Goal: Information Seeking & Learning: Learn about a topic

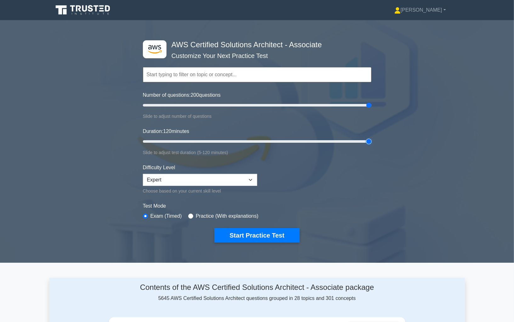
drag, startPoint x: 155, startPoint y: 137, endPoint x: 462, endPoint y: 140, distance: 307.5
type input "120"
click at [372, 140] on input "Duration: 120 minutes" at bounding box center [257, 142] width 229 height 8
click at [171, 132] on span "120" at bounding box center [167, 131] width 9 height 5
click at [171, 138] on input "Duration: 120 minutes" at bounding box center [257, 142] width 229 height 8
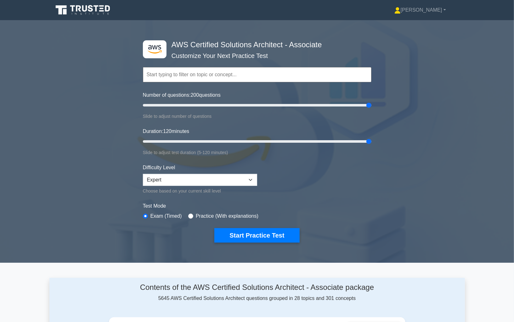
click at [171, 132] on span "120" at bounding box center [167, 131] width 9 height 5
click at [171, 138] on input "Duration: 120 minutes" at bounding box center [257, 142] width 229 height 8
click at [171, 132] on span "120" at bounding box center [167, 131] width 9 height 5
click at [171, 138] on input "Duration: 120 minutes" at bounding box center [257, 142] width 229 height 8
click at [185, 90] on form "Topics Amazon EC2 Amazon S3 Amazon VPC AWS Identity and Access Management (IAM)…" at bounding box center [257, 145] width 229 height 195
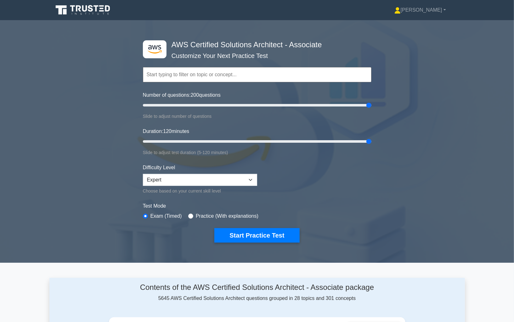
click at [185, 90] on form "Topics Amazon EC2 Amazon S3 Amazon VPC AWS Identity and Access Management (IAM)…" at bounding box center [257, 145] width 229 height 195
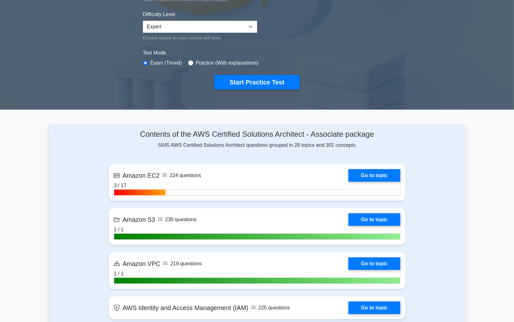
scroll to position [185, 0]
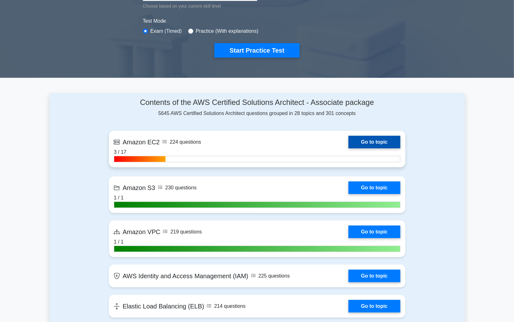
click at [361, 140] on link "Go to topic" at bounding box center [375, 142] width 52 height 13
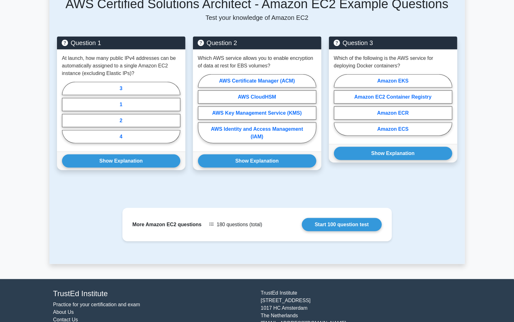
scroll to position [305, 0]
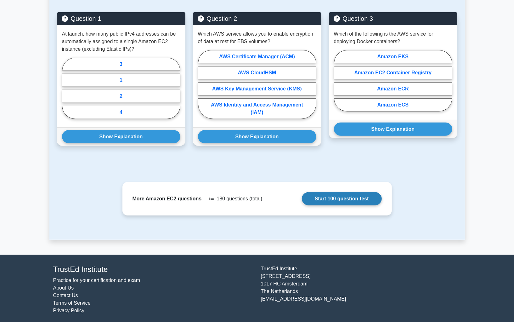
click at [302, 196] on link "Start 100 question test" at bounding box center [342, 198] width 80 height 13
click at [302, 198] on link "Start 100 question test" at bounding box center [342, 198] width 80 height 13
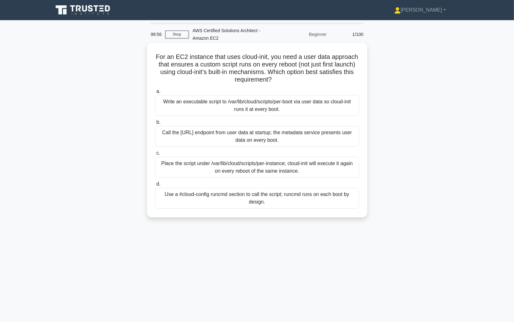
click at [214, 73] on h5 "For an EC2 instance that uses cloud-init, you need a user data approach that en…" at bounding box center [257, 68] width 205 height 31
click at [173, 107] on div "Write an executable script to /var/lib/cloud/scripts/per-boot via user data so …" at bounding box center [257, 105] width 204 height 21
click at [155, 94] on input "a. Write an executable script to /var/lib/cloud/scripts/per-boot via user data …" at bounding box center [155, 91] width 0 height 4
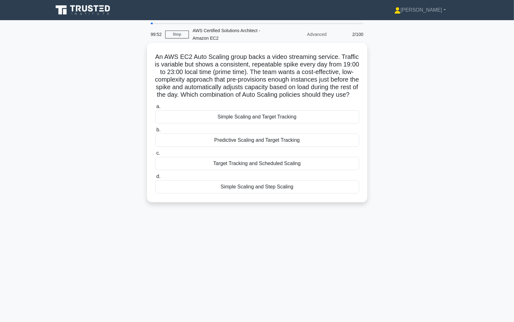
click at [183, 111] on div "Simple Scaling and Target Tracking" at bounding box center [257, 116] width 204 height 13
click at [155, 109] on input "a. Simple Scaling and Target Tracking" at bounding box center [155, 107] width 0 height 4
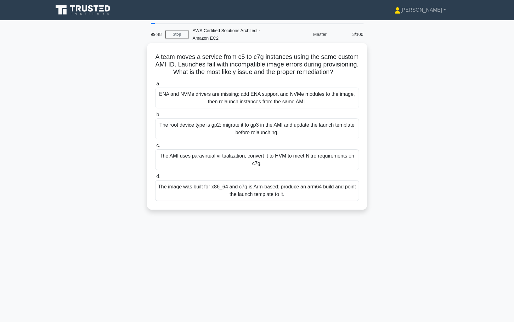
click at [226, 126] on div "The root device type is gp2; migrate it to gp3 in the AMI and update the launch…" at bounding box center [257, 128] width 204 height 21
click at [155, 117] on input "b. The root device type is gp2; migrate it to gp3 in the AMI and update the lau…" at bounding box center [155, 115] width 0 height 4
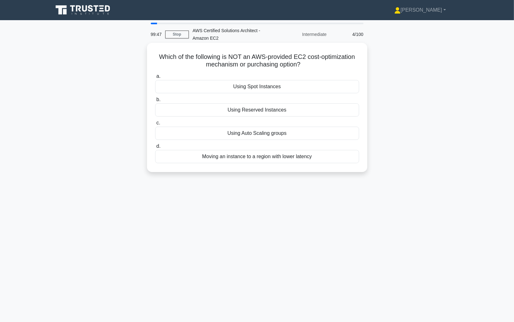
click at [235, 122] on label "c. Using Auto Scaling groups" at bounding box center [257, 129] width 204 height 21
click at [155, 122] on input "c. Using Auto Scaling groups" at bounding box center [155, 123] width 0 height 4
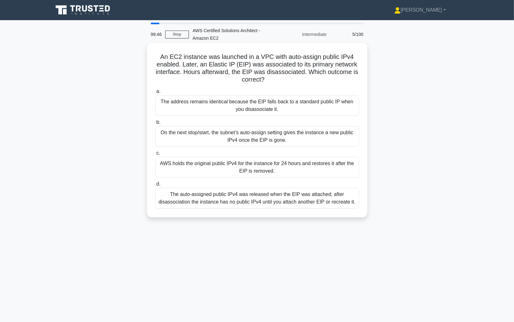
click at [248, 132] on div "On the next stop/start, the subnet’s auto-assign setting gives the instance a n…" at bounding box center [257, 136] width 204 height 21
click at [155, 124] on input "b. On the next stop/start, the subnet’s auto-assign setting gives the instance …" at bounding box center [155, 122] width 0 height 4
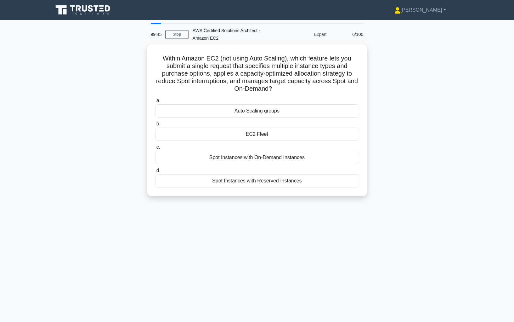
click at [249, 133] on div "EC2 Fleet" at bounding box center [257, 134] width 204 height 13
click at [155, 126] on input "b. EC2 Fleet" at bounding box center [155, 124] width 0 height 4
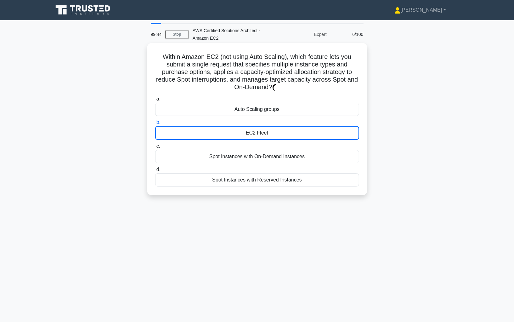
click at [249, 134] on div "EC2 Fleet" at bounding box center [257, 133] width 204 height 14
click at [155, 124] on input "b. EC2 Fleet" at bounding box center [155, 122] width 0 height 4
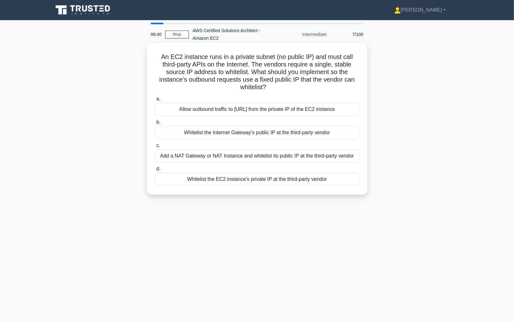
click at [220, 111] on div "Allow outbound traffic to 0.0.0.0/0 from the private IP of the EC2 instance" at bounding box center [257, 109] width 204 height 13
click at [155, 101] on input "a. Allow outbound traffic to 0.0.0.0/0 from the private IP of the EC2 instance" at bounding box center [155, 99] width 0 height 4
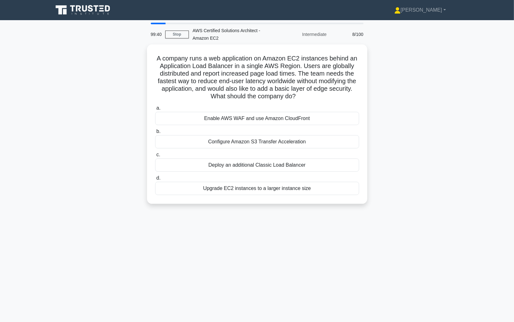
click at [225, 116] on div "Enable AWS WAF and use Amazon CloudFront" at bounding box center [257, 118] width 204 height 13
click at [155, 110] on input "a. Enable AWS WAF and use Amazon CloudFront" at bounding box center [155, 108] width 0 height 4
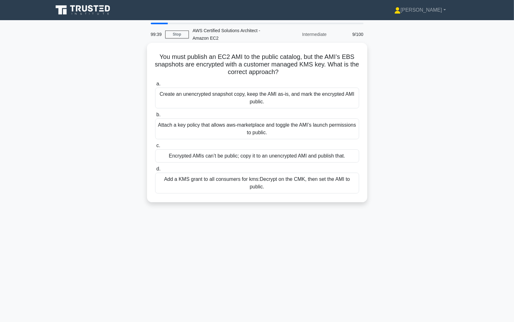
click at [228, 124] on div "Attach a key policy that allows aws-marketplace and toggle the AMI’s launch per…" at bounding box center [257, 128] width 204 height 21
click at [155, 117] on input "b. Attach a key policy that allows aws-marketplace and toggle the AMI’s launch …" at bounding box center [155, 115] width 0 height 4
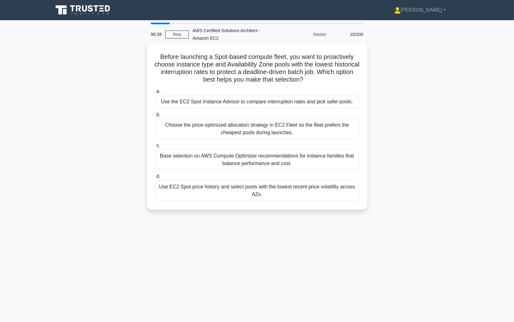
click at [233, 144] on label "c. Base selection on AWS Compute Optimizer recommendations for instance familie…" at bounding box center [257, 156] width 204 height 28
click at [155, 144] on input "c. Base selection on AWS Compute Optimizer recommendations for instance familie…" at bounding box center [155, 146] width 0 height 4
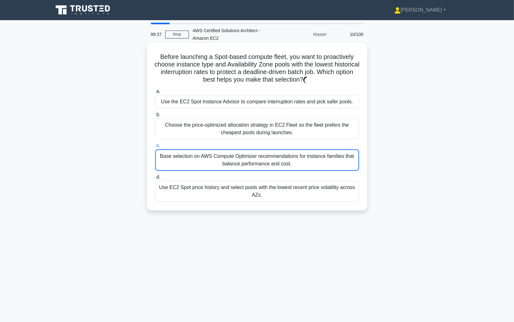
click at [238, 131] on div "Choose the price-optimized allocation strategy in EC2 Fleet so the fleet prefer…" at bounding box center [257, 128] width 204 height 21
click at [155, 117] on input "b. Choose the price-optimized allocation strategy in EC2 Fleet so the fleet pre…" at bounding box center [155, 115] width 0 height 4
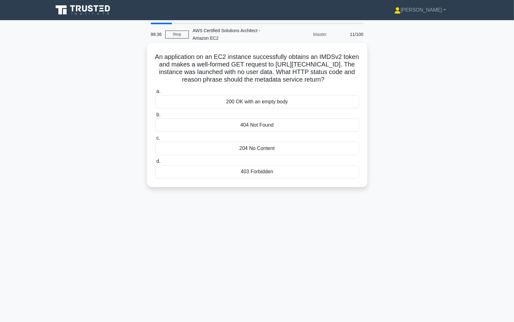
click at [239, 132] on div "404 Not Found" at bounding box center [257, 124] width 204 height 13
click at [155, 117] on input "b. 404 Not Found" at bounding box center [155, 115] width 0 height 4
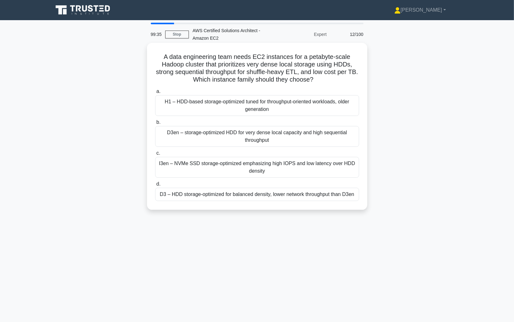
click at [244, 142] on div "D3en – storage-optimized HDD for very dense local capacity and high sequential …" at bounding box center [257, 136] width 204 height 21
click at [155, 124] on input "b. D3en – storage-optimized HDD for very dense local capacity and high sequenti…" at bounding box center [155, 122] width 0 height 4
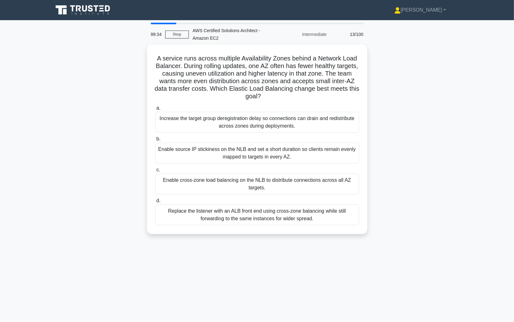
click at [242, 155] on div "Enable source IP stickiness on the NLB and set a short duration so clients rema…" at bounding box center [257, 153] width 204 height 21
click at [155, 141] on input "b. Enable source IP stickiness on the NLB and set a short duration so clients r…" at bounding box center [155, 139] width 0 height 4
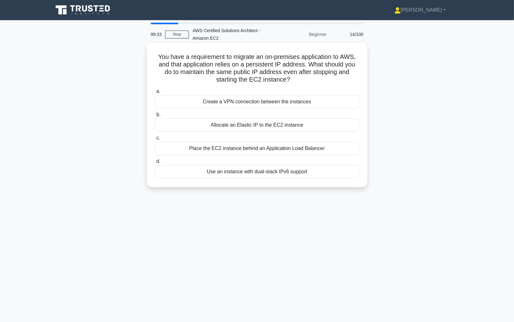
click at [247, 146] on div "Place the EC2 instance behind an Application Load Balancer" at bounding box center [257, 148] width 204 height 13
click at [155, 140] on input "c. Place the EC2 instance behind an Application Load Balancer" at bounding box center [155, 138] width 0 height 4
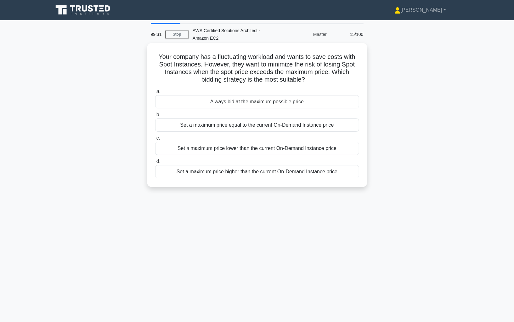
click at [247, 146] on div "Set a maximum price lower than the current On-Demand Instance price" at bounding box center [257, 148] width 204 height 13
click at [155, 140] on input "c. Set a maximum price lower than the current On-Demand Instance price" at bounding box center [155, 138] width 0 height 4
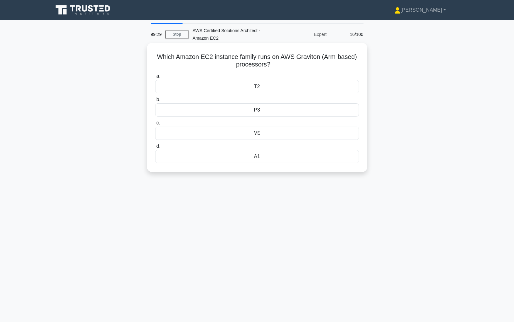
click at [247, 146] on label "d. A1" at bounding box center [257, 152] width 204 height 21
click at [155, 146] on input "d. A1" at bounding box center [155, 146] width 0 height 4
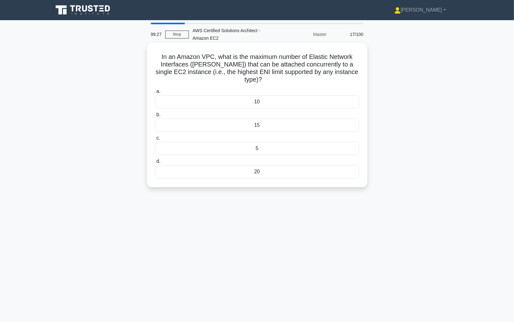
click at [255, 134] on label "c. 5" at bounding box center [257, 144] width 204 height 21
click at [155, 136] on input "c. 5" at bounding box center [155, 138] width 0 height 4
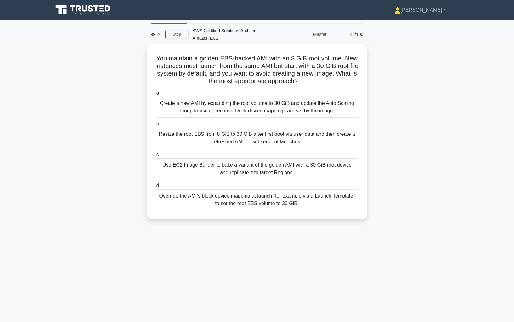
click at [255, 131] on div "Resize the root EBS from 8 GiB to 30 GiB after first boot via user data and the…" at bounding box center [257, 138] width 204 height 21
click at [155, 126] on input "b. Resize the root EBS from 8 GiB to 30 GiB after first boot via user data and …" at bounding box center [155, 124] width 0 height 4
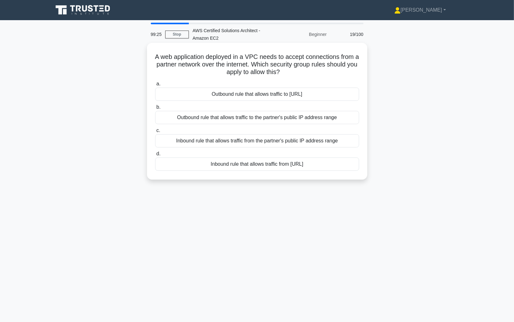
click at [254, 138] on div "Inbound rule that allows traffic from the partner's public IP address range" at bounding box center [257, 140] width 204 height 13
click at [155, 133] on input "c. Inbound rule that allows traffic from the partner's public IP address range" at bounding box center [155, 131] width 0 height 4
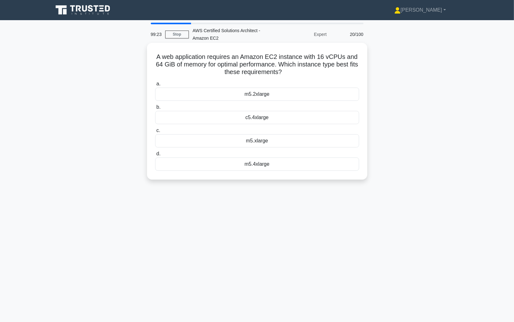
click at [262, 142] on div "m5.xlarge" at bounding box center [257, 140] width 204 height 13
click at [155, 133] on input "c. m5.xlarge" at bounding box center [155, 131] width 0 height 4
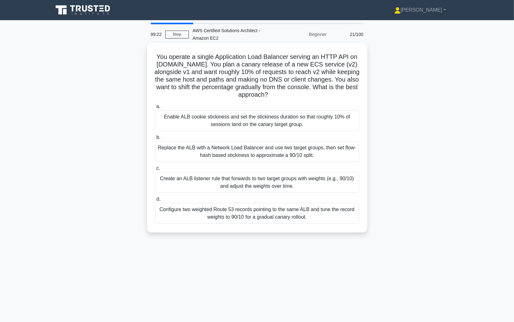
click at [267, 128] on div "Enable ALB cookie stickiness and set the stickiness duration so that roughly 10…" at bounding box center [257, 120] width 204 height 21
click at [155, 109] on input "a. Enable ALB cookie stickiness and set the stickiness duration so that roughly…" at bounding box center [155, 107] width 0 height 4
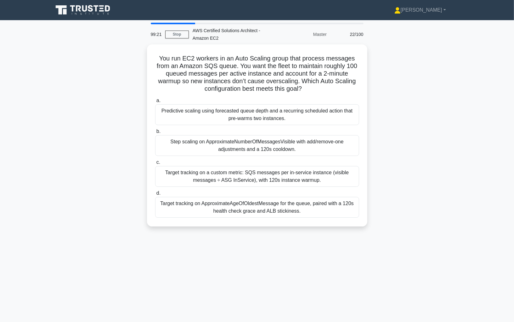
click at [267, 128] on label "b. Step scaling on ApproximateNumberOfMessagesVisible with add/remove-one adjus…" at bounding box center [257, 142] width 204 height 28
click at [155, 129] on input "b. Step scaling on ApproximateNumberOfMessagesVisible with add/remove-one adjus…" at bounding box center [155, 131] width 0 height 4
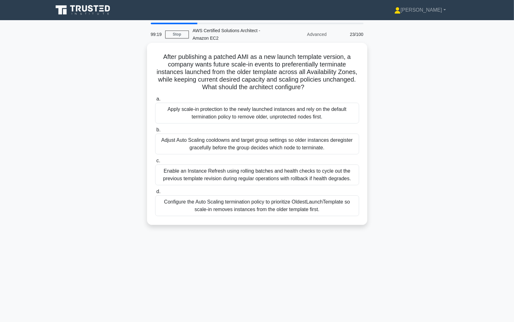
click at [265, 134] on div "Adjust Auto Scaling cooldowns and target group settings so older instances dere…" at bounding box center [257, 144] width 204 height 21
click at [155, 132] on input "b. Adjust Auto Scaling cooldowns and target group settings so older instances d…" at bounding box center [155, 130] width 0 height 4
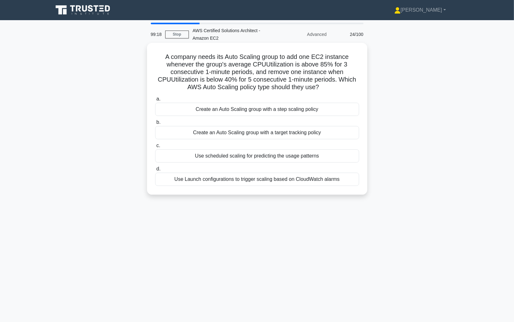
click at [246, 131] on div "Create an Auto Scaling group with a target tracking policy" at bounding box center [257, 132] width 204 height 13
click at [155, 124] on input "b. Create an Auto Scaling group with a target tracking policy" at bounding box center [155, 122] width 0 height 4
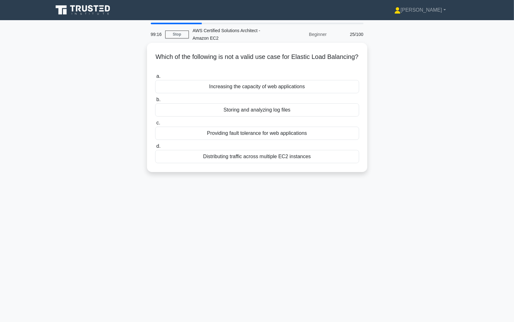
click at [254, 134] on div "Providing fault tolerance for web applications" at bounding box center [257, 133] width 204 height 13
click at [155, 125] on input "c. Providing fault tolerance for web applications" at bounding box center [155, 123] width 0 height 4
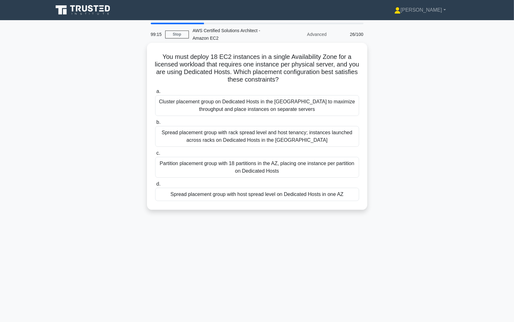
click at [254, 134] on div "Spread placement group with rack spread level and host tenancy; instances launc…" at bounding box center [257, 136] width 204 height 21
click at [155, 124] on input "b. Spread placement group with rack spread level and host tenancy; instances la…" at bounding box center [155, 122] width 0 height 4
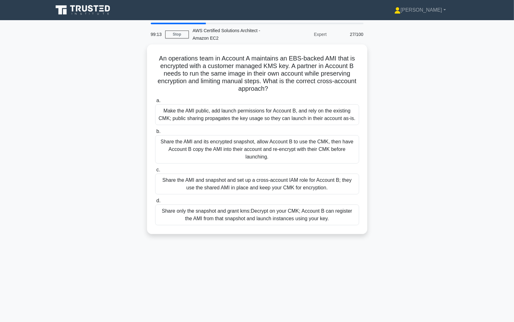
click at [254, 133] on label "b. Share the AMI and its encrypted snapshot, allow Account B to use the CMK, th…" at bounding box center [257, 146] width 204 height 36
click at [155, 133] on input "b. Share the AMI and its encrypted snapshot, allow Account B to use the CMK, th…" at bounding box center [155, 131] width 0 height 4
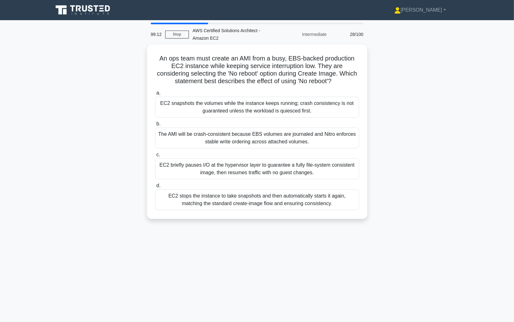
click at [262, 144] on div "The AMI will be crash-consistent because EBS volumes are journaled and Nitro en…" at bounding box center [257, 138] width 204 height 21
click at [155, 126] on input "b. The AMI will be crash-consistent because EBS volumes are journaled and Nitro…" at bounding box center [155, 124] width 0 height 4
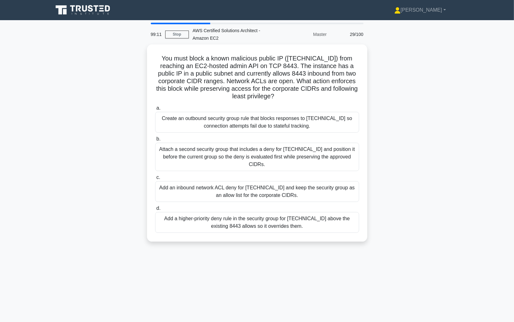
click at [262, 144] on div "Attach a second security group that includes a deny for 203.0.113.45 and positi…" at bounding box center [257, 157] width 204 height 28
click at [155, 141] on input "b. Attach a second security group that includes a deny for 203.0.113.45 and pos…" at bounding box center [155, 139] width 0 height 4
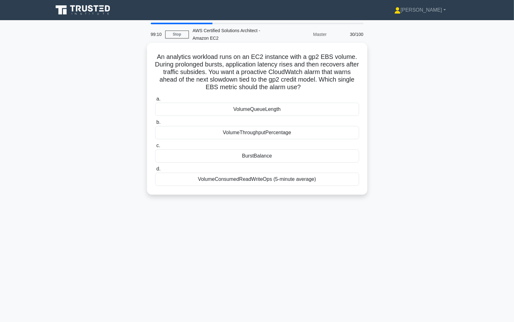
click at [264, 146] on label "c. BurstBalance" at bounding box center [257, 152] width 204 height 21
click at [155, 146] on input "c. BurstBalance" at bounding box center [155, 146] width 0 height 4
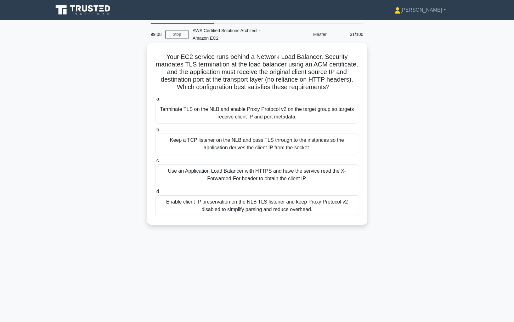
click at [259, 146] on div "Keep a TCP listener on the NLB and pass TLS through to the instances so the app…" at bounding box center [257, 144] width 204 height 21
click at [155, 132] on input "b. Keep a TCP listener on the NLB and pass TLS through to the instances so the …" at bounding box center [155, 130] width 0 height 4
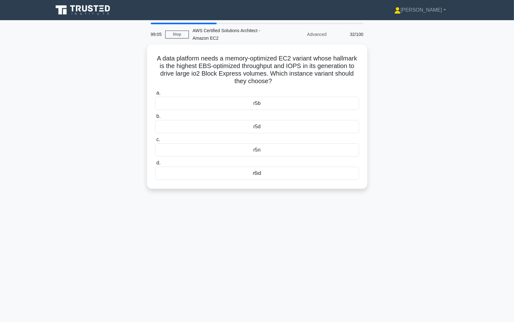
click at [259, 146] on div "r5n" at bounding box center [257, 149] width 204 height 13
click at [155, 142] on input "c. r5n" at bounding box center [155, 140] width 0 height 4
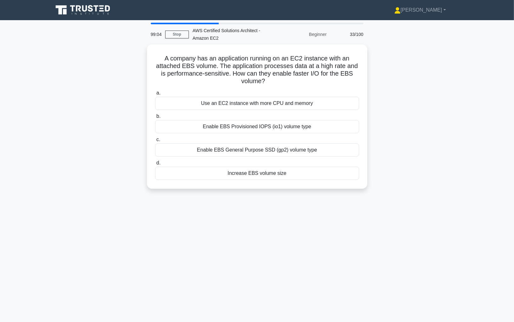
click at [259, 146] on div "Enable EBS General Purpose SSD (gp2) volume type" at bounding box center [257, 149] width 204 height 13
click at [155, 142] on input "c. Enable EBS General Purpose SSD (gp2) volume type" at bounding box center [155, 140] width 0 height 4
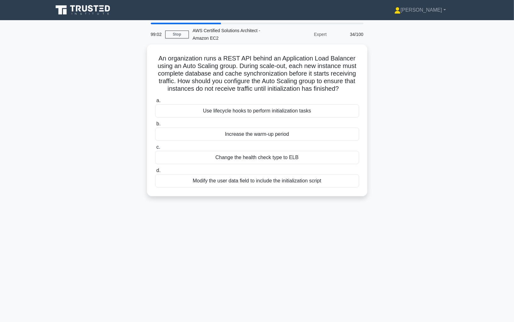
click at [259, 146] on label "c. Change the health check type to ELB" at bounding box center [257, 153] width 204 height 21
click at [155, 146] on input "c. Change the health check type to ELB" at bounding box center [155, 147] width 0 height 4
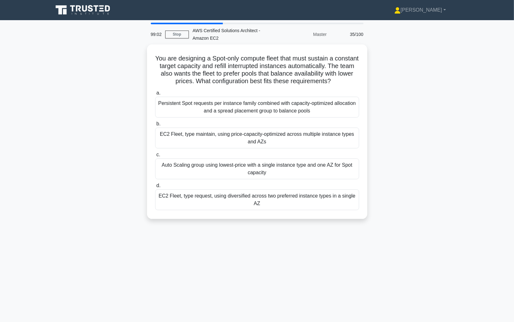
click at [259, 146] on div "EC2 Fleet, type maintain, using price-capacity-optimized across multiple instan…" at bounding box center [257, 138] width 204 height 21
click at [155, 126] on input "b. EC2 Fleet, type maintain, using price-capacity-optimized across multiple ins…" at bounding box center [155, 124] width 0 height 4
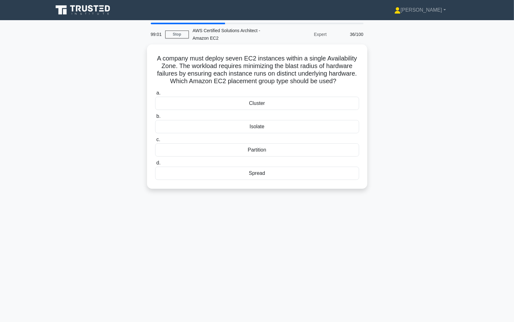
click at [259, 146] on div "Partition" at bounding box center [257, 149] width 204 height 13
click at [155, 142] on input "c. Partition" at bounding box center [155, 140] width 0 height 4
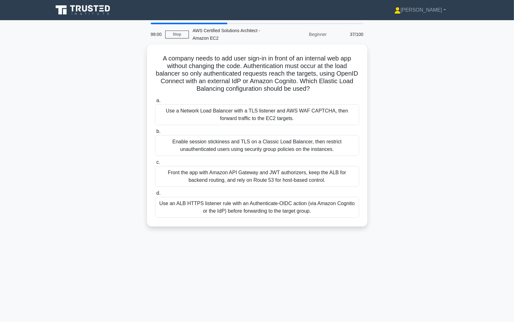
click at [259, 146] on div "Enable session stickiness and TLS on a Classic Load Balancer, then restrict una…" at bounding box center [257, 145] width 204 height 21
click at [155, 134] on input "b. Enable session stickiness and TLS on a Classic Load Balancer, then restrict …" at bounding box center [155, 131] width 0 height 4
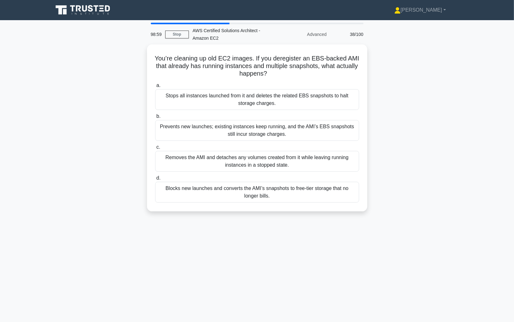
click at [259, 146] on label "c. Removes the AMI and detaches any volumes created from it while leaving runni…" at bounding box center [257, 157] width 204 height 28
click at [155, 146] on input "c. Removes the AMI and detaches any volumes created from it while leaving runni…" at bounding box center [155, 147] width 0 height 4
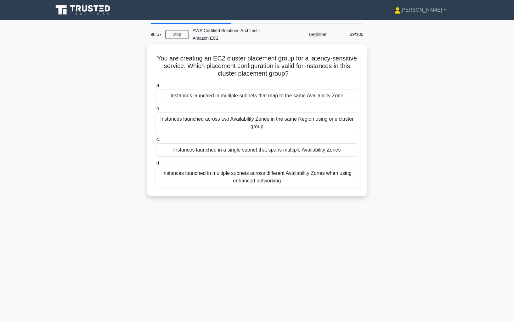
click at [259, 146] on div "Instances launched in a single subnet that spans multiple Availability Zones" at bounding box center [257, 149] width 204 height 13
click at [155, 142] on input "c. Instances launched in a single subnet that spans multiple Availability Zones" at bounding box center [155, 140] width 0 height 4
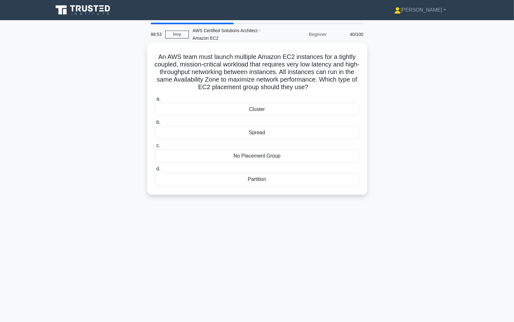
click at [261, 154] on div "No Placement Group" at bounding box center [257, 155] width 204 height 13
click at [155, 148] on input "c. No Placement Group" at bounding box center [155, 146] width 0 height 4
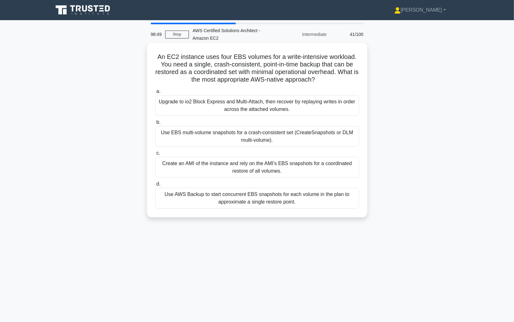
click at [229, 115] on div "Upgrade to io2 Block Express and Multi-Attach, then recover by replaying writes…" at bounding box center [257, 105] width 204 height 21
click at [155, 94] on input "a. Upgrade to io2 Block Express and Multi-Attach, then recover by replaying wri…" at bounding box center [155, 91] width 0 height 4
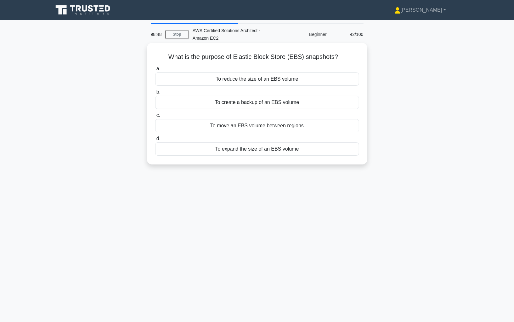
click at [246, 132] on div "a. To reduce the size of an EBS volume b. To create a backup of an EBS volume c." at bounding box center [258, 110] width 212 height 93
click at [246, 128] on div "To move an EBS volume between regions" at bounding box center [257, 125] width 204 height 13
click at [155, 117] on input "c. To move an EBS volume between regions" at bounding box center [155, 115] width 0 height 4
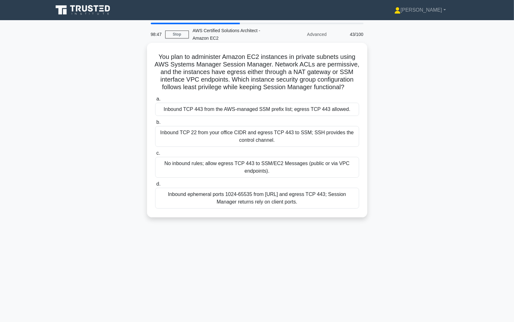
click at [244, 118] on label "b. Inbound TCP 22 from your office CIDR and egress TCP 443 to SSM; SSH provides…" at bounding box center [257, 132] width 204 height 28
click at [155, 120] on input "b. Inbound TCP 22 from your office CIDR and egress TCP 443 to SSM; SSH provides…" at bounding box center [155, 122] width 0 height 4
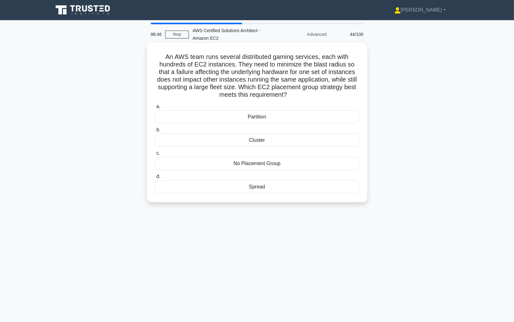
click at [240, 112] on div "Partition" at bounding box center [257, 116] width 204 height 13
click at [155, 109] on input "a. Partition" at bounding box center [155, 107] width 0 height 4
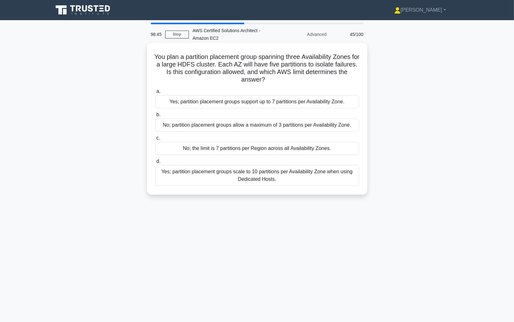
click at [235, 140] on label "c. No; the limit is 7 partitions per Region across all Availability Zones." at bounding box center [257, 144] width 204 height 21
click at [155, 140] on input "c. No; the limit is 7 partitions per Region across all Availability Zones." at bounding box center [155, 138] width 0 height 4
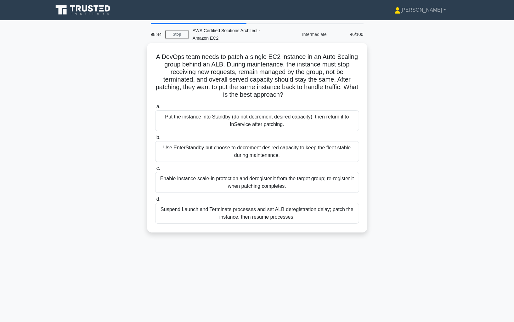
click at [235, 123] on div "Put the instance into Standby (do not decrement desired capacity), then return …" at bounding box center [257, 120] width 204 height 21
click at [155, 109] on input "a. Put the instance into Standby (do not decrement desired capacity), then retu…" at bounding box center [155, 107] width 0 height 4
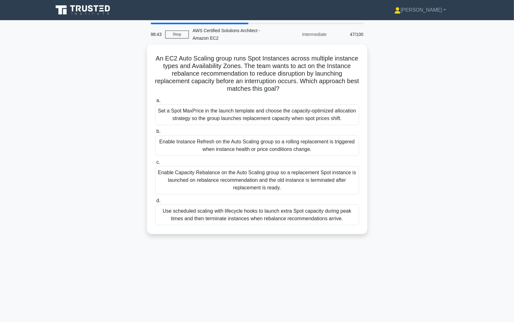
click at [235, 169] on div "Enable Capacity Rebalance on the Auto Scaling group so a replacement Spot insta…" at bounding box center [257, 180] width 204 height 28
click at [155, 164] on input "c. Enable Capacity Rebalance on the Auto Scaling group so a replacement Spot in…" at bounding box center [155, 162] width 0 height 4
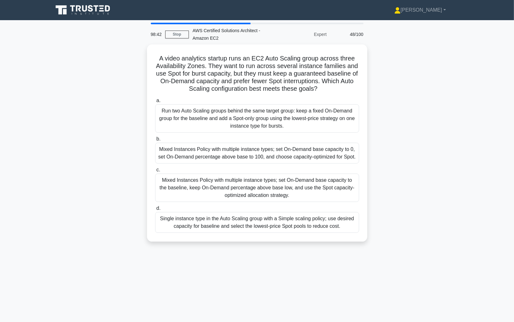
click at [233, 129] on div "Run two Auto Scaling groups behind the same target group: keep a fixed On-Deman…" at bounding box center [257, 118] width 204 height 28
click at [155, 103] on input "a. Run two Auto Scaling groups behind the same target group: keep a fixed On-De…" at bounding box center [155, 101] width 0 height 4
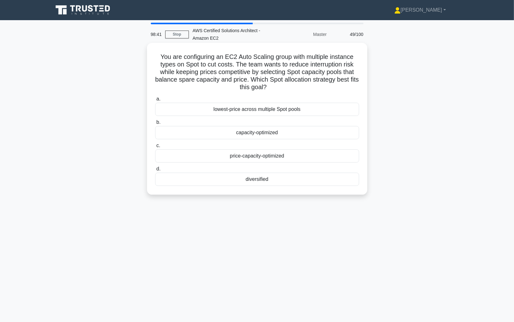
click at [236, 151] on div "price-capacity-optimized" at bounding box center [257, 155] width 204 height 13
click at [155, 148] on input "c. price-capacity-optimized" at bounding box center [155, 146] width 0 height 4
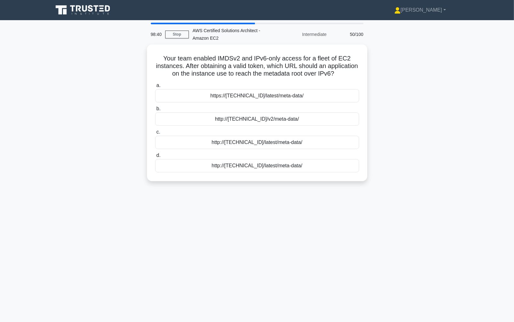
click at [238, 132] on label "c. http://[fd00:ec2::1]/latest/meta-data/" at bounding box center [257, 138] width 204 height 21
click at [155, 132] on input "c. http://[fd00:ec2::1]/latest/meta-data/" at bounding box center [155, 132] width 0 height 4
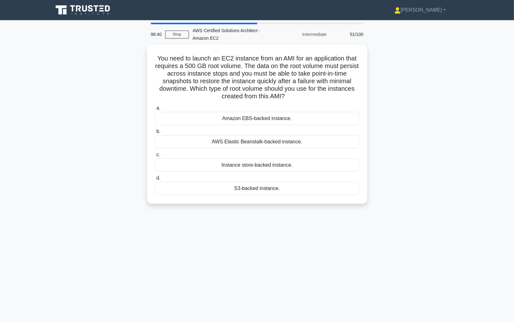
click at [238, 121] on div "Amazon EBS-backed instance." at bounding box center [257, 118] width 204 height 13
click at [155, 110] on input "a. Amazon EBS-backed instance." at bounding box center [155, 108] width 0 height 4
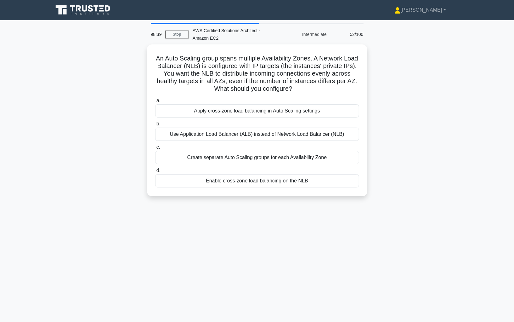
click at [238, 139] on div "a. Apply cross-zone load balancing in Auto Scaling settings b. Use Application …" at bounding box center [258, 141] width 212 height 93
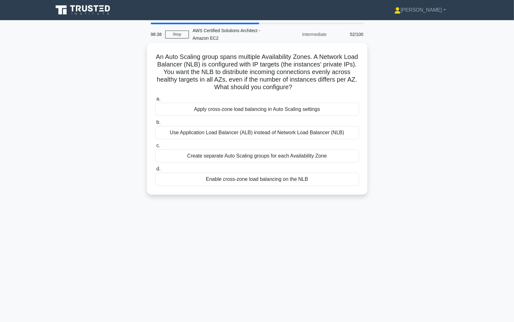
click at [240, 137] on div "Use Application Load Balancer (ALB) instead of Network Load Balancer (NLB)" at bounding box center [257, 132] width 204 height 13
click at [155, 124] on input "b. Use Application Load Balancer (ALB) instead of Network Load Balancer (NLB)" at bounding box center [155, 122] width 0 height 4
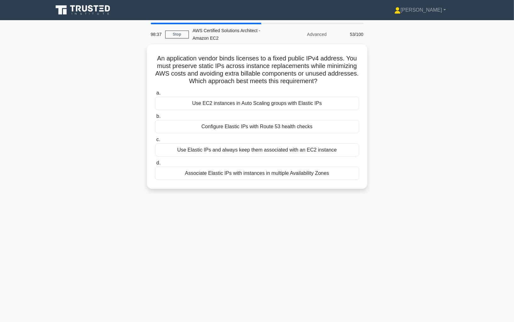
click at [241, 137] on label "c. Use Elastic IPs and always keep them associated with an EC2 instance" at bounding box center [257, 146] width 204 height 21
click at [155, 138] on input "c. Use Elastic IPs and always keep them associated with an EC2 instance" at bounding box center [155, 140] width 0 height 4
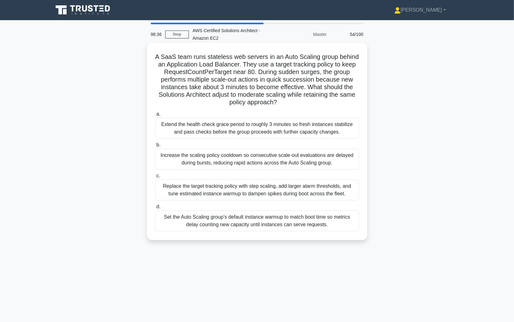
click at [246, 127] on div "Extend the health check grace period to roughly 3 minutes so fresh instances st…" at bounding box center [257, 128] width 204 height 21
click at [155, 116] on input "a. Extend the health check grace period to roughly 3 minutes so fresh instances…" at bounding box center [155, 114] width 0 height 4
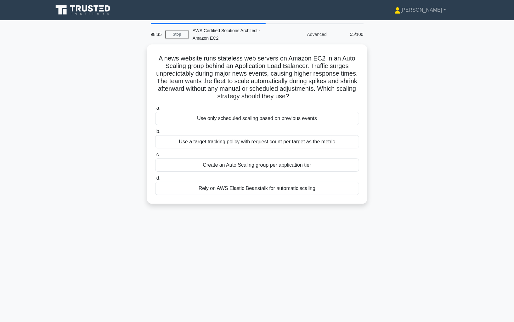
click at [250, 145] on div "Use a target tracking policy with request count per target as the metric" at bounding box center [257, 141] width 204 height 13
click at [155, 134] on input "b. Use a target tracking policy with request count per target as the metric" at bounding box center [155, 131] width 0 height 4
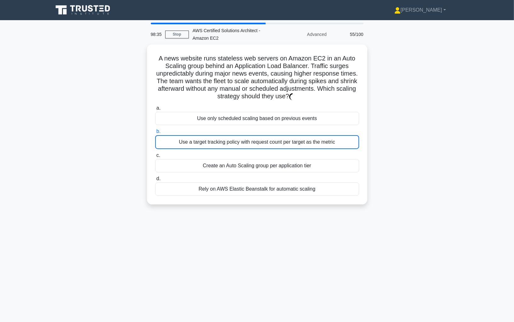
click at [250, 145] on div "Use a target tracking policy with request count per target as the metric" at bounding box center [257, 142] width 204 height 14
click at [155, 134] on input "b. Use a target tracking policy with request count per target as the metric" at bounding box center [155, 131] width 0 height 4
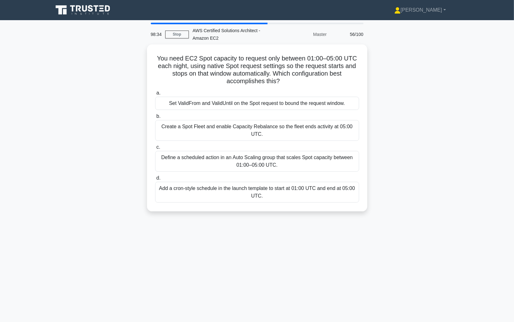
click at [250, 147] on label "c. Define a scheduled action in an Auto Scaling group that scales Spot capacity…" at bounding box center [257, 157] width 204 height 28
click at [155, 147] on input "c. Define a scheduled action in an Auto Scaling group that scales Spot capacity…" at bounding box center [155, 147] width 0 height 4
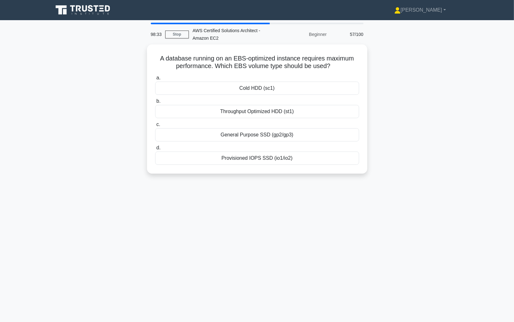
click at [251, 148] on label "d. Provisioned IOPS SSD (io1/io2)" at bounding box center [257, 154] width 204 height 21
click at [155, 148] on input "d. Provisioned IOPS SSD (io1/io2)" at bounding box center [155, 148] width 0 height 4
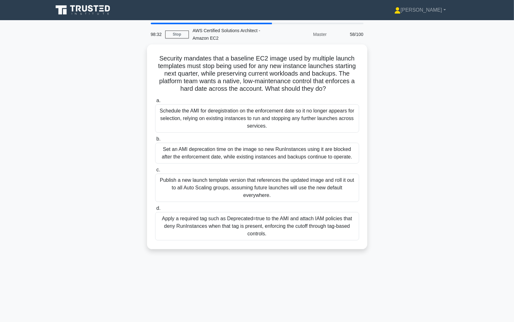
click at [251, 148] on div "Set an AMI deprecation time on the image so new RunInstances using it are block…" at bounding box center [257, 153] width 204 height 21
click at [155, 141] on input "b. Set an AMI deprecation time on the image so new RunInstances using it are bl…" at bounding box center [155, 139] width 0 height 4
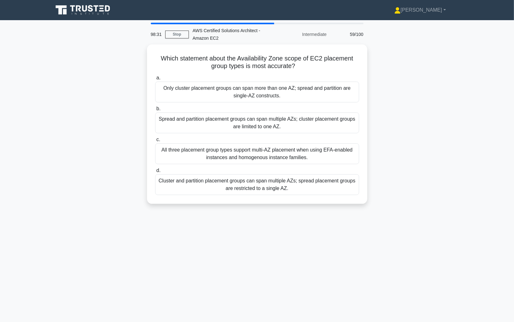
click at [251, 148] on div "All three placement group types support multi-AZ placement when using EFA-enabl…" at bounding box center [257, 153] width 204 height 21
click at [155, 142] on input "c. All three placement group types support multi-AZ placement when using EFA-en…" at bounding box center [155, 140] width 0 height 4
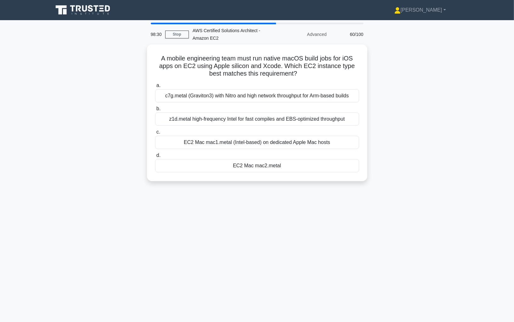
click at [251, 148] on div "a. c7g.metal (Graviton3) with Nitro and high network throughput for Arm-based b…" at bounding box center [258, 126] width 212 height 93
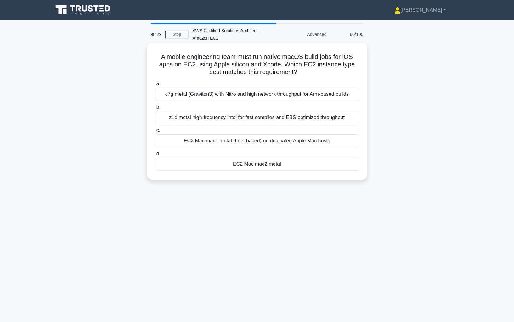
click at [252, 146] on div "EC2 Mac mac1.metal (Intel-based) on dedicated Apple Mac hosts" at bounding box center [257, 140] width 204 height 13
click at [155, 133] on input "c. EC2 Mac mac1.metal (Intel-based) on dedicated Apple Mac hosts" at bounding box center [155, 131] width 0 height 4
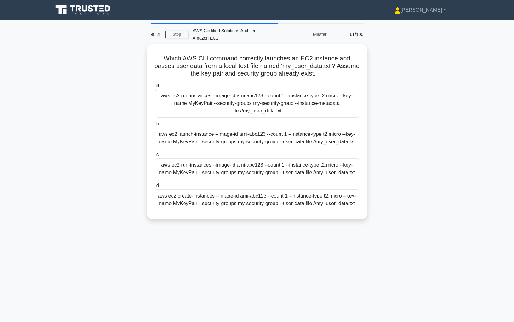
click at [253, 143] on div "aws ec2 launch-instance --image-id ami-abc123 --count 1 --instance-type t2.micr…" at bounding box center [257, 138] width 204 height 21
click at [155, 126] on input "b. aws ec2 launch-instance --image-id ami-abc123 --count 1 --instance-type t2.m…" at bounding box center [155, 124] width 0 height 4
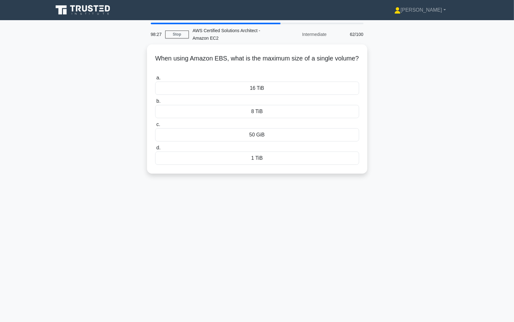
click at [253, 144] on label "d. 1 TiB" at bounding box center [257, 154] width 204 height 21
click at [155, 146] on input "d. 1 TiB" at bounding box center [155, 148] width 0 height 4
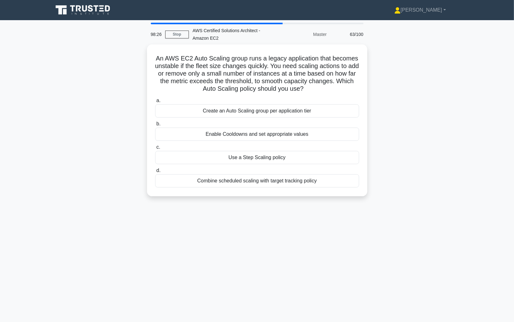
click at [253, 143] on label "c. Use a Step Scaling policy" at bounding box center [257, 153] width 204 height 21
click at [155, 145] on input "c. Use a Step Scaling policy" at bounding box center [155, 147] width 0 height 4
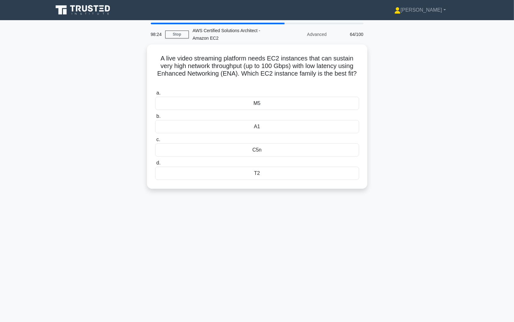
click at [253, 143] on div "C5n" at bounding box center [257, 149] width 204 height 13
click at [155, 142] on input "c. C5n" at bounding box center [155, 140] width 0 height 4
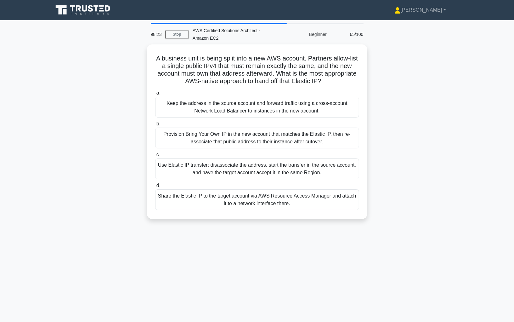
click at [253, 143] on div "Provision Bring Your Own IP in the new account that matches the Elastic IP, the…" at bounding box center [257, 138] width 204 height 21
click at [155, 126] on input "b. Provision Bring Your Own IP in the new account that matches the Elastic IP, …" at bounding box center [155, 124] width 0 height 4
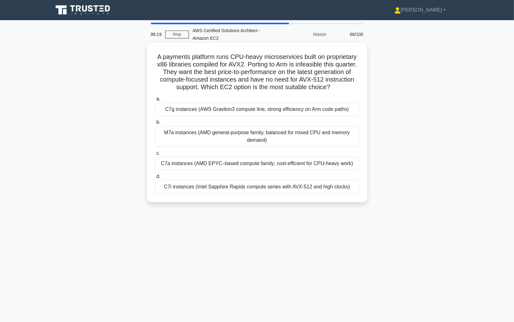
click at [159, 55] on h5 "A payments platform runs CPU-heavy microservices built on proprietary x86 libra…" at bounding box center [257, 72] width 205 height 38
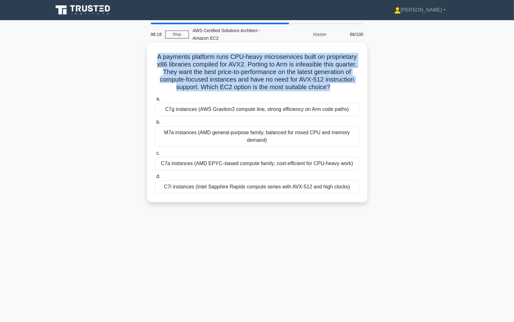
click at [159, 55] on h5 "A payments platform runs CPU-heavy microservices built on proprietary x86 libra…" at bounding box center [257, 72] width 205 height 38
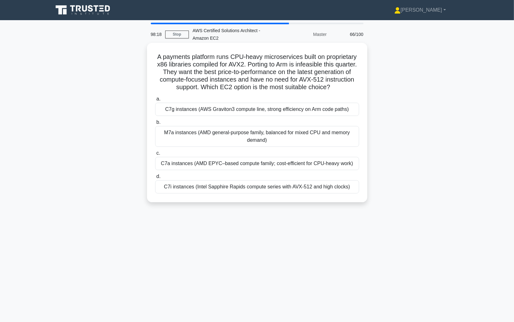
click at [170, 55] on h5 "A payments platform runs CPU-heavy microservices built on proprietary x86 libra…" at bounding box center [257, 72] width 205 height 38
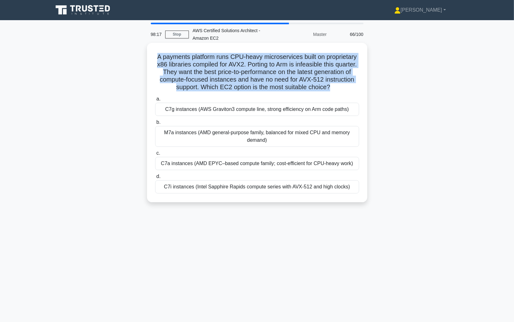
click at [170, 55] on h5 "A payments platform runs CPU-heavy microservices built on proprietary x86 libra…" at bounding box center [257, 72] width 205 height 38
click at [174, 58] on h5 "A payments platform runs CPU-heavy microservices built on proprietary x86 libra…" at bounding box center [257, 72] width 205 height 38
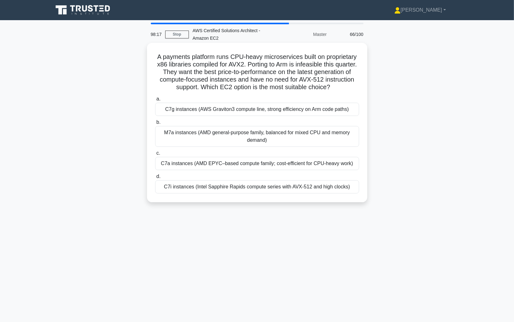
click at [174, 58] on h5 "A payments platform runs CPU-heavy microservices built on proprietary x86 libra…" at bounding box center [257, 72] width 205 height 38
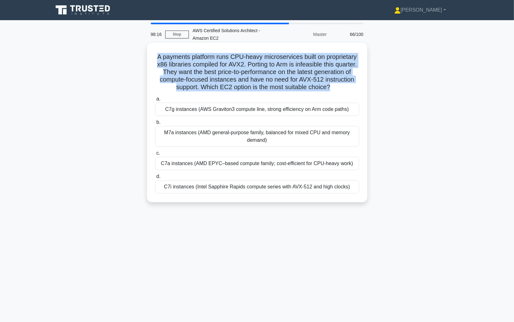
click at [174, 58] on h5 "A payments platform runs CPU-heavy microservices built on proprietary x86 libra…" at bounding box center [257, 72] width 205 height 38
click at [182, 68] on h5 "A payments platform runs CPU-heavy microservices built on proprietary x86 libra…" at bounding box center [257, 72] width 205 height 38
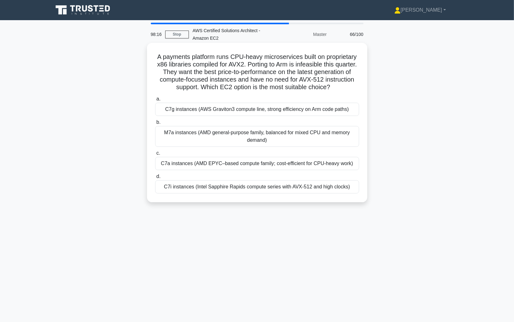
click at [182, 68] on h5 "A payments platform runs CPU-heavy microservices built on proprietary x86 libra…" at bounding box center [257, 72] width 205 height 38
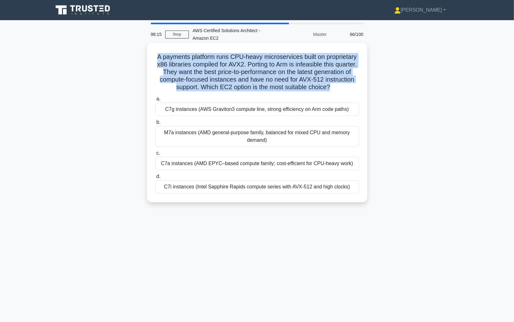
click at [191, 76] on h5 "A payments platform runs CPU-heavy microservices built on proprietary x86 libra…" at bounding box center [257, 72] width 205 height 38
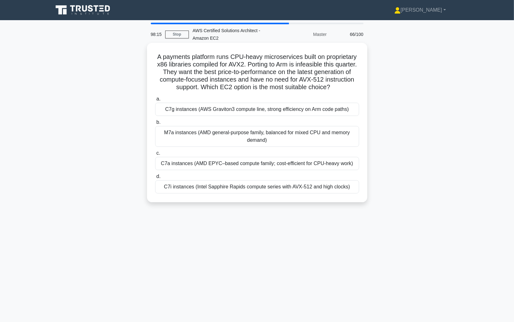
click at [191, 76] on h5 "A payments platform runs CPU-heavy microservices built on proprietary x86 libra…" at bounding box center [257, 72] width 205 height 38
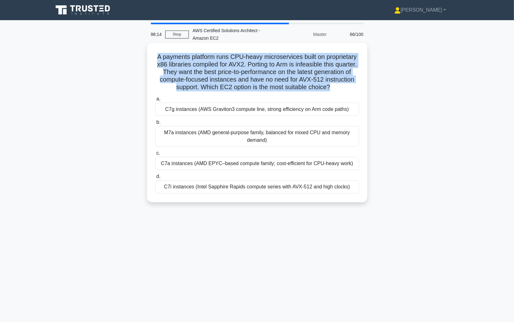
click at [192, 77] on h5 "A payments platform runs CPU-heavy microservices built on proprietary x86 libra…" at bounding box center [257, 72] width 205 height 38
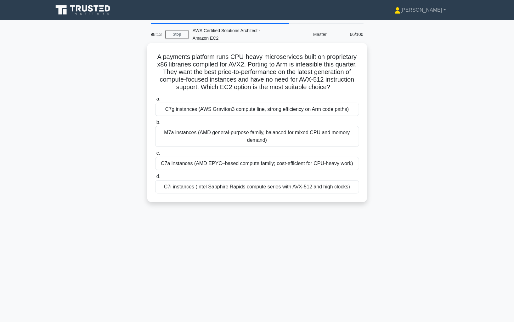
click at [174, 61] on h5 "A payments platform runs CPU-heavy microservices built on proprietary x86 libra…" at bounding box center [257, 72] width 205 height 38
click at [183, 68] on h5 "A payments platform runs CPU-heavy microservices built on proprietary x86 libra…" at bounding box center [257, 72] width 205 height 38
click at [171, 114] on div "C7g instances (AWS Graviton3 compute line, strong efficiency on Arm code paths)" at bounding box center [257, 109] width 204 height 13
click at [155, 101] on input "a. C7g instances (AWS Graviton3 compute line, strong efficiency on Arm code pat…" at bounding box center [155, 99] width 0 height 4
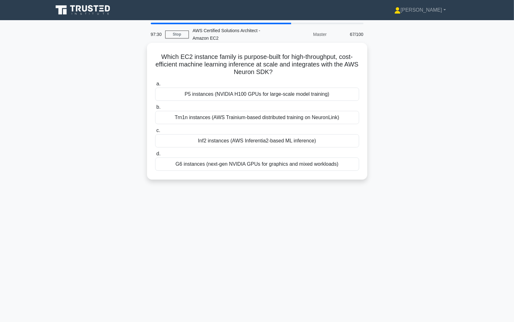
click at [195, 70] on h5 "Which EC2 instance family is purpose-built for high-throughput, cost-efficient …" at bounding box center [257, 64] width 205 height 23
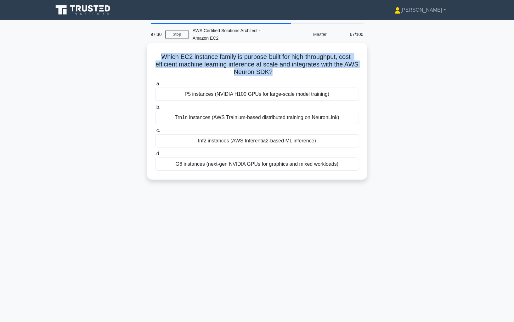
click at [195, 70] on h5 "Which EC2 instance family is purpose-built for high-throughput, cost-efficient …" at bounding box center [257, 64] width 205 height 23
click at [244, 63] on h5 "Which EC2 instance family is purpose-built for high-throughput, cost-efficient …" at bounding box center [257, 64] width 205 height 23
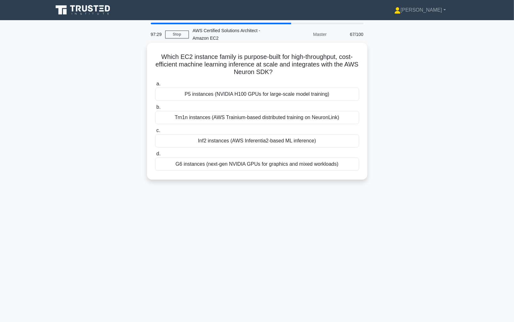
click at [244, 63] on h5 "Which EC2 instance family is purpose-built for high-throughput, cost-efficient …" at bounding box center [257, 64] width 205 height 23
click at [261, 57] on h5 "Which EC2 instance family is purpose-built for high-throughput, cost-efficient …" at bounding box center [257, 64] width 205 height 23
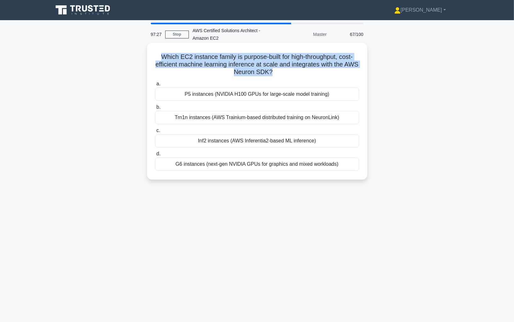
click at [170, 66] on h5 "Which EC2 instance family is purpose-built for high-throughput, cost-efficient …" at bounding box center [257, 64] width 205 height 23
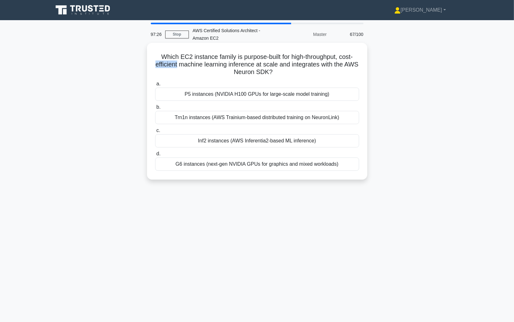
click at [170, 66] on h5 "Which EC2 instance family is purpose-built for high-throughput, cost-efficient …" at bounding box center [257, 64] width 205 height 23
click at [189, 65] on h5 "Which EC2 instance family is purpose-built for high-throughput, cost-efficient …" at bounding box center [257, 64] width 205 height 23
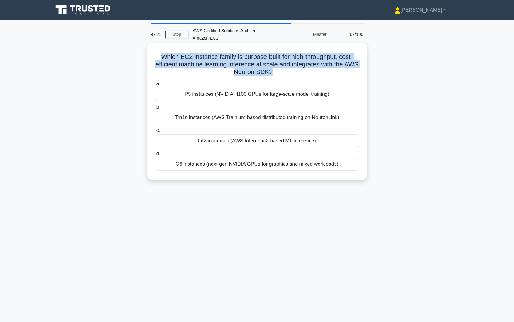
click at [189, 65] on h5 "Which EC2 instance family is purpose-built for high-throughput, cost-efficient …" at bounding box center [257, 64] width 205 height 23
click at [213, 65] on h5 "Which EC2 instance family is purpose-built for high-throughput, cost-efficient …" at bounding box center [257, 64] width 205 height 23
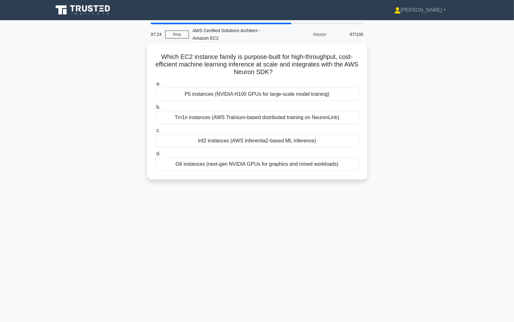
click at [213, 65] on h5 "Which EC2 instance family is purpose-built for high-throughput, cost-efficient …" at bounding box center [257, 64] width 205 height 23
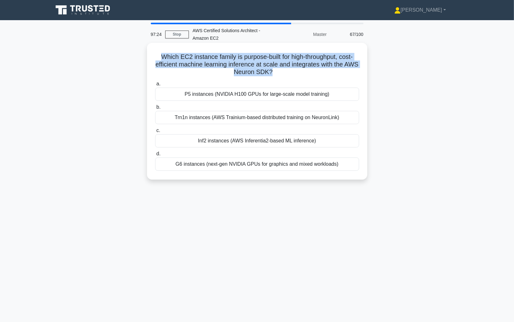
click at [226, 66] on h5 "Which EC2 instance family is purpose-built for high-throughput, cost-efficient …" at bounding box center [257, 64] width 205 height 23
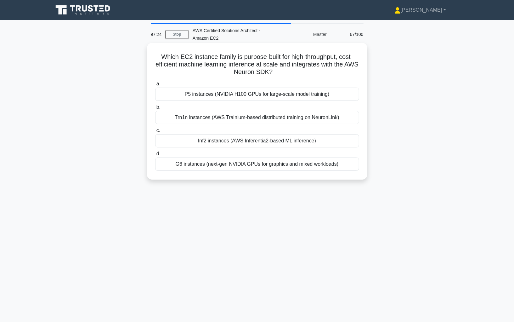
click at [226, 66] on h5 "Which EC2 instance family is purpose-built for high-throughput, cost-efficient …" at bounding box center [257, 64] width 205 height 23
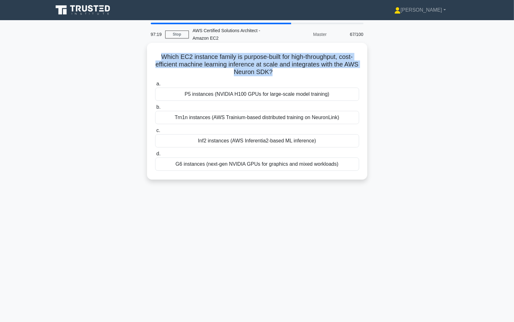
click at [244, 62] on h5 "Which EC2 instance family is purpose-built for high-throughput, cost-efficient …" at bounding box center [257, 64] width 205 height 23
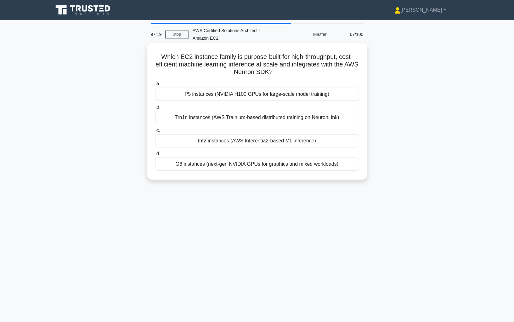
click at [244, 62] on h5 "Which EC2 instance family is purpose-built for high-throughput, cost-efficient …" at bounding box center [257, 64] width 205 height 23
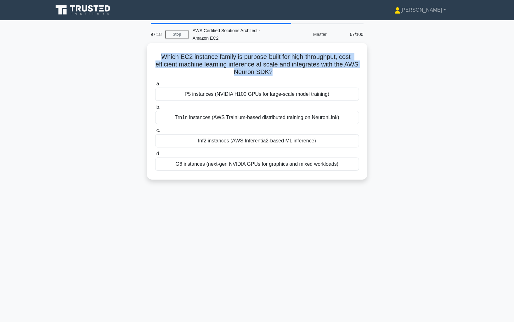
click at [232, 61] on h5 "Which EC2 instance family is purpose-built for high-throughput, cost-efficient …" at bounding box center [257, 64] width 205 height 23
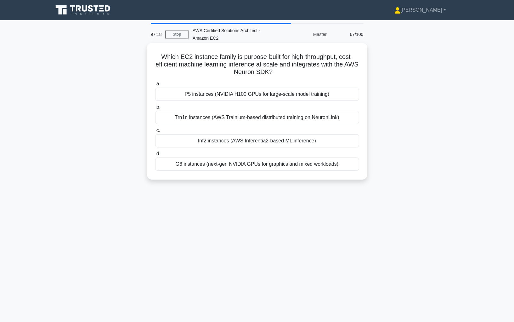
click at [232, 61] on h5 "Which EC2 instance family is purpose-built for high-throughput, cost-efficient …" at bounding box center [257, 64] width 205 height 23
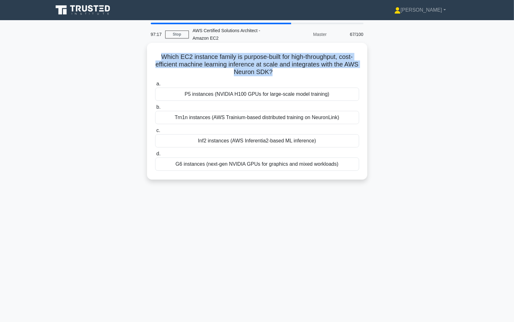
click at [248, 61] on h5 "Which EC2 instance family is purpose-built for high-throughput, cost-efficient …" at bounding box center [257, 64] width 205 height 23
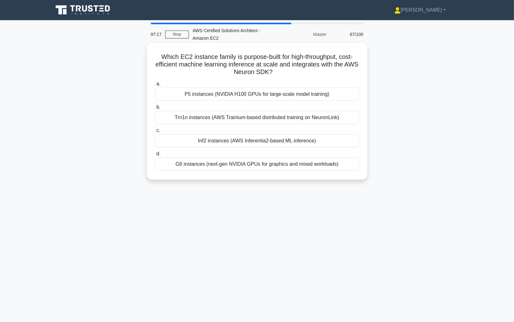
click at [248, 61] on h5 "Which EC2 instance family is purpose-built for high-throughput, cost-efficient …" at bounding box center [257, 64] width 205 height 23
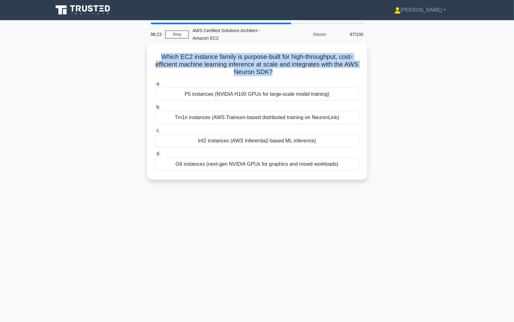
click at [321, 70] on h5 "Which EC2 instance family is purpose-built for high-throughput, cost-efficient …" at bounding box center [257, 64] width 205 height 23
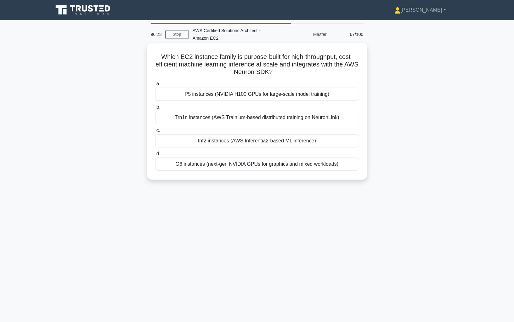
click at [321, 70] on h5 "Which EC2 instance family is purpose-built for high-throughput, cost-efficient …" at bounding box center [257, 64] width 205 height 23
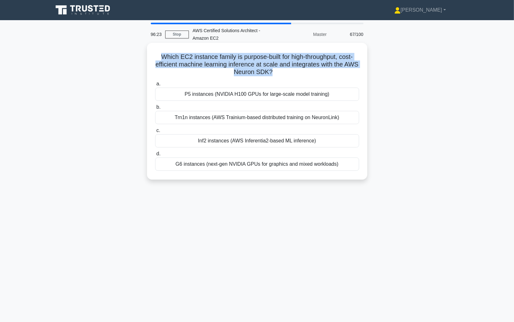
click at [310, 66] on h5 "Which EC2 instance family is purpose-built for high-throughput, cost-efficient …" at bounding box center [257, 64] width 205 height 23
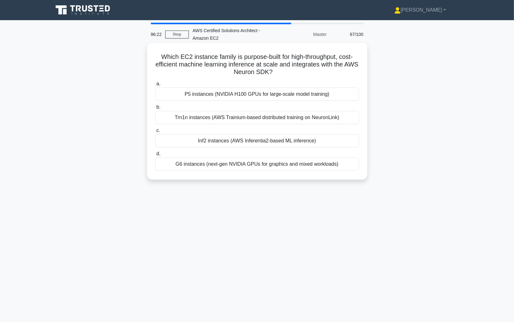
click at [310, 66] on h5 "Which EC2 instance family is purpose-built for high-throughput, cost-efficient …" at bounding box center [257, 64] width 205 height 23
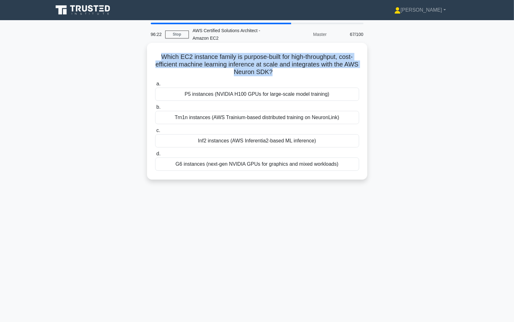
click at [310, 66] on h5 "Which EC2 instance family is purpose-built for high-throughput, cost-efficient …" at bounding box center [257, 64] width 205 height 23
click at [318, 64] on h5 "Which EC2 instance family is purpose-built for high-throughput, cost-efficient …" at bounding box center [257, 64] width 205 height 23
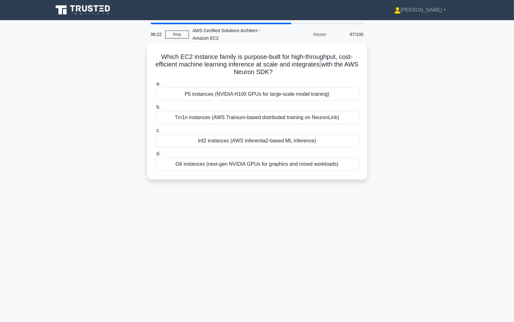
click at [318, 64] on h5 "Which EC2 instance family is purpose-built for high-throughput, cost-efficient …" at bounding box center [257, 64] width 205 height 23
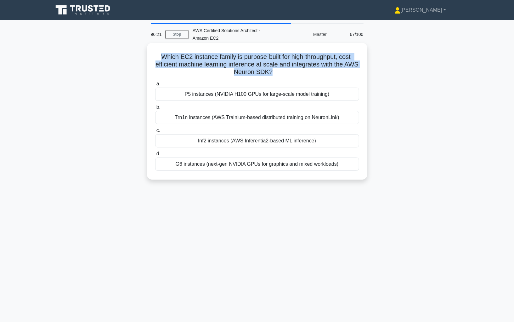
click at [318, 64] on h5 "Which EC2 instance family is purpose-built for high-throughput, cost-efficient …" at bounding box center [257, 64] width 205 height 23
click at [318, 63] on h5 "Which EC2 instance family is purpose-built for high-throughput, cost-efficient …" at bounding box center [257, 64] width 205 height 23
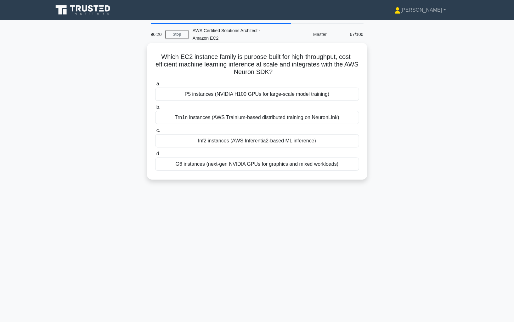
click at [318, 63] on h5 "Which EC2 instance family is purpose-built for high-throughput, cost-efficient …" at bounding box center [257, 64] width 205 height 23
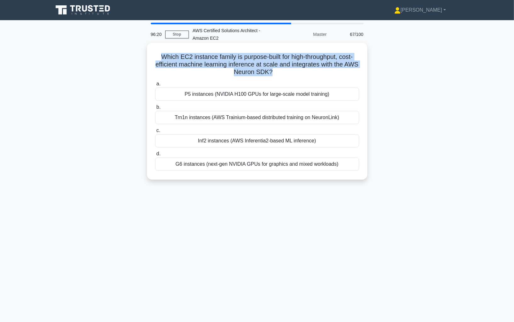
click at [322, 66] on h5 "Which EC2 instance family is purpose-built for high-throughput, cost-efficient …" at bounding box center [257, 64] width 205 height 23
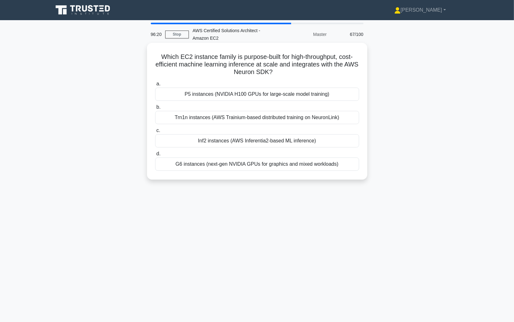
click at [322, 66] on h5 "Which EC2 instance family is purpose-built for high-throughput, cost-efficient …" at bounding box center [257, 64] width 205 height 23
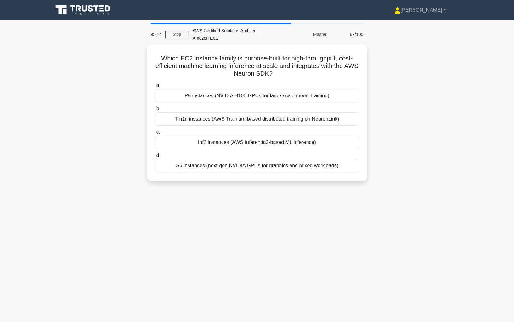
click at [422, 117] on div "Which EC2 instance family is purpose-built for high-throughput, cost-efficient …" at bounding box center [257, 116] width 416 height 144
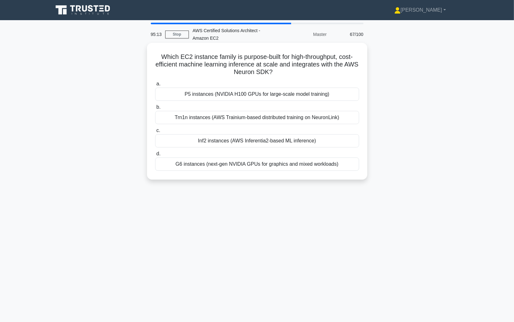
click at [232, 60] on h5 "Which EC2 instance family is purpose-built for high-throughput, cost-efficient …" at bounding box center [257, 64] width 205 height 23
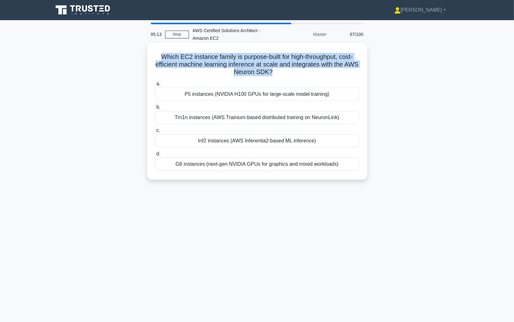
click at [260, 56] on h5 "Which EC2 instance family is purpose-built for high-throughput, cost-efficient …" at bounding box center [257, 64] width 205 height 23
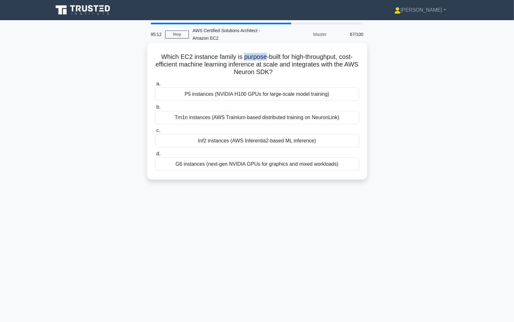
click at [260, 56] on h5 "Which EC2 instance family is purpose-built for high-throughput, cost-efficient …" at bounding box center [257, 64] width 205 height 23
click at [307, 60] on h5 "Which EC2 instance family is purpose-built for high-throughput, cost-efficient …" at bounding box center [257, 64] width 205 height 23
click at [294, 57] on h5 "Which EC2 instance family is purpose-built for high-throughput, cost-efficient …" at bounding box center [257, 64] width 205 height 23
drag, startPoint x: 289, startPoint y: 58, endPoint x: 176, endPoint y: 67, distance: 113.1
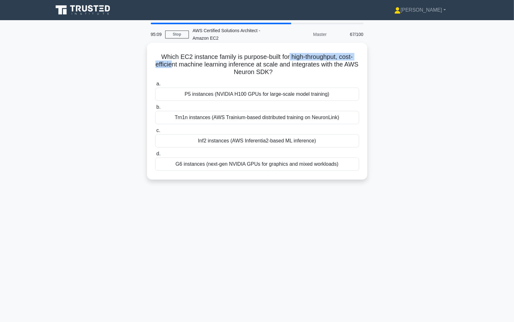
click at [175, 67] on h5 "Which EC2 instance family is purpose-built for high-throughput, cost-efficient …" at bounding box center [257, 64] width 205 height 23
click at [245, 55] on h5 "Which EC2 instance family is purpose-built for high-throughput, cost-efficient …" at bounding box center [257, 64] width 205 height 23
copy h5 "Which EC2 instance family is purpose-built for high-throughput, cost-efficient …"
drag, startPoint x: 160, startPoint y: 57, endPoint x: 274, endPoint y: 73, distance: 115.2
click at [274, 73] on h5 "Which EC2 instance family is purpose-built for high-throughput, cost-efficient …" at bounding box center [257, 64] width 205 height 23
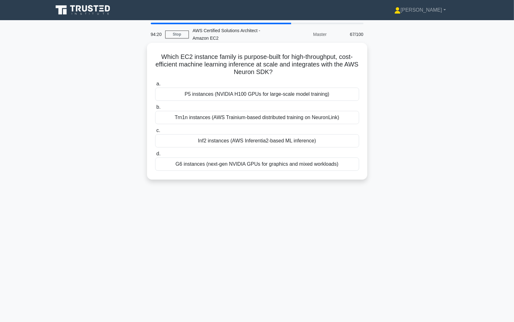
click at [274, 63] on h5 "Which EC2 instance family is purpose-built for high-throughput, cost-efficient …" at bounding box center [257, 64] width 205 height 23
click at [160, 88] on label "a. P5 instances (NVIDIA H100 GPUs for large-scale model training)" at bounding box center [257, 90] width 204 height 21
click at [155, 86] on input "a. P5 instances (NVIDIA H100 GPUs for large-scale model training)" at bounding box center [155, 84] width 0 height 4
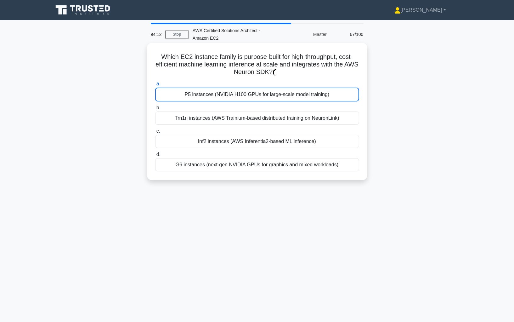
copy div "a. P5 instances (NVIDIA H100 GPUs for large-scale model training) b. Trn1n inst…"
drag, startPoint x: 155, startPoint y: 82, endPoint x: 352, endPoint y: 173, distance: 217.2
click at [352, 173] on div "Which EC2 instance family is purpose-built for high-throughput, cost-efficient …" at bounding box center [257, 111] width 215 height 132
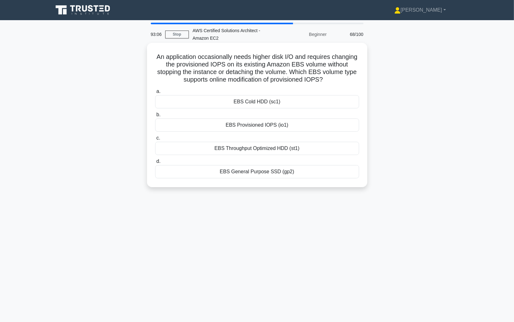
click at [301, 67] on h5 "An application occasionally needs higher disk I/O and requires changing the pro…" at bounding box center [257, 68] width 205 height 31
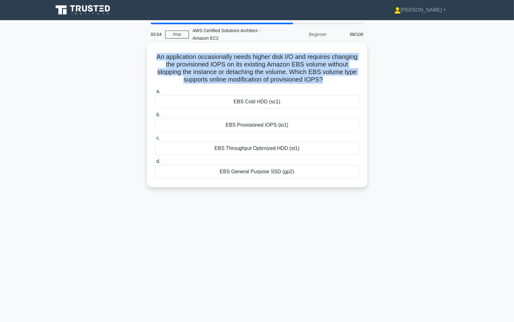
click at [260, 97] on div "EBS Cold HDD (sc1)" at bounding box center [257, 101] width 204 height 13
click at [155, 94] on input "a. EBS Cold HDD (sc1)" at bounding box center [155, 91] width 0 height 4
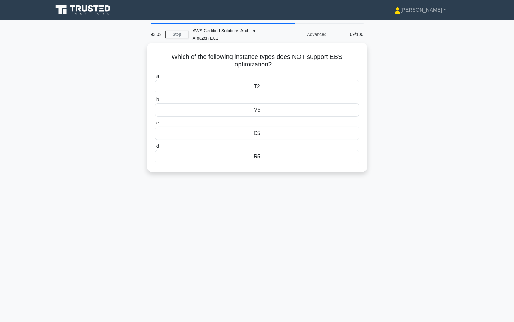
click at [266, 98] on label "b. M5" at bounding box center [257, 106] width 204 height 21
click at [155, 98] on input "b. M5" at bounding box center [155, 100] width 0 height 4
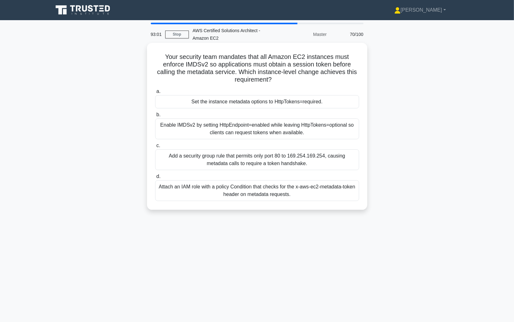
click at [266, 108] on div "Set the instance metadata options to HttpTokens=required." at bounding box center [257, 101] width 204 height 13
click at [155, 94] on input "a. Set the instance metadata options to HttpTokens=required." at bounding box center [155, 91] width 0 height 4
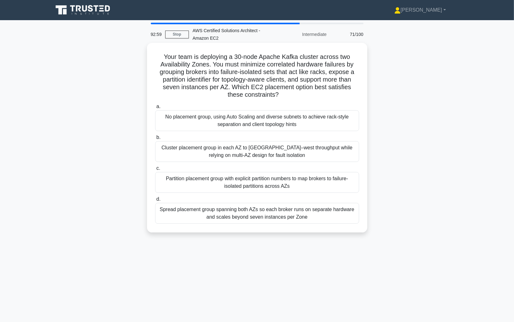
click at [262, 130] on div "No placement group, using Auto Scaling and diverse subnets to achieve rack-styl…" at bounding box center [257, 120] width 204 height 21
click at [155, 109] on input "a. No placement group, using Auto Scaling and diverse subnets to achieve rack-s…" at bounding box center [155, 107] width 0 height 4
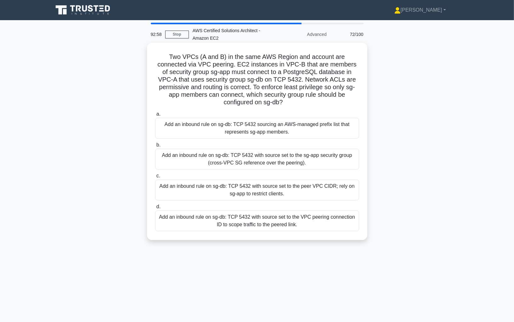
click at [259, 149] on div "Add an inbound rule on sg-db: TCP 5432 with source set to the sg-app security g…" at bounding box center [257, 159] width 204 height 21
click at [155, 143] on input "b. Add an inbound rule on sg-db: TCP 5432 with source set to the sg-app securit…" at bounding box center [155, 145] width 0 height 4
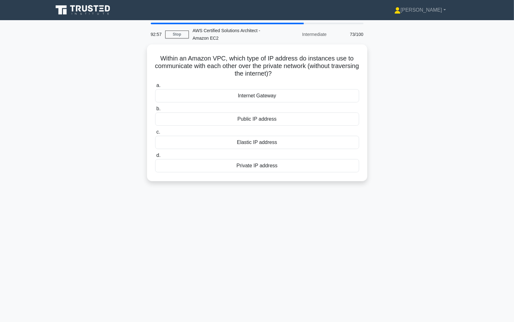
click at [260, 148] on div "a. Internet Gateway b. Public IP address c. d." at bounding box center [258, 126] width 212 height 93
click at [235, 60] on h5 "Within an Amazon VPC, which type of IP address do instances use to communicate …" at bounding box center [257, 64] width 205 height 23
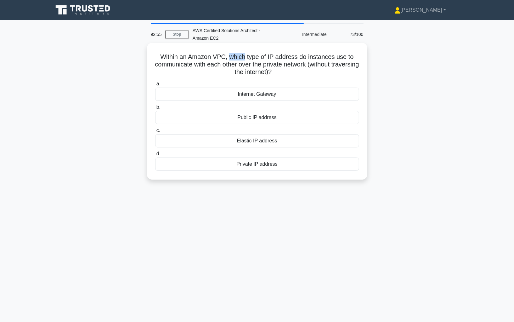
click at [235, 60] on h5 "Within an Amazon VPC, which type of IP address do instances use to communicate …" at bounding box center [257, 64] width 205 height 23
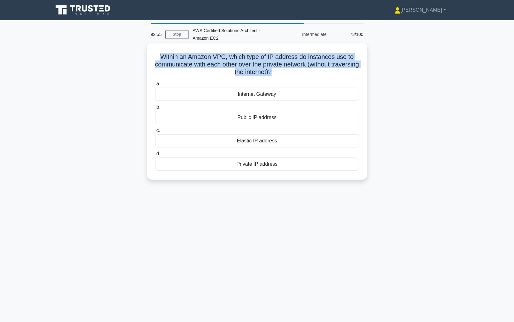
click at [204, 55] on h5 "Within an Amazon VPC, which type of IP address do instances use to communicate …" at bounding box center [257, 64] width 205 height 23
drag, startPoint x: 154, startPoint y: 57, endPoint x: 320, endPoint y: 67, distance: 166.3
click at [320, 67] on div "Within an Amazon VPC, which type of IP address do instances use to communicate …" at bounding box center [257, 111] width 215 height 132
click at [320, 67] on h5 "Within an Amazon VPC, which type of IP address do instances use to communicate …" at bounding box center [257, 64] width 205 height 23
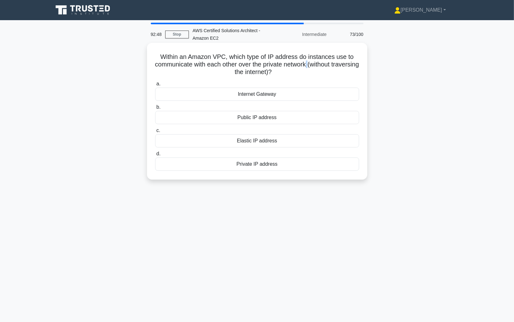
click at [320, 67] on h5 "Within an Amazon VPC, which type of IP address do instances use to communicate …" at bounding box center [257, 64] width 205 height 23
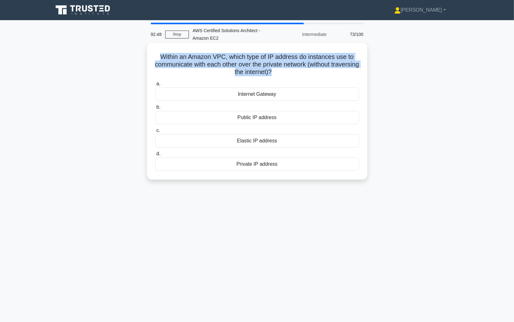
click at [320, 67] on h5 "Within an Amazon VPC, which type of IP address do instances use to communicate …" at bounding box center [257, 64] width 205 height 23
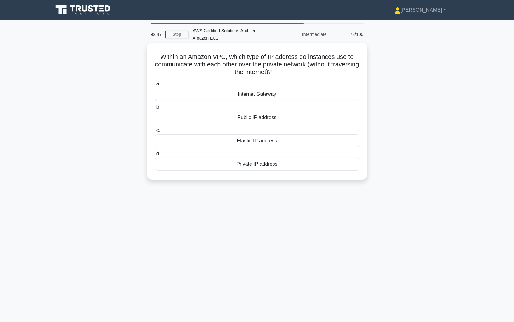
click at [299, 64] on h5 "Within an Amazon VPC, which type of IP address do instances use to communicate …" at bounding box center [257, 64] width 205 height 23
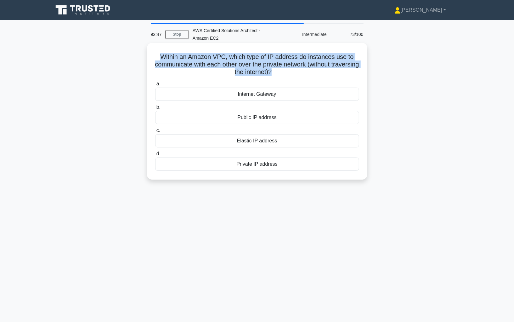
click at [299, 64] on h5 "Within an Amazon VPC, which type of IP address do instances use to communicate …" at bounding box center [257, 64] width 205 height 23
click at [292, 66] on h5 "Within an Amazon VPC, which type of IP address do instances use to communicate …" at bounding box center [257, 64] width 205 height 23
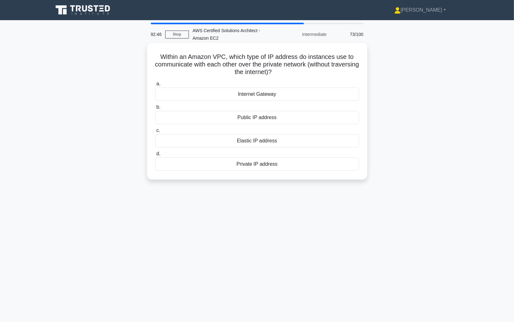
click at [292, 66] on h5 "Within an Amazon VPC, which type of IP address do instances use to communicate …" at bounding box center [257, 64] width 205 height 23
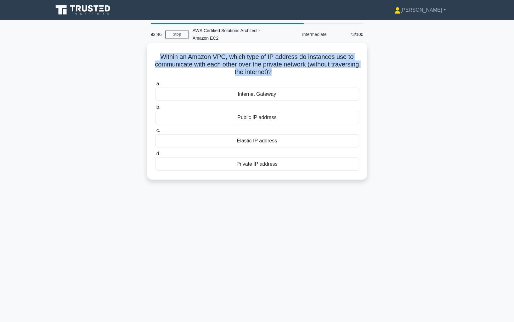
click at [280, 69] on h5 "Within an Amazon VPC, which type of IP address do instances use to communicate …" at bounding box center [257, 64] width 205 height 23
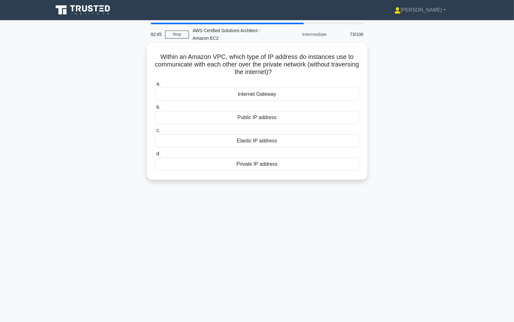
click at [280, 69] on h5 "Within an Amazon VPC, which type of IP address do instances use to communicate …" at bounding box center [257, 64] width 205 height 23
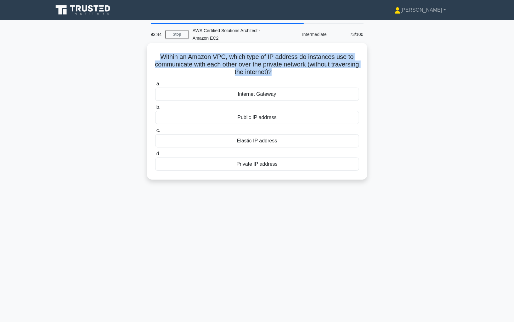
click at [281, 72] on h5 "Within an Amazon VPC, which type of IP address do instances use to communicate …" at bounding box center [257, 64] width 205 height 23
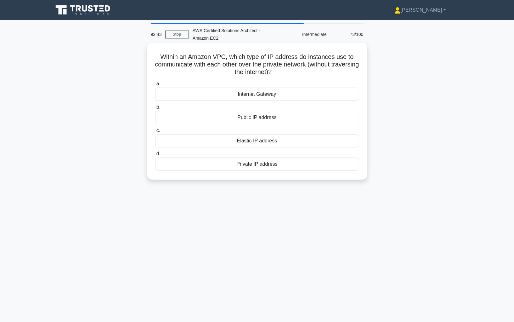
click at [281, 72] on h5 "Within an Amazon VPC, which type of IP address do instances use to communicate …" at bounding box center [257, 64] width 205 height 23
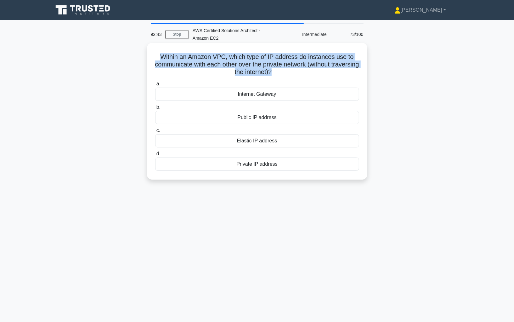
click at [278, 73] on h5 "Within an Amazon VPC, which type of IP address do instances use to communicate …" at bounding box center [257, 64] width 205 height 23
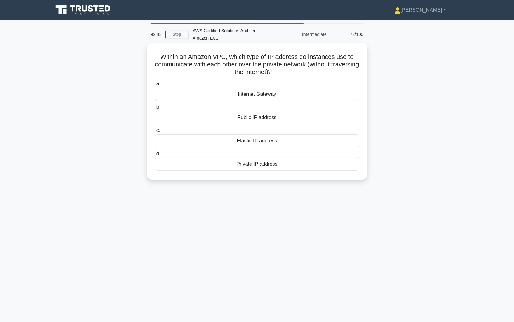
click at [278, 73] on h5 "Within an Amazon VPC, which type of IP address do instances use to communicate …" at bounding box center [257, 64] width 205 height 23
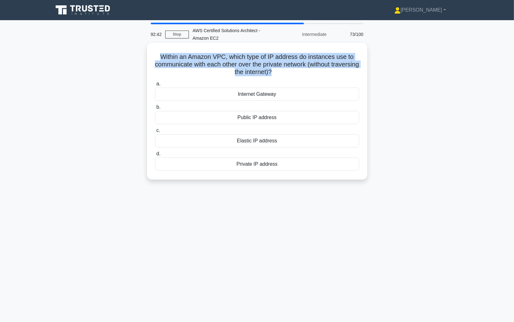
click at [192, 62] on h5 "Within an Amazon VPC, which type of IP address do instances use to communicate …" at bounding box center [257, 64] width 205 height 23
drag, startPoint x: 157, startPoint y: 59, endPoint x: 290, endPoint y: 169, distance: 172.9
click at [290, 169] on div "Within an Amazon VPC, which type of IP address do instances use to communicate …" at bounding box center [257, 111] width 215 height 132
copy div "Within an Amazon VPC, which type of IP address do instances use to communicate …"
click at [307, 96] on div "Internet Gateway" at bounding box center [257, 94] width 204 height 13
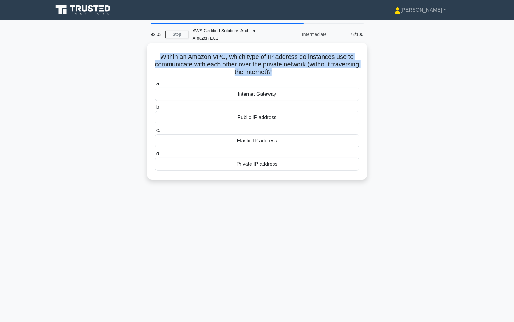
click at [155, 86] on input "a. Internet Gateway" at bounding box center [155, 84] width 0 height 4
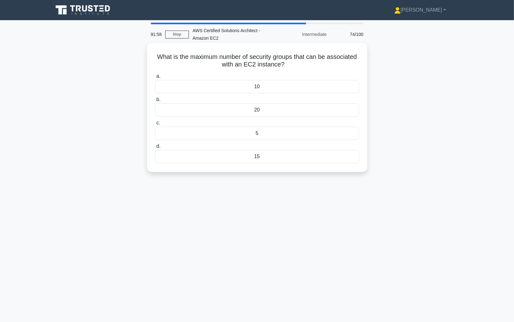
click at [279, 57] on h5 "What is the maximum number of security groups that can be associated with an EC…" at bounding box center [257, 61] width 205 height 16
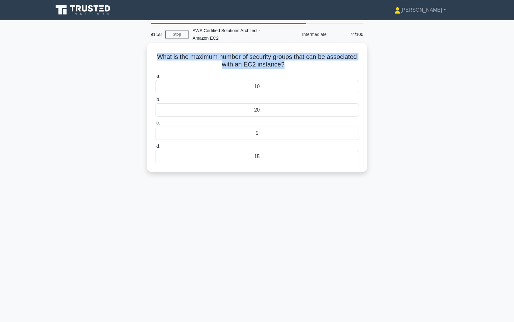
click at [274, 78] on label "a. 10" at bounding box center [257, 82] width 204 height 21
click at [155, 78] on input "a. 10" at bounding box center [155, 76] width 0 height 4
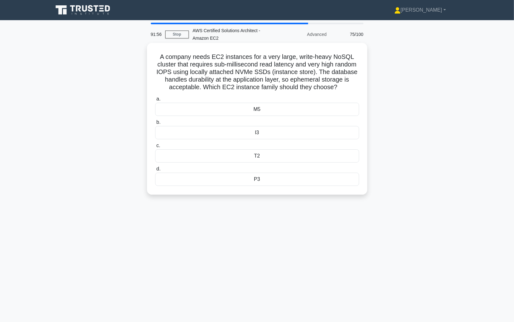
click at [271, 106] on div "M5" at bounding box center [257, 109] width 204 height 13
click at [155, 101] on input "a. M5" at bounding box center [155, 99] width 0 height 4
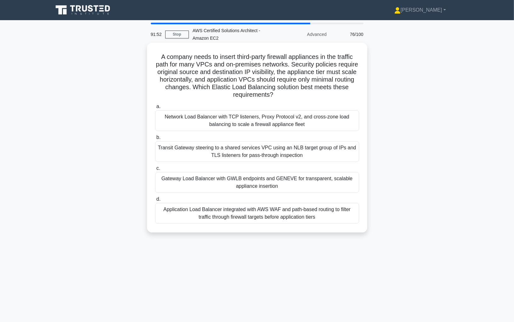
click at [273, 112] on div "Network Load Balancer with TCP listeners, Proxy Protocol v2, and cross-zone loa…" at bounding box center [257, 120] width 204 height 21
click at [155, 109] on input "a. Network Load Balancer with TCP listeners, Proxy Protocol v2, and cross-zone …" at bounding box center [155, 107] width 0 height 4
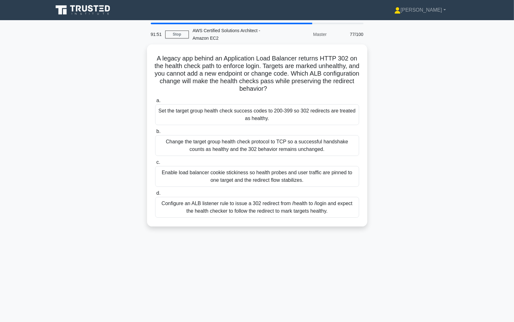
click at [275, 110] on div "Set the target group health check success codes to 200-399 so 302 redirects are…" at bounding box center [257, 114] width 204 height 21
click at [155, 103] on input "a. Set the target group health check success codes to 200-399 so 302 redirects …" at bounding box center [155, 101] width 0 height 4
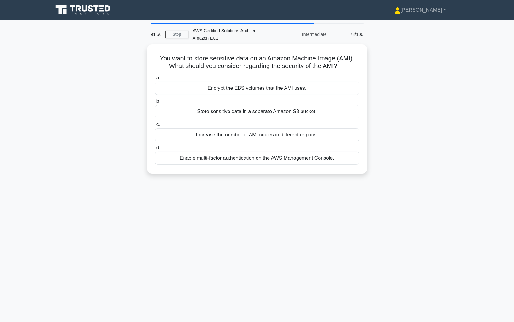
click at [275, 110] on div "Store sensitive data in a separate Amazon S3 bucket." at bounding box center [257, 111] width 204 height 13
click at [155, 103] on input "b. Store sensitive data in a separate Amazon S3 bucket." at bounding box center [155, 101] width 0 height 4
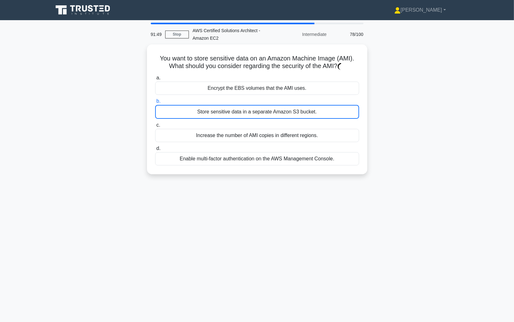
click at [275, 110] on div "Store sensitive data in a separate Amazon S3 bucket." at bounding box center [257, 112] width 204 height 14
click at [155, 103] on input "b. Store sensitive data in a separate Amazon S3 bucket." at bounding box center [155, 101] width 0 height 4
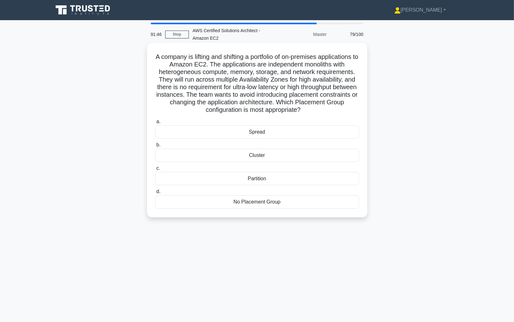
click at [272, 132] on div "Spread" at bounding box center [257, 131] width 204 height 13
click at [155, 124] on input "a. Spread" at bounding box center [155, 122] width 0 height 4
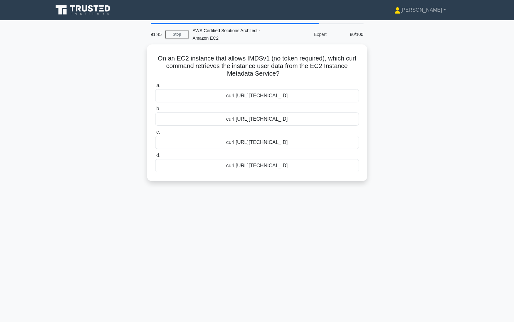
click at [267, 49] on div "On an EC2 instance that allows IMDSv1 (no token required), which curl command r…" at bounding box center [257, 113] width 215 height 132
click at [195, 58] on h5 "On an EC2 instance that allows IMDSv1 (no token required), which curl command r…" at bounding box center [257, 64] width 205 height 23
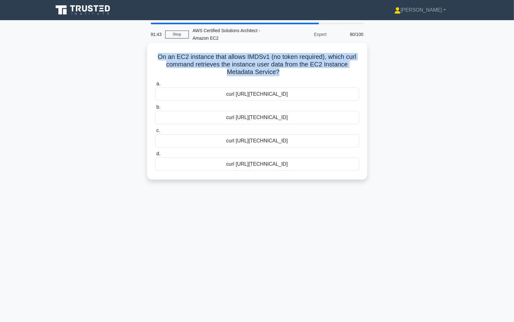
click at [195, 58] on h5 "On an EC2 instance that allows IMDSv1 (no token required), which curl command r…" at bounding box center [257, 64] width 205 height 23
click at [205, 58] on h5 "On an EC2 instance that allows IMDSv1 (no token required), which curl command r…" at bounding box center [257, 64] width 205 height 23
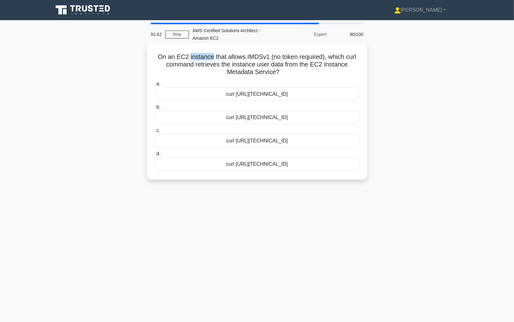
click at [205, 58] on h5 "On an EC2 instance that allows IMDSv1 (no token required), which curl command r…" at bounding box center [257, 64] width 205 height 23
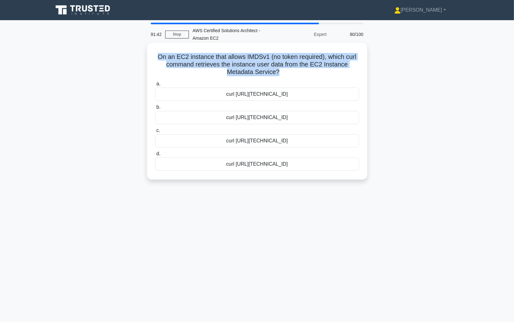
click at [205, 58] on h5 "On an EC2 instance that allows IMDSv1 (no token required), which curl command r…" at bounding box center [257, 64] width 205 height 23
click at [216, 58] on h5 "On an EC2 instance that allows IMDSv1 (no token required), which curl command r…" at bounding box center [257, 64] width 205 height 23
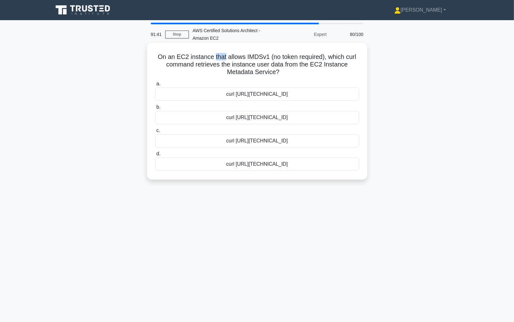
click at [216, 58] on h5 "On an EC2 instance that allows IMDSv1 (no token required), which curl command r…" at bounding box center [257, 64] width 205 height 23
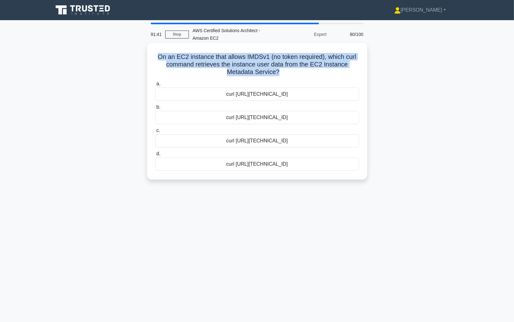
click at [216, 58] on h5 "On an EC2 instance that allows IMDSv1 (no token required), which curl command r…" at bounding box center [257, 64] width 205 height 23
click at [233, 58] on h5 "On an EC2 instance that allows IMDSv1 (no token required), which curl command r…" at bounding box center [257, 64] width 205 height 23
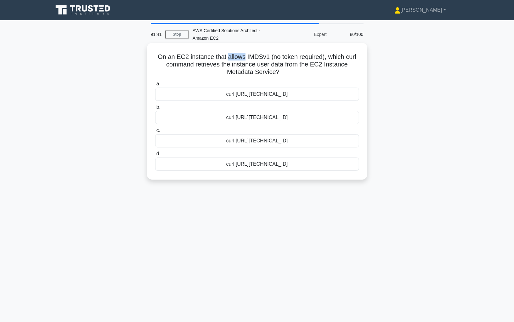
click at [233, 58] on h5 "On an EC2 instance that allows IMDSv1 (no token required), which curl command r…" at bounding box center [257, 64] width 205 height 23
click at [254, 58] on h5 "On an EC2 instance that allows IMDSv1 (no token required), which curl command r…" at bounding box center [257, 64] width 205 height 23
click at [288, 57] on h5 "On an EC2 instance that allows IMDSv1 (no token required), which curl command r…" at bounding box center [257, 64] width 205 height 23
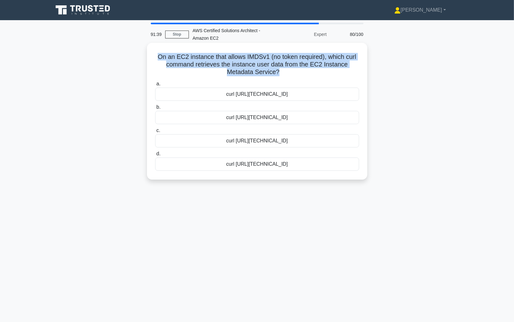
click at [288, 57] on h5 "On an EC2 instance that allows IMDSv1 (no token required), which curl command r…" at bounding box center [257, 64] width 205 height 23
click at [200, 54] on h5 "On an EC2 instance that allows IMDSv1 (no token required), which curl command r…" at bounding box center [257, 64] width 205 height 23
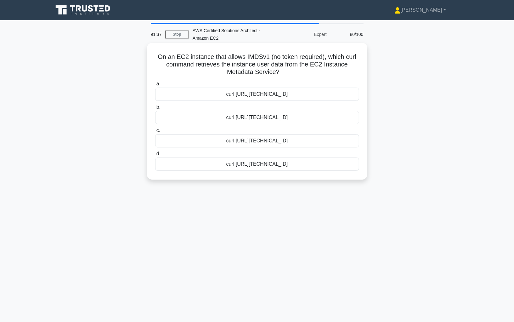
click at [200, 54] on h5 "On an EC2 instance that allows IMDSv1 (no token required), which curl command r…" at bounding box center [257, 64] width 205 height 23
click at [211, 59] on h5 "On an EC2 instance that allows IMDSv1 (no token required), which curl command r…" at bounding box center [257, 64] width 205 height 23
click at [250, 68] on h5 "On an EC2 instance that allows IMDSv1 (no token required), which curl command r…" at bounding box center [257, 64] width 205 height 23
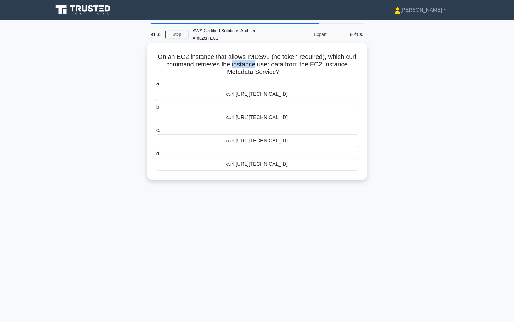
click at [250, 68] on h5 "On an EC2 instance that allows IMDSv1 (no token required), which curl command r…" at bounding box center [257, 64] width 205 height 23
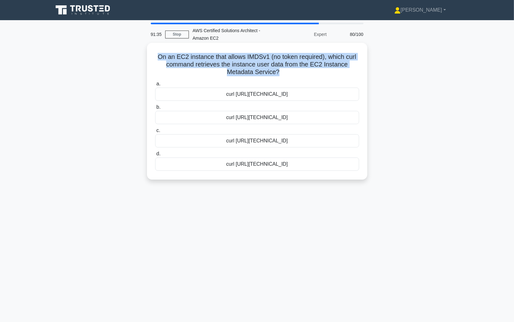
click at [264, 69] on h5 "On an EC2 instance that allows IMDSv1 (no token required), which curl command r…" at bounding box center [257, 64] width 205 height 23
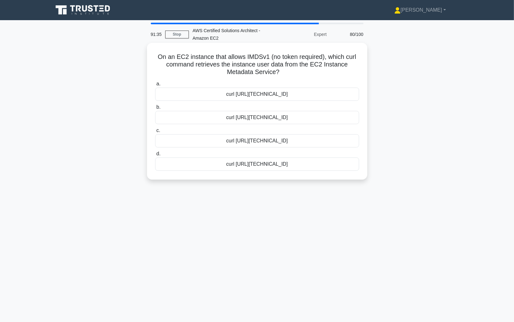
click at [264, 69] on h5 "On an EC2 instance that allows IMDSv1 (no token required), which curl command r…" at bounding box center [257, 64] width 205 height 23
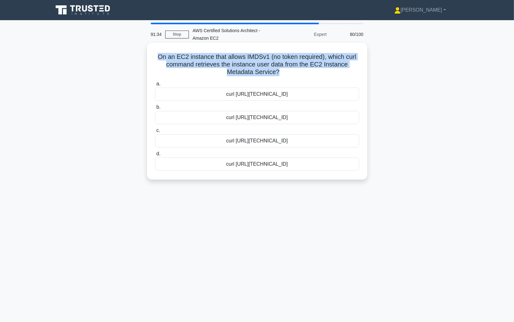
click at [264, 69] on h5 "On an EC2 instance that allows IMDSv1 (no token required), which curl command r…" at bounding box center [257, 64] width 205 height 23
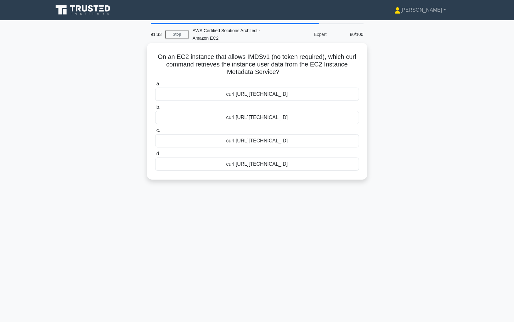
click at [241, 87] on label "a. curl http://169.254.169.254/latest/user-data" at bounding box center [257, 90] width 204 height 21
click at [155, 86] on input "a. curl http://169.254.169.254/latest/user-data" at bounding box center [155, 84] width 0 height 4
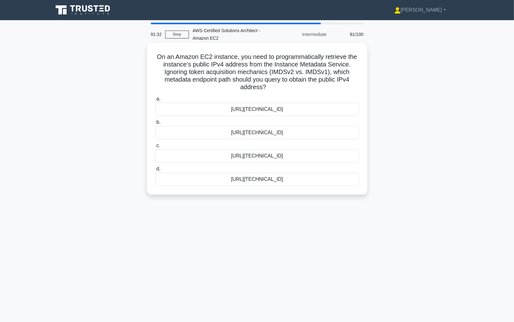
click at [239, 54] on h5 "On an Amazon EC2 instance, you need to programmatically retrieve the instance’s…" at bounding box center [257, 72] width 205 height 38
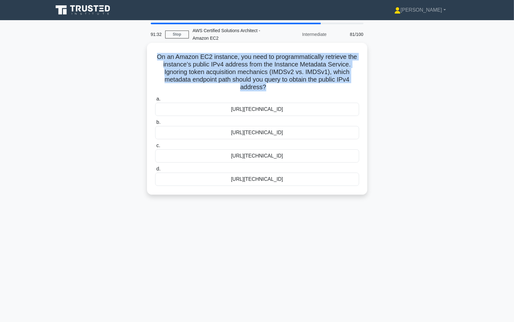
click at [239, 54] on h5 "On an Amazon EC2 instance, you need to programmatically retrieve the instance’s…" at bounding box center [257, 72] width 205 height 38
click at [254, 109] on div "http://169.254.169.254/latest/user-data/public-ipv4" at bounding box center [257, 109] width 204 height 13
click at [155, 101] on input "a. http://169.254.169.254/latest/user-data/public-ipv4" at bounding box center [155, 99] width 0 height 4
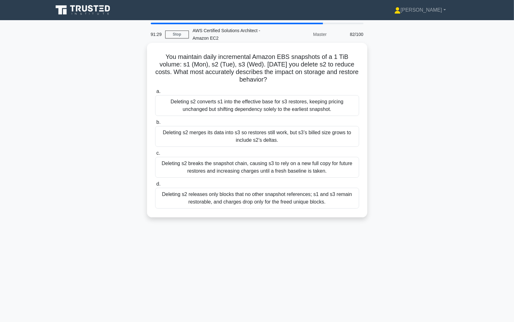
click at [246, 110] on div "Deleting s2 converts s1 into the effective base for s3 restores, keeping pricin…" at bounding box center [257, 105] width 204 height 21
click at [155, 94] on input "a. Deleting s2 converts s1 into the effective base for s3 restores, keeping pri…" at bounding box center [155, 91] width 0 height 4
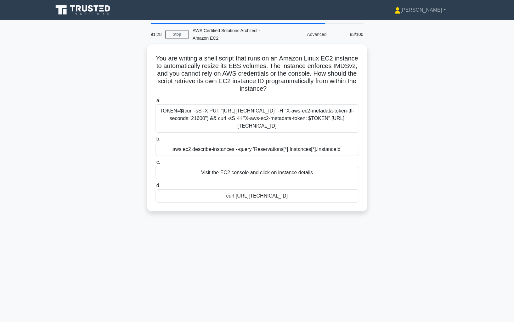
click at [241, 63] on h5 "You are writing a shell script that runs on an Amazon Linux EC2 instance to aut…" at bounding box center [257, 73] width 205 height 38
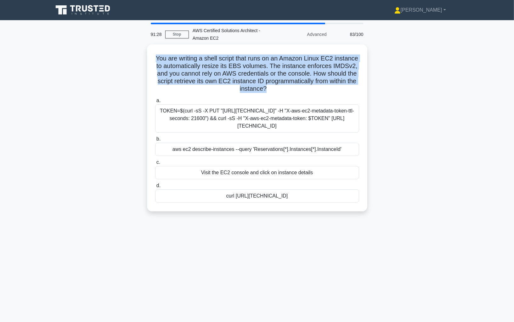
click at [241, 63] on h5 "You are writing a shell script that runs on an Amazon Linux EC2 instance to aut…" at bounding box center [257, 73] width 205 height 38
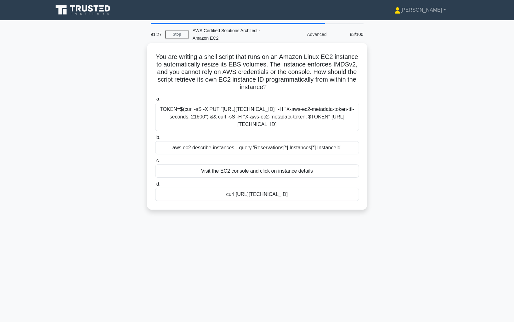
click at [242, 107] on div "TOKEN=$(curl -sS -X PUT "http://169.254.169.254/latest/api/token" -H "X-aws-ec2…" at bounding box center [257, 117] width 204 height 28
click at [155, 101] on input "a. TOKEN=$(curl -sS -X PUT "http://169.254.169.254/latest/api/token" -H "X-aws-…" at bounding box center [155, 99] width 0 height 4
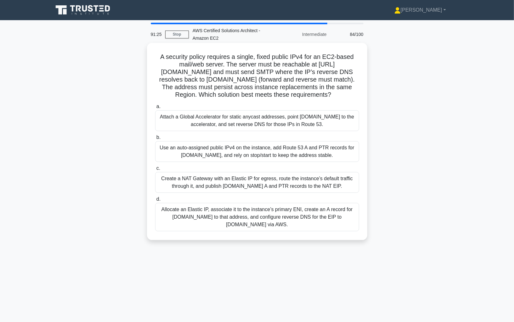
click at [239, 178] on div "Create a NAT Gateway with an Elastic IP for egress, route the instance’s defaul…" at bounding box center [257, 182] width 204 height 21
click at [155, 170] on input "c. Create a NAT Gateway with an Elastic IP for egress, route the instance’s def…" at bounding box center [155, 168] width 0 height 4
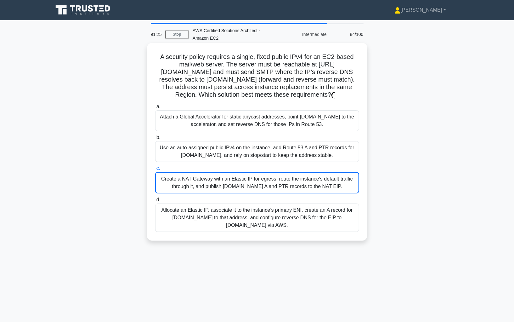
click at [239, 178] on div "Create a NAT Gateway with an Elastic IP for egress, route the instance’s defaul…" at bounding box center [257, 182] width 204 height 21
click at [155, 170] on input "c. Create a NAT Gateway with an Elastic IP for egress, route the instance’s def…" at bounding box center [155, 168] width 0 height 4
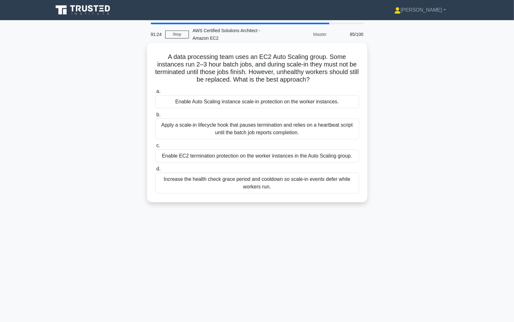
click at [242, 101] on div "Enable Auto Scaling instance scale-in protection on the worker instances." at bounding box center [257, 101] width 204 height 13
click at [155, 94] on input "a. Enable Auto Scaling instance scale-in protection on the worker instances." at bounding box center [155, 91] width 0 height 4
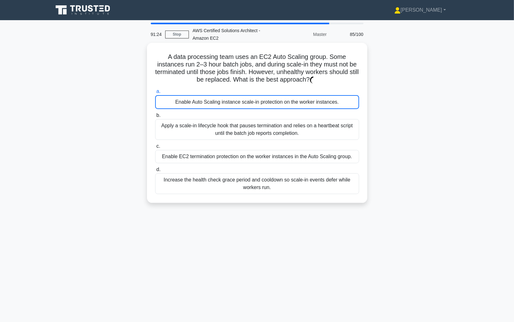
click at [242, 101] on div "Enable Auto Scaling instance scale-in protection on the worker instances." at bounding box center [257, 102] width 204 height 14
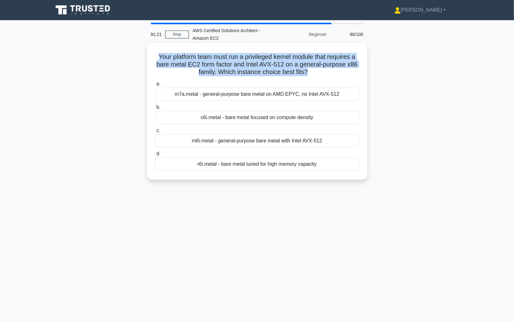
drag, startPoint x: 158, startPoint y: 54, endPoint x: 274, endPoint y: 63, distance: 116.3
click at [274, 63] on h5 "Your platform team must run a privileged kernel module that requires a bare met…" at bounding box center [257, 64] width 205 height 23
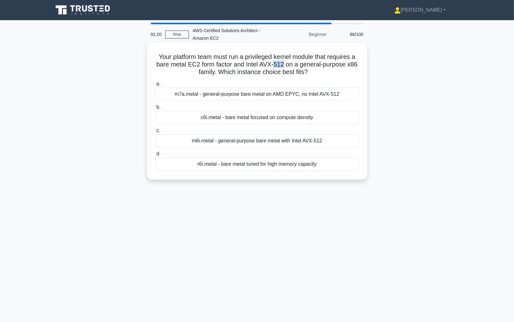
click at [274, 63] on h5 "Your platform team must run a privileged kernel module that requires a bare met…" at bounding box center [257, 64] width 205 height 23
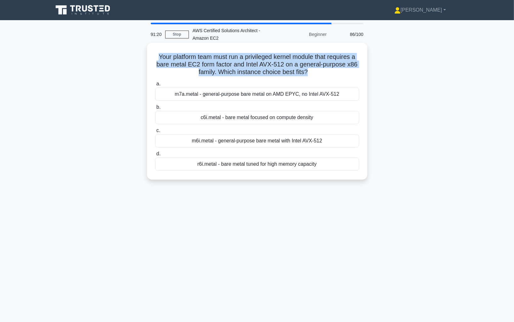
click at [274, 63] on h5 "Your platform team must run a privileged kernel module that requires a bare met…" at bounding box center [257, 64] width 205 height 23
click at [297, 60] on h5 "Your platform team must run a privileged kernel module that requires a bare met…" at bounding box center [257, 64] width 205 height 23
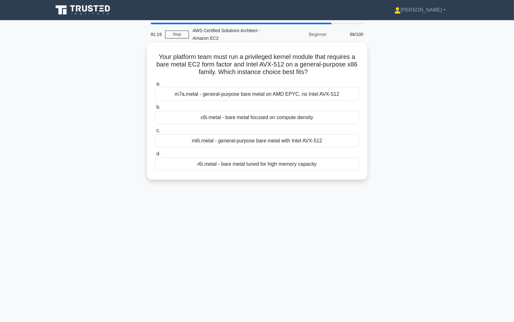
click at [297, 60] on h5 "Your platform team must run a privileged kernel module that requires a bare met…" at bounding box center [257, 64] width 205 height 23
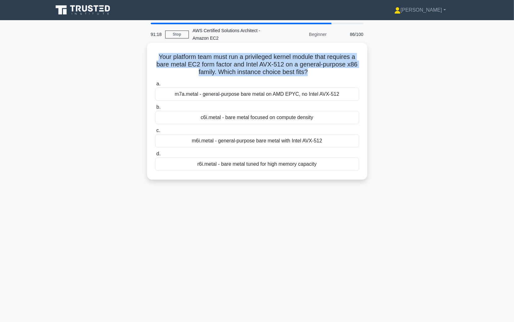
click at [224, 65] on h5 "Your platform team must run a privileged kernel module that requires a bare met…" at bounding box center [257, 64] width 205 height 23
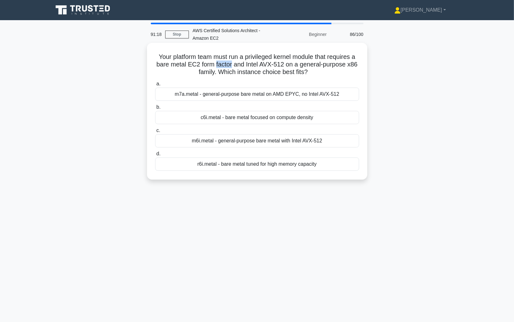
click at [224, 65] on h5 "Your platform team must run a privileged kernel module that requires a bare met…" at bounding box center [257, 64] width 205 height 23
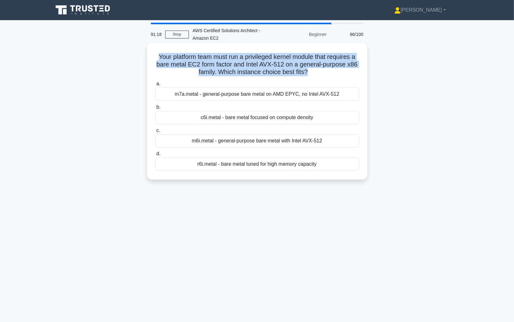
click at [224, 65] on h5 "Your platform team must run a privileged kernel module that requires a bare met…" at bounding box center [257, 64] width 205 height 23
click at [234, 66] on h5 "Your platform team must run a privileged kernel module that requires a bare met…" at bounding box center [257, 64] width 205 height 23
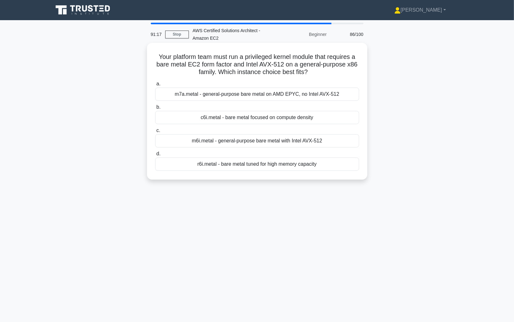
click at [234, 66] on h5 "Your platform team must run a privileged kernel module that requires a bare met…" at bounding box center [257, 64] width 205 height 23
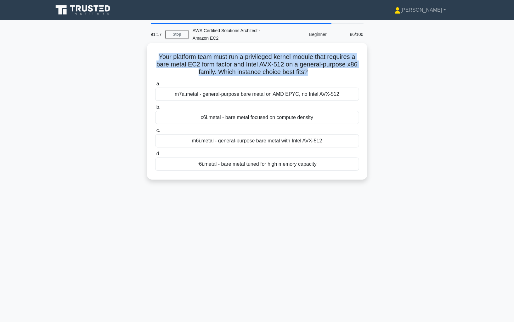
click at [234, 66] on h5 "Your platform team must run a privileged kernel module that requires a bare met…" at bounding box center [257, 64] width 205 height 23
click at [240, 70] on h5 "Your platform team must run a privileged kernel module that requires a bare met…" at bounding box center [257, 64] width 205 height 23
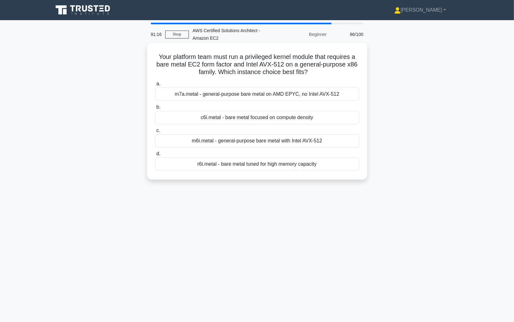
click at [200, 62] on h5 "Your platform team must run a privileged kernel module that requires a bare met…" at bounding box center [257, 64] width 205 height 23
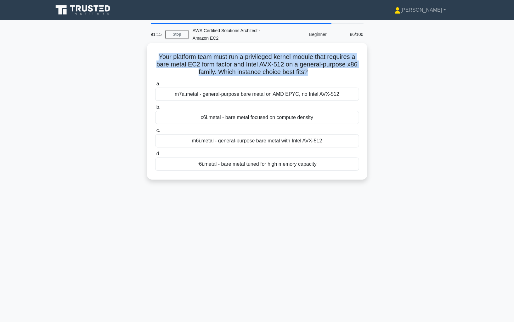
click at [200, 62] on h5 "Your platform team must run a privileged kernel module that requires a bare met…" at bounding box center [257, 64] width 205 height 23
click at [207, 62] on h5 "Your platform team must run a privileged kernel module that requires a bare met…" at bounding box center [257, 64] width 205 height 23
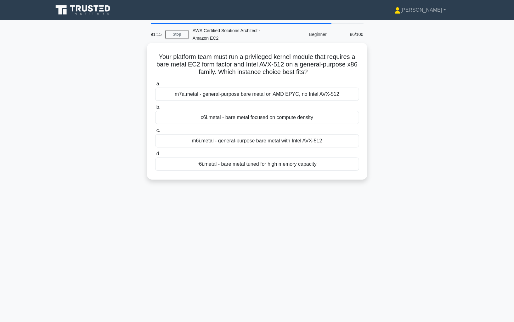
click at [207, 62] on h5 "Your platform team must run a privileged kernel module that requires a bare met…" at bounding box center [257, 64] width 205 height 23
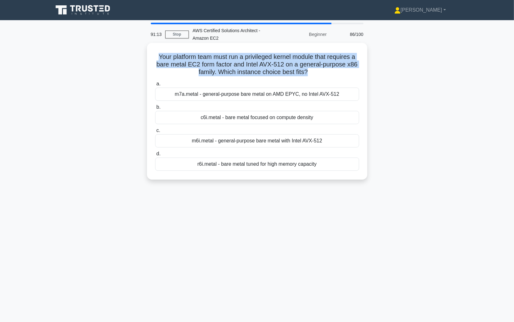
click at [231, 75] on h5 "Your platform team must run a privileged kernel module that requires a bare met…" at bounding box center [257, 64] width 205 height 23
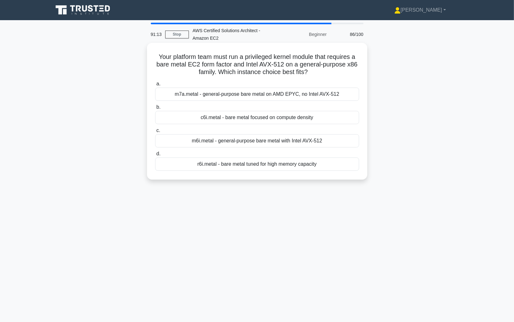
click at [231, 75] on h5 "Your platform team must run a privileged kernel module that requires a bare met…" at bounding box center [257, 64] width 205 height 23
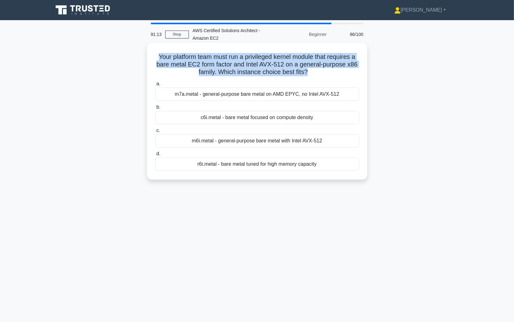
click at [231, 75] on h5 "Your platform team must run a privileged kernel module that requires a bare met…" at bounding box center [257, 64] width 205 height 23
click at [221, 66] on h5 "Your platform team must run a privileged kernel module that requires a bare met…" at bounding box center [257, 64] width 205 height 23
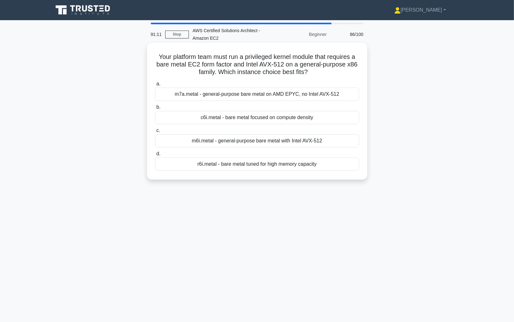
click at [221, 66] on h5 "Your platform team must run a privileged kernel module that requires a bare met…" at bounding box center [257, 64] width 205 height 23
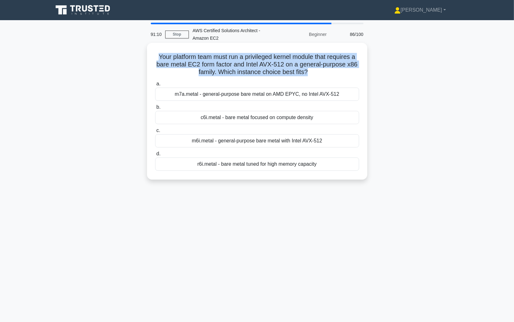
click at [229, 73] on h5 "Your platform team must run a privileged kernel module that requires a bare met…" at bounding box center [257, 64] width 205 height 23
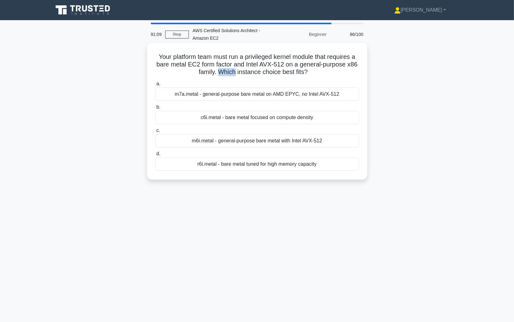
click at [229, 73] on h5 "Your platform team must run a privileged kernel module that requires a bare met…" at bounding box center [257, 64] width 205 height 23
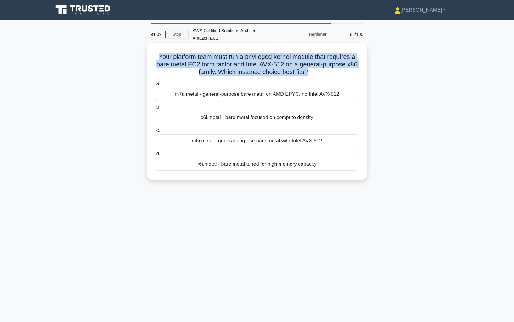
click at [229, 73] on h5 "Your platform team must run a privileged kernel module that requires a bare met…" at bounding box center [257, 64] width 205 height 23
click at [230, 73] on h5 "Your platform team must run a privileged kernel module that requires a bare met…" at bounding box center [257, 64] width 205 height 23
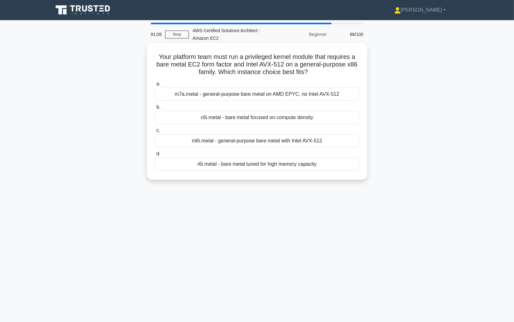
click at [230, 73] on h5 "Your platform team must run a privileged kernel module that requires a bare met…" at bounding box center [257, 64] width 205 height 23
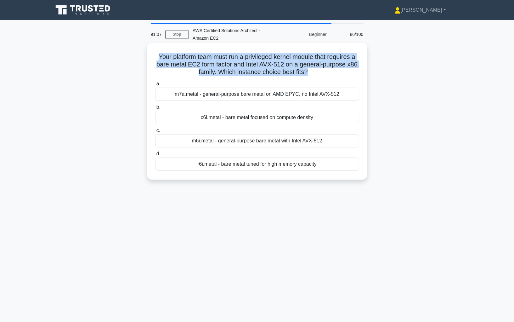
click at [233, 77] on div "Your platform team must run a privileged kernel module that requires a bare met…" at bounding box center [257, 111] width 215 height 132
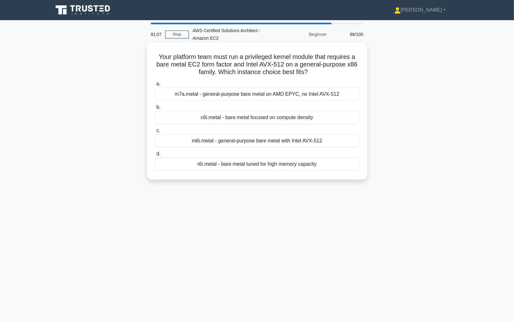
click at [233, 77] on div "Your platform team must run a privileged kernel module that requires a bare met…" at bounding box center [257, 111] width 215 height 132
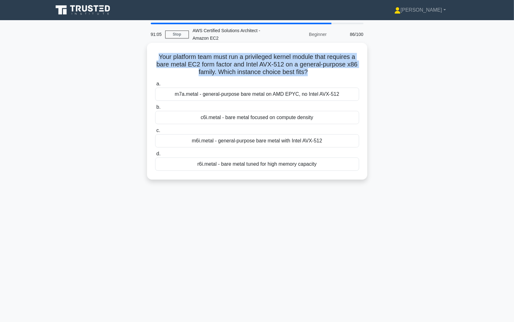
click at [233, 77] on div "Your platform team must run a privileged kernel module that requires a bare met…" at bounding box center [257, 111] width 215 height 132
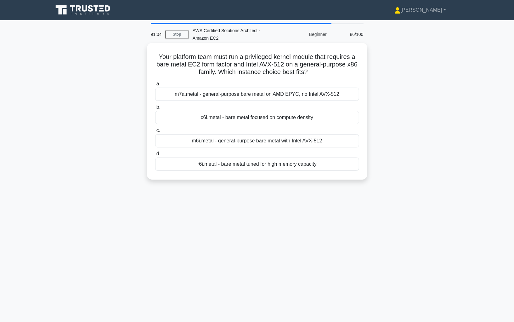
click at [230, 73] on h5 "Your platform team must run a privileged kernel module that requires a bare met…" at bounding box center [257, 64] width 205 height 23
click at [165, 59] on h5 "Your platform team must run a privileged kernel module that requires a bare met…" at bounding box center [257, 64] width 205 height 23
drag, startPoint x: 145, startPoint y: 56, endPoint x: 334, endPoint y: 169, distance: 220.3
click at [334, 169] on div "Your platform team must run a privileged kernel module that requires a bare met…" at bounding box center [257, 116] width 416 height 144
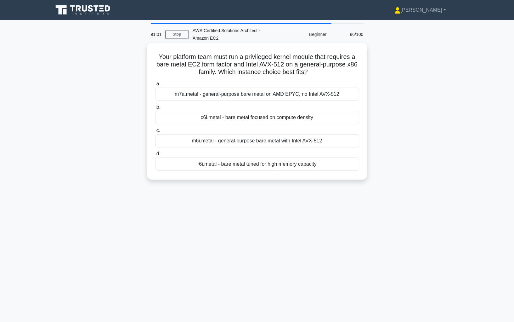
copy div "Your platform team must run a privileged kernel module that requires a bare met…"
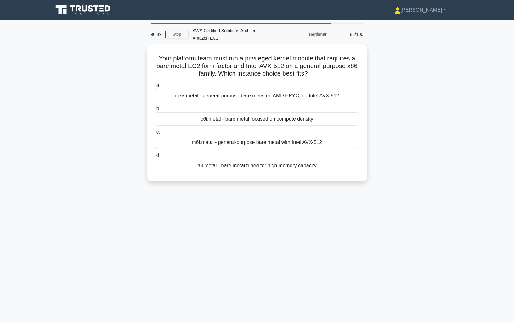
click at [373, 118] on div "Your platform team must run a privileged kernel module that requires a bare met…" at bounding box center [257, 116] width 416 height 144
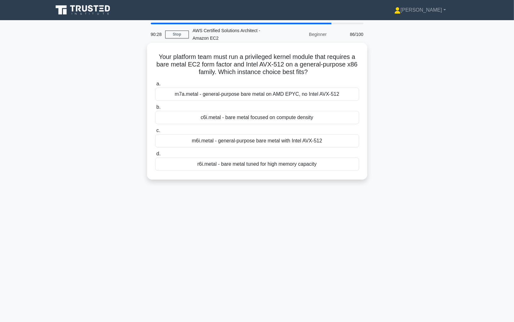
click at [233, 138] on div "m6i.metal - general-purpose bare metal with Intel AVX-512" at bounding box center [257, 140] width 204 height 13
click at [155, 133] on input "c. m6i.metal - general-purpose bare metal with Intel AVX-512" at bounding box center [155, 131] width 0 height 4
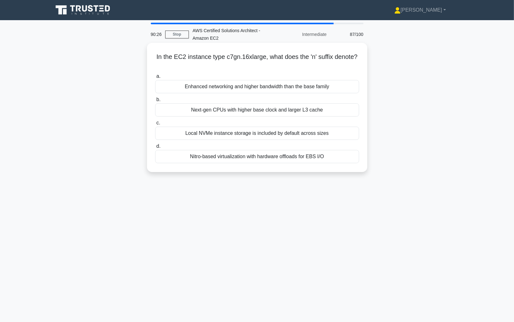
click at [242, 56] on h5 "In the EC2 instance type c7gn.16xlarge, what does the 'n' suffix denote? .spinn…" at bounding box center [257, 61] width 205 height 16
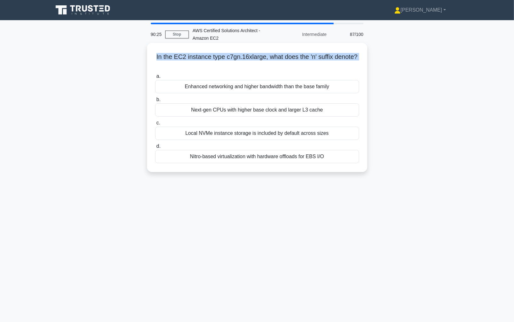
click at [202, 57] on h5 "In the EC2 instance type c7gn.16xlarge, what does the 'n' suffix denote? .spinn…" at bounding box center [257, 61] width 205 height 16
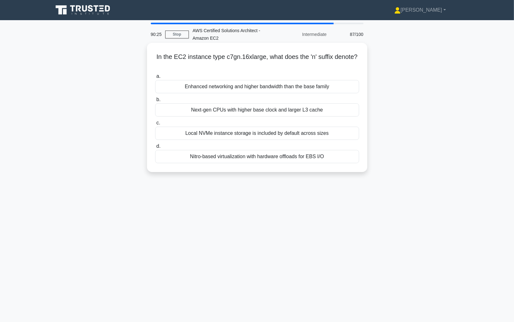
click at [202, 57] on h5 "In the EC2 instance type c7gn.16xlarge, what does the 'n' suffix denote? .spinn…" at bounding box center [257, 61] width 205 height 16
click at [225, 60] on h5 "In the EC2 instance type c7gn.16xlarge, what does the 'n' suffix denote? .spinn…" at bounding box center [257, 61] width 205 height 16
click at [236, 58] on h5 "In the EC2 instance type c7gn.16xlarge, what does the 'n' suffix denote? .spinn…" at bounding box center [257, 61] width 205 height 16
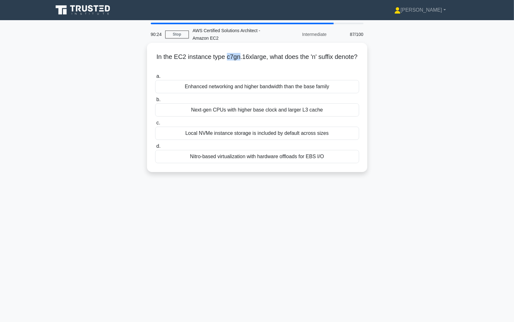
click at [246, 58] on h5 "In the EC2 instance type c7gn.16xlarge, what does the 'n' suffix denote? .spinn…" at bounding box center [257, 61] width 205 height 16
click at [259, 57] on h5 "In the EC2 instance type c7gn.16xlarge, what does the 'n' suffix denote? .spinn…" at bounding box center [257, 61] width 205 height 16
click at [260, 57] on h5 "In the EC2 instance type c7gn.16xlarge, what does the 'n' suffix denote? .spinn…" at bounding box center [257, 61] width 205 height 16
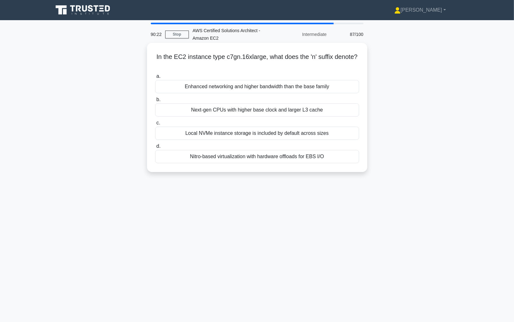
click at [260, 57] on h5 "In the EC2 instance type c7gn.16xlarge, what does the 'n' suffix denote? .spinn…" at bounding box center [257, 61] width 205 height 16
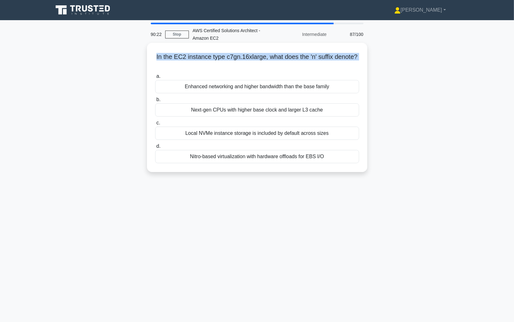
click at [278, 56] on h5 "In the EC2 instance type c7gn.16xlarge, what does the 'n' suffix denote? .spinn…" at bounding box center [257, 61] width 205 height 16
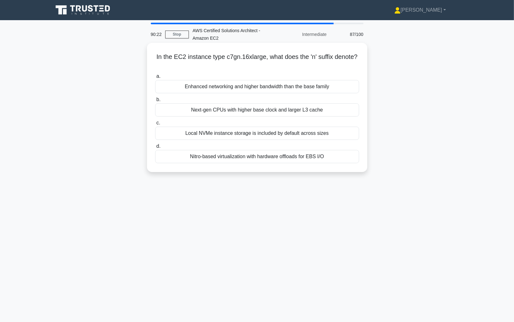
click at [278, 56] on h5 "In the EC2 instance type c7gn.16xlarge, what does the 'n' suffix denote? .spinn…" at bounding box center [257, 61] width 205 height 16
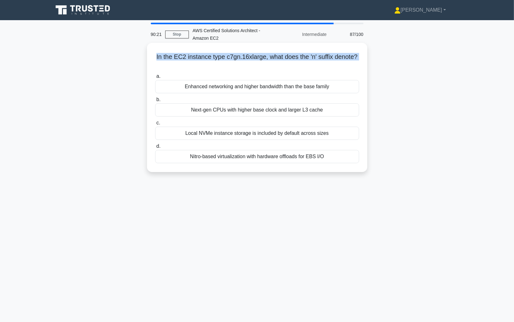
click at [286, 57] on h5 "In the EC2 instance type c7gn.16xlarge, what does the 'n' suffix denote? .spinn…" at bounding box center [257, 61] width 205 height 16
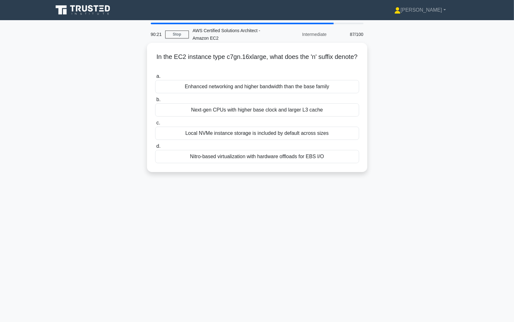
click at [286, 57] on h5 "In the EC2 instance type c7gn.16xlarge, what does the 'n' suffix denote? .spinn…" at bounding box center [257, 61] width 205 height 16
click at [259, 60] on h5 "In the EC2 instance type c7gn.16xlarge, what does the 'n' suffix denote? .spinn…" at bounding box center [257, 61] width 205 height 16
click at [273, 124] on label "c. Local NVMe instance storage is included by default across sizes" at bounding box center [257, 129] width 204 height 21
click at [155, 124] on input "c. Local NVMe instance storage is included by default across sizes" at bounding box center [155, 123] width 0 height 4
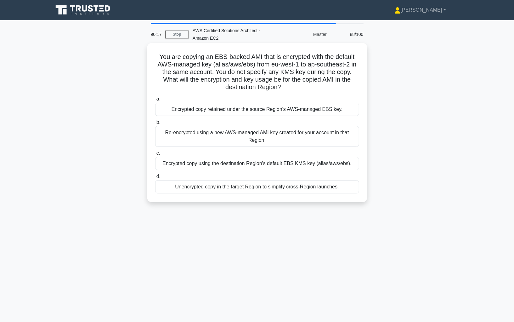
click at [241, 54] on h5 "You are copying an EBS-backed AMI that is encrypted with the default AWS-manage…" at bounding box center [257, 72] width 205 height 38
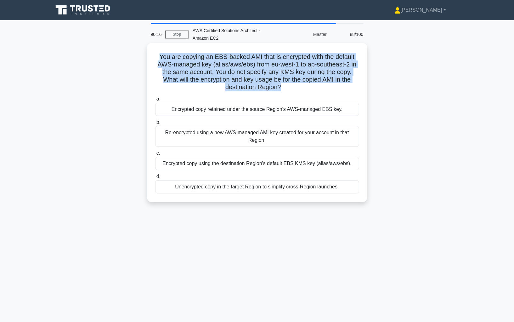
click at [258, 142] on div "Re-encrypted using a new AWS-managed AMI key created for your account in that R…" at bounding box center [257, 136] width 204 height 21
click at [155, 124] on input "b. Re-encrypted using a new AWS-managed AMI key created for your account in tha…" at bounding box center [155, 122] width 0 height 4
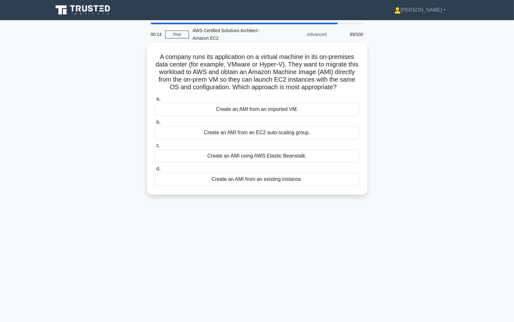
click at [229, 78] on h5 "A company runs its application on a virtual machine in its on-premises data cen…" at bounding box center [257, 72] width 205 height 38
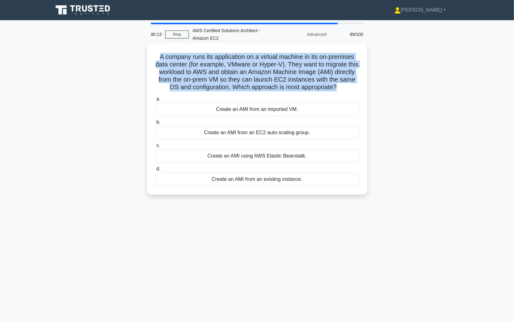
click at [229, 78] on h5 "A company runs its application on a virtual machine in its on-premises data cen…" at bounding box center [257, 72] width 205 height 38
click at [233, 80] on h5 "A company runs its application on a virtual machine in its on-premises data cen…" at bounding box center [257, 72] width 205 height 38
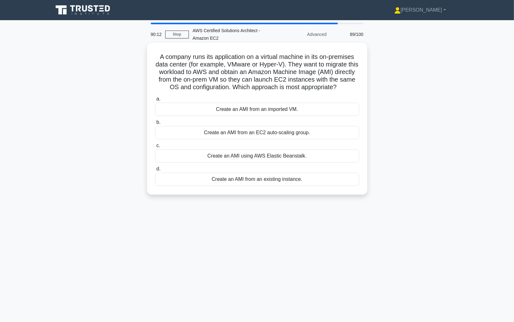
click at [233, 80] on h5 "A company runs its application on a virtual machine in its on-premises data cen…" at bounding box center [257, 72] width 205 height 38
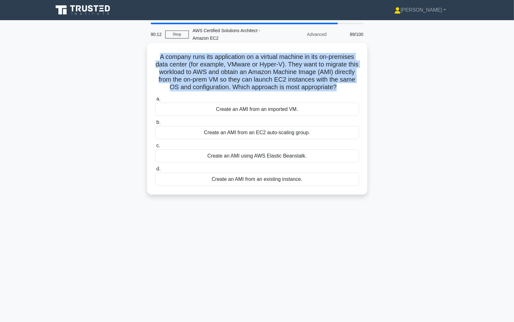
click at [243, 88] on h5 "A company runs its application on a virtual machine in its on-premises data cen…" at bounding box center [257, 72] width 205 height 38
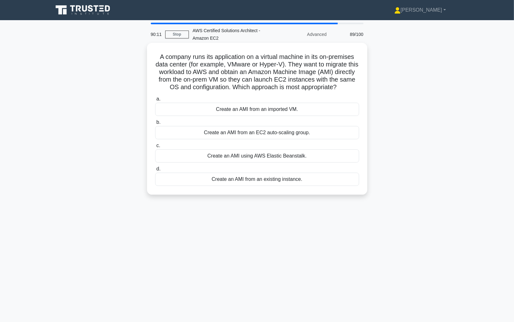
click at [243, 88] on h5 "A company runs its application on a virtual machine in its on-premises data cen…" at bounding box center [257, 72] width 205 height 38
click at [252, 113] on div "Create an AMI from an imported VM." at bounding box center [257, 109] width 204 height 13
click at [155, 101] on input "a. Create an AMI from an imported VM." at bounding box center [155, 99] width 0 height 4
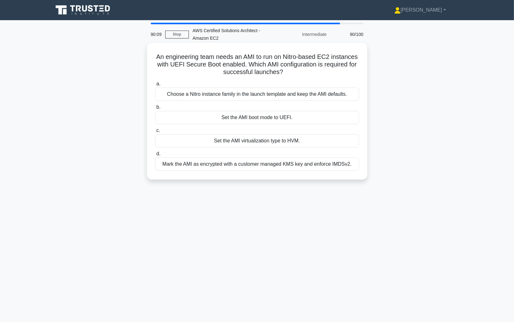
click at [243, 121] on div "Set the AMI boot mode to UEFI." at bounding box center [257, 117] width 204 height 13
click at [155, 109] on input "b. Set the AMI boot mode to UEFI." at bounding box center [155, 107] width 0 height 4
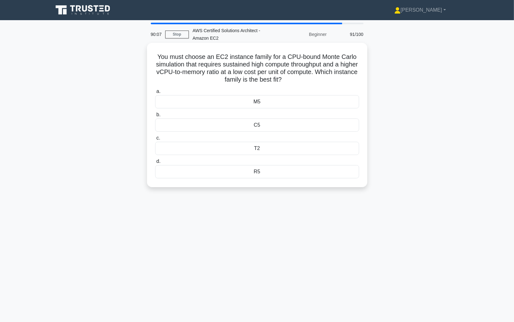
click at [250, 142] on div "T2" at bounding box center [257, 148] width 204 height 13
click at [155, 140] on input "c. T2" at bounding box center [155, 138] width 0 height 4
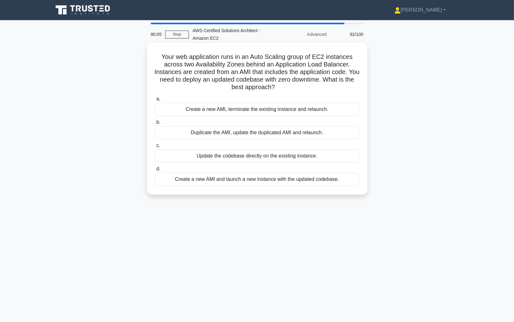
click at [254, 132] on div "Duplicate the AMI, update the duplicated AMI and relaunch." at bounding box center [257, 132] width 204 height 13
click at [155, 124] on input "b. Duplicate the AMI, update the duplicated AMI and relaunch." at bounding box center [155, 122] width 0 height 4
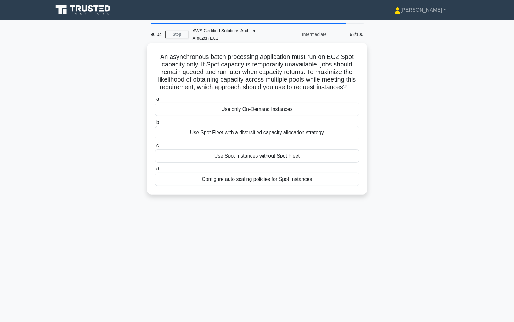
click at [244, 109] on div "Use only On-Demand Instances" at bounding box center [257, 109] width 204 height 13
click at [155, 101] on input "a. Use only On-Demand Instances" at bounding box center [155, 99] width 0 height 4
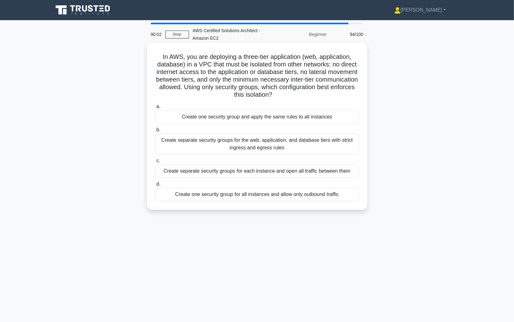
click at [262, 125] on div "a. Create one security group and apply the same rules to all instances b. Creat…" at bounding box center [258, 151] width 212 height 101
click at [261, 143] on div "Create separate security groups for the web, application, and database tiers wi…" at bounding box center [257, 144] width 204 height 21
click at [155, 132] on input "b. Create separate security groups for the web, application, and database tiers…" at bounding box center [155, 130] width 0 height 4
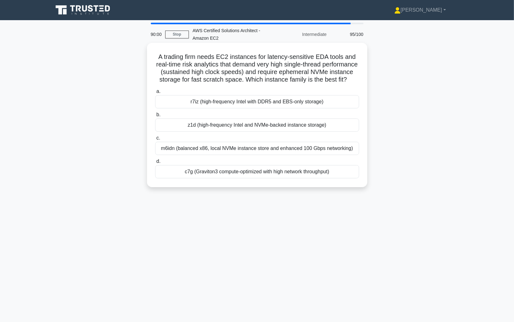
click at [257, 149] on div "m6idn (balanced x86, local NVMe instance store and enhanced 100 Gbps networking)" at bounding box center [257, 148] width 204 height 13
click at [155, 140] on input "c. m6idn (balanced x86, local NVMe instance store and enhanced 100 Gbps network…" at bounding box center [155, 138] width 0 height 4
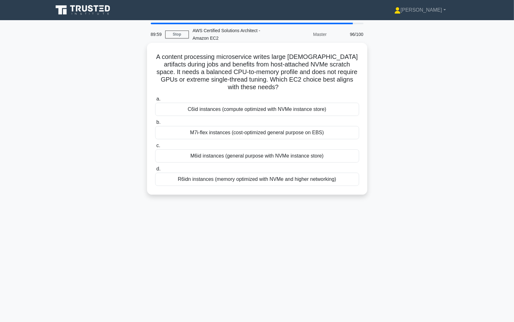
click at [260, 156] on div "a. C6id instances (compute optimized with NVMe instance store) b. M7i-flex inst…" at bounding box center [258, 140] width 212 height 93
click at [260, 149] on div "M6id instances (general purpose with NVMe instance store)" at bounding box center [257, 155] width 204 height 13
click at [155, 148] on input "c. M6id instances (general purpose with NVMe instance store)" at bounding box center [155, 146] width 0 height 4
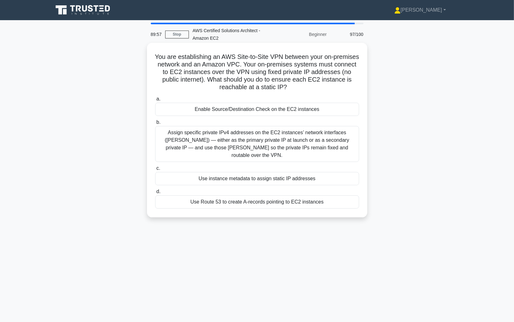
click at [252, 172] on div "Use instance metadata to assign static IP addresses" at bounding box center [257, 178] width 204 height 13
click at [155, 169] on input "c. Use instance metadata to assign static IP addresses" at bounding box center [155, 168] width 0 height 4
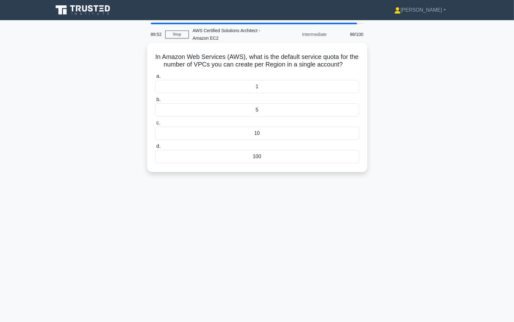
click at [219, 58] on h5 "In Amazon Web Services (AWS), what is the default service quota for the number …" at bounding box center [257, 61] width 205 height 16
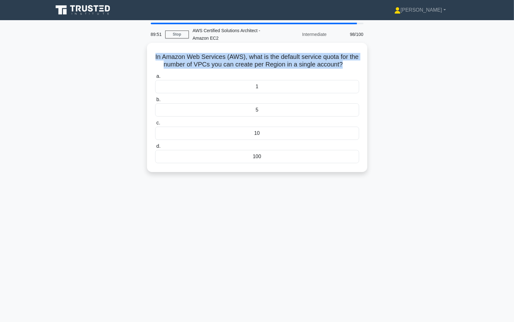
click at [301, 56] on h5 "In Amazon Web Services (AWS), what is the default service quota for the number …" at bounding box center [257, 61] width 205 height 16
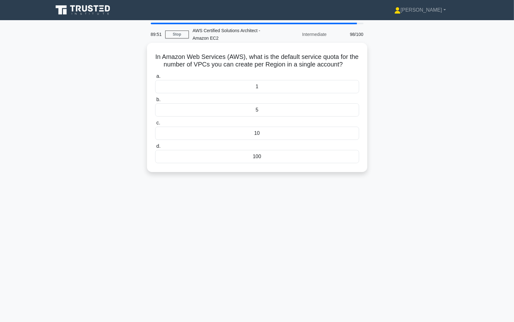
click at [301, 56] on h5 "In Amazon Web Services (AWS), what is the default service quota for the number …" at bounding box center [257, 61] width 205 height 16
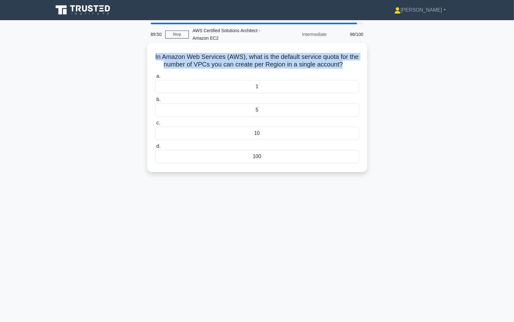
click at [196, 61] on h5 "In Amazon Web Services (AWS), what is the default service quota for the number …" at bounding box center [257, 61] width 205 height 16
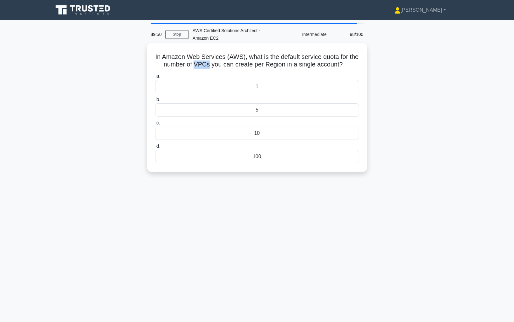
click at [196, 61] on h5 "In Amazon Web Services (AWS), what is the default service quota for the number …" at bounding box center [257, 61] width 205 height 16
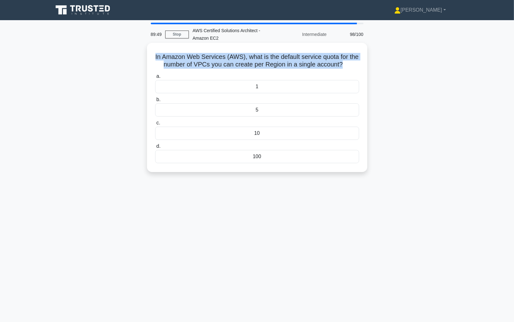
click at [196, 61] on h5 "In Amazon Web Services (AWS), what is the default service quota for the number …" at bounding box center [257, 61] width 205 height 16
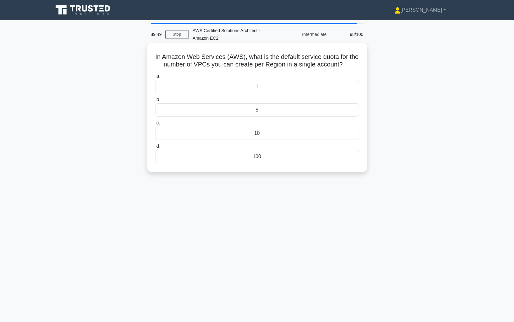
click at [229, 61] on h5 "In Amazon Web Services (AWS), what is the default service quota for the number …" at bounding box center [257, 61] width 205 height 16
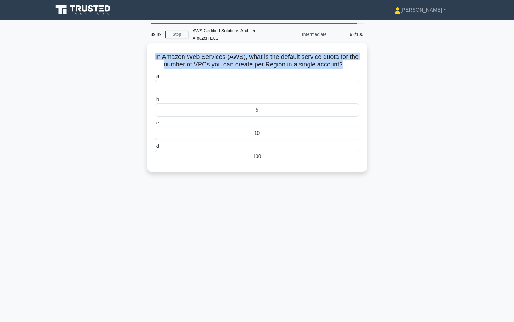
click at [229, 61] on h5 "In Amazon Web Services (AWS), what is the default service quota for the number …" at bounding box center [257, 61] width 205 height 16
copy div "In Amazon Web Services (AWS), what is the default service quota for the number …"
click at [231, 67] on h5 "In Amazon Web Services (AWS), what is the default service quota for the number …" at bounding box center [257, 61] width 205 height 16
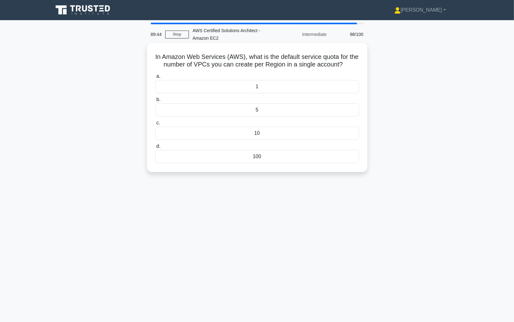
click at [231, 67] on h5 "In Amazon Web Services (AWS), what is the default service quota for the number …" at bounding box center [257, 61] width 205 height 16
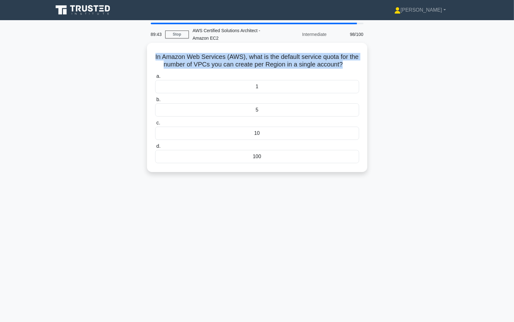
click at [221, 66] on h5 "In Amazon Web Services (AWS), what is the default service quota for the number …" at bounding box center [257, 61] width 205 height 16
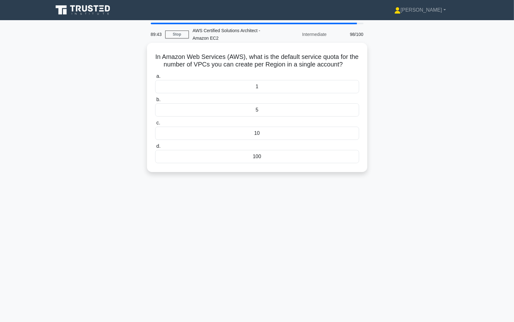
click at [221, 66] on h5 "In Amazon Web Services (AWS), what is the default service quota for the number …" at bounding box center [257, 61] width 205 height 16
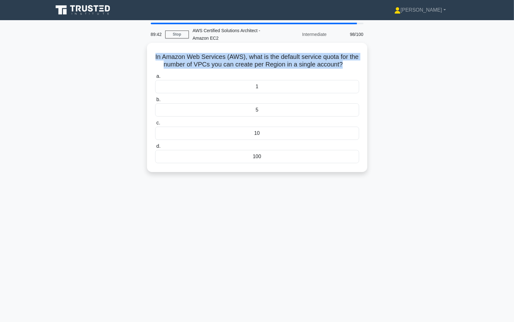
click at [255, 59] on h5 "In Amazon Web Services (AWS), what is the default service quota for the number …" at bounding box center [257, 61] width 205 height 16
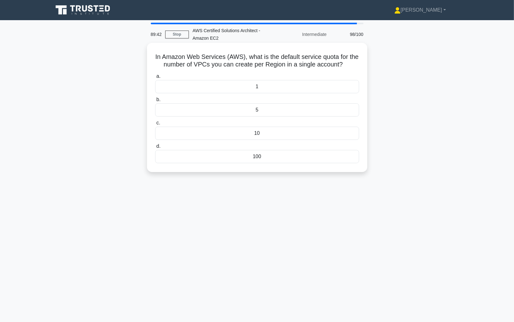
click at [255, 59] on h5 "In Amazon Web Services (AWS), what is the default service quota for the number …" at bounding box center [257, 61] width 205 height 16
click at [277, 56] on h5 "In Amazon Web Services (AWS), what is the default service quota for the number …" at bounding box center [257, 61] width 205 height 16
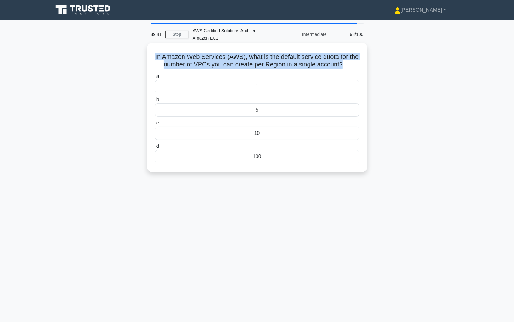
click at [237, 61] on h5 "In Amazon Web Services (AWS), what is the default service quota for the number …" at bounding box center [257, 61] width 205 height 16
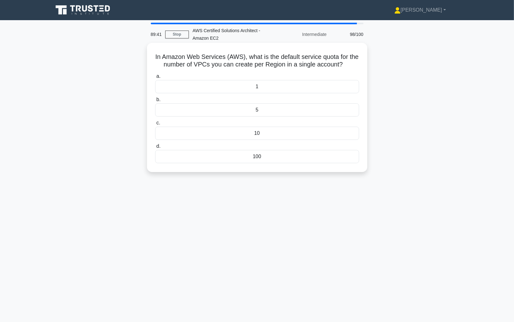
click at [237, 61] on h5 "In Amazon Web Services (AWS), what is the default service quota for the number …" at bounding box center [257, 61] width 205 height 16
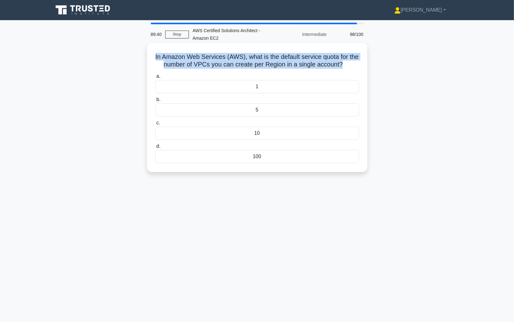
click at [218, 66] on h5 "In Amazon Web Services (AWS), what is the default service quota for the number …" at bounding box center [257, 61] width 205 height 16
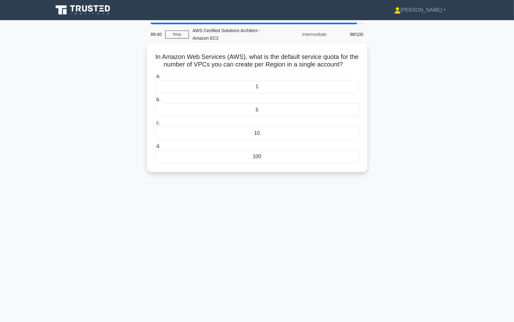
click at [218, 66] on h5 "In Amazon Web Services (AWS), what is the default service quota for the number …" at bounding box center [257, 61] width 205 height 16
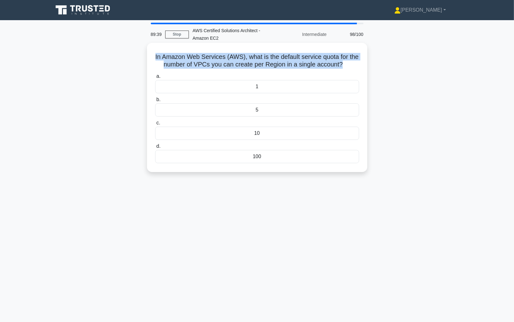
click at [244, 63] on h5 "In Amazon Web Services (AWS), what is the default service quota for the number …" at bounding box center [257, 61] width 205 height 16
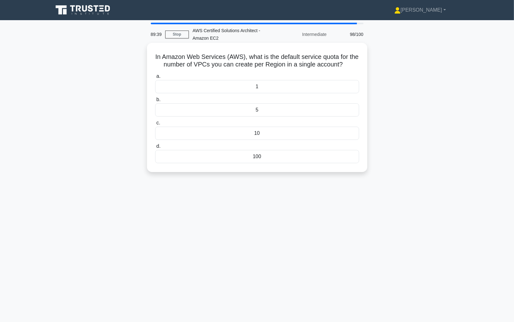
click at [244, 63] on h5 "In Amazon Web Services (AWS), what is the default service quota for the number …" at bounding box center [257, 61] width 205 height 16
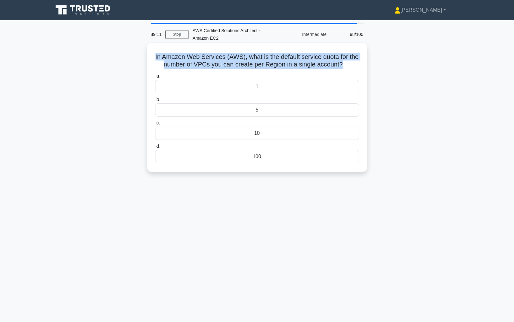
click at [251, 110] on div "5" at bounding box center [257, 109] width 204 height 13
click at [155, 102] on input "b. 5" at bounding box center [155, 100] width 0 height 4
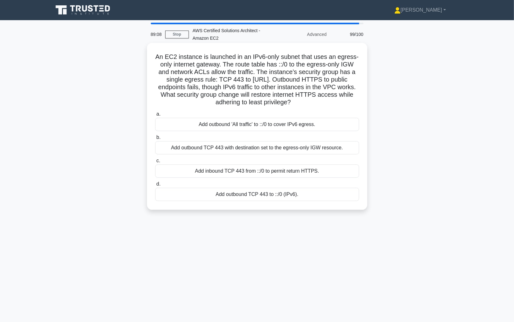
click at [242, 173] on div "Add inbound TCP 443 from ::/0 to permit return HTTPS." at bounding box center [257, 170] width 204 height 13
click at [155, 163] on input "c. Add inbound TCP 443 from ::/0 to permit return HTTPS." at bounding box center [155, 161] width 0 height 4
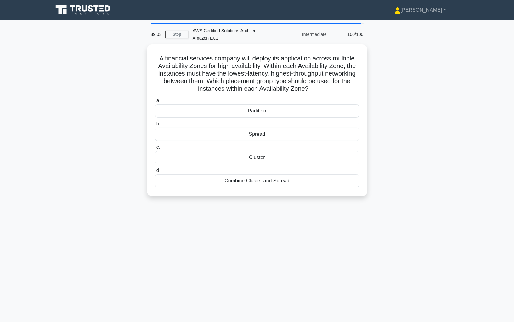
copy div "A financial services company will deploy its application across multiple Availa…"
drag, startPoint x: 154, startPoint y: 52, endPoint x: 307, endPoint y: 213, distance: 221.9
click at [307, 213] on div "89:03 Stop AWS Certified Solutions Architect - Amazon EC2 Intermediate 100/100 …" at bounding box center [257, 180] width 416 height 315
click at [270, 119] on label "b. Spread" at bounding box center [257, 128] width 204 height 21
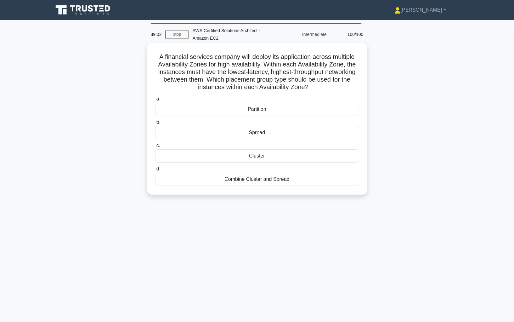
click at [155, 120] on input "b. Spread" at bounding box center [155, 122] width 0 height 4
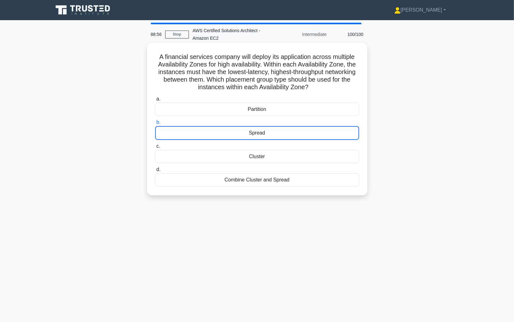
click at [273, 137] on div "Spread" at bounding box center [257, 133] width 204 height 14
click at [155, 124] on input "b. Spread" at bounding box center [155, 122] width 0 height 4
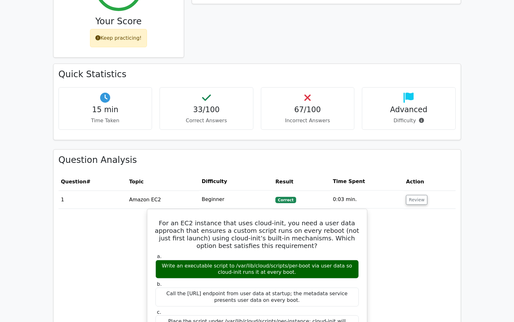
scroll to position [184, 0]
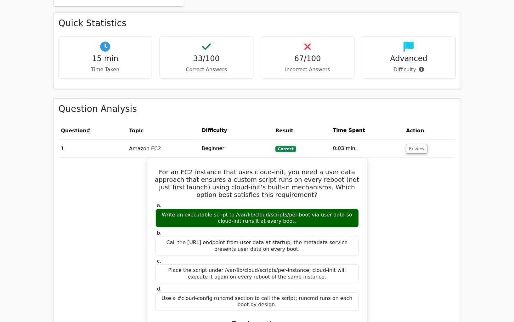
click at [214, 63] on div "33/100 Correct Answers" at bounding box center [207, 57] width 94 height 43
click at [213, 54] on h4 "33/100" at bounding box center [206, 58] width 83 height 9
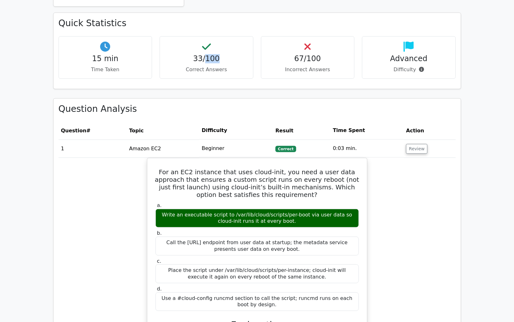
click at [213, 54] on h4 "33/100" at bounding box center [206, 58] width 83 height 9
click at [288, 51] on div "67/100 Incorrect Answers" at bounding box center [308, 57] width 94 height 43
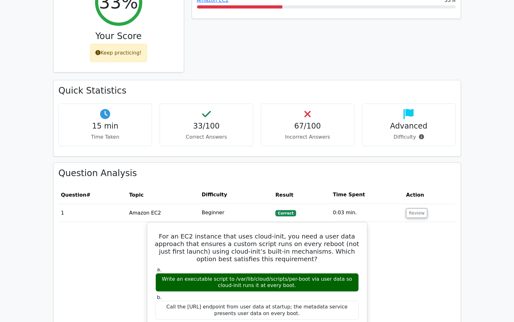
scroll to position [169, 0]
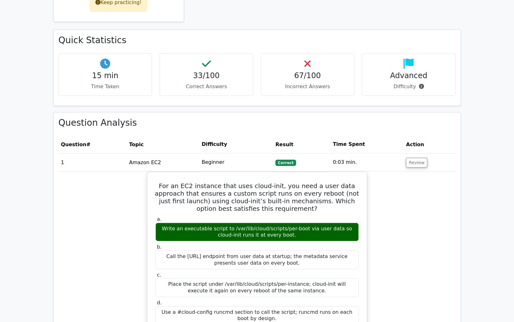
click at [340, 141] on th "Time Spent" at bounding box center [367, 144] width 73 height 18
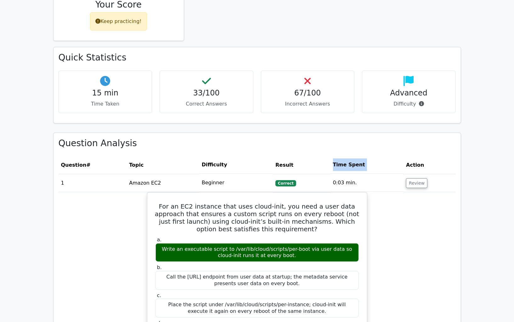
scroll to position [146, 0]
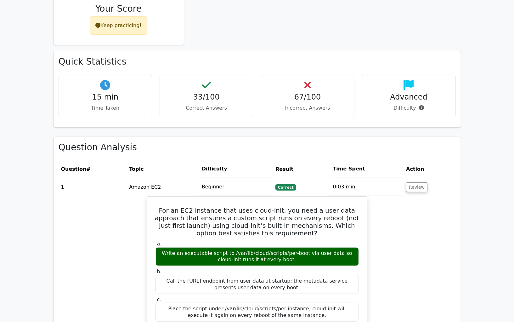
click at [399, 93] on h4 "Advanced" at bounding box center [409, 97] width 83 height 9
click at [399, 104] on p "Difficulty" at bounding box center [409, 108] width 83 height 8
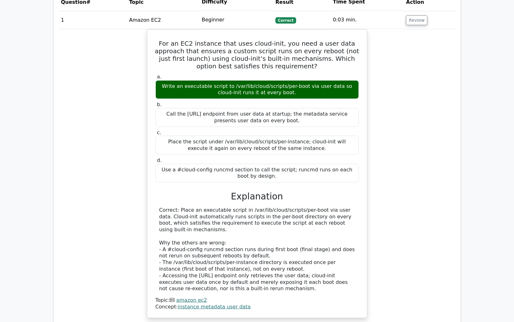
scroll to position [275, 0]
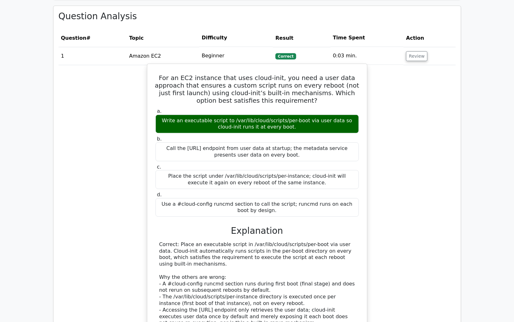
click at [224, 98] on h5 "For an EC2 instance that uses cloud-init, you need a user data approach that en…" at bounding box center [257, 89] width 205 height 30
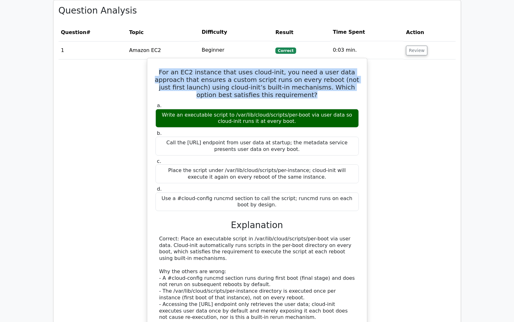
click at [281, 63] on div "For an EC2 instance that uses cloud-init, you need a user data approach that en…" at bounding box center [257, 202] width 215 height 283
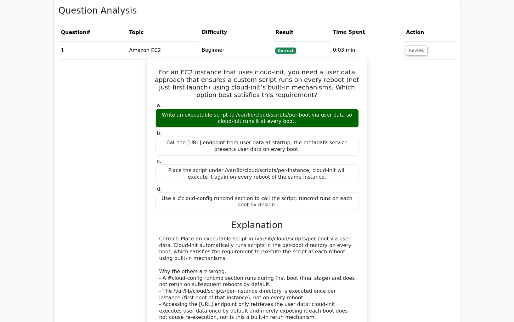
click at [281, 63] on div "For an EC2 instance that uses cloud-init, you need a user data approach that en…" at bounding box center [257, 202] width 215 height 283
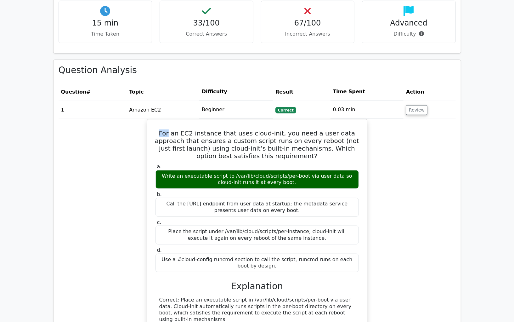
scroll to position [267, 0]
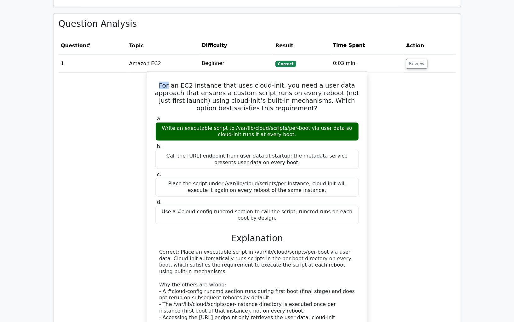
click at [270, 117] on label "a. Write an executable script to /var/lib/cloud/scripts/per-boot via user data …" at bounding box center [257, 128] width 203 height 25
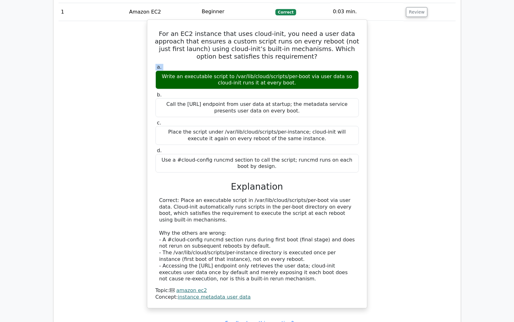
scroll to position [322, 0]
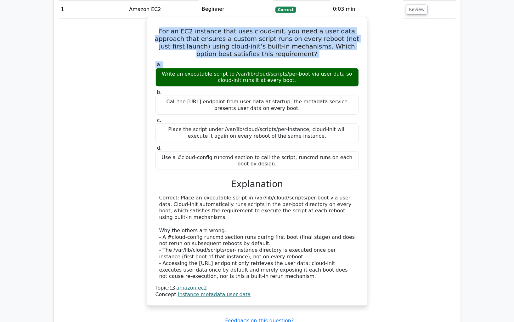
click at [155, 25] on div "For an EC2 instance that uses cloud-init, you need a user data approach that en…" at bounding box center [257, 161] width 215 height 283
click at [155, 27] on h5 "For an EC2 instance that uses cloud-init, you need a user data approach that en…" at bounding box center [257, 42] width 205 height 30
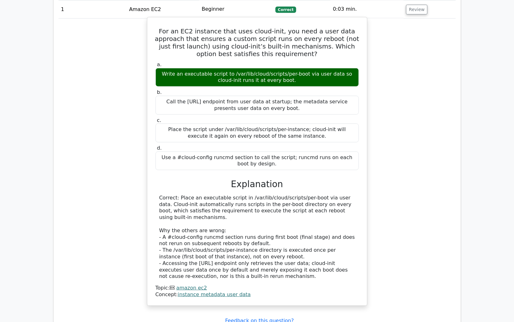
click at [161, 43] on h5 "For an EC2 instance that uses cloud-init, you need a user data approach that en…" at bounding box center [257, 42] width 205 height 30
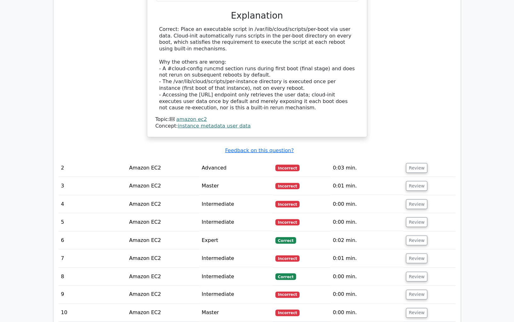
scroll to position [506, 0]
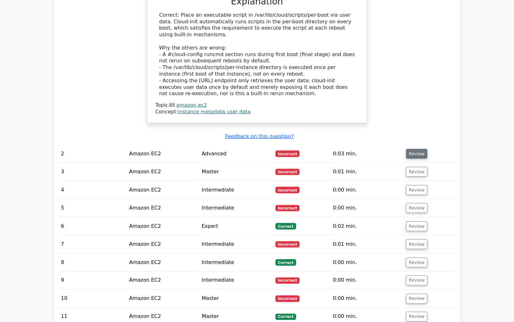
click at [412, 152] on button "Review" at bounding box center [416, 154] width 21 height 10
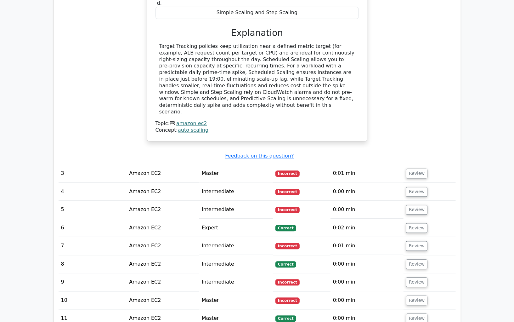
scroll to position [841, 0]
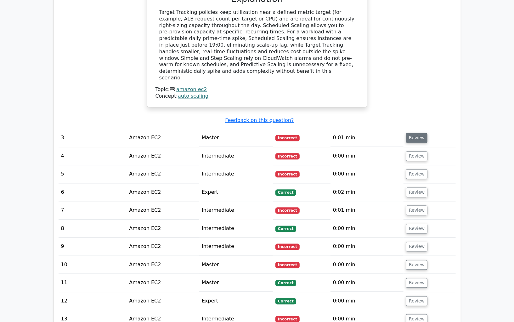
click at [418, 133] on button "Review" at bounding box center [416, 138] width 21 height 10
click at [420, 133] on button "Review" at bounding box center [416, 138] width 21 height 10
click at [408, 133] on button "Review" at bounding box center [416, 138] width 21 height 10
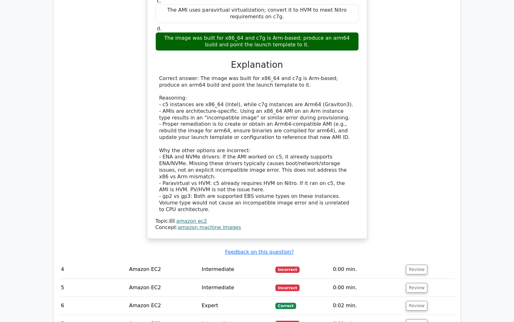
scroll to position [1203, 0]
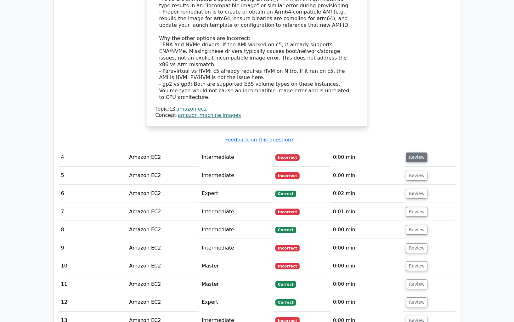
click at [409, 152] on button "Review" at bounding box center [416, 157] width 21 height 10
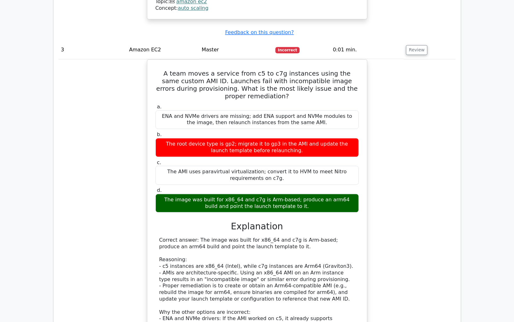
scroll to position [919, 0]
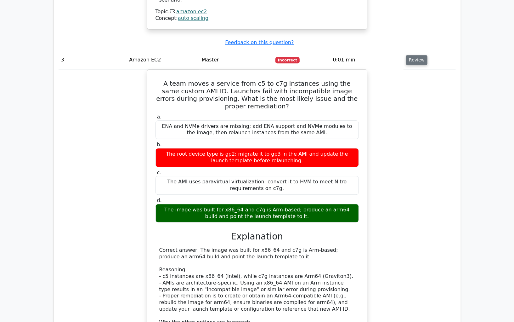
click at [415, 55] on button "Review" at bounding box center [416, 60] width 21 height 10
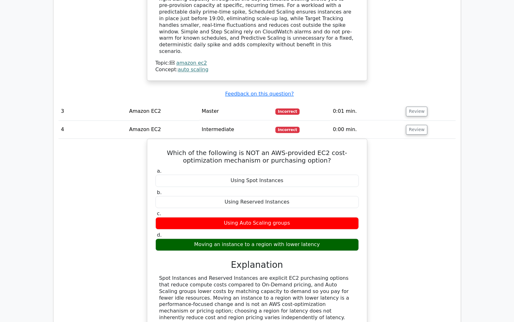
scroll to position [885, 0]
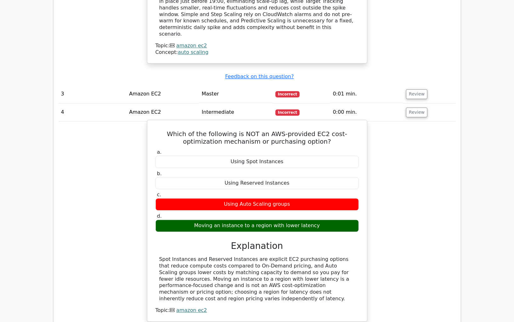
click at [357, 123] on div "Which of the following is NOT an AWS-provided EC2 cost-optimization mechanism o…" at bounding box center [257, 221] width 215 height 196
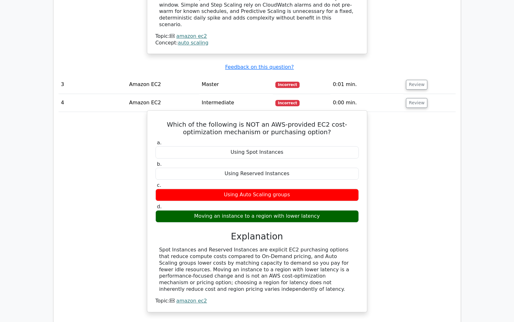
scroll to position [896, 0]
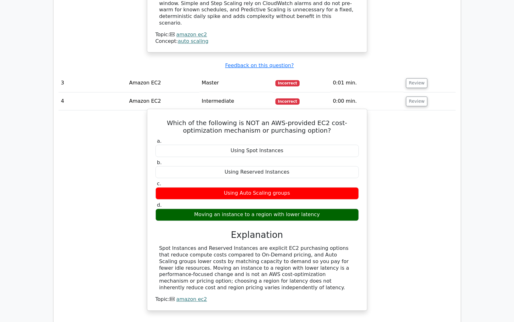
click at [175, 119] on h5 "Which of the following is NOT an AWS-provided EC2 cost-optimization mechanism o…" at bounding box center [257, 126] width 205 height 15
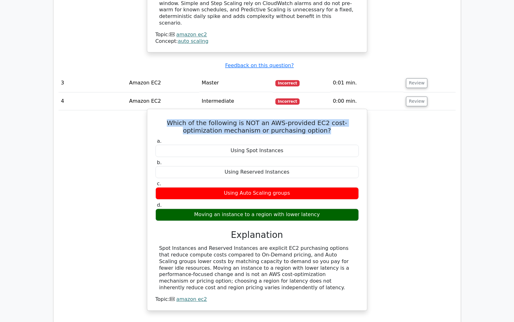
click at [197, 119] on h5 "Which of the following is NOT an AWS-provided EC2 cost-optimization mechanism o…" at bounding box center [257, 126] width 205 height 15
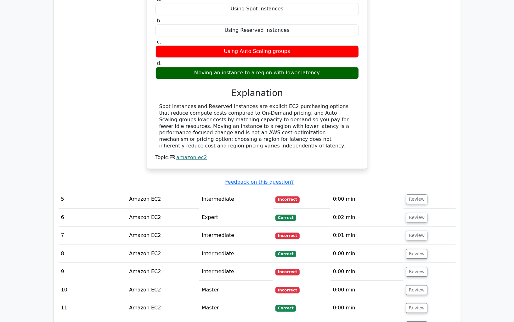
scroll to position [1076, 0]
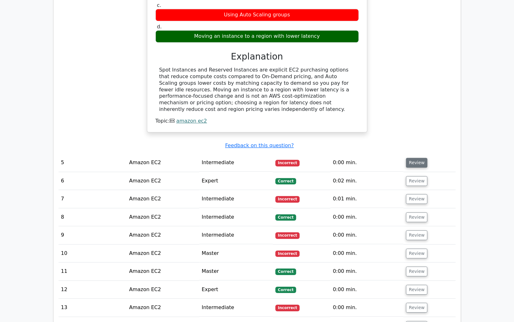
click at [412, 158] on button "Review" at bounding box center [416, 163] width 21 height 10
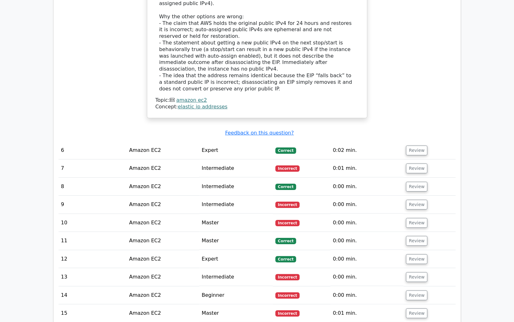
scroll to position [1524, 0]
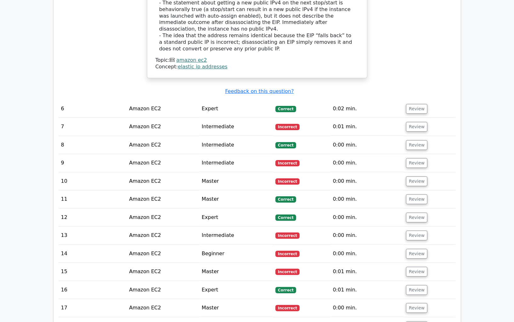
click at [416, 100] on td "Review" at bounding box center [430, 109] width 52 height 18
click at [423, 104] on button "Review" at bounding box center [416, 109] width 21 height 10
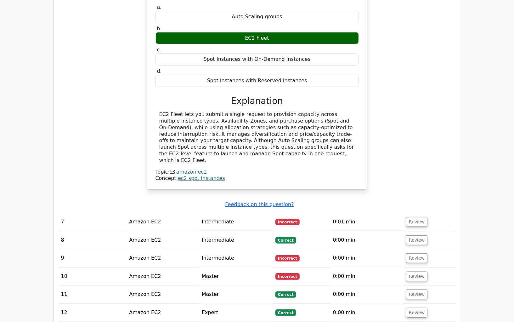
scroll to position [1702, 0]
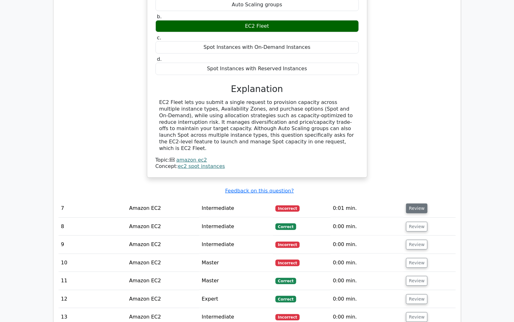
click at [414, 203] on button "Review" at bounding box center [416, 208] width 21 height 10
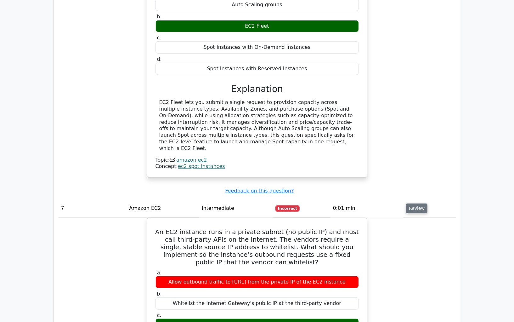
click at [415, 203] on button "Review" at bounding box center [416, 208] width 21 height 10
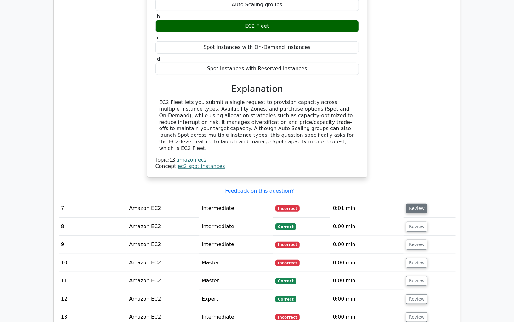
click at [415, 203] on button "Review" at bounding box center [416, 208] width 21 height 10
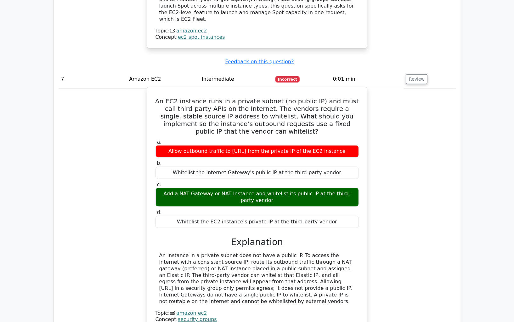
scroll to position [1828, 0]
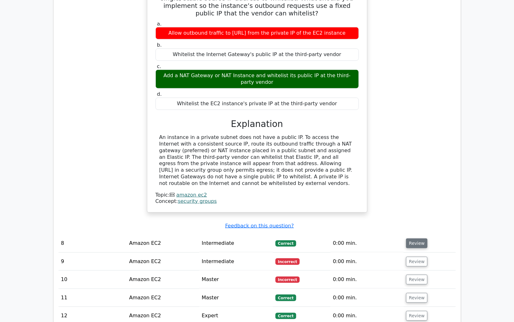
click at [418, 238] on button "Review" at bounding box center [416, 243] width 21 height 10
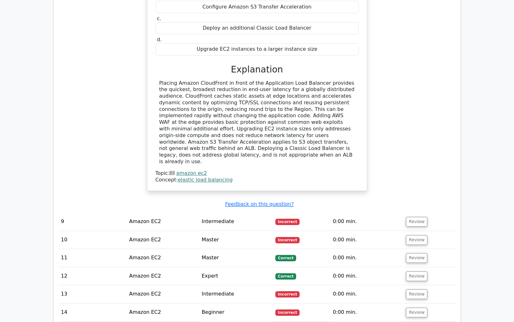
scroll to position [2352, 0]
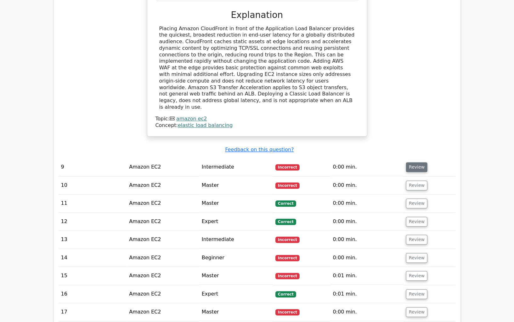
click at [411, 162] on button "Review" at bounding box center [416, 167] width 21 height 10
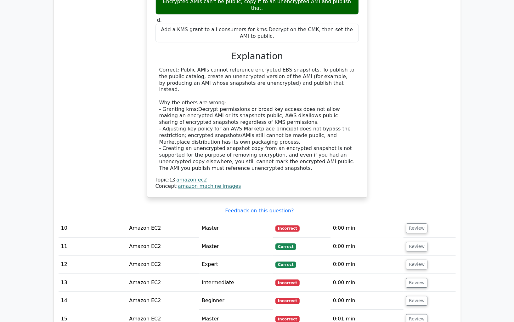
scroll to position [2636, 0]
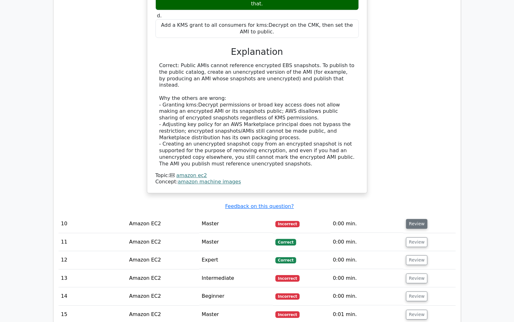
click at [421, 219] on button "Review" at bounding box center [416, 224] width 21 height 10
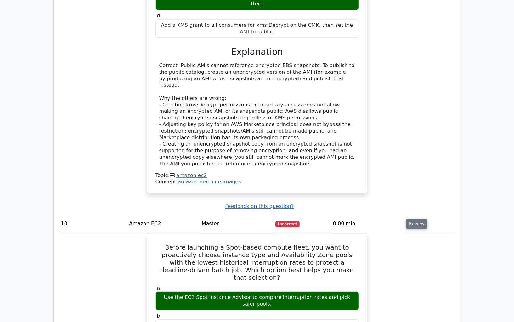
click at [419, 219] on button "Review" at bounding box center [416, 224] width 21 height 10
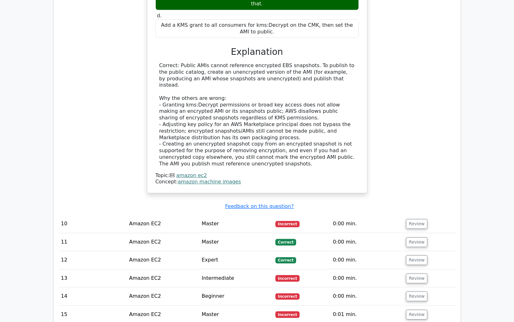
click at [421, 215] on td "Review" at bounding box center [430, 224] width 52 height 18
click at [421, 219] on button "Review" at bounding box center [416, 224] width 21 height 10
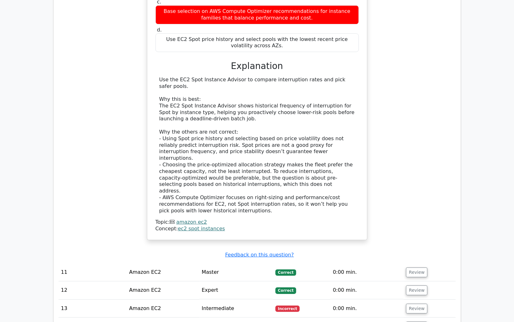
scroll to position [3016, 0]
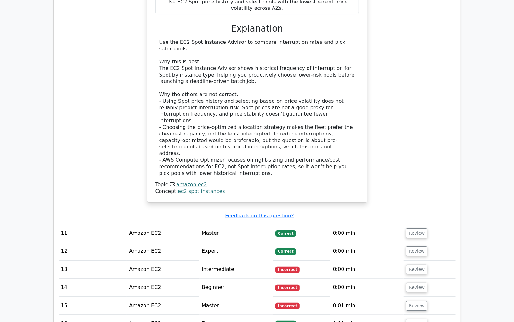
click at [419, 224] on td "Review" at bounding box center [430, 233] width 52 height 18
click at [419, 228] on button "Review" at bounding box center [416, 233] width 21 height 10
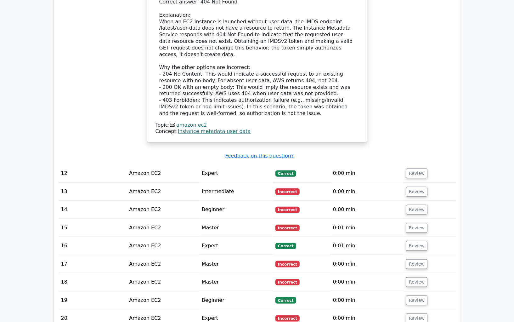
scroll to position [3423, 0]
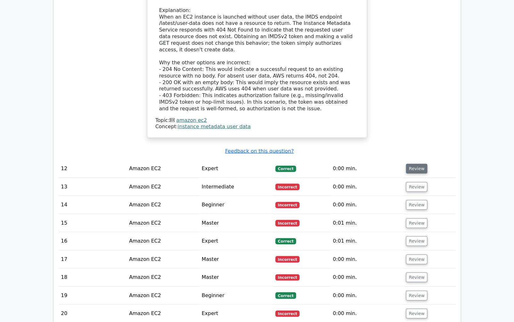
click at [415, 164] on button "Review" at bounding box center [416, 169] width 21 height 10
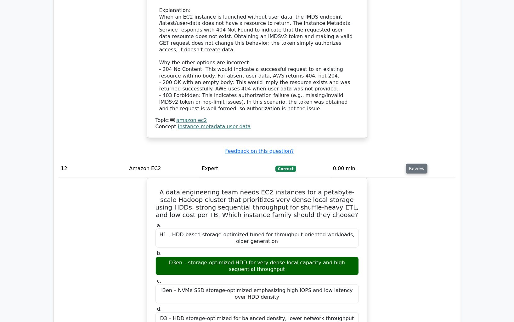
click at [413, 164] on button "Review" at bounding box center [416, 169] width 21 height 10
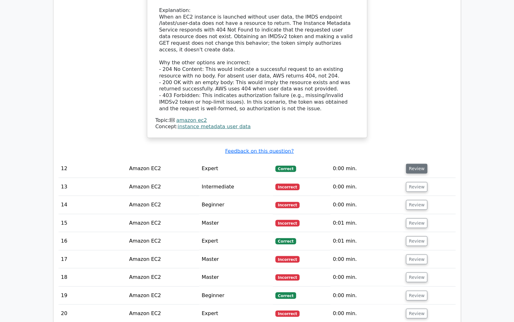
click at [413, 164] on button "Review" at bounding box center [416, 169] width 21 height 10
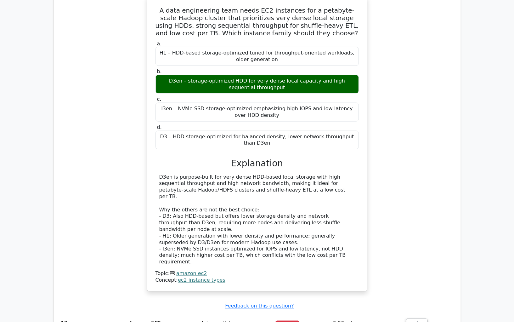
scroll to position [3613, 0]
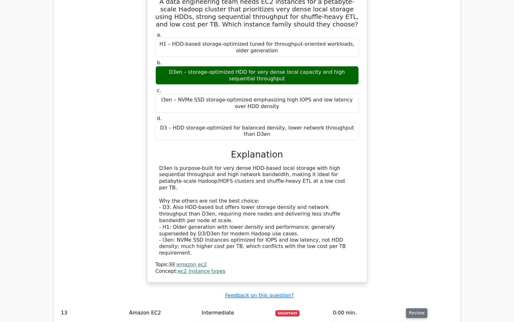
click at [413, 308] on button "Review" at bounding box center [416, 313] width 21 height 10
click at [409, 308] on button "Review" at bounding box center [416, 313] width 21 height 10
click at [408, 308] on button "Review" at bounding box center [416, 313] width 21 height 10
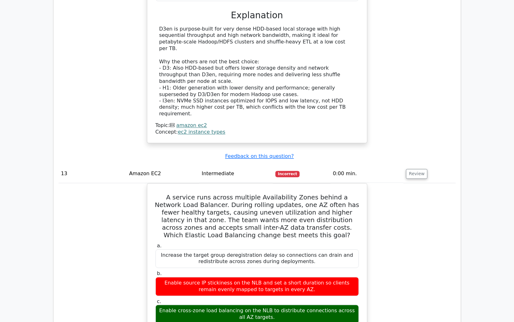
scroll to position [3760, 0]
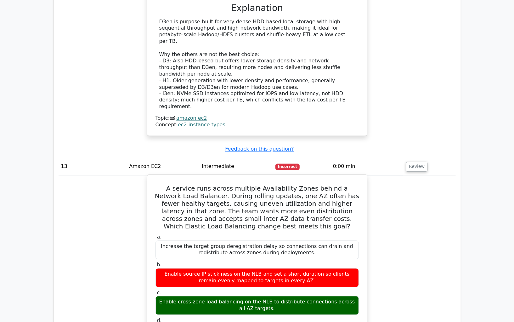
click at [204, 296] on div "Enable cross-zone load balancing on the NLB to distribute connections across al…" at bounding box center [257, 305] width 203 height 19
click at [208, 268] on div "Enable source IP stickiness on the NLB and set a short duration so clients rema…" at bounding box center [257, 277] width 203 height 19
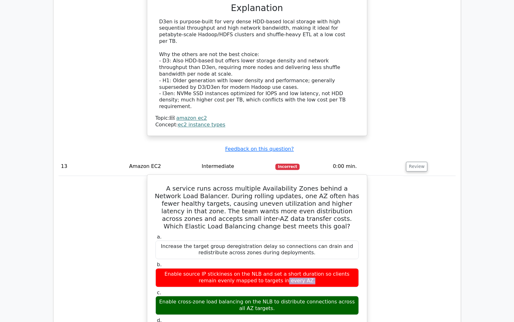
click at [208, 268] on div "Enable source IP stickiness on the NLB and set a short duration so clients rema…" at bounding box center [257, 277] width 203 height 19
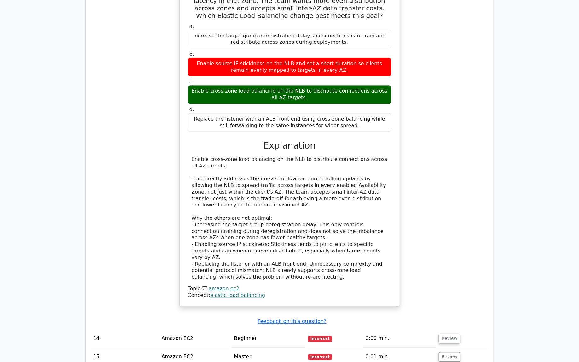
scroll to position [4033, 0]
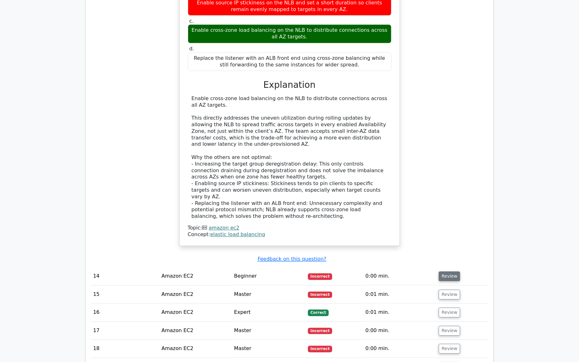
click at [441, 272] on button "Review" at bounding box center [448, 277] width 21 height 10
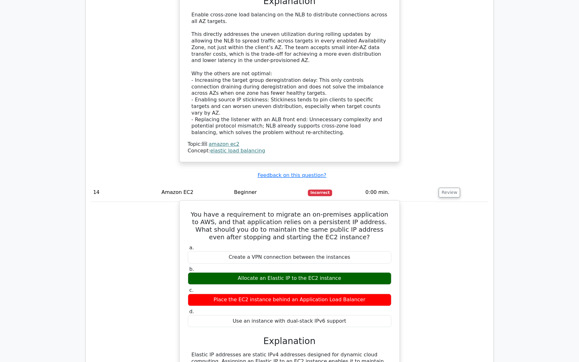
scroll to position [4298, 0]
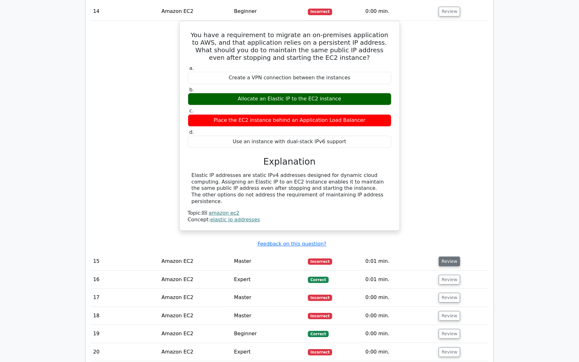
click at [447, 257] on button "Review" at bounding box center [448, 262] width 21 height 10
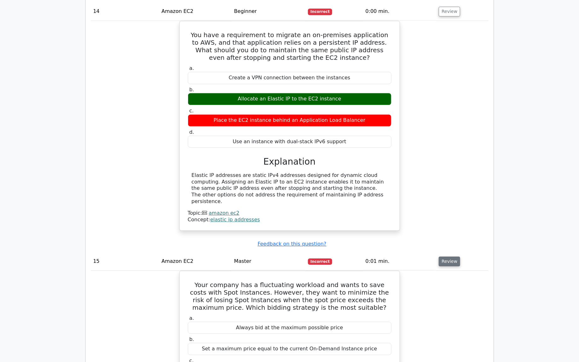
click at [446, 257] on button "Review" at bounding box center [448, 262] width 21 height 10
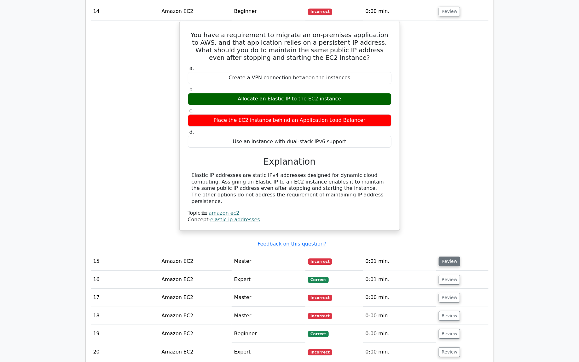
click at [446, 257] on button "Review" at bounding box center [448, 262] width 21 height 10
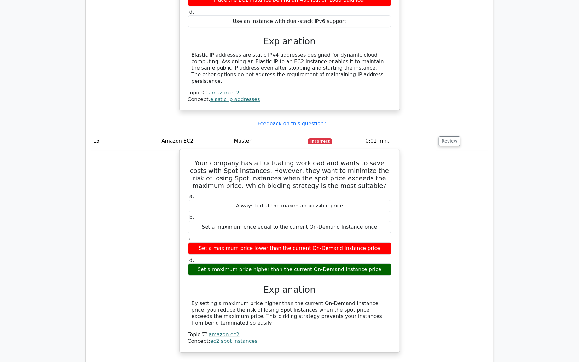
scroll to position [4509, 0]
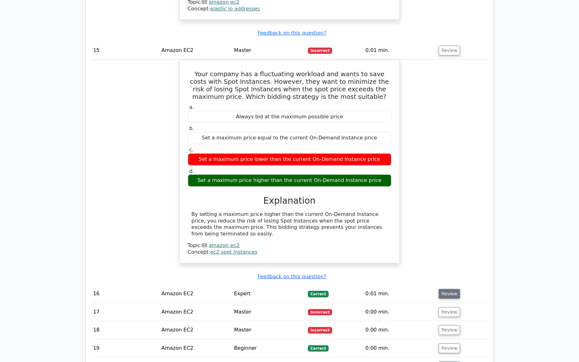
click at [453, 289] on button "Review" at bounding box center [448, 294] width 21 height 10
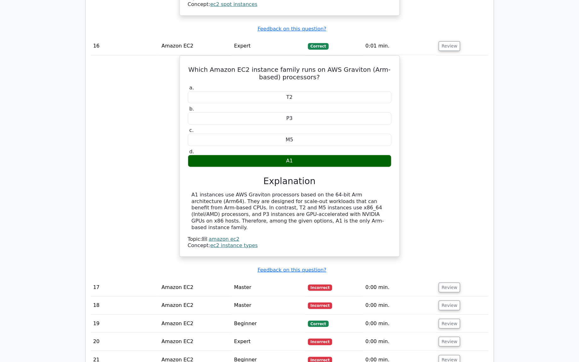
scroll to position [4769, 0]
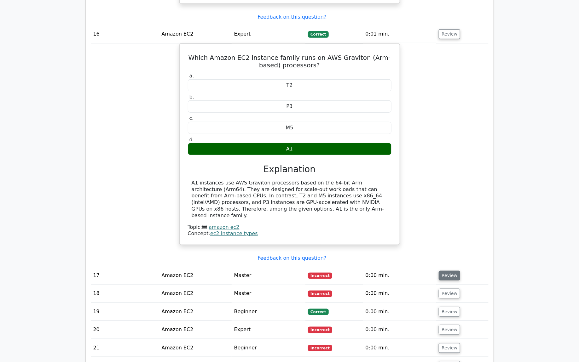
click at [445, 271] on button "Review" at bounding box center [448, 276] width 21 height 10
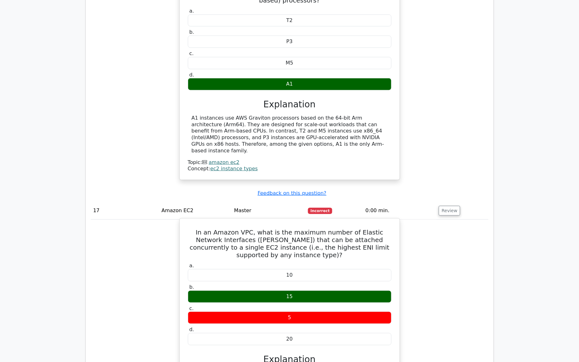
scroll to position [4968, 0]
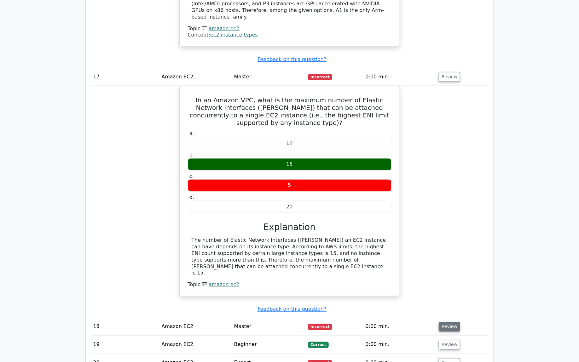
click at [440, 322] on button "Review" at bounding box center [448, 327] width 21 height 10
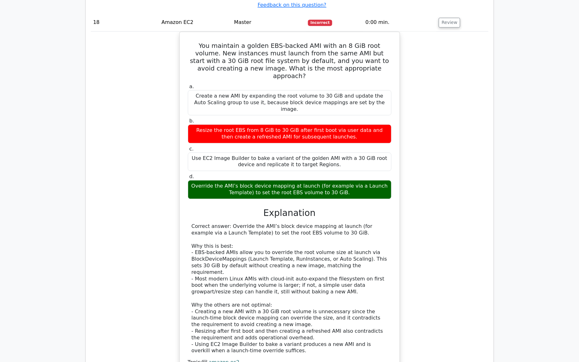
scroll to position [5294, 0]
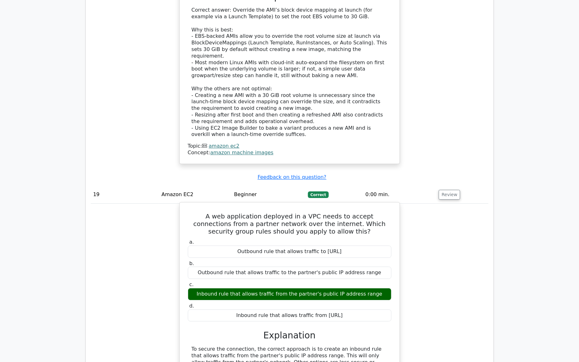
scroll to position [5560, 0]
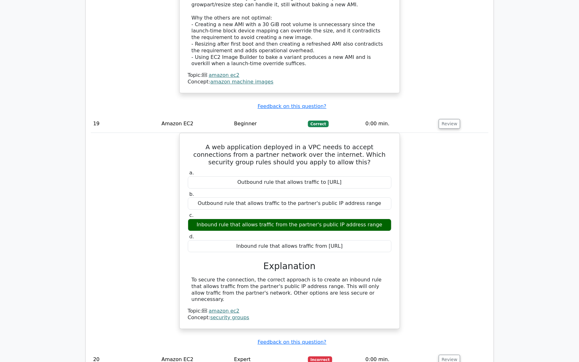
click at [447, 322] on td "Review" at bounding box center [462, 360] width 52 height 18
click at [449, 322] on button "Review" at bounding box center [448, 360] width 21 height 10
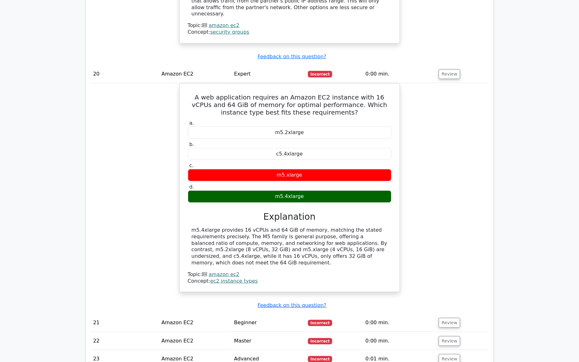
scroll to position [5850, 0]
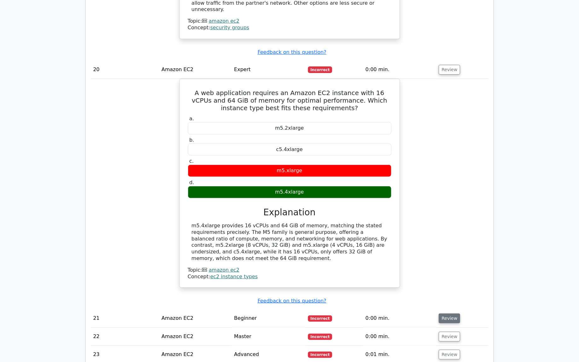
click at [451, 314] on button "Review" at bounding box center [448, 319] width 21 height 10
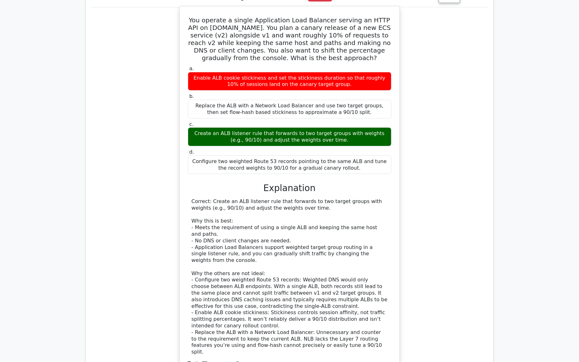
scroll to position [6226, 0]
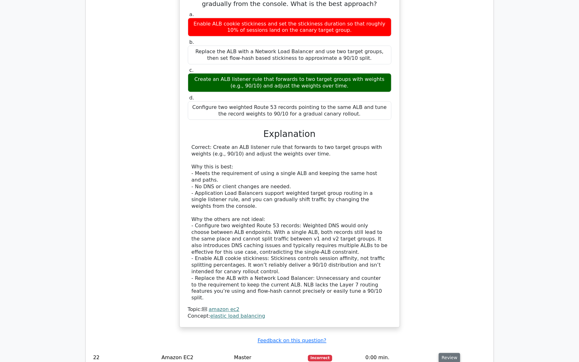
click at [448, 322] on button "Review" at bounding box center [448, 358] width 21 height 10
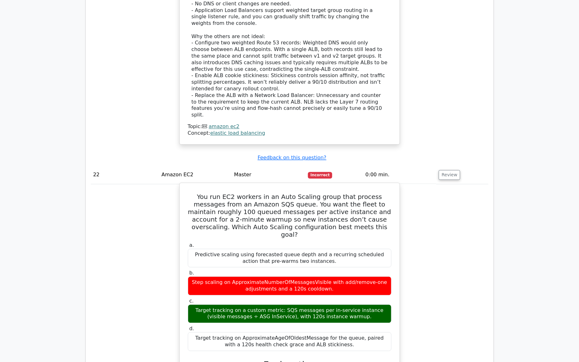
scroll to position [6545, 0]
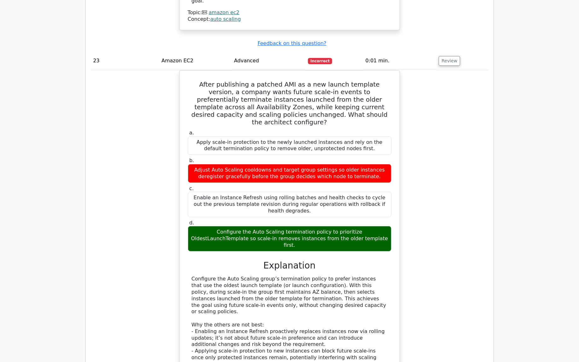
scroll to position [6928, 0]
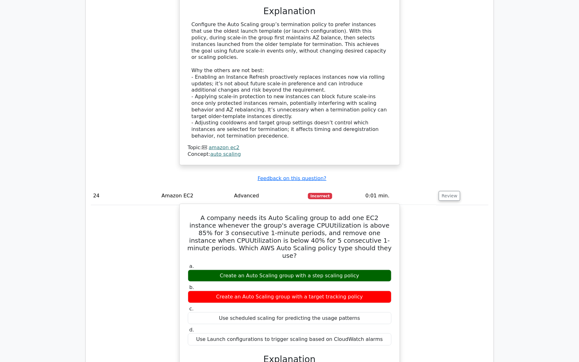
scroll to position [7249, 0]
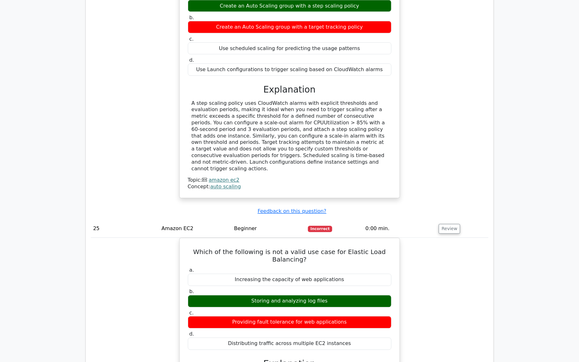
scroll to position [7466, 0]
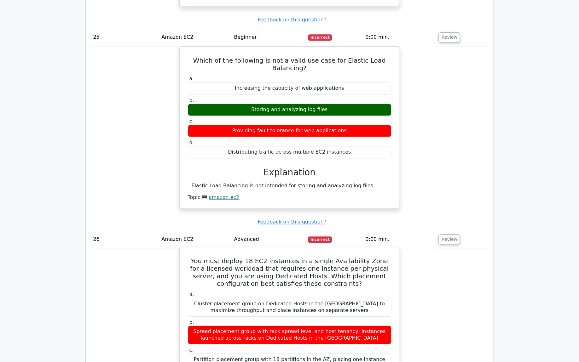
scroll to position [7762, 0]
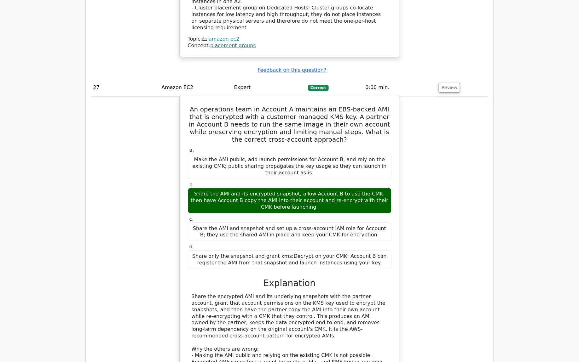
scroll to position [8208, 0]
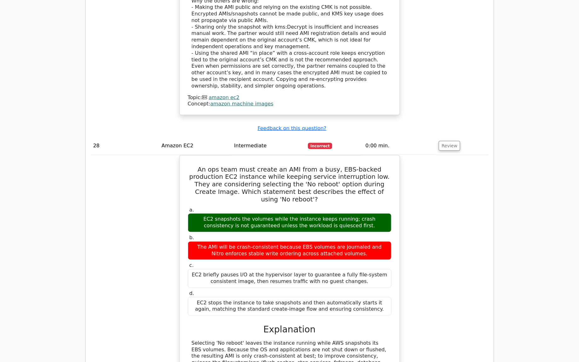
scroll to position [8529, 0]
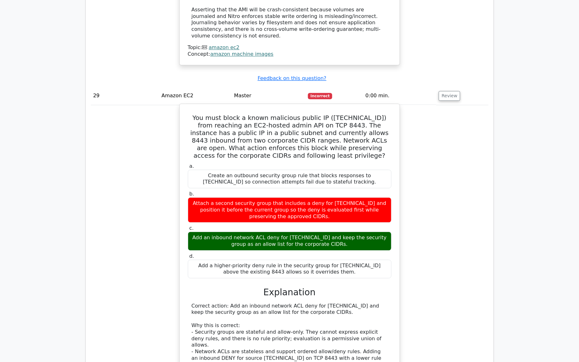
scroll to position [9010, 0]
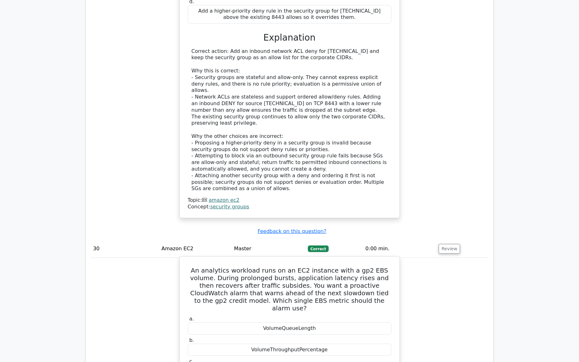
scroll to position [9210, 0]
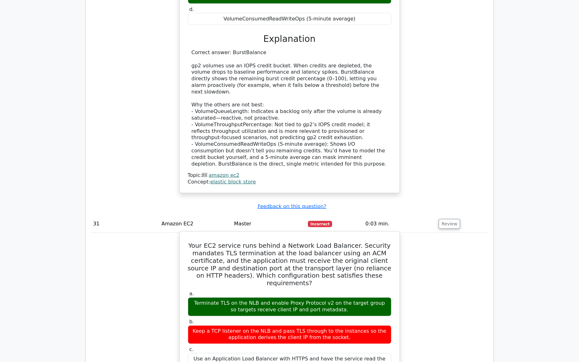
scroll to position [9621, 0]
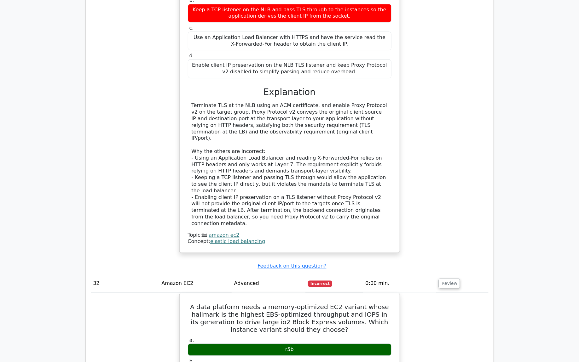
scroll to position [9920, 0]
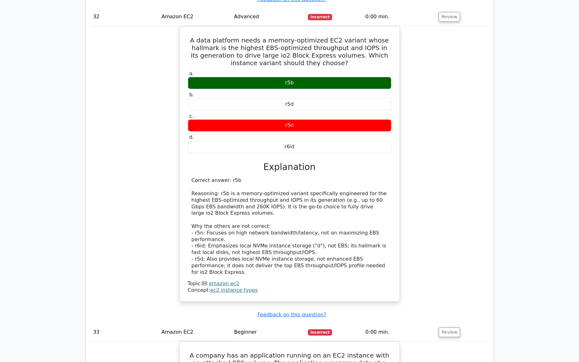
scroll to position [10164, 0]
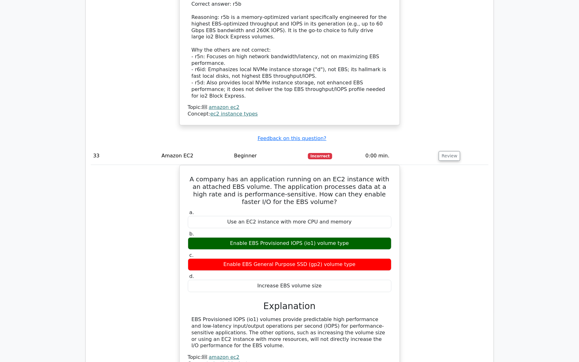
scroll to position [10390, 0]
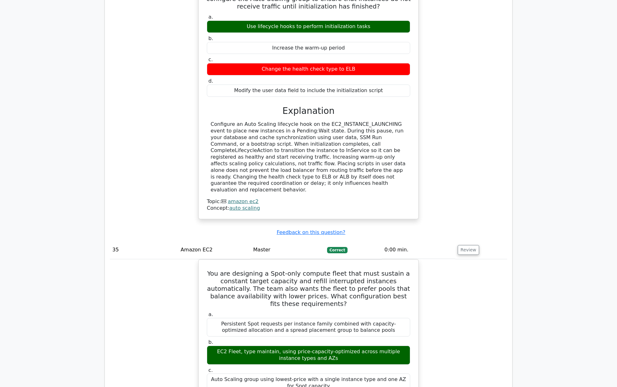
scroll to position [10800, 0]
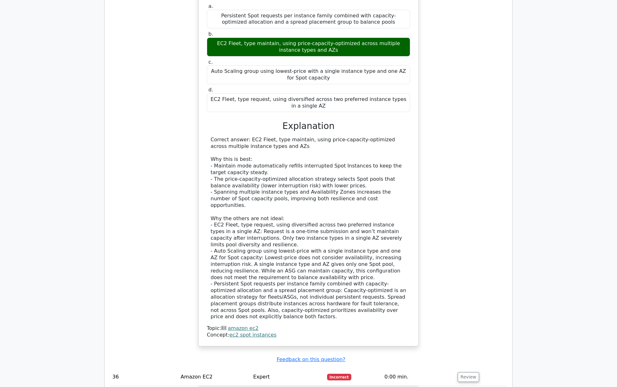
scroll to position [11107, 0]
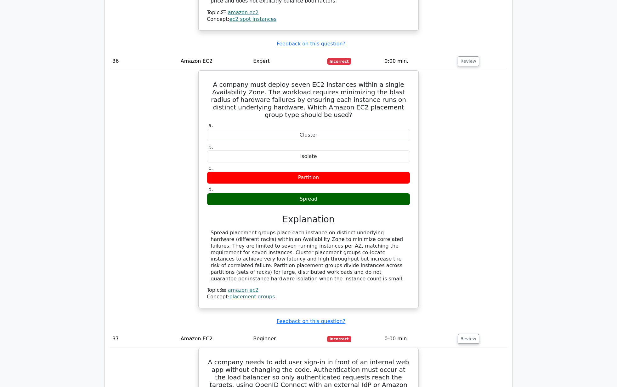
scroll to position [11473, 0]
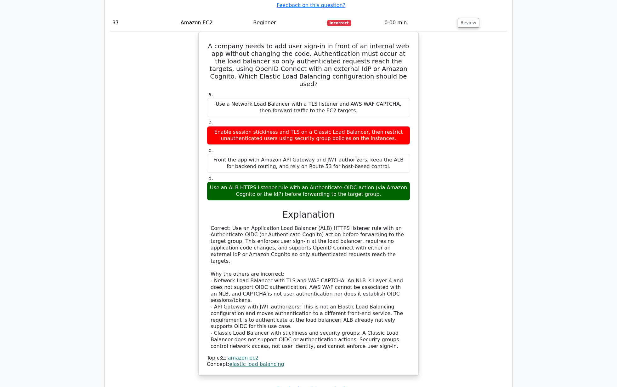
scroll to position [11774, 0]
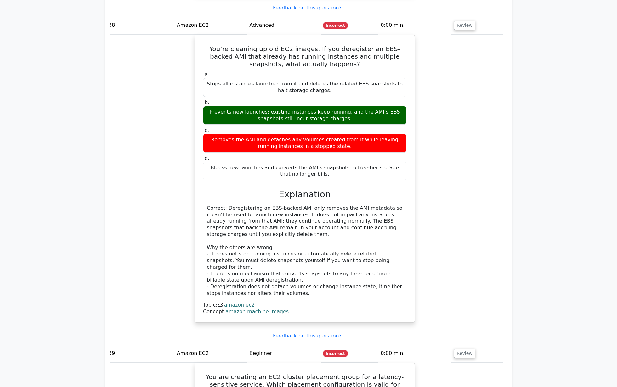
scroll to position [12166, 0]
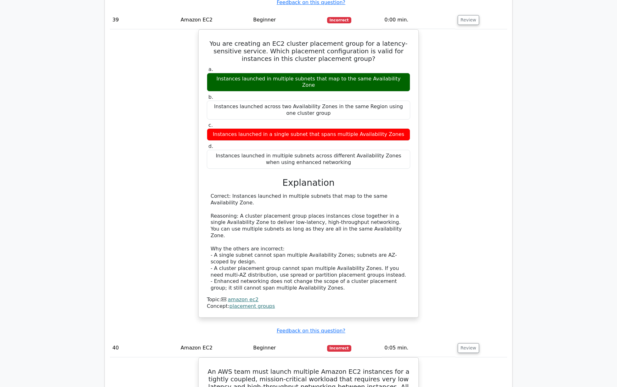
scroll to position [12462, 0]
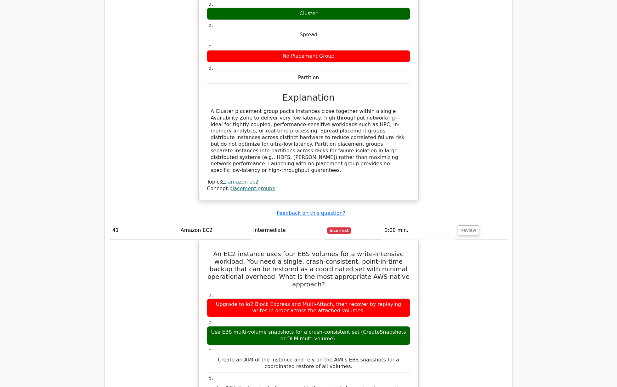
scroll to position [12872, 0]
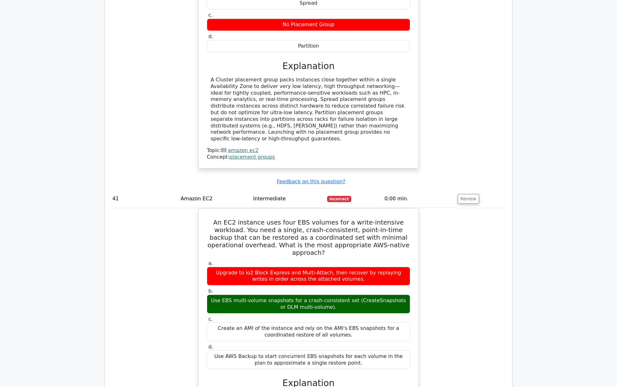
scroll to position [12951, 0]
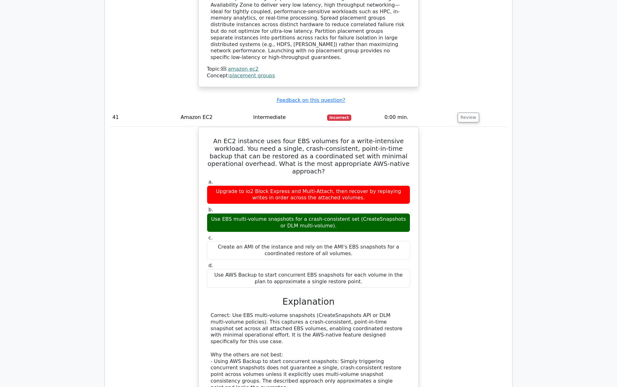
scroll to position [12990, 0]
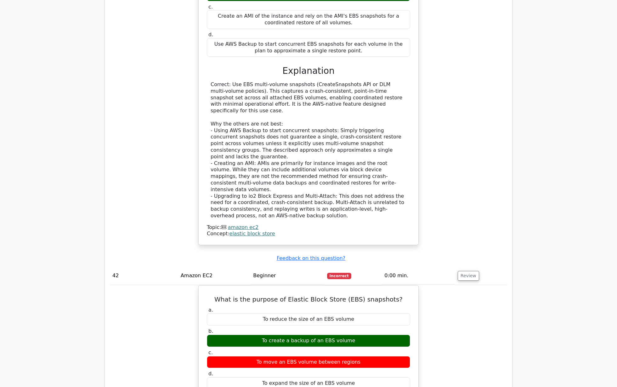
scroll to position [13310, 0]
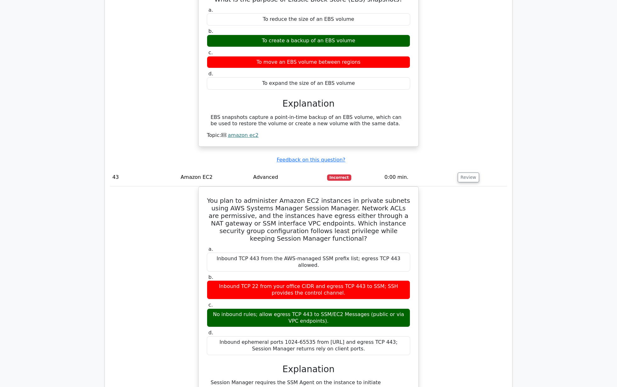
scroll to position [13560, 0]
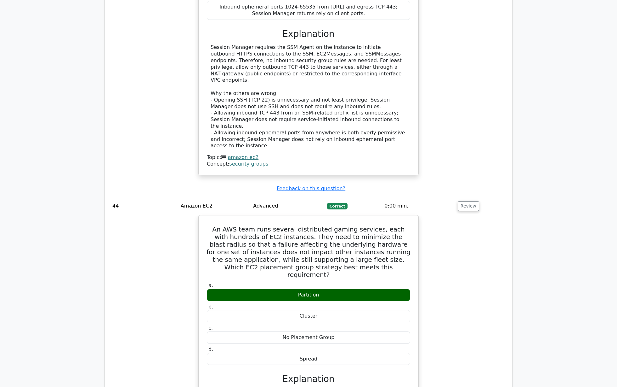
scroll to position [13911, 0]
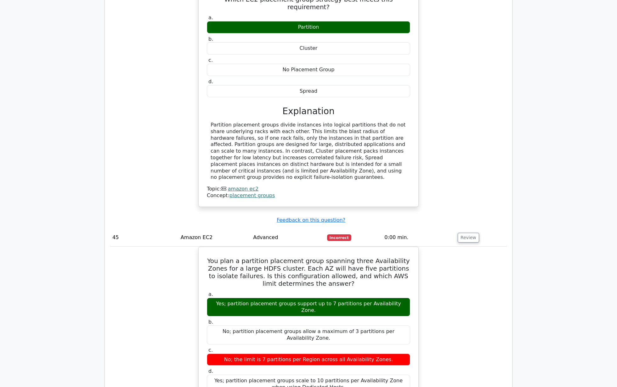
scroll to position [14110, 0]
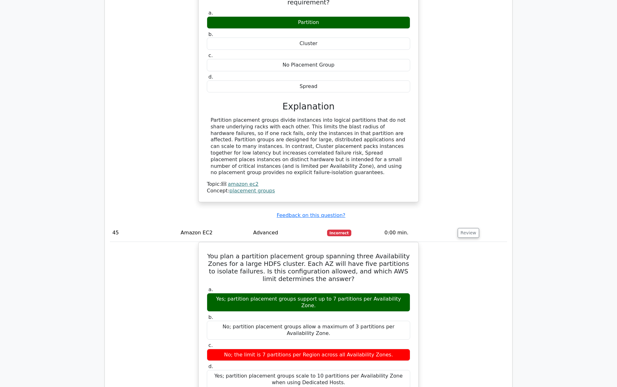
drag, startPoint x: 438, startPoint y: 164, endPoint x: 351, endPoint y: 96, distance: 111.0
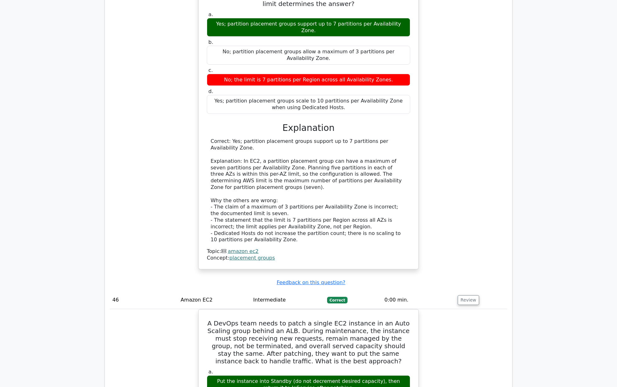
scroll to position [14387, 0]
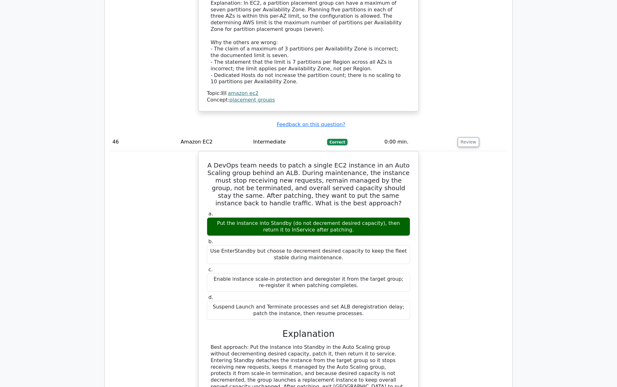
scroll to position [14602, 0]
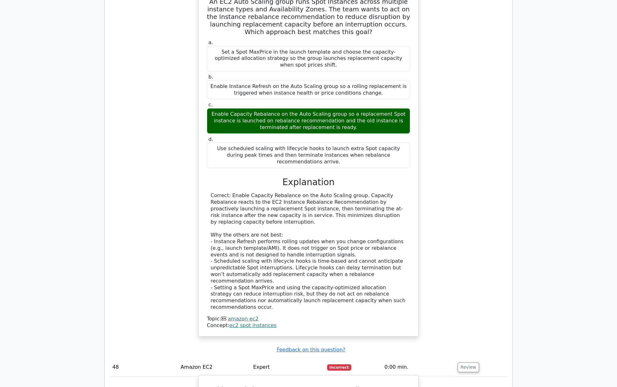
scroll to position [15110, 0]
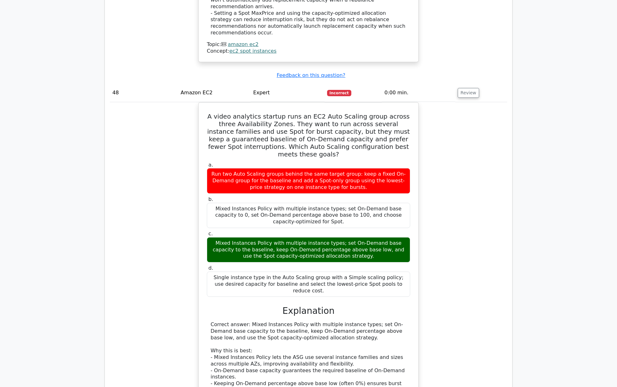
scroll to position [15394, 0]
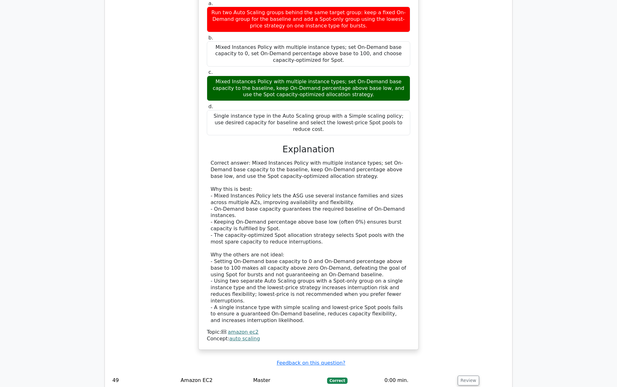
scroll to position [15627, 0]
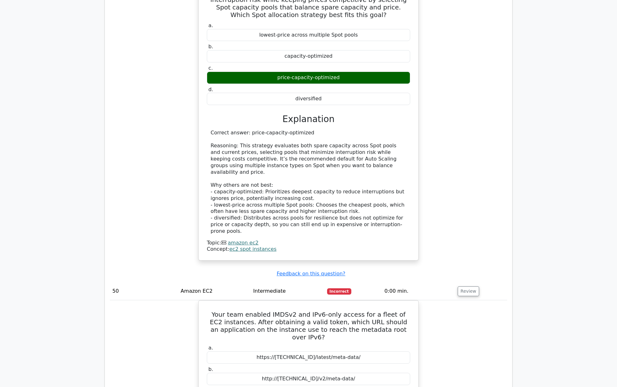
scroll to position [15988, 0]
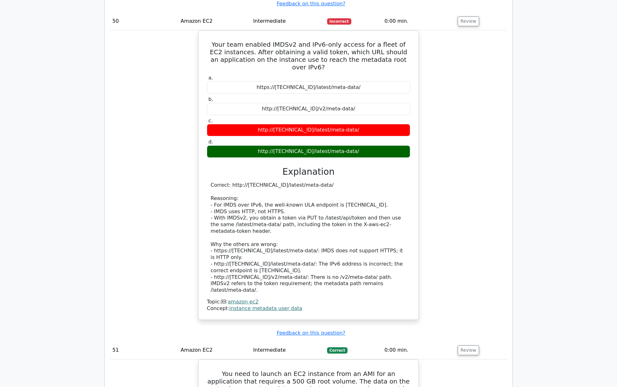
scroll to position [16235, 0]
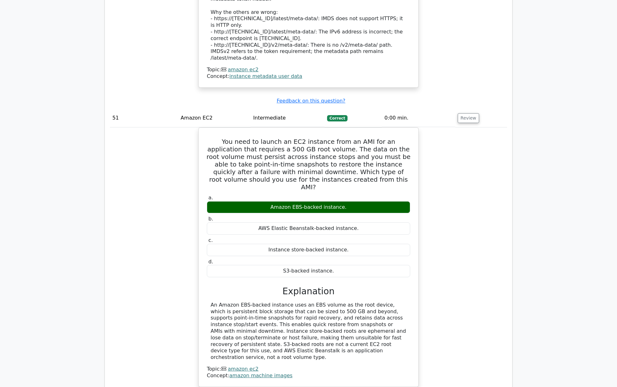
scroll to position [16550, 0]
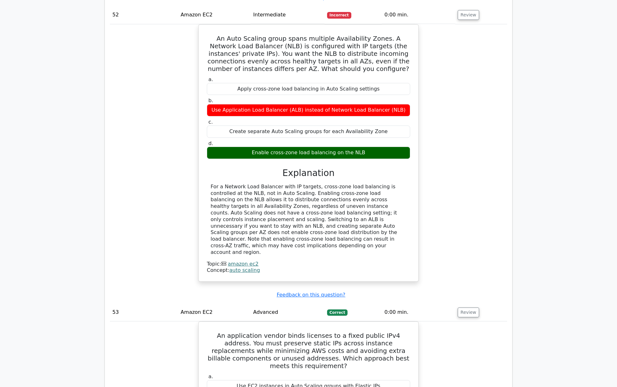
scroll to position [16881, 0]
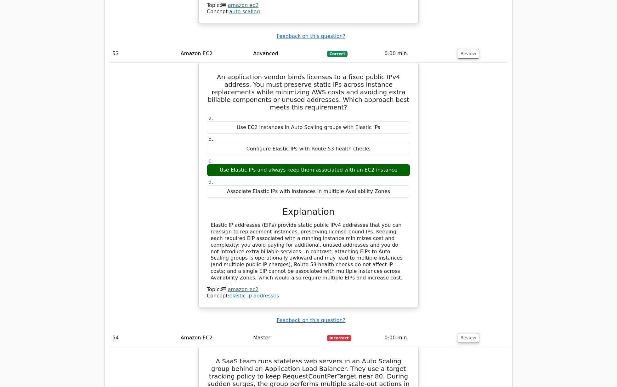
scroll to position [17134, 0]
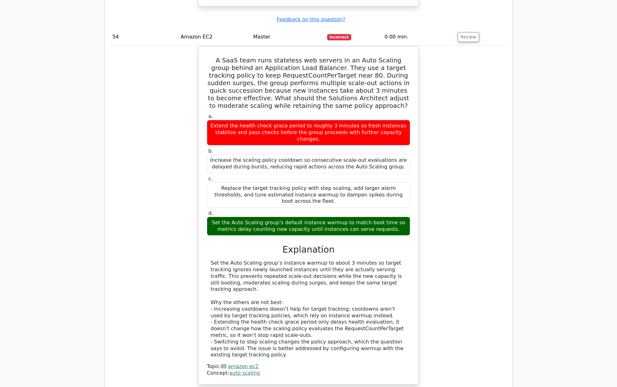
scroll to position [17513, 0]
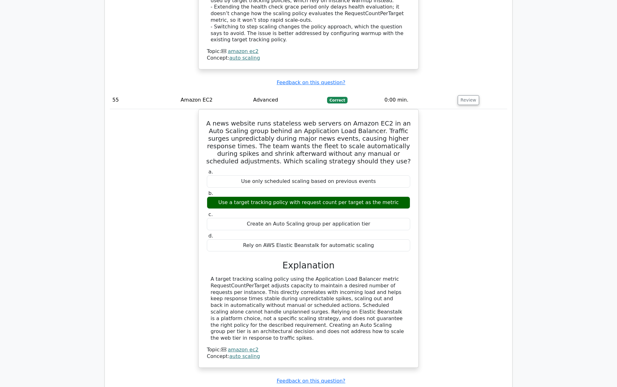
scroll to position [17771, 0]
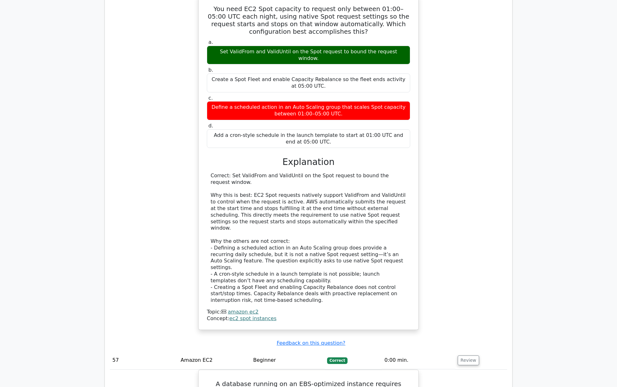
scroll to position [18208, 0]
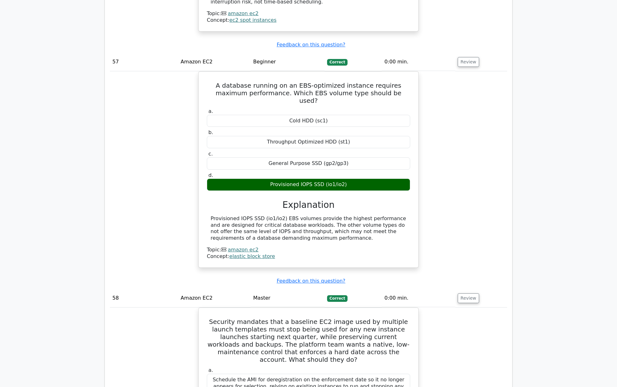
scroll to position [18517, 0]
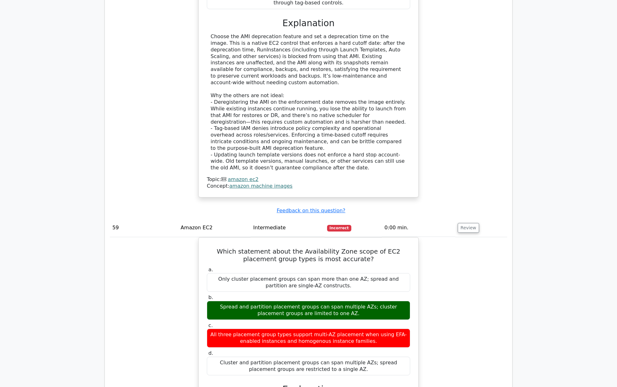
scroll to position [18985, 0]
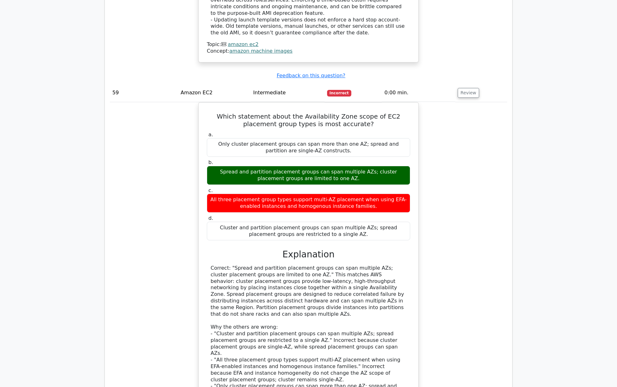
scroll to position [19176, 0]
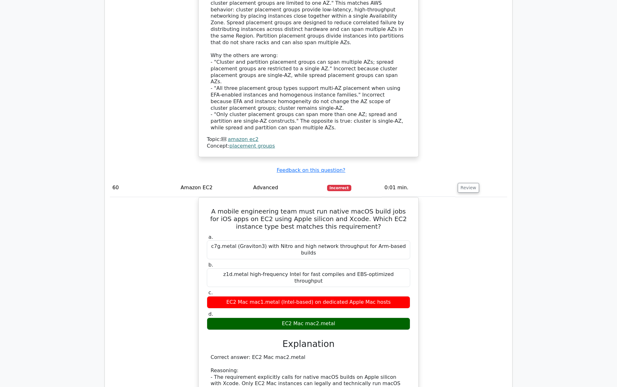
scroll to position [19410, 0]
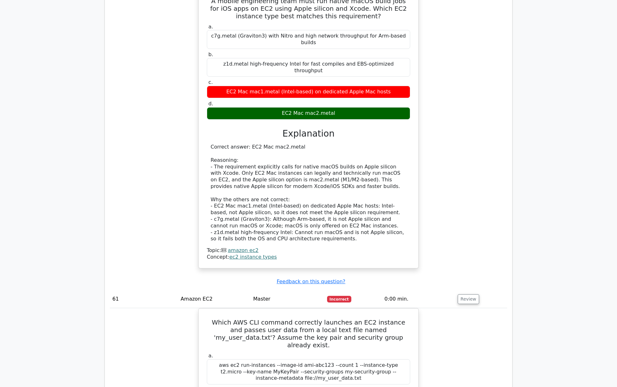
scroll to position [19560, 0]
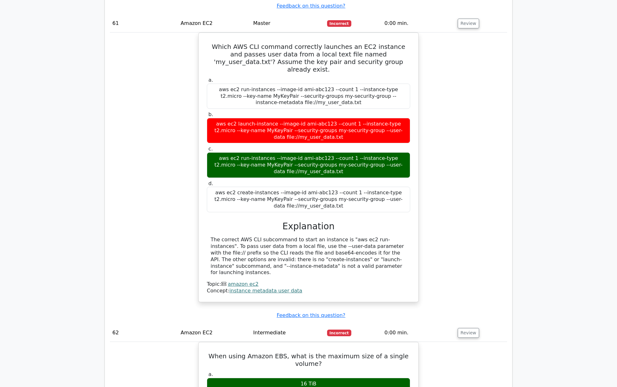
scroll to position [19864, 0]
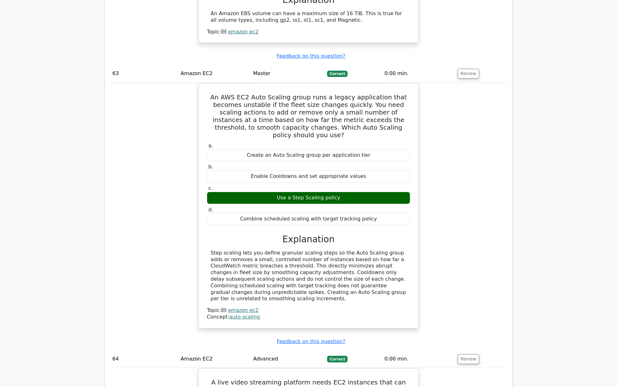
scroll to position [20324, 0]
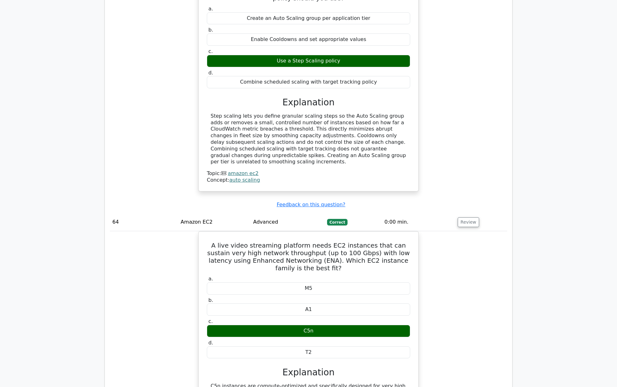
scroll to position [20480, 0]
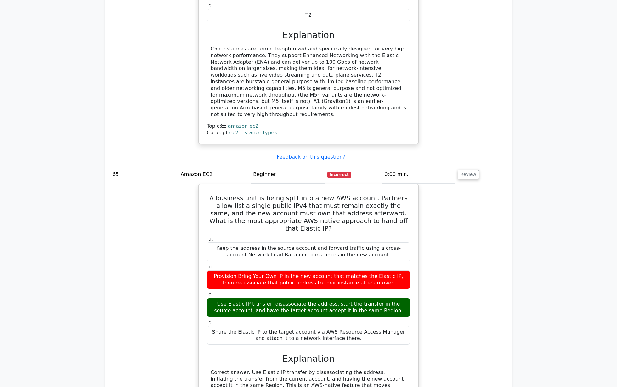
scroll to position [20800, 0]
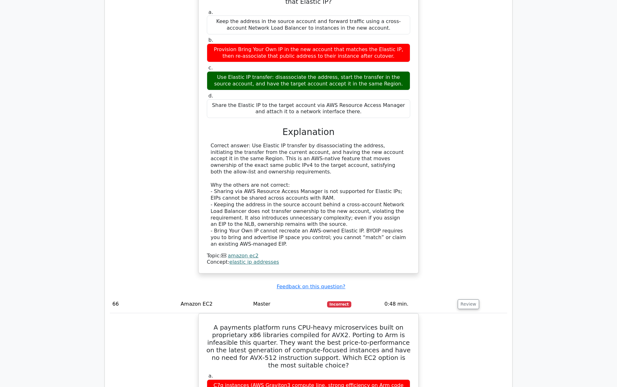
scroll to position [21056, 0]
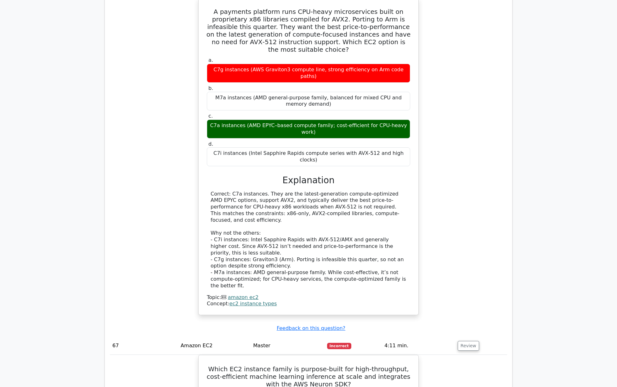
scroll to position [21329, 0]
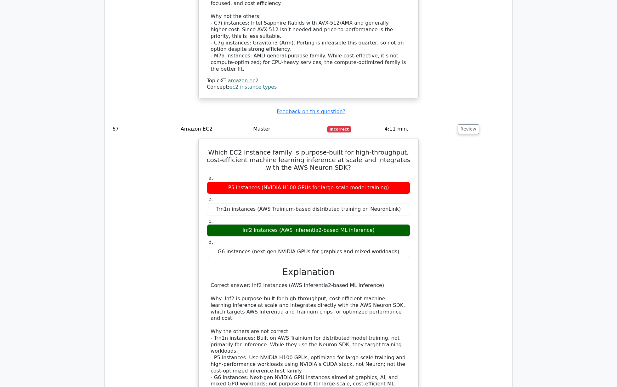
scroll to position [21625, 0]
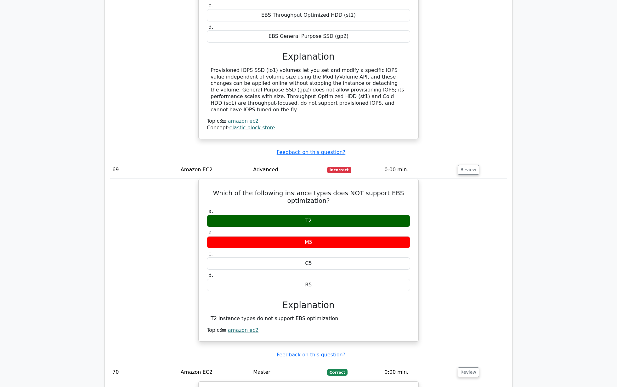
scroll to position [22119, 0]
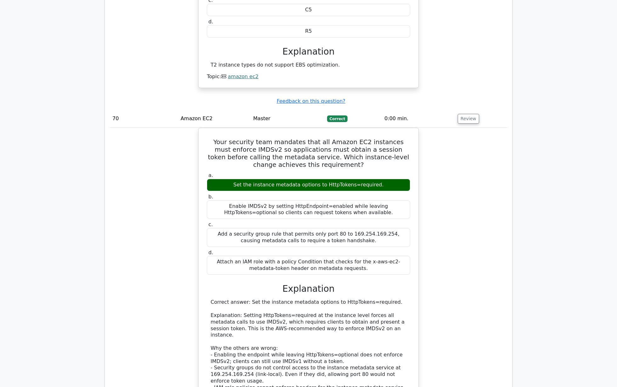
scroll to position [22396, 0]
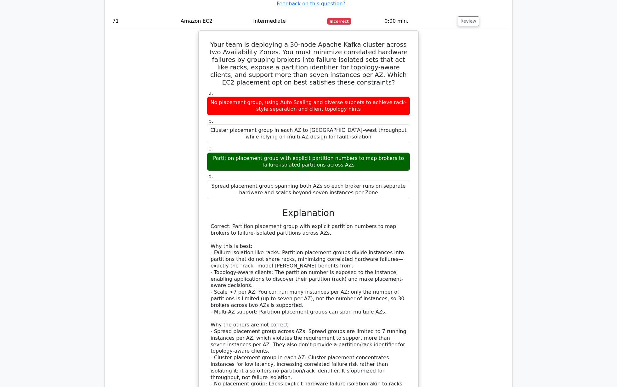
scroll to position [22807, 0]
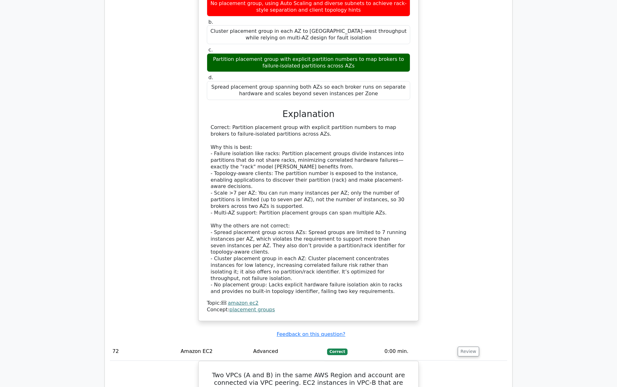
scroll to position [22935, 0]
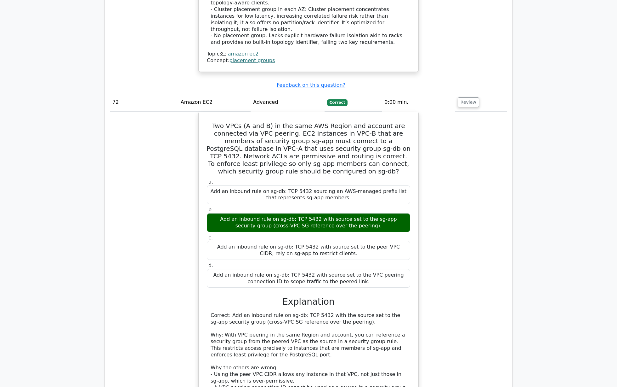
scroll to position [23135, 0]
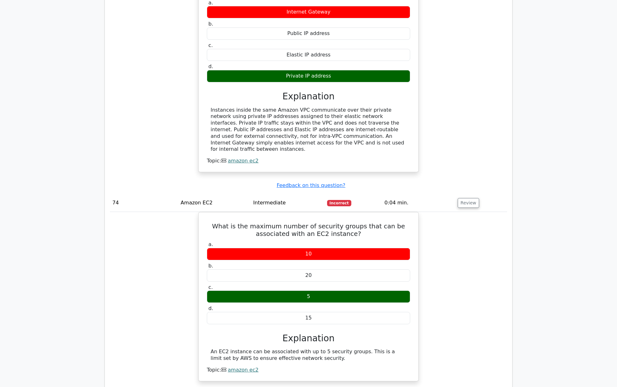
scroll to position [23653, 0]
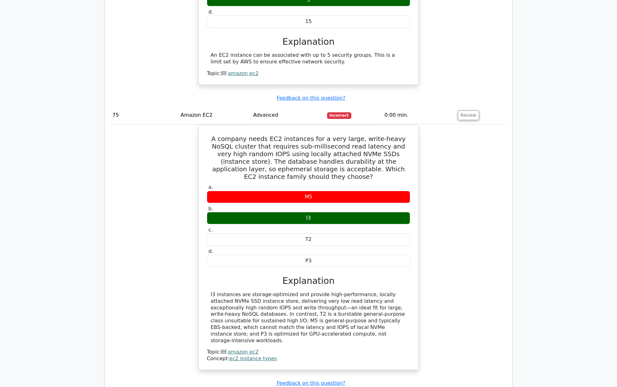
scroll to position [23962, 0]
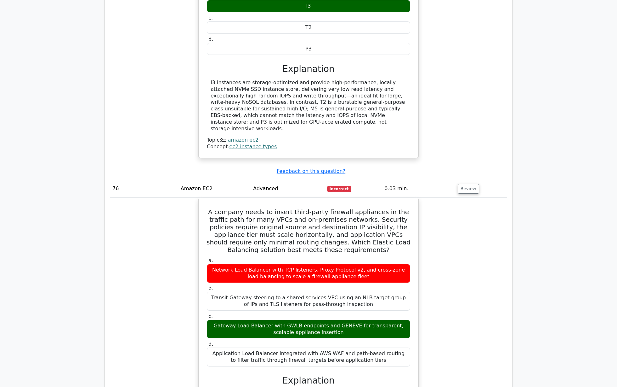
scroll to position [24190, 0]
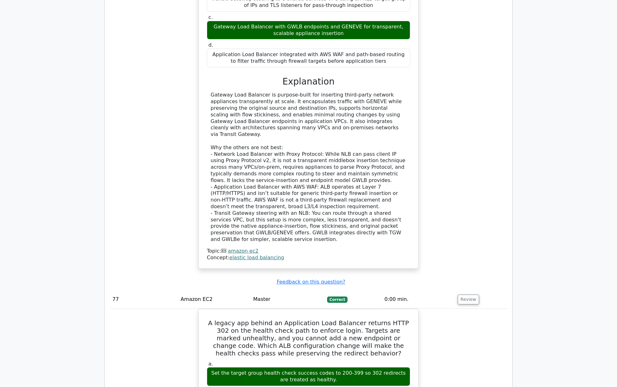
scroll to position [24478, 0]
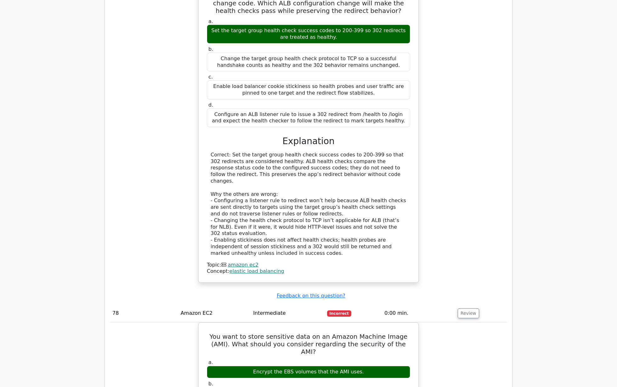
scroll to position [24806, 0]
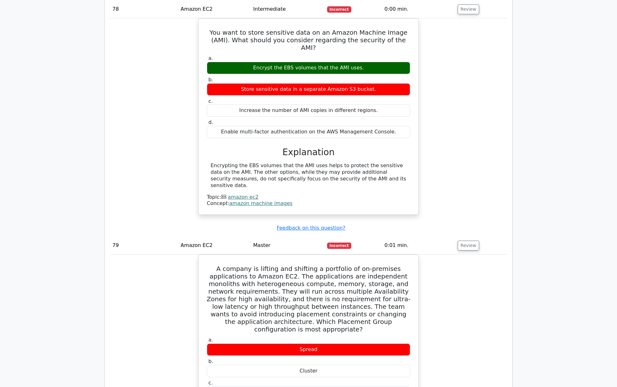
scroll to position [25119, 0]
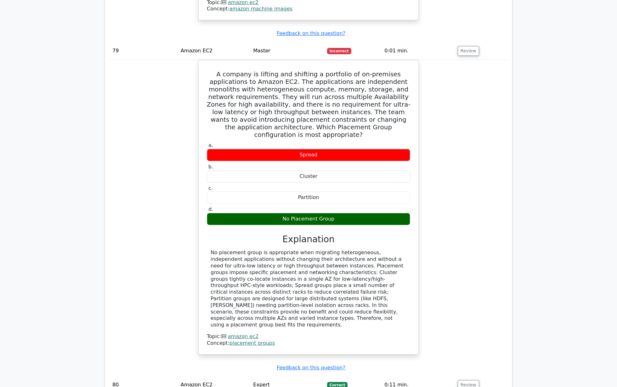
scroll to position [25342, 0]
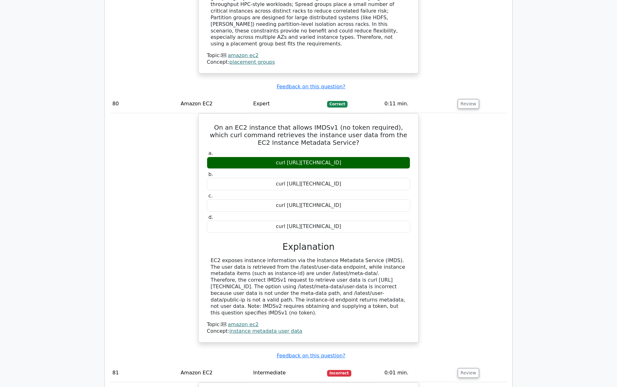
scroll to position [25604, 0]
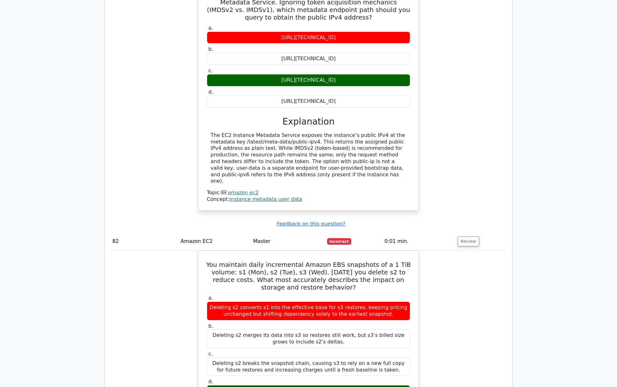
scroll to position [25991, 0]
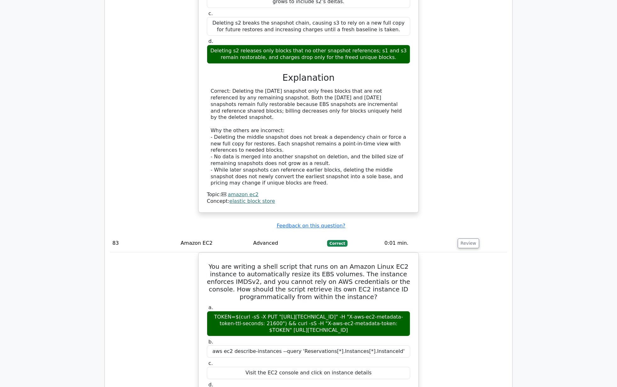
scroll to position [26344, 0]
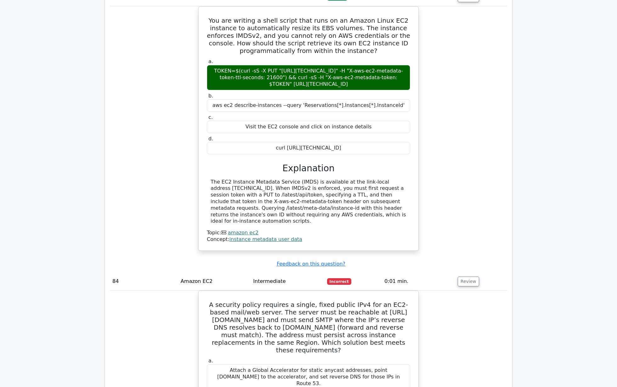
scroll to position [26572, 0]
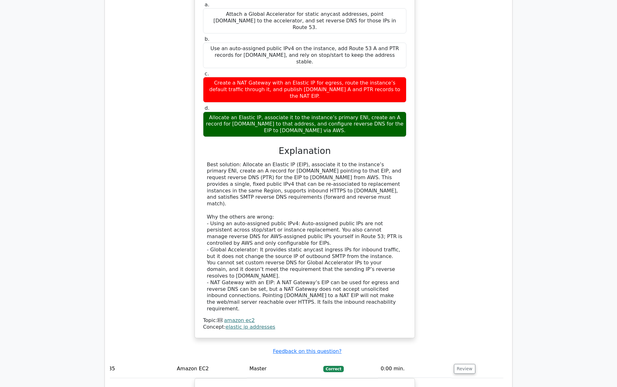
scroll to position [26948, 0]
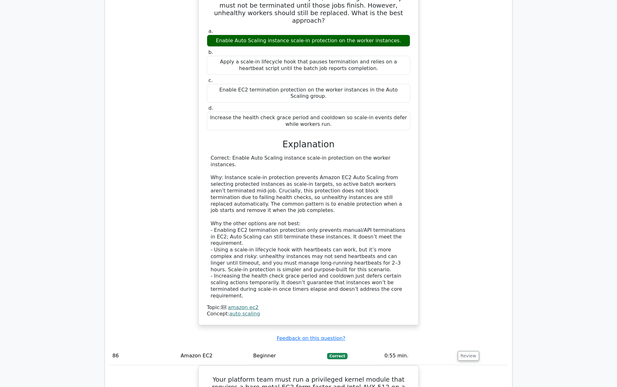
scroll to position [27311, 0]
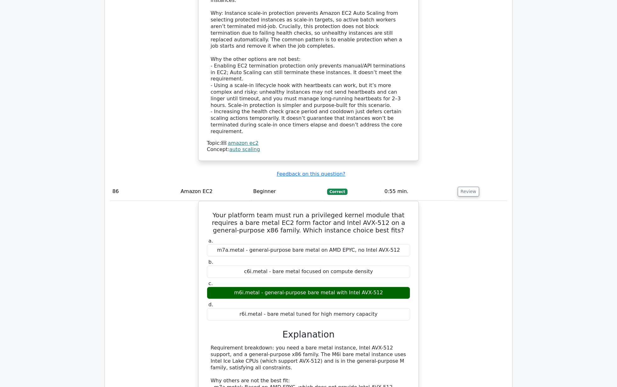
scroll to position [27508, 0]
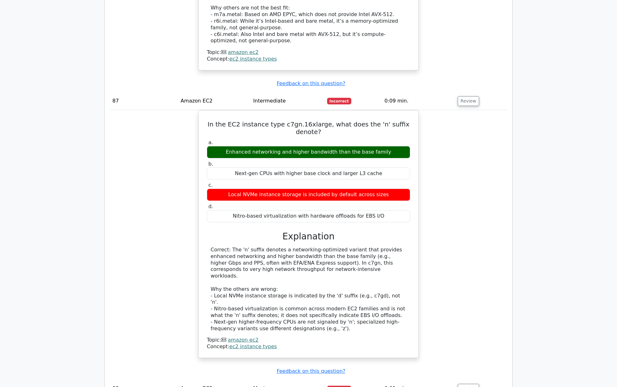
scroll to position [27885, 0]
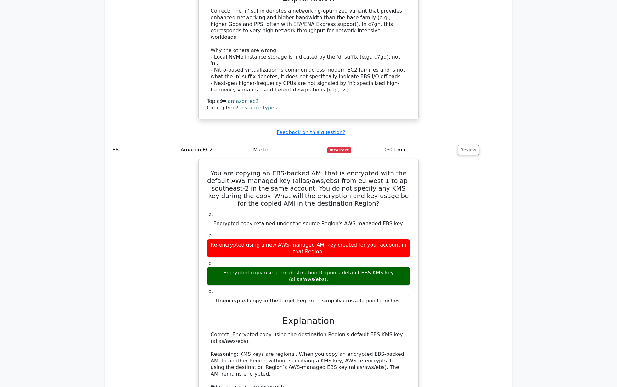
scroll to position [28107, 0]
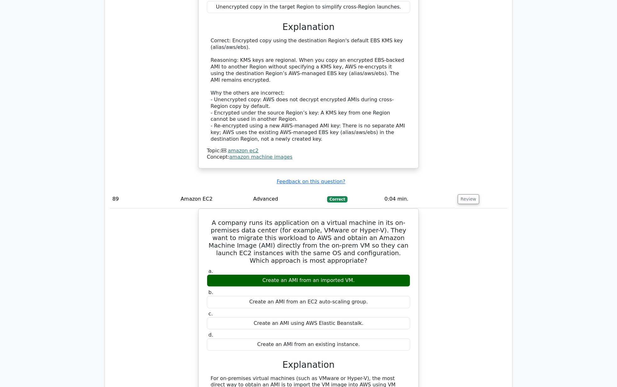
scroll to position [28398, 0]
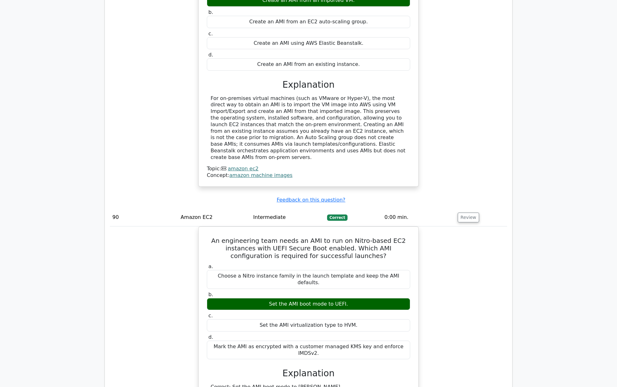
scroll to position [28684, 0]
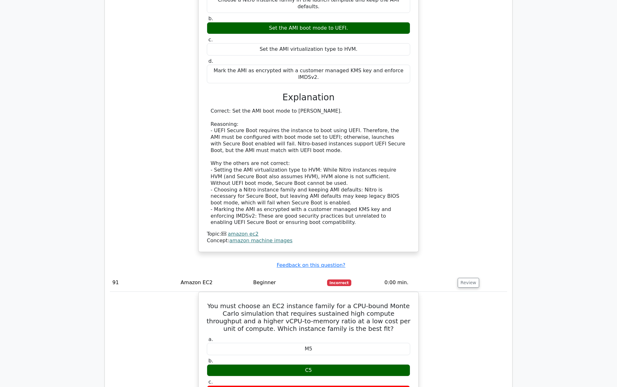
scroll to position [28983, 0]
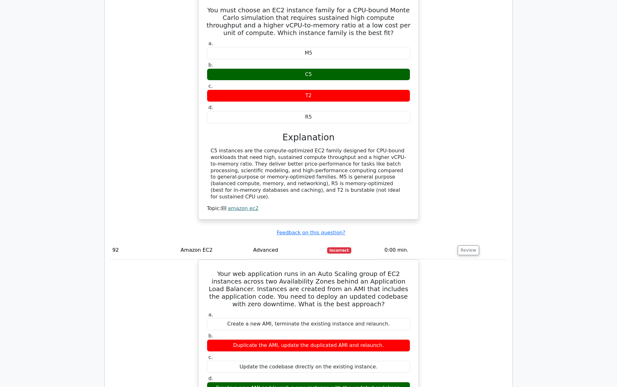
scroll to position [29326, 0]
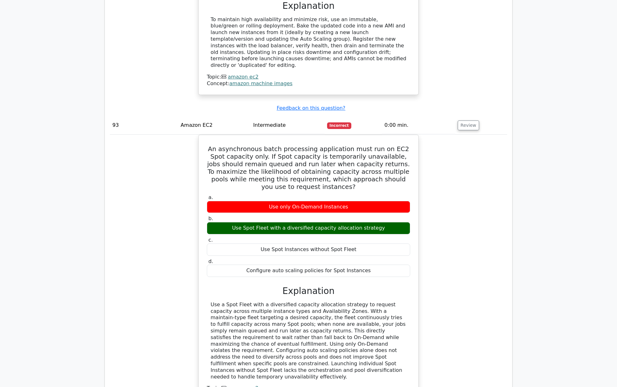
scroll to position [29643, 0]
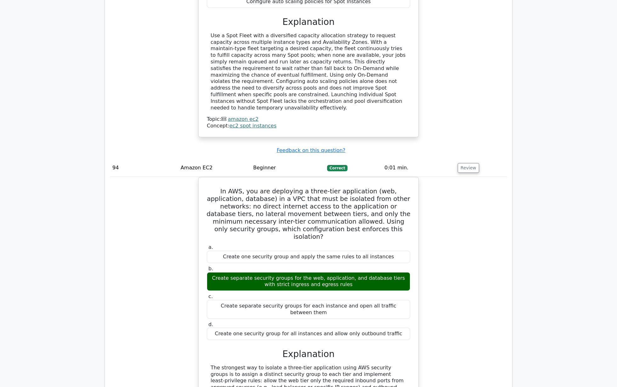
scroll to position [29914, 0]
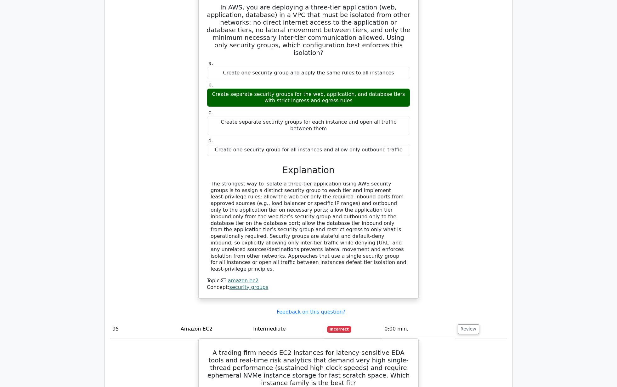
scroll to position [30117, 0]
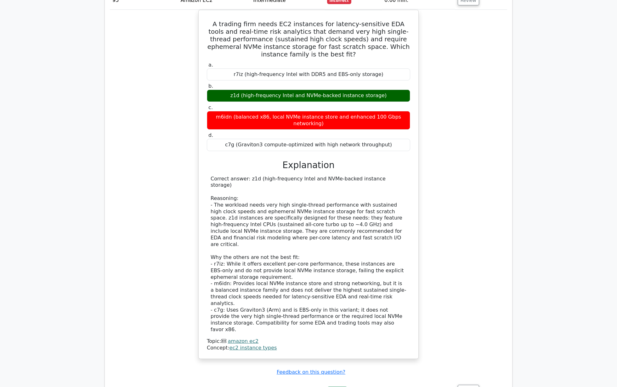
scroll to position [30469, 0]
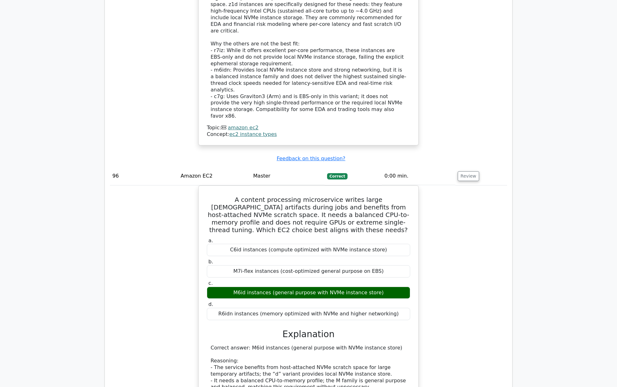
scroll to position [30631, 0]
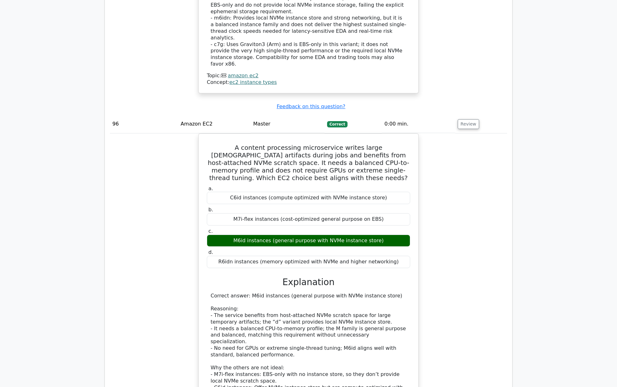
scroll to position [30540, 0]
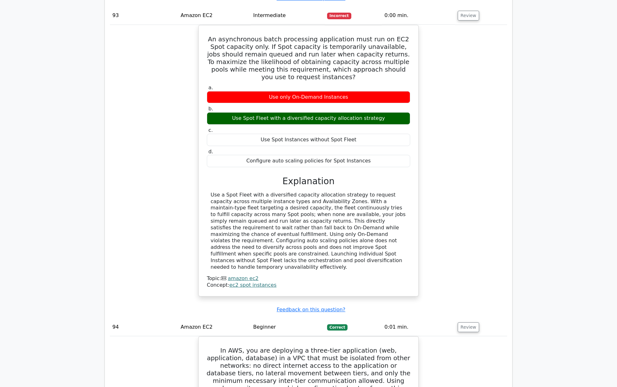
scroll to position [29741, 0]
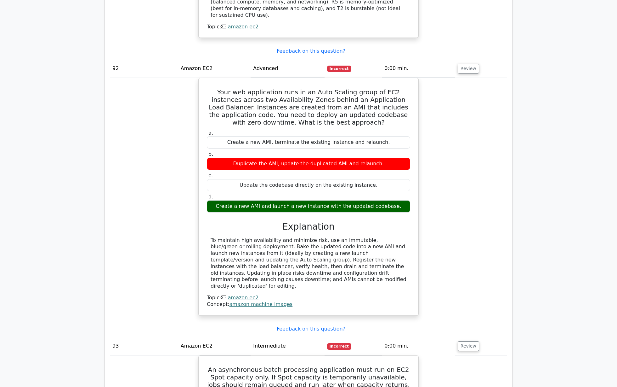
scroll to position [29401, 0]
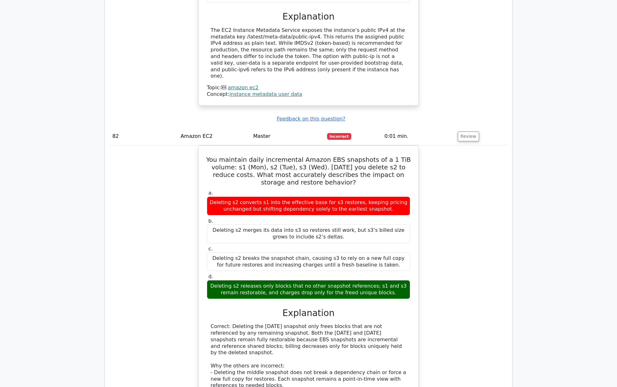
scroll to position [26074, 0]
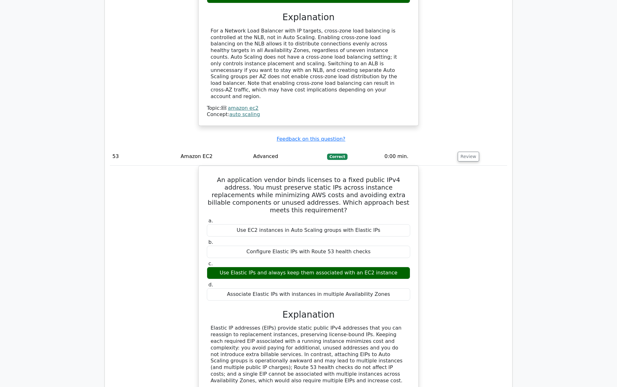
scroll to position [17011, 0]
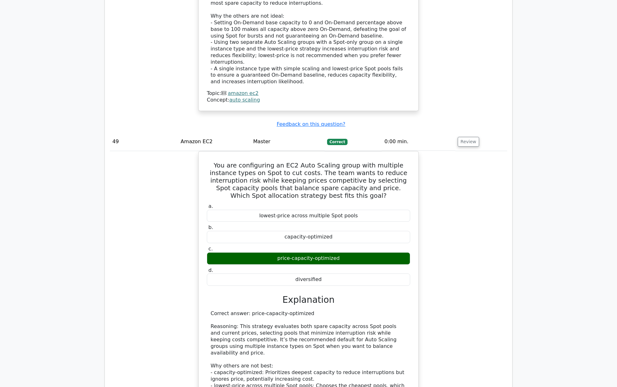
scroll to position [15767, 0]
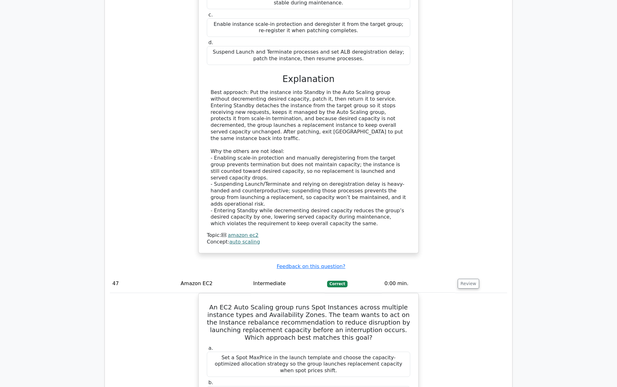
scroll to position [14745, 0]
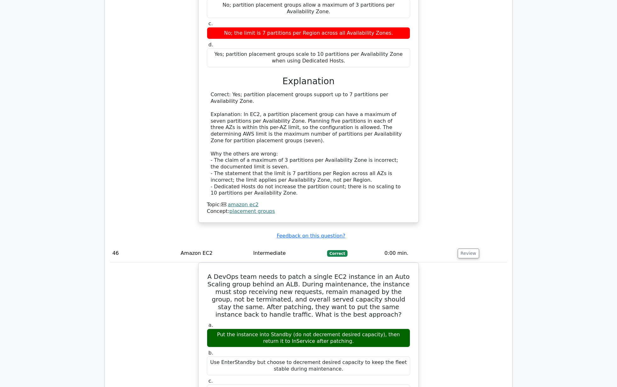
scroll to position [14394, 0]
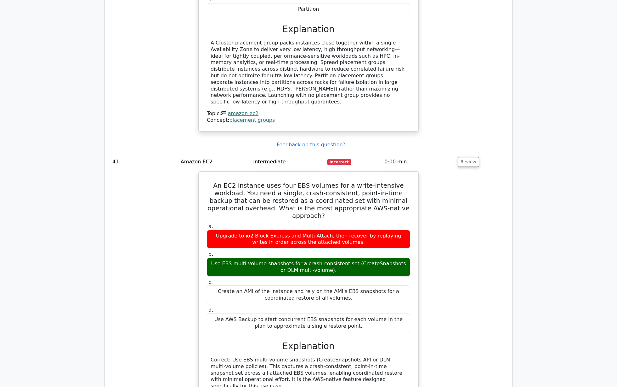
scroll to position [12930, 0]
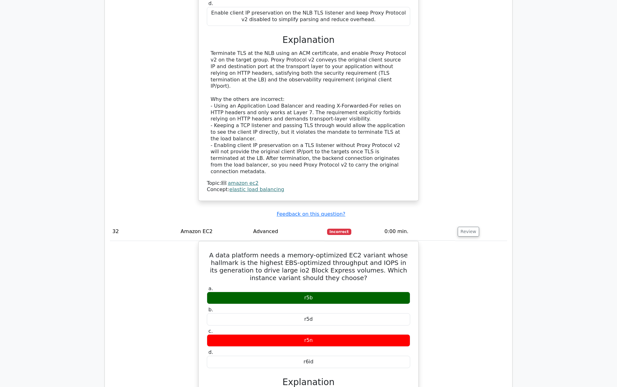
scroll to position [9914, 0]
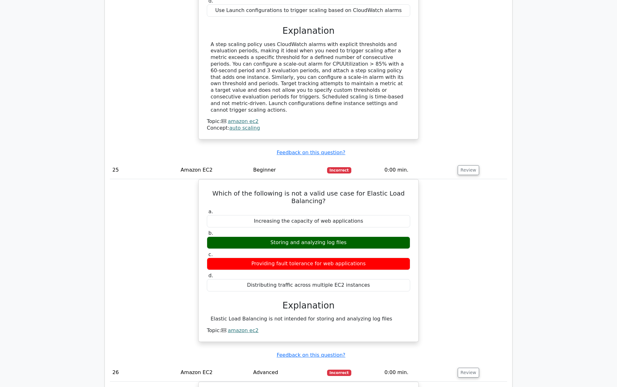
scroll to position [7503, 0]
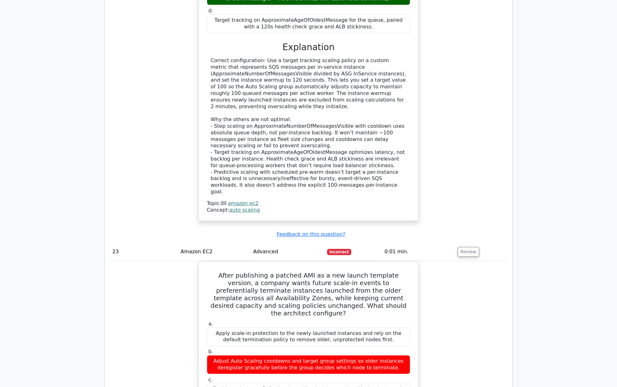
scroll to position [6678, 0]
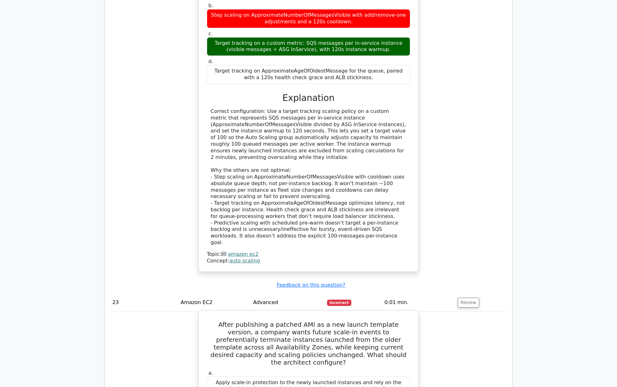
click at [313, 322] on label "a. Apply scale‑in protection to the newly launched instances and rely on the de…" at bounding box center [308, 382] width 203 height 25
click at [323, 320] on h5 "After publishing a patched AMI as a new launch template version, a company want…" at bounding box center [308, 342] width 205 height 45
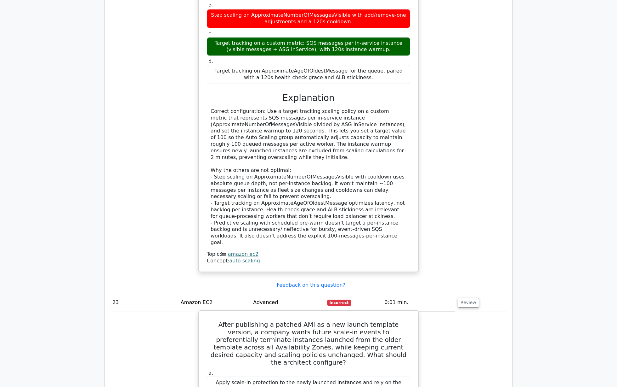
click at [323, 320] on h5 "After publishing a patched AMI as a new launch template version, a company want…" at bounding box center [308, 342] width 205 height 45
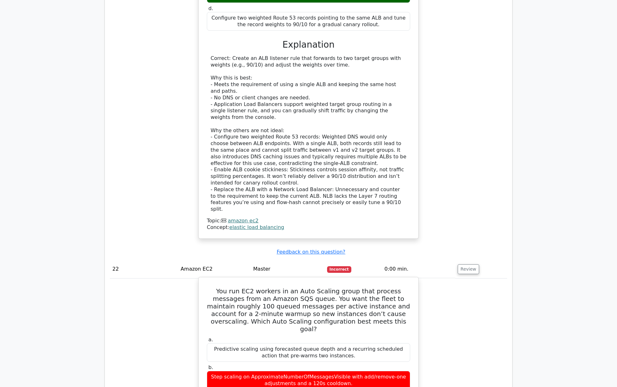
scroll to position [6301, 0]
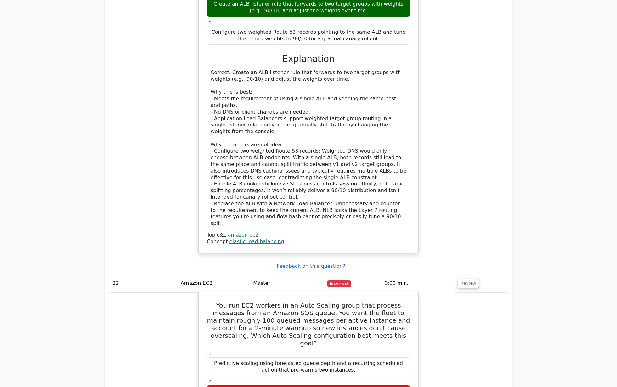
click at [318, 301] on h5 "You run EC2 workers in an Auto Scaling group that process messages from an Amaz…" at bounding box center [308, 323] width 205 height 45
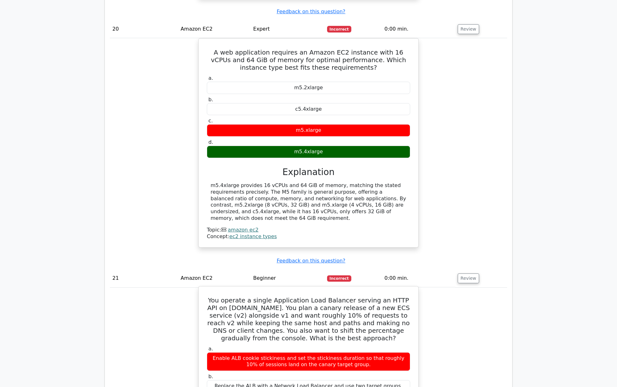
click at [318, 296] on h5 "You operate a single Application Load Balancer serving an HTTP API on api.examp…" at bounding box center [308, 318] width 205 height 45
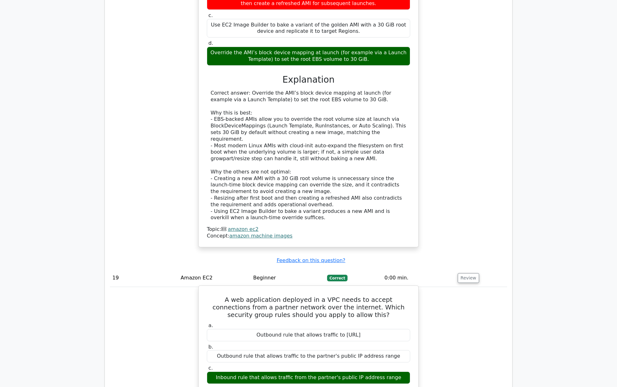
click at [332, 295] on h5 "A web application deployed in a VPC needs to accept connections from a partner …" at bounding box center [308, 306] width 205 height 23
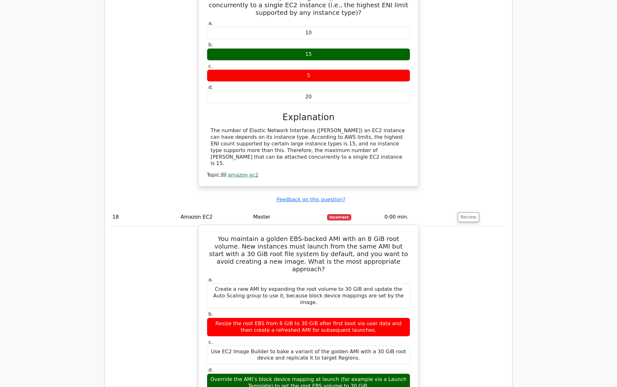
scroll to position [5033, 0]
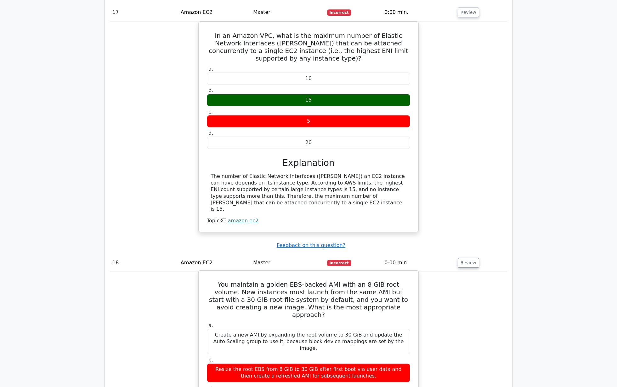
click at [332, 280] on h5 "You maintain a golden EBS-backed AMI with an 8 GiB root volume. New instances m…" at bounding box center [308, 299] width 205 height 38
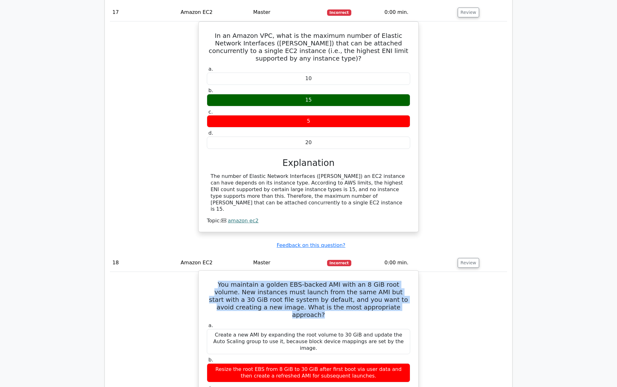
click at [335, 280] on h5 "You maintain a golden EBS-backed AMI with an 8 GiB root volume. New instances m…" at bounding box center [308, 299] width 205 height 38
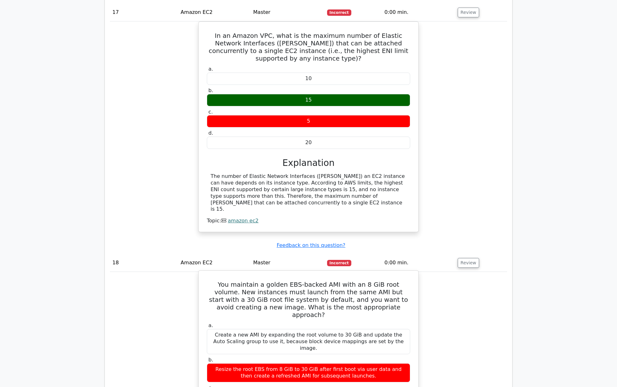
click at [335, 280] on h5 "You maintain a golden EBS-backed AMI with an 8 GiB root volume. New instances m…" at bounding box center [308, 299] width 205 height 38
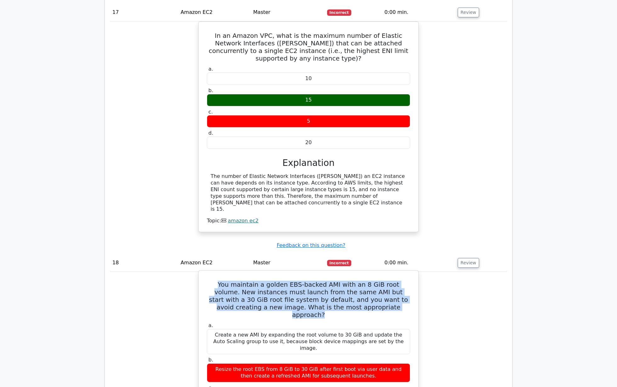
click at [335, 280] on h5 "You maintain a golden EBS-backed AMI with an 8 GiB root volume. New instances m…" at bounding box center [308, 299] width 205 height 38
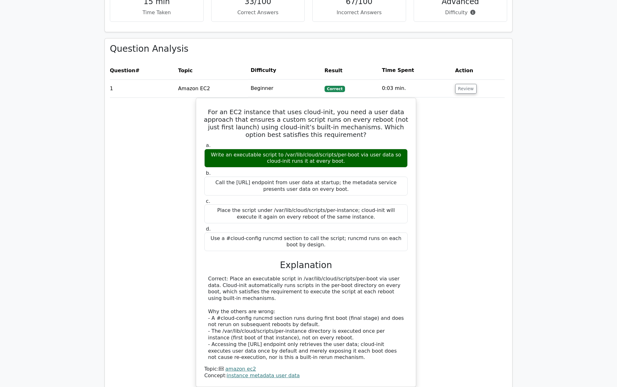
scroll to position [241, 0]
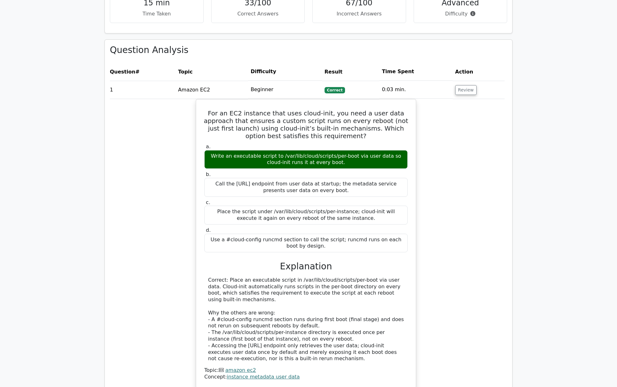
click at [330, 112] on h5 "For an EC2 instance that uses cloud-init, you need a user data approach that en…" at bounding box center [306, 124] width 205 height 30
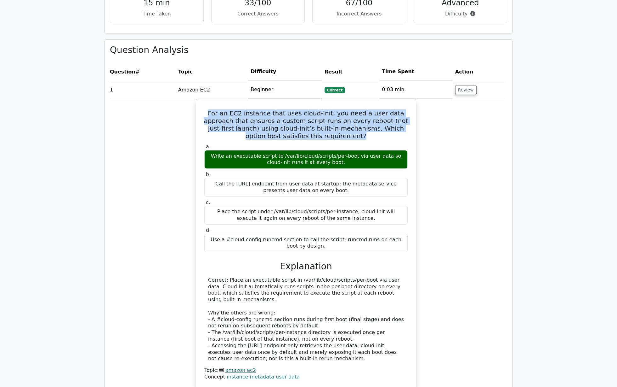
click at [330, 112] on h5 "For an EC2 instance that uses cloud-init, you need a user data approach that en…" at bounding box center [306, 124] width 205 height 30
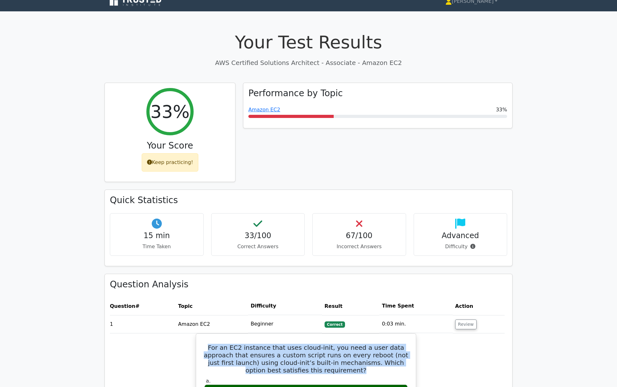
scroll to position [62, 0]
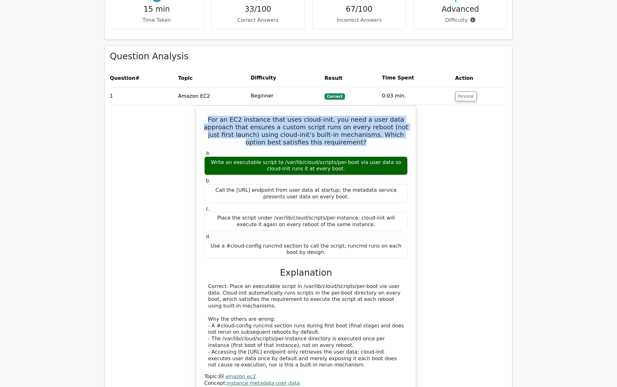
click at [439, 186] on div "For an EC2 instance that uses cloud-init, you need a user data approach that en…" at bounding box center [306, 253] width 398 height 296
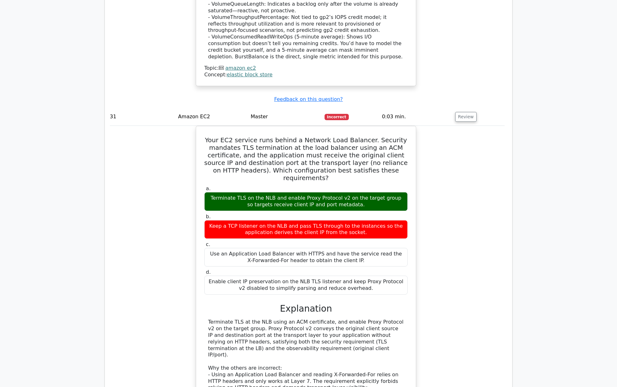
scroll to position [9738, 0]
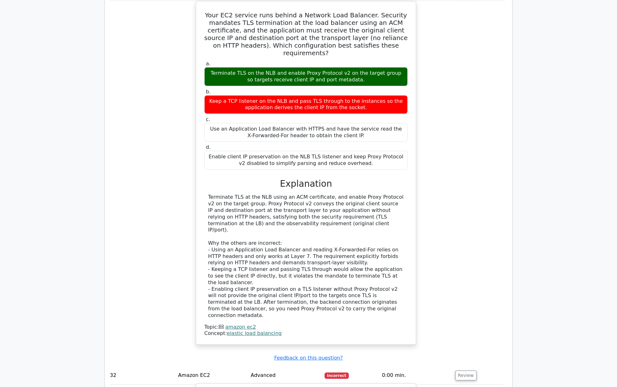
scroll to position [10056, 0]
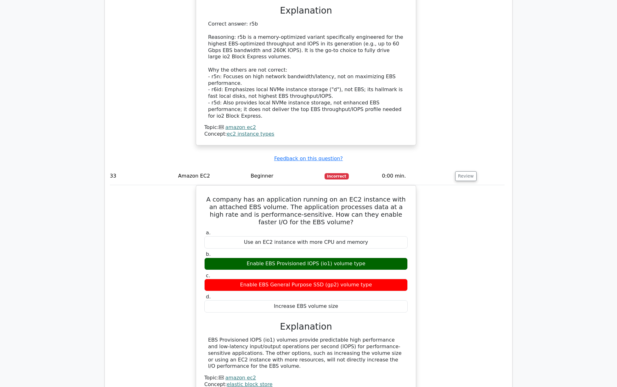
scroll to position [10500, 0]
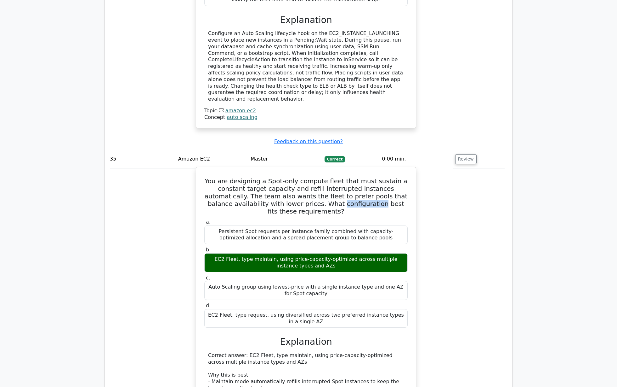
scroll to position [10895, 0]
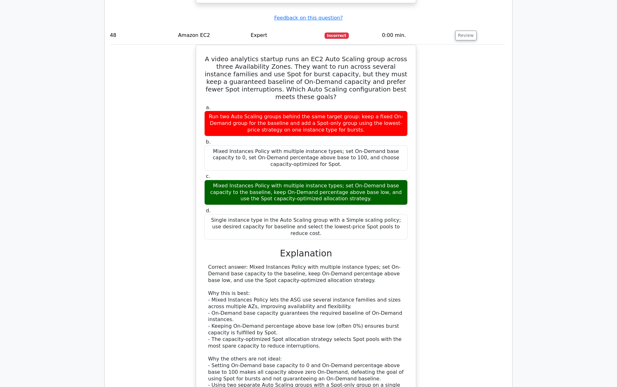
scroll to position [15541, 0]
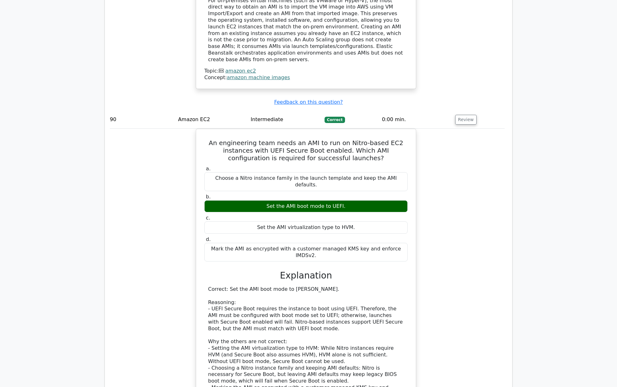
scroll to position [28772, 0]
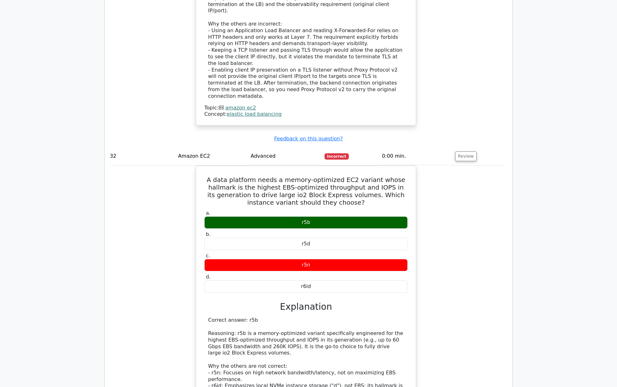
scroll to position [10008, 0]
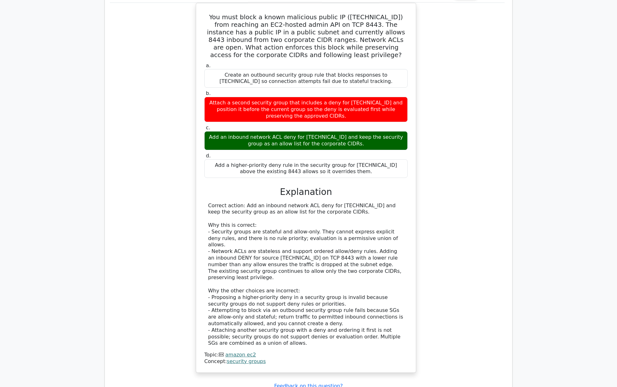
scroll to position [8988, 0]
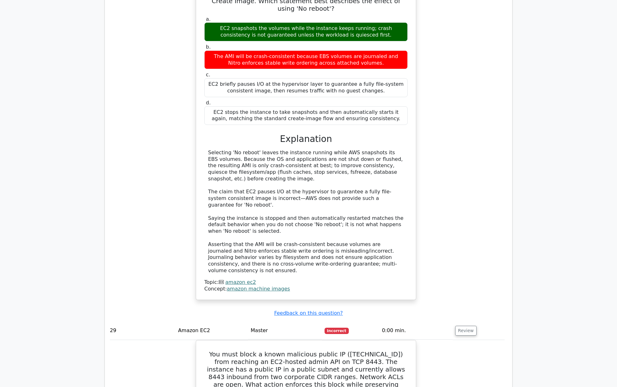
scroll to position [8633, 0]
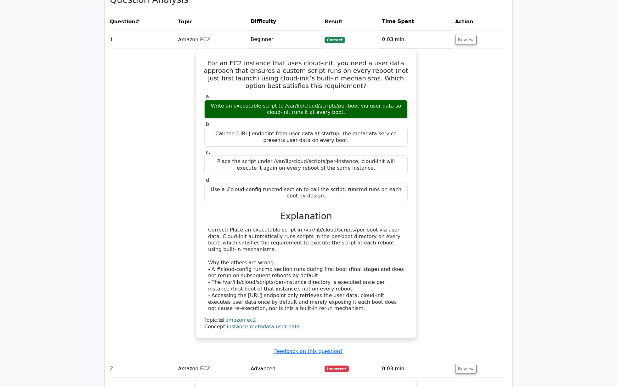
scroll to position [258, 0]
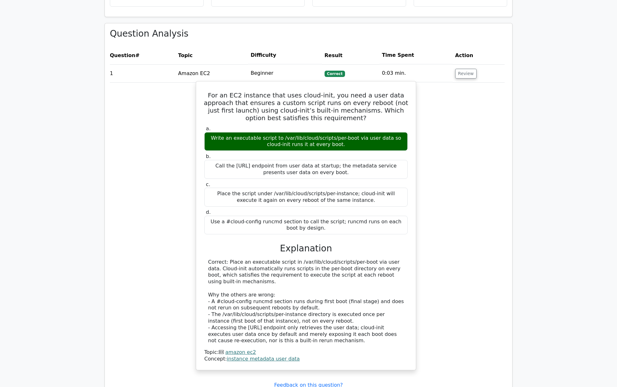
click at [340, 101] on h5 "For an EC2 instance that uses cloud-init, you need a user data approach that en…" at bounding box center [306, 106] width 205 height 30
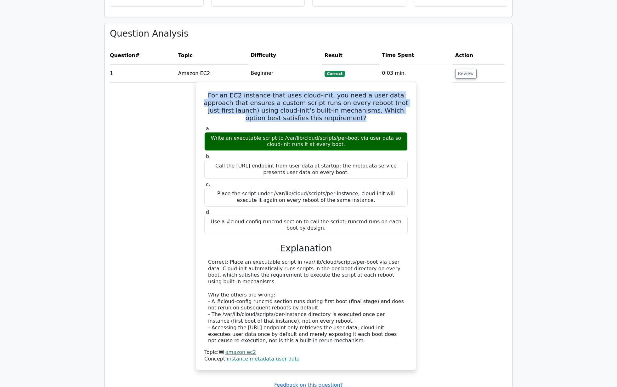
click at [340, 101] on h5 "For an EC2 instance that uses cloud-init, you need a user data approach that en…" at bounding box center [306, 106] width 205 height 30
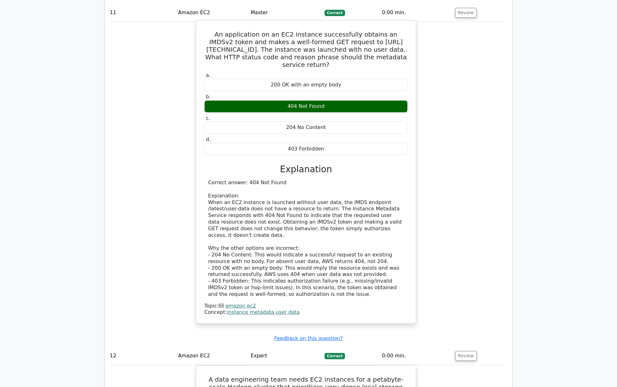
scroll to position [3238, 0]
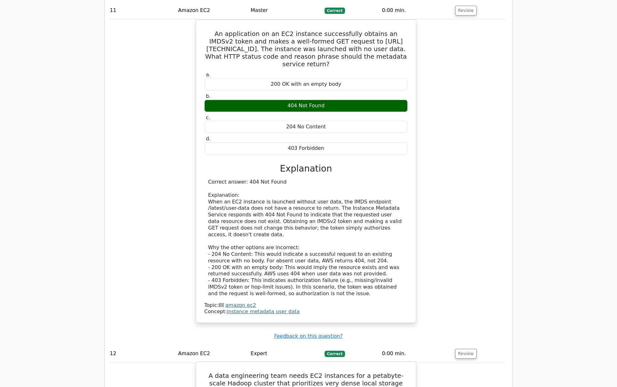
click at [322, 322] on h5 "A data engineering team needs EC2 instances for a petabyte-scale Hadoop cluster…" at bounding box center [306, 386] width 205 height 30
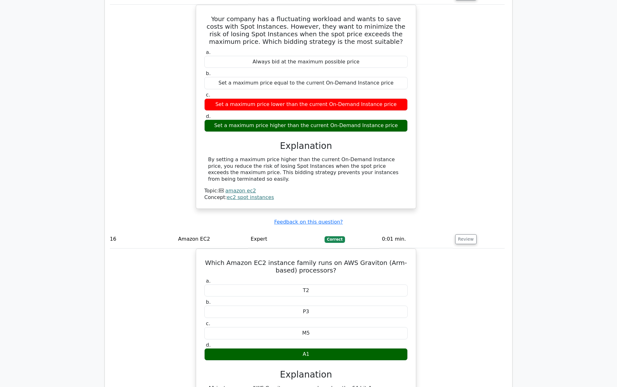
scroll to position [4568, 0]
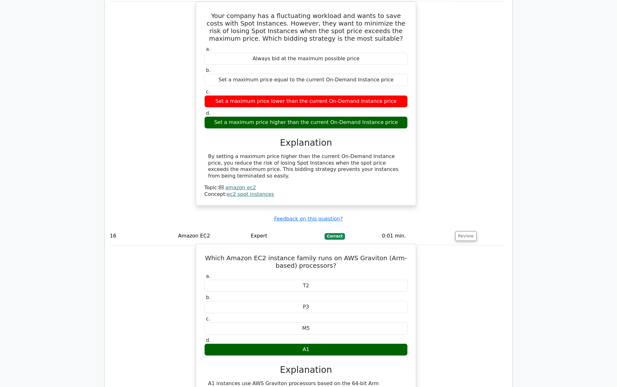
click at [300, 254] on h5 "Which Amazon EC2 instance family runs on AWS Graviton (Arm-based) processors?" at bounding box center [306, 261] width 205 height 15
click at [303, 254] on h5 "Which Amazon EC2 instance family runs on AWS Graviton (Arm-based) processors?" at bounding box center [306, 261] width 205 height 15
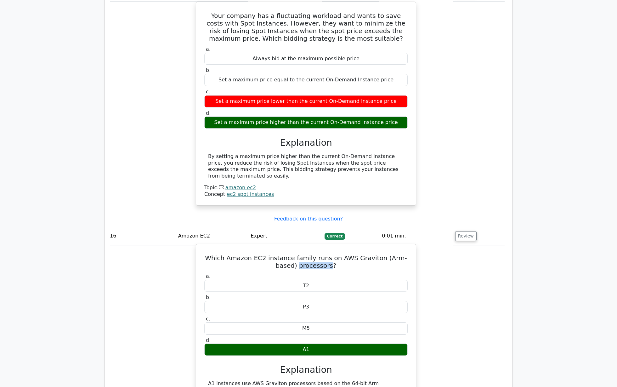
click at [303, 254] on h5 "Which Amazon EC2 instance family runs on AWS Graviton (Arm-based) processors?" at bounding box center [306, 261] width 205 height 15
click at [304, 254] on h5 "Which Amazon EC2 instance family runs on AWS Graviton (Arm-based) processors?" at bounding box center [306, 261] width 205 height 15
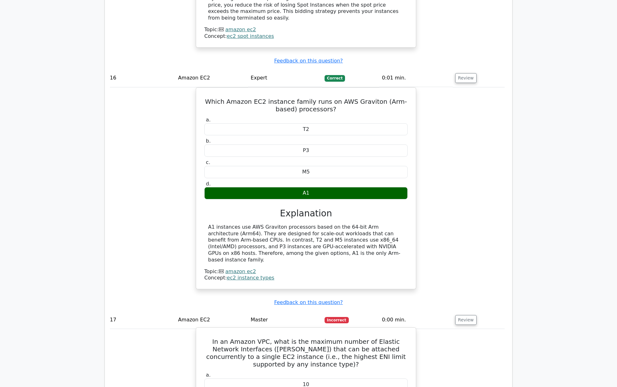
scroll to position [4733, 0]
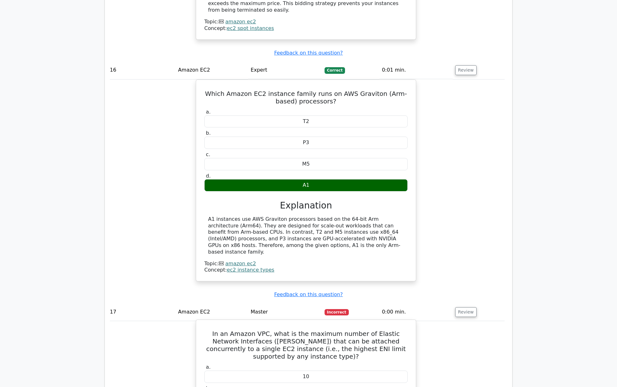
click at [298, 322] on h5 "In an Amazon VPC, what is the maximum number of Elastic Network Interfaces (ENI…" at bounding box center [306, 344] width 205 height 30
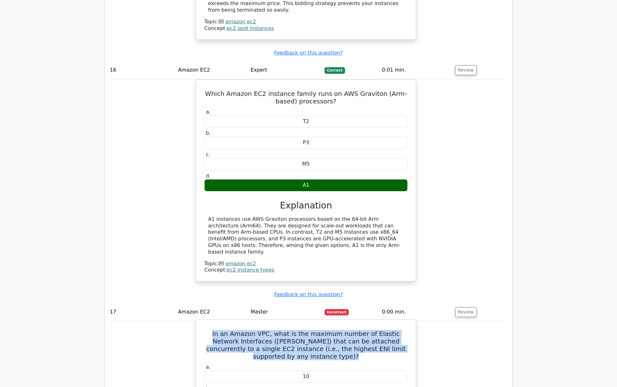
click at [304, 322] on h5 "In an Amazon VPC, what is the maximum number of Elastic Network Interfaces (ENI…" at bounding box center [306, 344] width 205 height 30
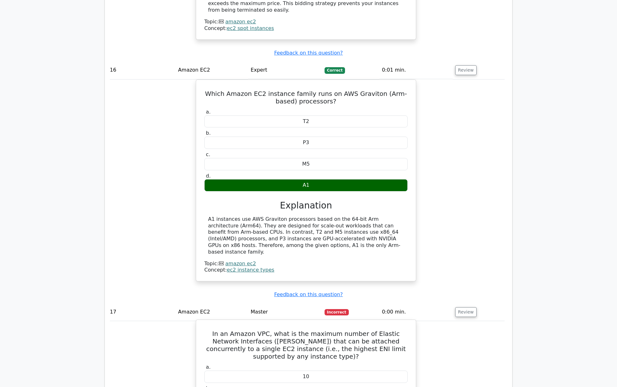
click at [304, 322] on h5 "In an Amazon VPC, what is the maximum number of Elastic Network Interfaces (ENI…" at bounding box center [306, 344] width 205 height 30
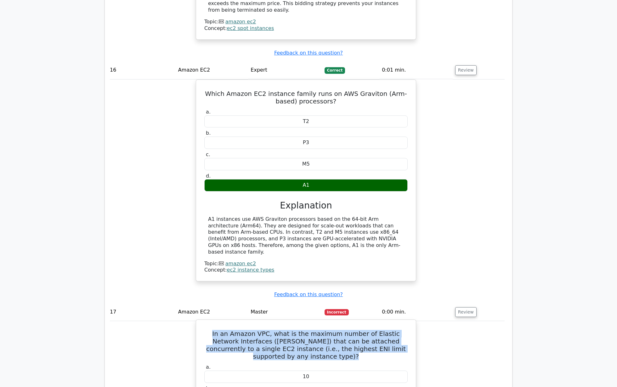
click at [312, 322] on h5 "In an Amazon VPC, what is the maximum number of Elastic Network Interfaces (ENI…" at bounding box center [306, 344] width 205 height 30
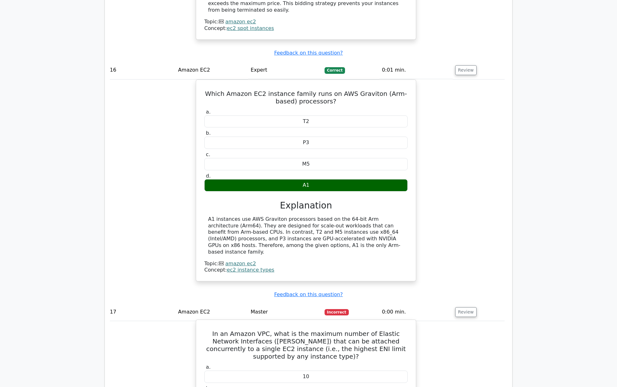
click at [312, 322] on h5 "In an Amazon VPC, what is the maximum number of Elastic Network Interfaces (ENI…" at bounding box center [306, 344] width 205 height 30
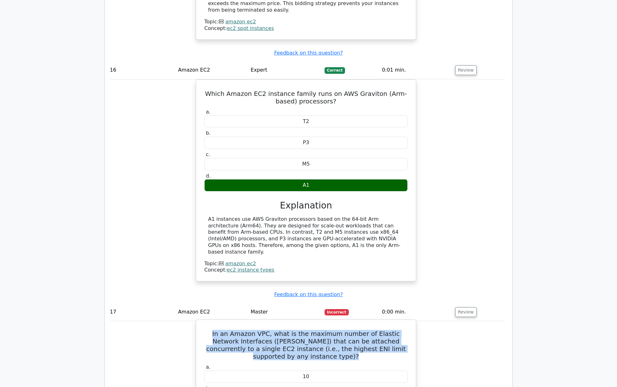
click at [312, 322] on h5 "In an Amazon VPC, what is the maximum number of Elastic Network Interfaces (ENI…" at bounding box center [306, 344] width 205 height 30
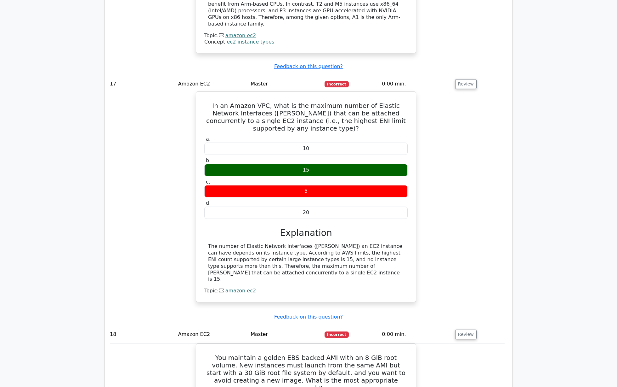
scroll to position [4979, 0]
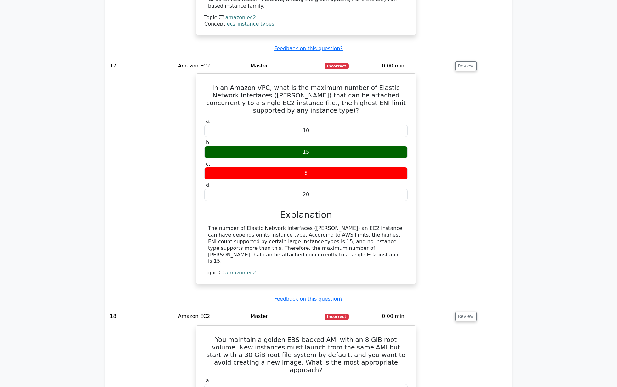
click at [312, 322] on h5 "You maintain a golden EBS-backed AMI with an 8 GiB root volume. New instances m…" at bounding box center [306, 354] width 205 height 38
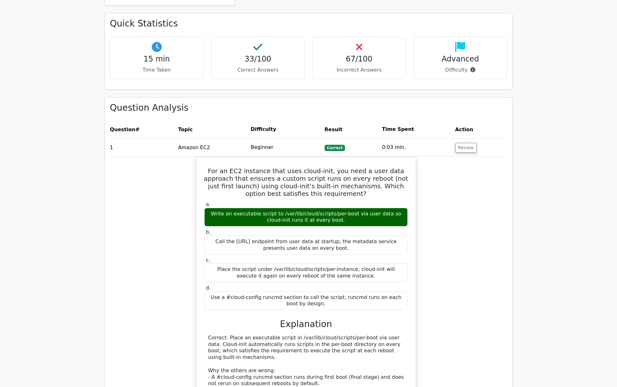
scroll to position [147, 0]
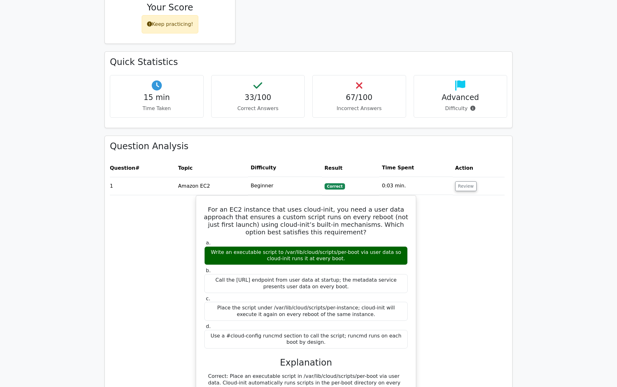
drag, startPoint x: 552, startPoint y: 85, endPoint x: 552, endPoint y: 64, distance: 20.8
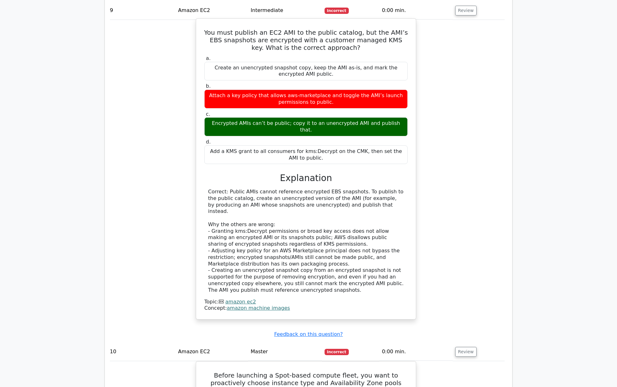
scroll to position [2611, 0]
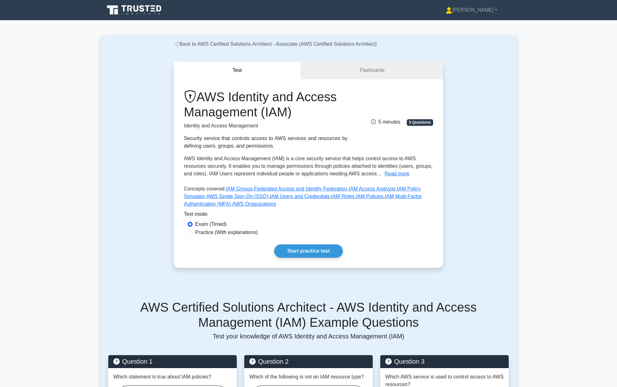
click at [251, 105] on h1 "AWS Identity and Access Management (IAM)" at bounding box center [266, 104] width 164 height 30
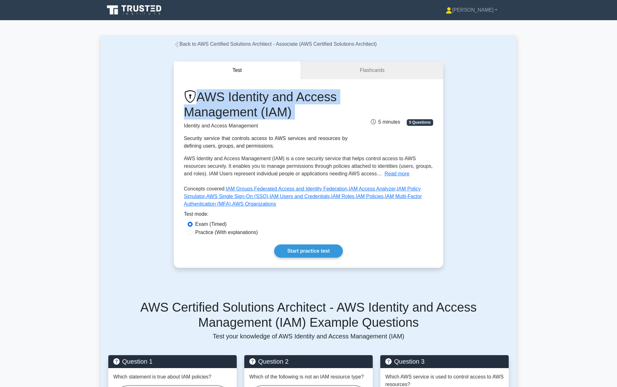
click at [264, 105] on h1 "AWS Identity and Access Management (IAM)" at bounding box center [266, 104] width 164 height 30
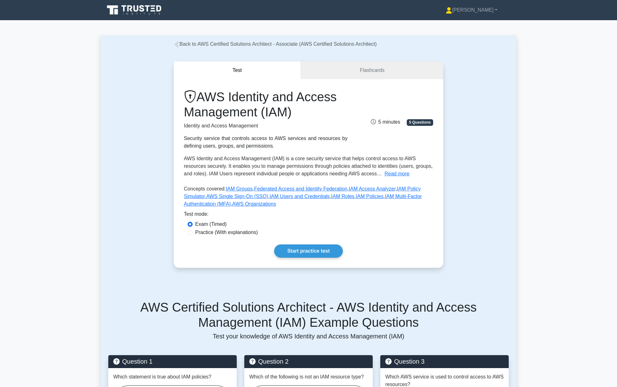
click at [264, 105] on h1 "AWS Identity and Access Management (IAM)" at bounding box center [266, 104] width 164 height 30
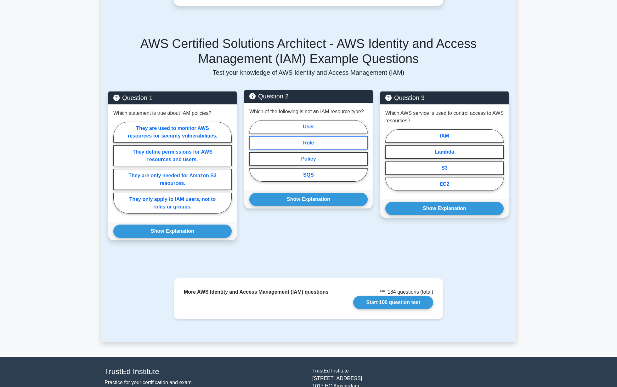
scroll to position [236, 0]
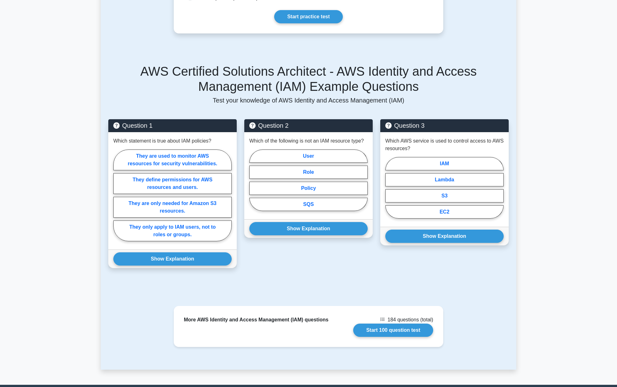
click at [315, 74] on h5 "AWS Certified Solutions Architect - AWS Identity and Access Management (IAM) Ex…" at bounding box center [308, 79] width 401 height 30
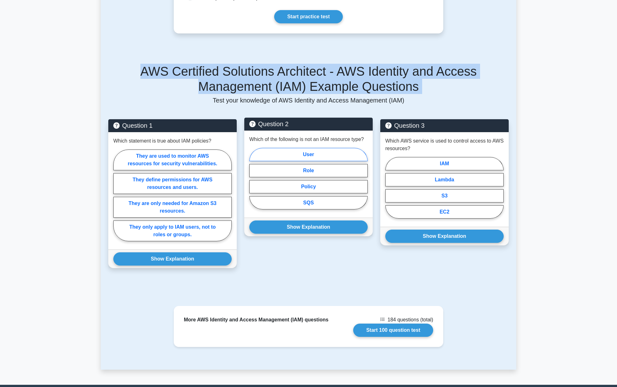
click at [307, 153] on label "User" at bounding box center [308, 154] width 118 height 13
click at [254, 178] on input "User" at bounding box center [251, 180] width 4 height 4
radio input "true"
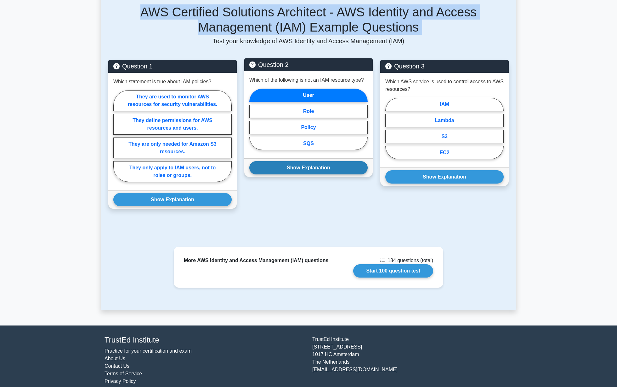
scroll to position [301, 0]
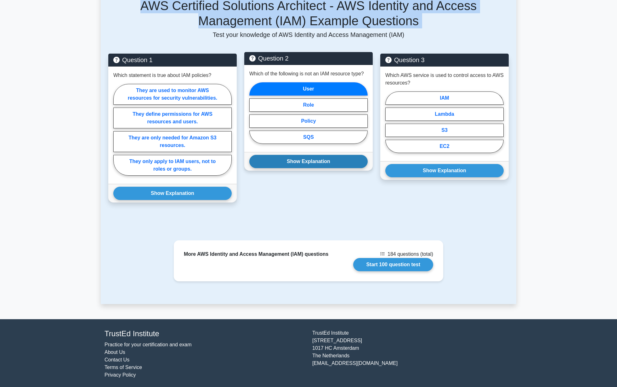
click at [312, 225] on div "Back to AWS Certified Solutions Architect - Associate (AWS Certified Solutions …" at bounding box center [309, 19] width 416 height 570
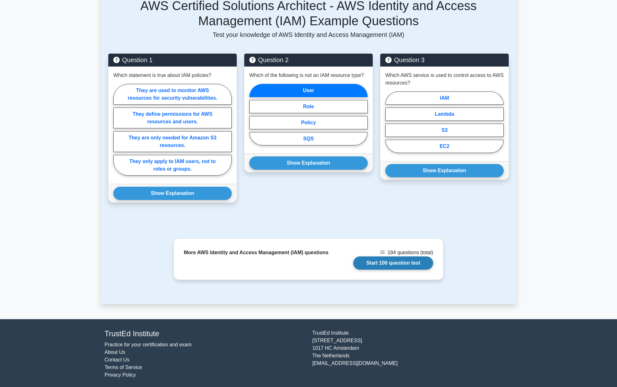
click at [396, 263] on link "Start 100 question test" at bounding box center [393, 262] width 80 height 13
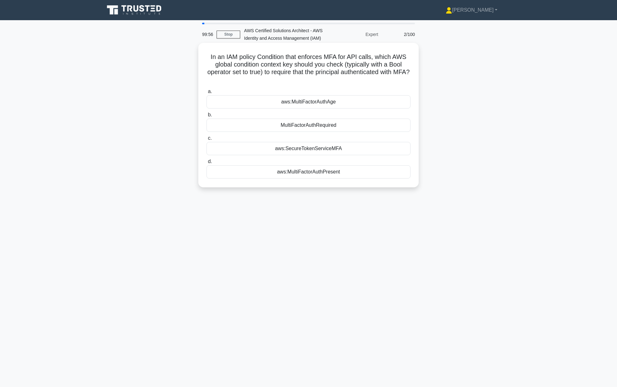
click at [231, 101] on div "aws:MultiFactorAuthAge" at bounding box center [309, 101] width 204 height 13
click at [207, 94] on input "a. aws:MultiFactorAuthAge" at bounding box center [207, 91] width 0 height 4
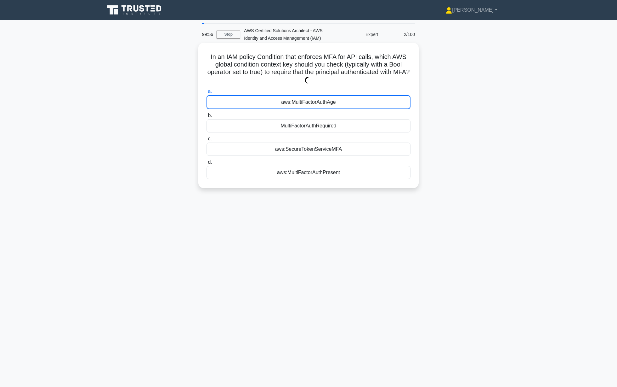
click at [231, 101] on div "aws:MultiFactorAuthAge" at bounding box center [309, 102] width 204 height 14
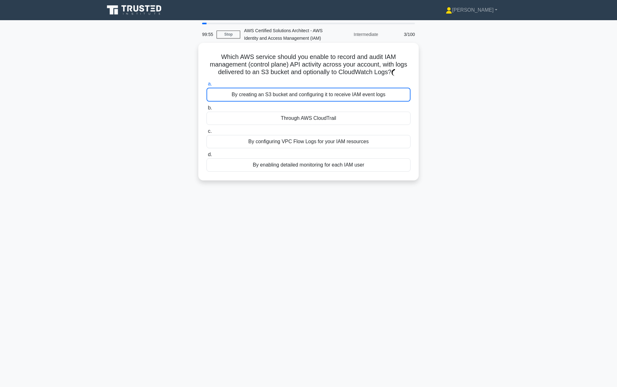
click at [241, 113] on div "Through AWS CloudTrail" at bounding box center [309, 118] width 204 height 13
click at [207, 110] on input "b. Through AWS CloudTrail" at bounding box center [207, 108] width 0 height 4
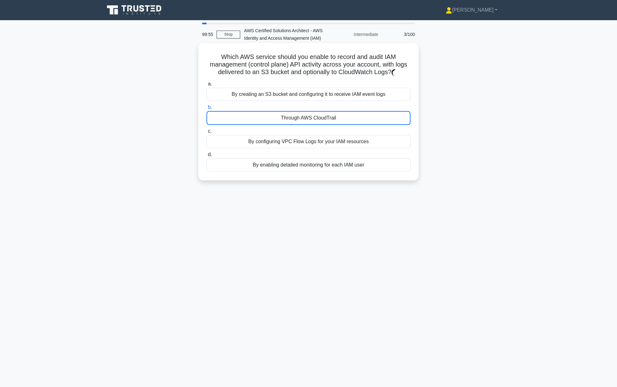
click at [241, 113] on div "Through AWS CloudTrail" at bounding box center [309, 118] width 204 height 14
click at [207, 109] on input "b. Through AWS CloudTrail" at bounding box center [207, 107] width 0 height 4
click at [241, 113] on div "Through AWS CloudTrail" at bounding box center [309, 118] width 204 height 14
click at [207, 109] on input "b. Through AWS CloudTrail" at bounding box center [207, 107] width 0 height 4
click at [247, 117] on div "Through AWS CloudTrail" at bounding box center [309, 118] width 204 height 14
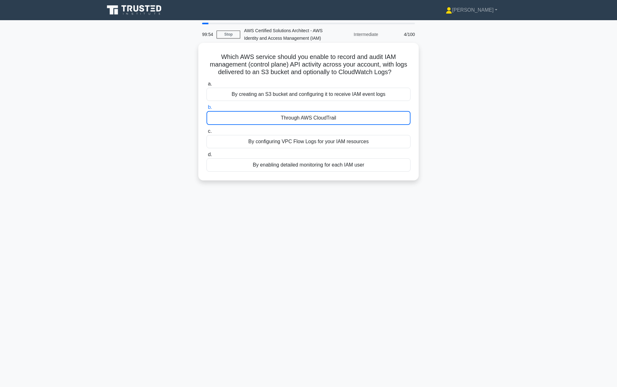
click at [207, 109] on input "b. Through AWS CloudTrail" at bounding box center [207, 107] width 0 height 4
click at [247, 117] on div "Through AWS CloudTrail" at bounding box center [309, 118] width 204 height 14
click at [207, 109] on input "b. Through AWS CloudTrail" at bounding box center [207, 107] width 0 height 4
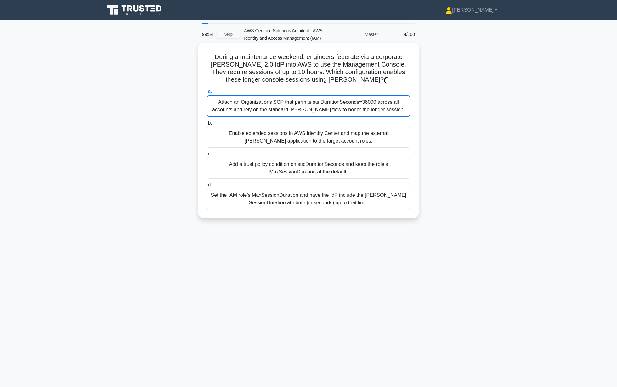
click at [250, 121] on label "b. Enable extended sessions in AWS Identity Center and map the external [PERSON…" at bounding box center [309, 133] width 204 height 28
click at [207, 121] on input "b. Enable extended sessions in AWS Identity Center and map the external [PERSON…" at bounding box center [207, 123] width 0 height 4
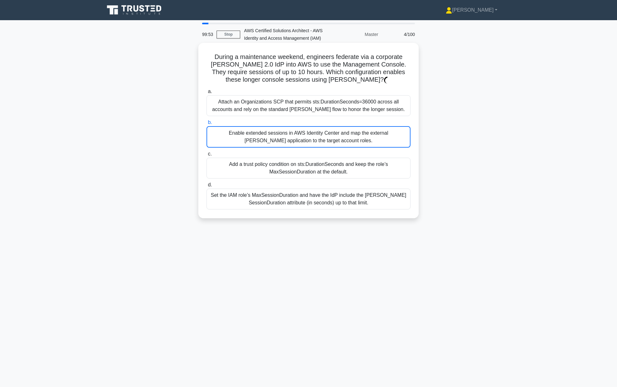
click at [250, 121] on label "b. Enable extended sessions in AWS Identity Center and map the external [PERSON…" at bounding box center [309, 132] width 204 height 29
click at [207, 121] on input "b. Enable extended sessions in AWS Identity Center and map the external [PERSON…" at bounding box center [207, 122] width 0 height 4
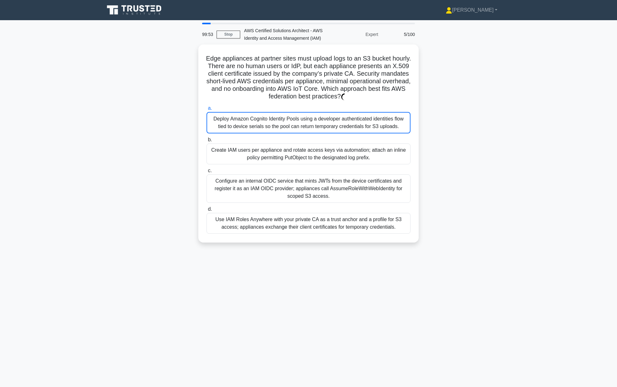
click at [250, 121] on div "Deploy Amazon Cognito Identity Pools using a developer authenticated identities…" at bounding box center [309, 122] width 204 height 21
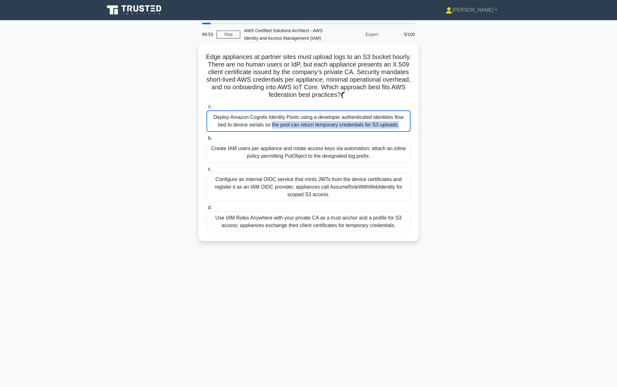
click at [252, 127] on div "Deploy Amazon Cognito Identity Pools using a developer authenticated identities…" at bounding box center [309, 120] width 204 height 21
click at [207, 109] on input "a. Deploy Amazon Cognito Identity Pools using a developer authenticated identit…" at bounding box center [207, 107] width 0 height 4
click at [252, 127] on div "Deploy Amazon Cognito Identity Pools using a developer authenticated identities…" at bounding box center [309, 120] width 204 height 21
click at [207, 109] on input "a. Deploy Amazon Cognito Identity Pools using a developer authenticated identit…" at bounding box center [207, 107] width 0 height 4
click at [252, 127] on div "Deploy Amazon Cognito Identity Pools using a developer authenticated identities…" at bounding box center [309, 120] width 204 height 21
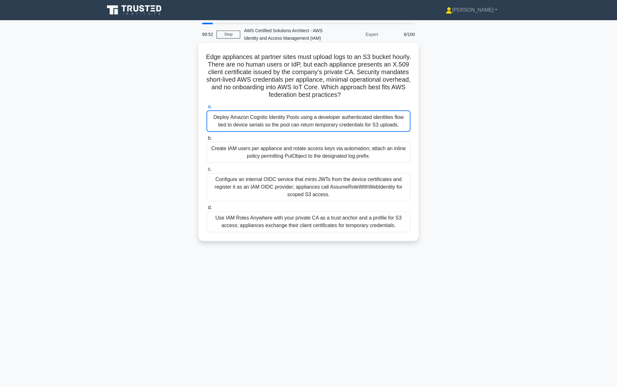
click at [207, 109] on input "a. Deploy Amazon Cognito Identity Pools using a developer authenticated identit…" at bounding box center [207, 107] width 0 height 4
click at [252, 127] on div "Deploy Amazon Cognito Identity Pools using a developer authenticated identities…" at bounding box center [309, 120] width 204 height 21
click at [207, 109] on input "a. Deploy Amazon Cognito Identity Pools using a developer authenticated identit…" at bounding box center [207, 107] width 0 height 4
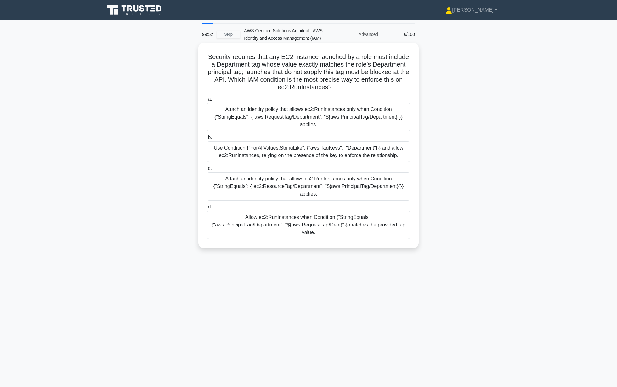
click at [256, 128] on div "Attach an identity policy that allows ec2:RunInstances only when Condition {"St…" at bounding box center [309, 117] width 204 height 28
click at [207, 101] on input "a. Attach an identity policy that allows ec2:RunInstances only when Condition {…" at bounding box center [207, 99] width 0 height 4
click at [256, 128] on div "Attach an identity policy that allows ec2:RunInstances only when Condition {"St…" at bounding box center [309, 117] width 204 height 29
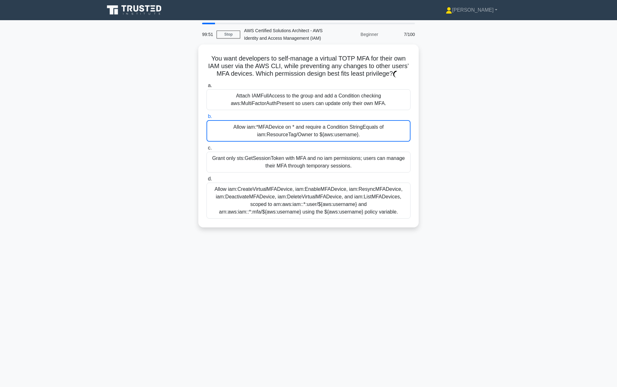
click at [261, 131] on div "Allow iam:*MFADevice on * and require a Condition StringEquals of iam:ResourceT…" at bounding box center [309, 130] width 204 height 21
click at [207, 118] on input "b. Allow iam:*MFADevice on * and require a Condition StringEquals of iam:Resour…" at bounding box center [207, 116] width 0 height 4
click at [261, 131] on div "Allow iam:*MFADevice on * and require a Condition StringEquals of iam:ResourceT…" at bounding box center [309, 130] width 204 height 21
click at [207, 118] on input "b. Allow iam:*MFADevice on * and require a Condition StringEquals of iam:Resour…" at bounding box center [207, 116] width 0 height 4
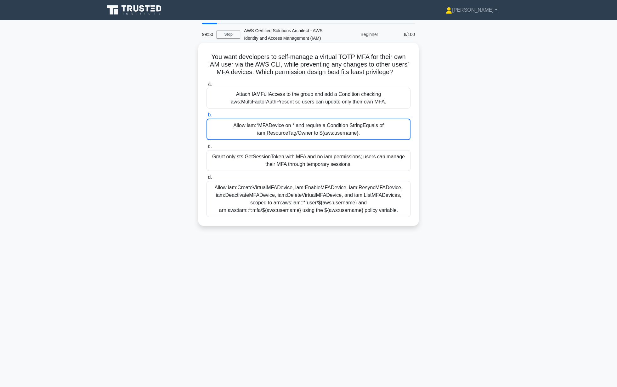
click at [266, 135] on div "Allow iam:*MFADevice on * and require a Condition StringEquals of iam:ResourceT…" at bounding box center [309, 128] width 204 height 21
click at [207, 117] on input "b. Allow iam:*MFADevice on * and require a Condition StringEquals of iam:Resour…" at bounding box center [207, 115] width 0 height 4
click at [266, 135] on div "Allow iam:*MFADevice on * and require a Condition StringEquals of iam:ResourceT…" at bounding box center [309, 128] width 204 height 21
click at [207, 117] on input "b. Allow iam:*MFADevice on * and require a Condition StringEquals of iam:Resour…" at bounding box center [207, 115] width 0 height 4
click at [266, 135] on div "Allow iam:*MFADevice on * and require a Condition StringEquals of iam:ResourceT…" at bounding box center [309, 128] width 204 height 21
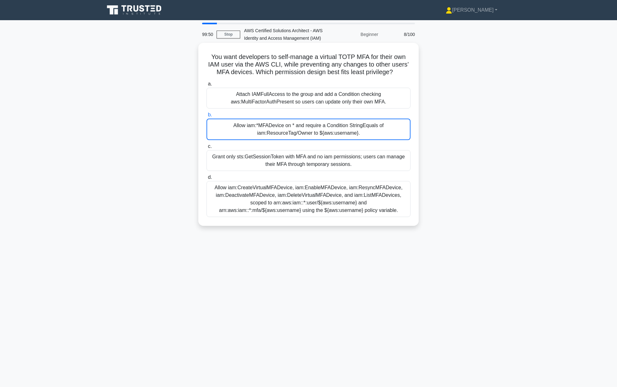
click at [207, 117] on input "b. Allow iam:*MFADevice on * and require a Condition StringEquals of iam:Resour…" at bounding box center [207, 115] width 0 height 4
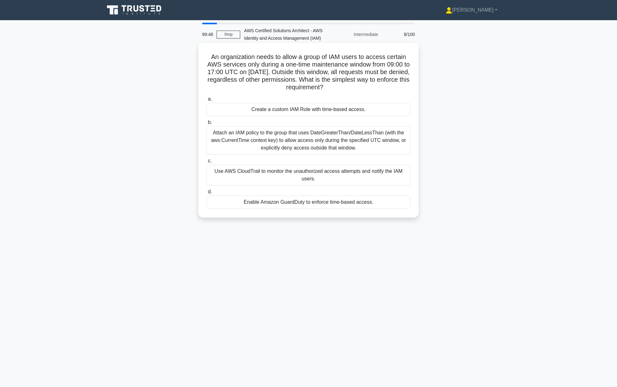
click at [291, 149] on div "Attach an IAM policy to the group that uses DateGreaterThan/DateLessThan (with …" at bounding box center [309, 140] width 204 height 28
click at [207, 124] on input "b. Attach an IAM policy to the group that uses DateGreaterThan/DateLessThan (wi…" at bounding box center [207, 122] width 0 height 4
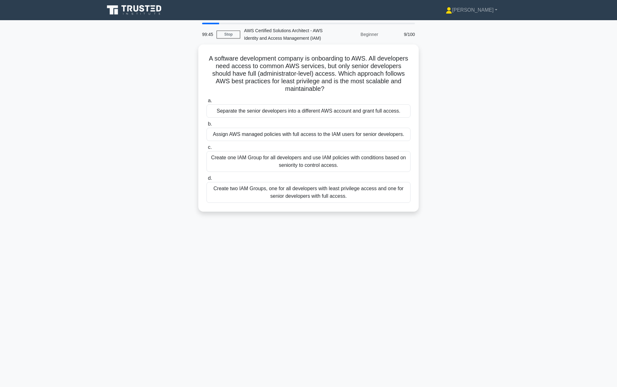
click at [291, 151] on div "Create one IAM Group for all developers and use IAM policies with conditions ba…" at bounding box center [309, 161] width 204 height 21
click at [207, 149] on input "c. Create one IAM Group for all developers and use IAM policies with conditions…" at bounding box center [207, 147] width 0 height 4
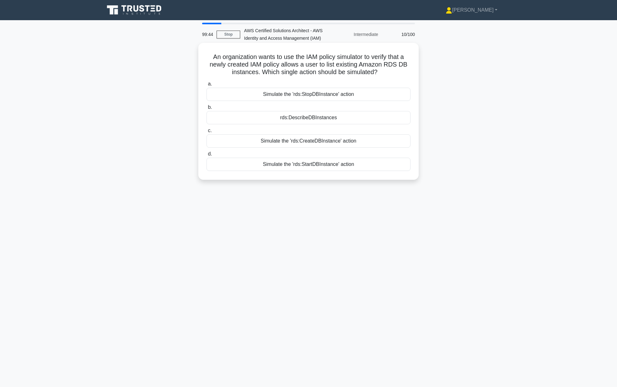
click at [302, 110] on label "b. rds:DescribeDBInstances" at bounding box center [309, 113] width 204 height 21
click at [207, 109] on input "b. rds:DescribeDBInstances" at bounding box center [207, 107] width 0 height 4
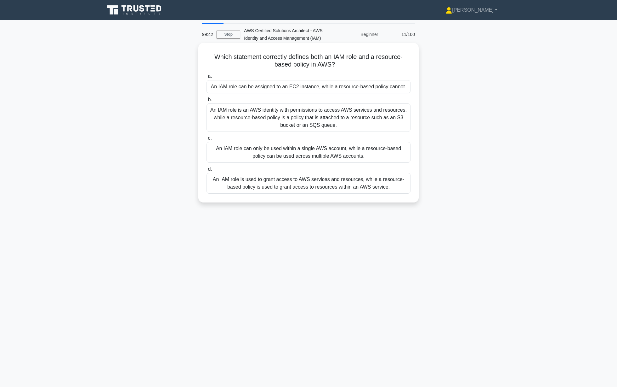
click at [298, 140] on label "c. An IAM role can only be used within a single AWS account, while a resource-b…" at bounding box center [309, 148] width 204 height 28
click at [207, 140] on input "c. An IAM role can only be used within a single AWS account, while a resource-b…" at bounding box center [207, 138] width 0 height 4
click at [302, 119] on div "An IAM role is an AWS identity with permissions to access AWS services and reso…" at bounding box center [309, 117] width 204 height 28
click at [207, 102] on input "b. An IAM role is an AWS identity with permissions to access AWS services and r…" at bounding box center [207, 100] width 0 height 4
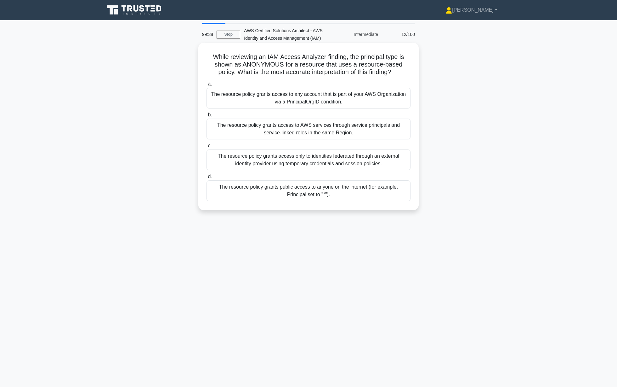
click at [325, 124] on div "The resource policy grants access to AWS services through service principals an…" at bounding box center [309, 128] width 204 height 21
click at [207, 117] on input "b. The resource policy grants access to AWS services through service principals…" at bounding box center [207, 115] width 0 height 4
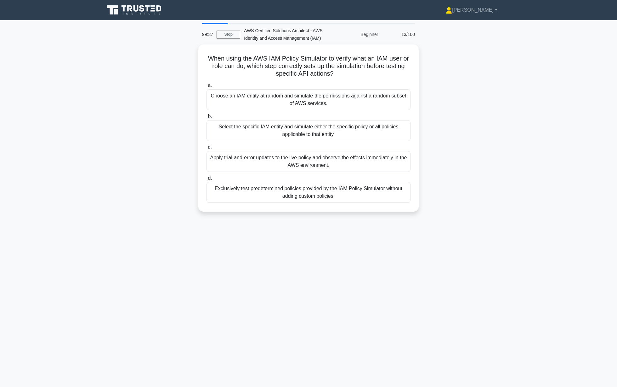
click at [341, 130] on div "Select the specific IAM entity and simulate either the specific policy or all p…" at bounding box center [309, 130] width 204 height 21
click at [207, 118] on input "b. Select the specific IAM entity and simulate either the specific policy or al…" at bounding box center [207, 116] width 0 height 4
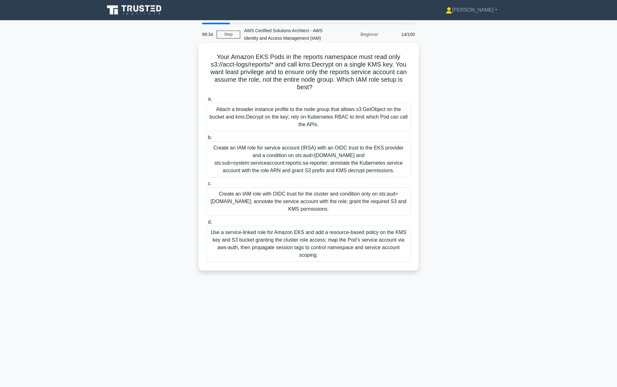
click at [347, 153] on div "Create an IAM role for service account (IRSA) with an OIDC trust to the EKS pro…" at bounding box center [309, 159] width 204 height 36
click at [207, 140] on input "b. Create an IAM role for service account (IRSA) with an OIDC trust to the EKS …" at bounding box center [207, 137] width 0 height 4
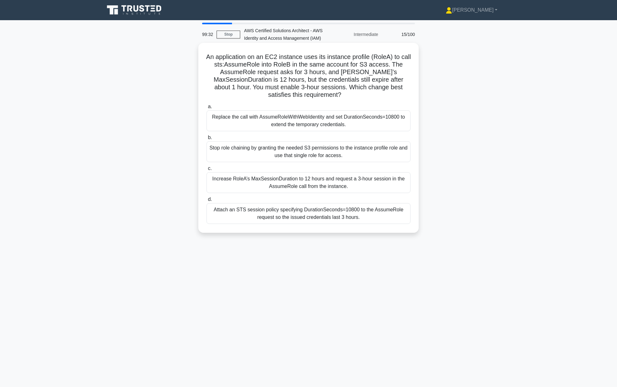
click at [347, 152] on div "Stop role chaining by granting the needed S3 permissions to the instance profil…" at bounding box center [309, 151] width 204 height 21
click at [207, 140] on input "b. Stop role chaining by granting the needed S3 permissions to the instance pro…" at bounding box center [207, 137] width 0 height 4
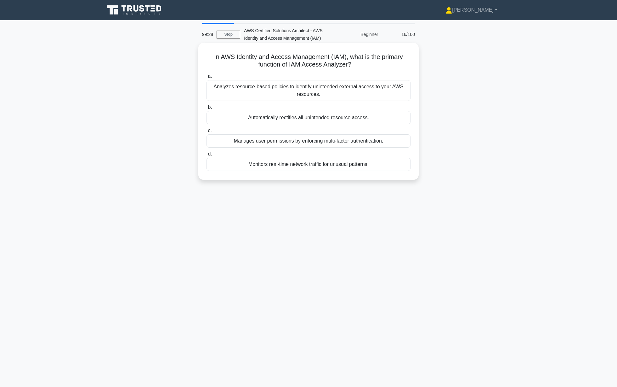
click at [351, 140] on div "Manages user permissions by enforcing multi-factor authentication." at bounding box center [309, 140] width 204 height 13
click at [207, 133] on input "c. Manages user permissions by enforcing multi-factor authentication." at bounding box center [207, 131] width 0 height 4
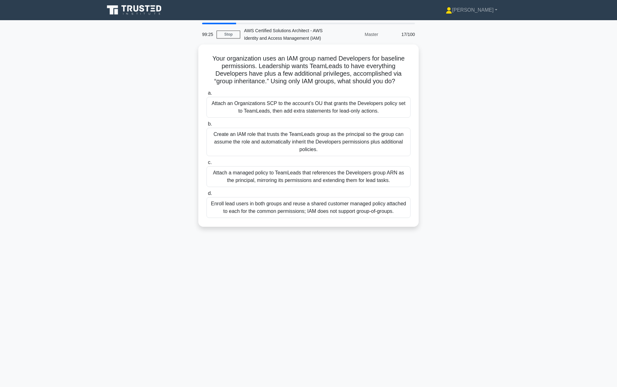
click at [352, 140] on div "Create an IAM role that trusts the TeamLeads group as the principal so the grou…" at bounding box center [309, 142] width 204 height 28
click at [207, 126] on input "b. Create an IAM role that trusts the TeamLeads group as the principal so the g…" at bounding box center [207, 124] width 0 height 4
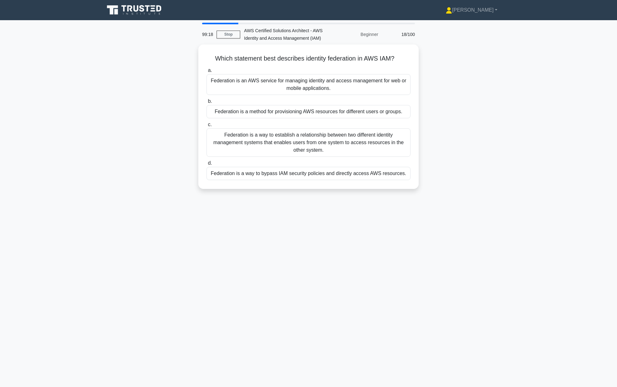
click at [352, 140] on div "Federation is a way to establish a relationship between two different identity …" at bounding box center [309, 142] width 204 height 28
click at [207, 127] on input "c. Federation is a way to establish a relationship between two different identi…" at bounding box center [207, 125] width 0 height 4
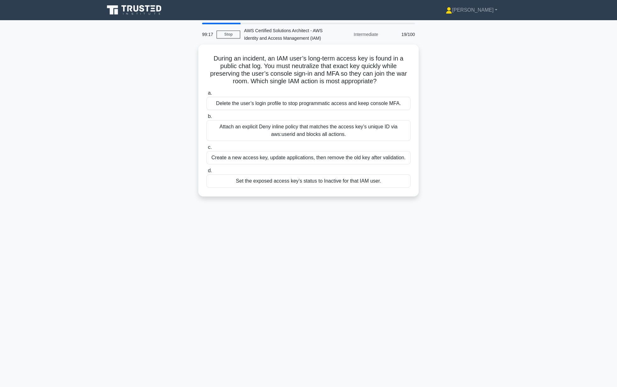
click at [352, 140] on div "a. Delete the user’s login profile to stop programmatic access and keep console…" at bounding box center [309, 138] width 212 height 101
click at [355, 137] on div "Attach an explicit Deny inline policy that matches the access key’s unique ID v…" at bounding box center [309, 128] width 204 height 21
click at [207, 117] on input "b. Attach an explicit Deny inline policy that matches the access key’s unique I…" at bounding box center [207, 115] width 0 height 4
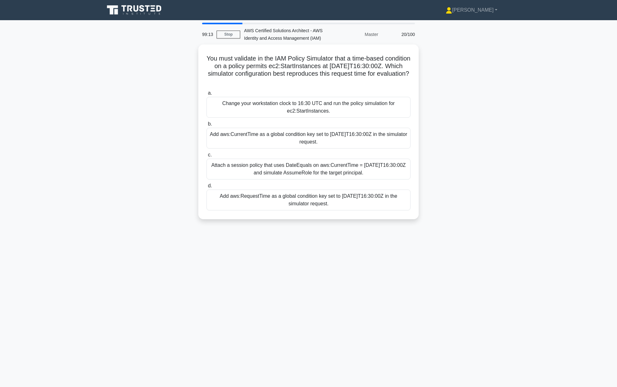
click at [355, 137] on div "Add aws:CurrentTime as a global condition key set to [DATE]T16:30:00Z in the si…" at bounding box center [309, 138] width 204 height 21
click at [207, 126] on input "b. Add aws:CurrentTime as a global condition key set to [DATE]T16:30:00Z in the…" at bounding box center [207, 124] width 0 height 4
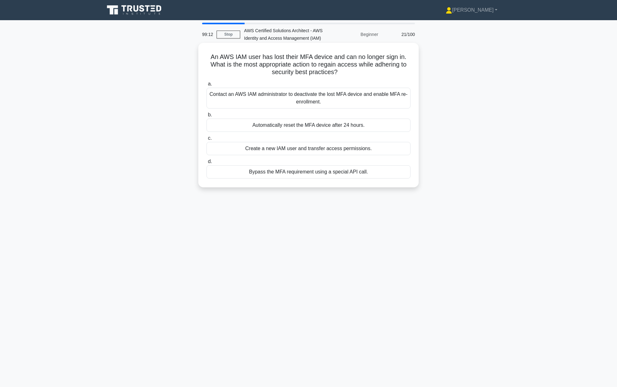
click at [354, 141] on label "c. Create a new IAM user and transfer access permissions." at bounding box center [309, 144] width 204 height 21
click at [207, 140] on input "c. Create a new IAM user and transfer access permissions." at bounding box center [207, 138] width 0 height 4
click at [354, 141] on label "c. Create a new IAM user and transfer access permissions." at bounding box center [309, 144] width 204 height 21
click at [207, 140] on input "c. Create a new IAM user and transfer access permissions." at bounding box center [207, 138] width 0 height 4
click at [354, 141] on label "c. Create a new IAM user and transfer access permissions." at bounding box center [309, 144] width 204 height 21
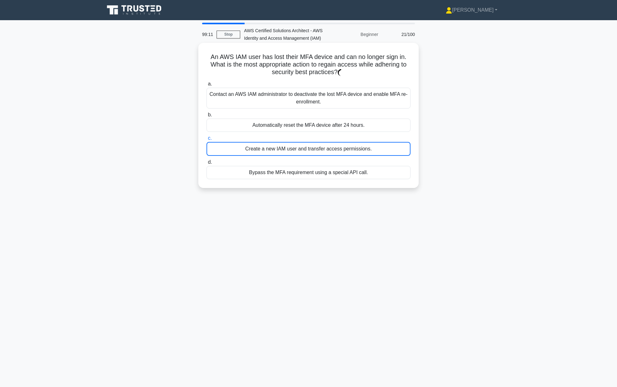
click at [207, 140] on input "c. Create a new IAM user and transfer access permissions." at bounding box center [207, 138] width 0 height 4
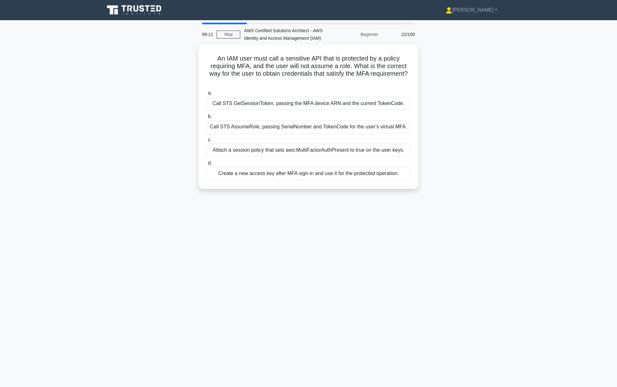
click at [354, 141] on label "c. Attach a session policy that sets aws:MultiFactorAuthPresent to true on the …" at bounding box center [309, 146] width 204 height 21
click at [207, 141] on input "c. Attach a session policy that sets aws:MultiFactorAuthPresent to true on the …" at bounding box center [207, 140] width 0 height 4
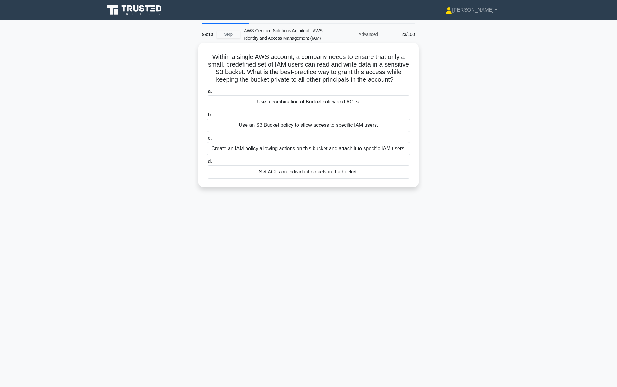
click at [353, 142] on div "Create an IAM policy allowing actions on this bucket and attach it to specific …" at bounding box center [309, 148] width 204 height 13
click at [207, 140] on input "c. Create an IAM policy allowing actions on this bucket and attach it to specif…" at bounding box center [207, 138] width 0 height 4
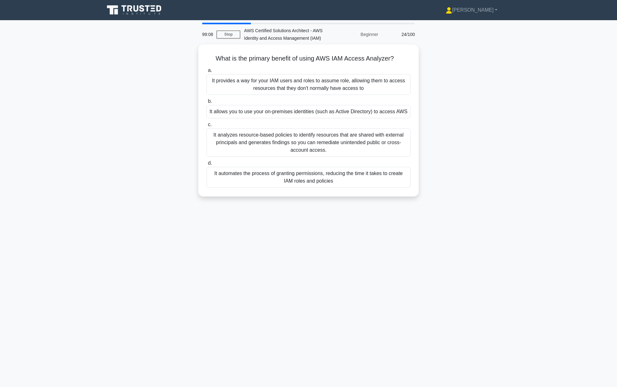
click at [353, 142] on div "It analyzes resource-based policies to identify resources that are shared with …" at bounding box center [309, 142] width 204 height 28
click at [207, 127] on input "c. It analyzes resource-based policies to identify resources that are shared wi…" at bounding box center [207, 125] width 0 height 4
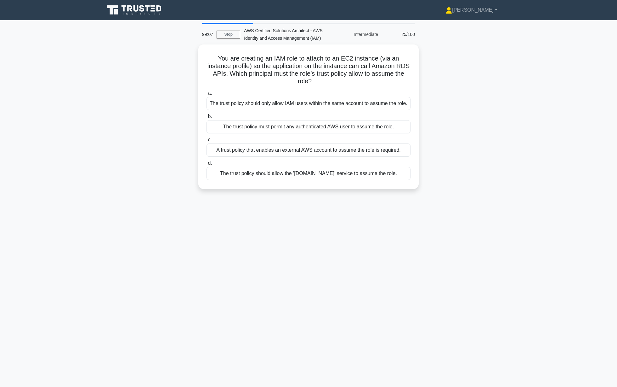
click at [353, 143] on div "A trust policy that enables an external AWS account to assume the role is requi…" at bounding box center [309, 149] width 204 height 13
click at [207, 142] on input "c. A trust policy that enables an external AWS account to assume the role is re…" at bounding box center [207, 140] width 0 height 4
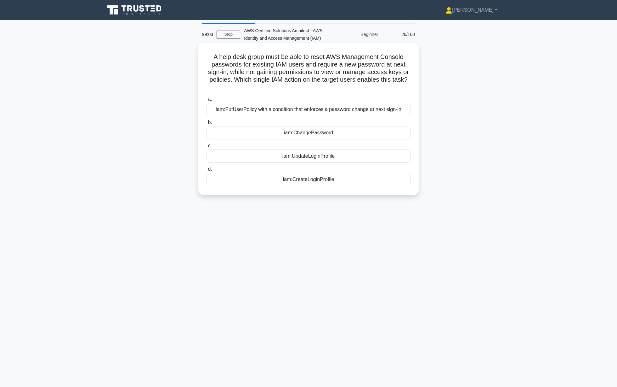
click at [353, 142] on label "c. iam:UpdateLoginProfile" at bounding box center [309, 152] width 204 height 21
click at [207, 144] on input "c. iam:UpdateLoginProfile" at bounding box center [207, 146] width 0 height 4
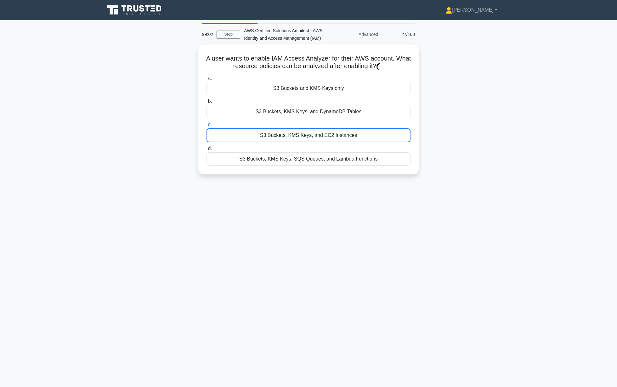
click at [354, 139] on div "S3 Buckets, KMS Keys, and EC2 Instances" at bounding box center [309, 135] width 204 height 14
click at [207, 127] on input "c. S3 Buckets, KMS Keys, and EC2 Instances" at bounding box center [207, 125] width 0 height 4
click at [354, 139] on div "S3 Buckets, KMS Keys, and EC2 Instances" at bounding box center [309, 135] width 204 height 14
click at [207, 127] on input "c. S3 Buckets, KMS Keys, and EC2 Instances" at bounding box center [207, 125] width 0 height 4
click at [353, 139] on div "S3 Buckets, KMS Keys, and EC2 Instances" at bounding box center [309, 134] width 204 height 14
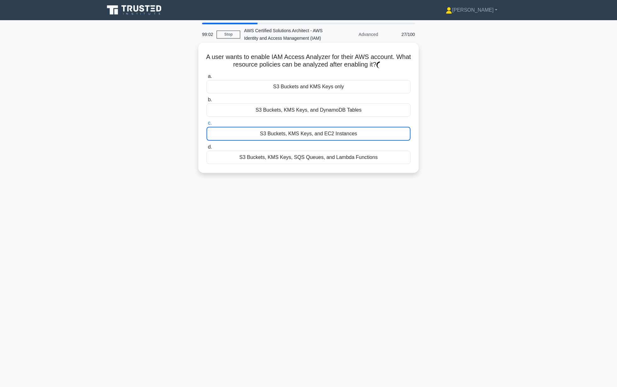
click at [207, 125] on input "c. S3 Buckets, KMS Keys, and EC2 Instances" at bounding box center [207, 123] width 0 height 4
click at [353, 139] on div "S3 Buckets, KMS Keys, and EC2 Instances" at bounding box center [309, 134] width 204 height 14
click at [207, 125] on input "c. S3 Buckets, KMS Keys, and EC2 Instances" at bounding box center [207, 123] width 0 height 4
click at [353, 139] on div "S3 Buckets, KMS Keys, and EC2 Instances" at bounding box center [309, 134] width 204 height 14
click at [207, 125] on input "c. S3 Buckets, KMS Keys, and EC2 Instances" at bounding box center [207, 123] width 0 height 4
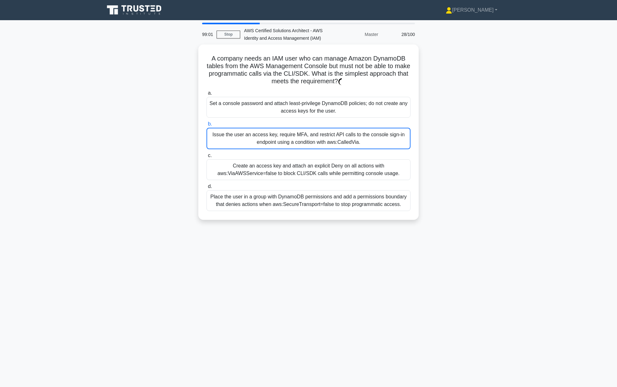
click at [353, 144] on div "Issue the user an access key, require MFA, and restrict API calls to the consol…" at bounding box center [309, 138] width 204 height 21
click at [207, 126] on input "b. Issue the user an access key, require MFA, and restrict API calls to the con…" at bounding box center [207, 124] width 0 height 4
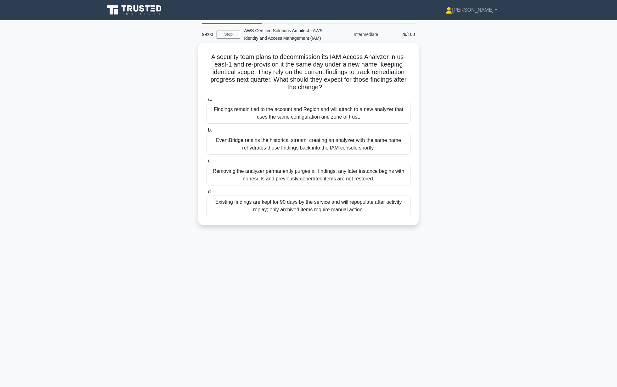
click at [344, 165] on div "Removing the analyzer permanently purges all findings; any later instance begin…" at bounding box center [309, 174] width 204 height 21
click at [207, 163] on input "c. Removing the analyzer permanently purges all findings; any later instance be…" at bounding box center [207, 161] width 0 height 4
click at [344, 165] on div "Removing the analyzer permanently purges all findings; any later instance begin…" at bounding box center [309, 174] width 204 height 21
click at [207, 163] on input "c. Removing the analyzer permanently purges all findings; any later instance be…" at bounding box center [207, 161] width 0 height 4
click at [344, 165] on div "Removing the analyzer permanently purges all findings; any later instance begin…" at bounding box center [309, 174] width 204 height 21
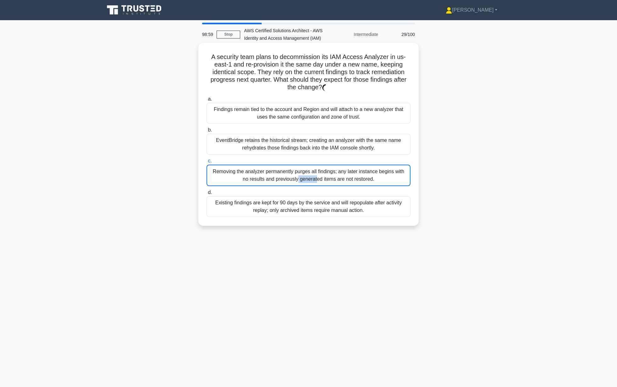
click at [207, 163] on input "c. Removing the analyzer permanently purges all findings; any later instance be…" at bounding box center [207, 161] width 0 height 4
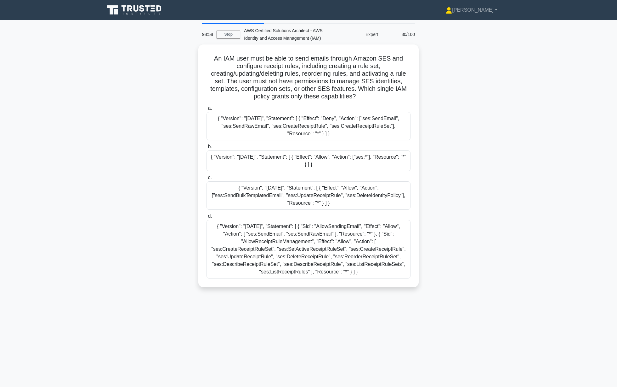
click at [344, 165] on div "{ "Version": "2012-10-17", "Statement": [ { "Effect": "Allow", "Action": ["ses:…" at bounding box center [309, 160] width 204 height 21
click at [207, 149] on input "b. { "Version": "2012-10-17", "Statement": [ { "Effect": "Allow", "Action": ["s…" at bounding box center [207, 147] width 0 height 4
click at [344, 165] on div "{ "Version": "2012-10-17", "Statement": [ { "Effect": "Allow", "Action": ["ses:…" at bounding box center [309, 160] width 204 height 21
click at [207, 149] on input "b. { "Version": "2012-10-17", "Statement": [ { "Effect": "Allow", "Action": ["s…" at bounding box center [207, 147] width 0 height 4
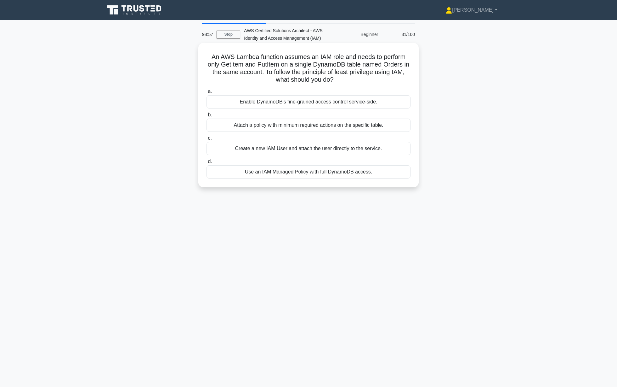
click at [346, 147] on div "Create a new IAM User and attach the user directly to the service." at bounding box center [309, 148] width 204 height 13
click at [207, 140] on input "c. Create a new IAM User and attach the user directly to the service." at bounding box center [207, 138] width 0 height 4
click at [346, 147] on div "Create a new IAM User and attach the user directly to the service." at bounding box center [309, 149] width 204 height 14
click at [207, 140] on input "c. Create a new IAM User and attach the user directly to the service." at bounding box center [207, 138] width 0 height 4
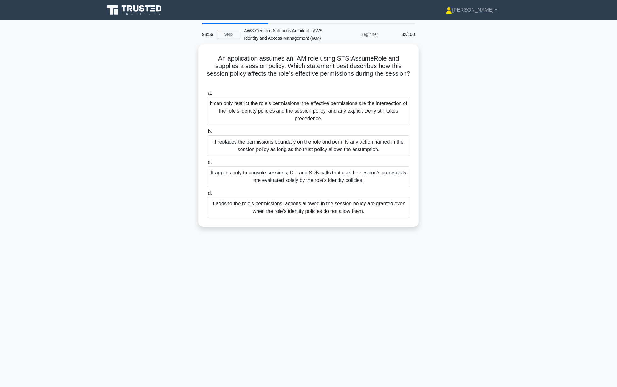
click at [346, 147] on div "a. It can only restrict the role’s permissions; the effective permissions are t…" at bounding box center [309, 153] width 212 height 131
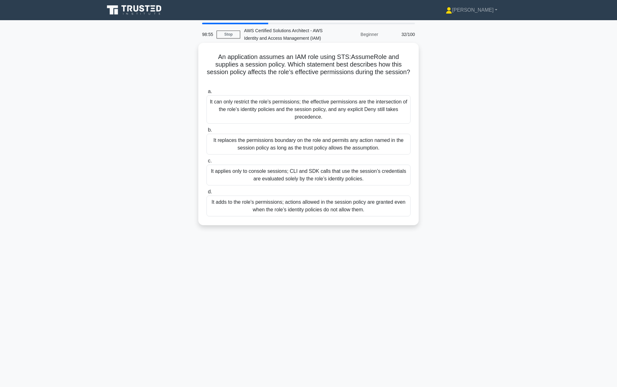
click at [346, 157] on label "c. It applies only to console sessions; CLI and SDK calls that use the session’…" at bounding box center [309, 171] width 204 height 28
click at [207, 159] on input "c. It applies only to console sessions; CLI and SDK calls that use the session’…" at bounding box center [207, 161] width 0 height 4
click at [346, 164] on div "It applies only to console sessions; CLI and SDK calls that use the session’s c…" at bounding box center [309, 174] width 204 height 21
click at [207, 163] on input "c. It applies only to console sessions; CLI and SDK calls that use the session’…" at bounding box center [207, 161] width 0 height 4
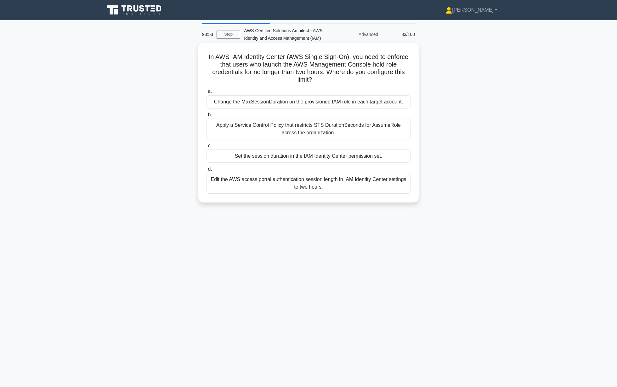
click at [347, 154] on div "Set the session duration in the IAM Identity Center permission set." at bounding box center [309, 155] width 204 height 13
click at [207, 148] on input "c. Set the session duration in the IAM Identity Center permission set." at bounding box center [207, 146] width 0 height 4
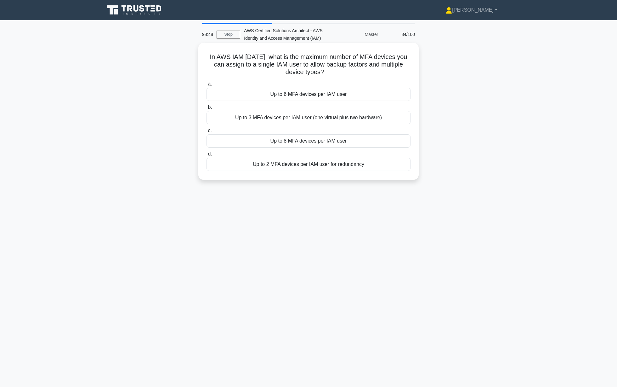
click at [344, 146] on div "Up to 8 MFA devices per IAM user" at bounding box center [309, 140] width 204 height 13
click at [207, 133] on input "c. Up to 8 MFA devices per IAM user" at bounding box center [207, 131] width 0 height 4
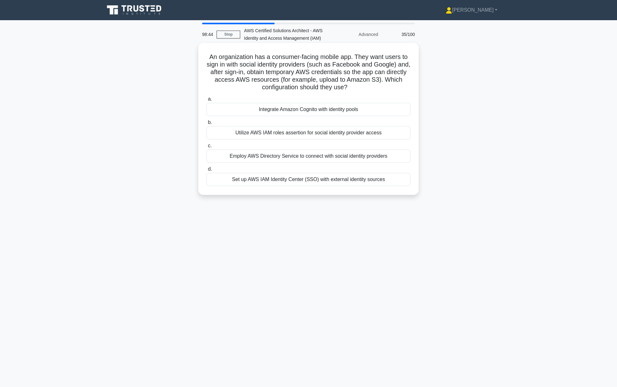
click at [343, 146] on label "c. Employ AWS Directory Service to connect with social identity providers" at bounding box center [309, 152] width 204 height 21
click at [207, 146] on input "c. Employ AWS Directory Service to connect with social identity providers" at bounding box center [207, 146] width 0 height 4
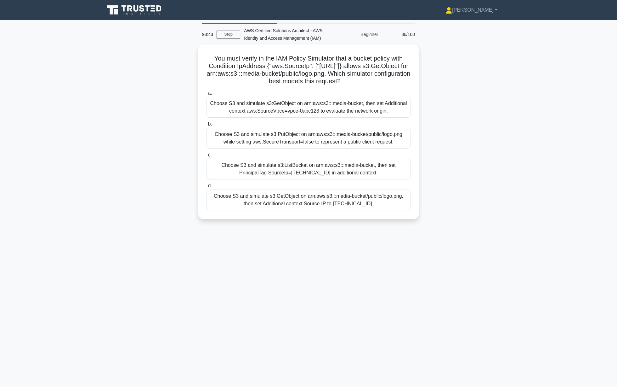
click at [348, 151] on label "c. Choose S3 and simulate s3:ListBucket on arn:aws:s3:::media-bucket, then set …" at bounding box center [309, 165] width 204 height 28
click at [207, 153] on input "c. Choose S3 and simulate s3:ListBucket on arn:aws:s3:::media-bucket, then set …" at bounding box center [207, 155] width 0 height 4
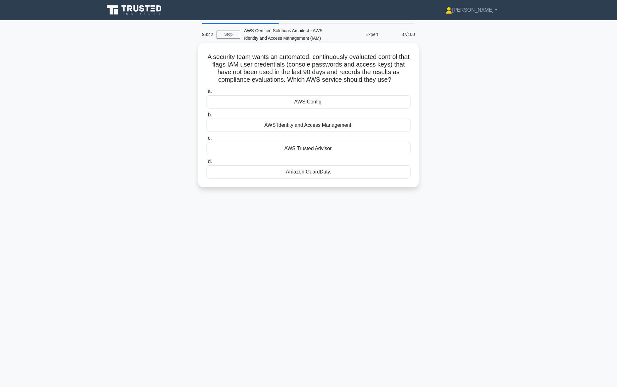
click at [354, 168] on div "Amazon GuardDuty." at bounding box center [309, 171] width 204 height 13
click at [207, 163] on input "d. Amazon GuardDuty." at bounding box center [207, 161] width 0 height 4
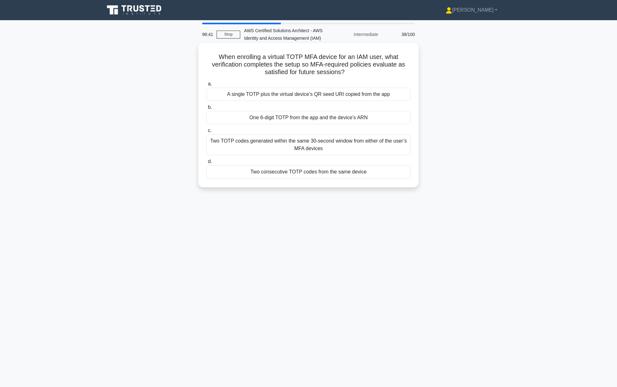
click at [354, 165] on div "Two consecutive TOTP codes from the same device" at bounding box center [309, 171] width 204 height 13
click at [207, 163] on input "d. Two consecutive TOTP codes from the same device" at bounding box center [207, 161] width 0 height 4
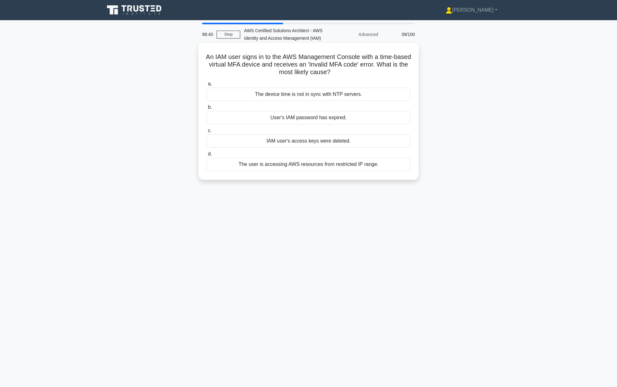
click at [355, 162] on div "The user is accessing AWS resources from restricted IP range." at bounding box center [309, 164] width 204 height 13
click at [207, 156] on input "d. The user is accessing AWS resources from restricted IP range." at bounding box center [207, 154] width 0 height 4
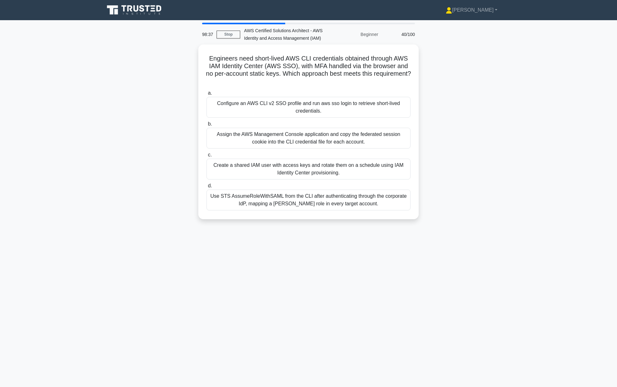
click at [355, 162] on div "Create a shared IAM user with access keys and rotate them on a schedule using I…" at bounding box center [309, 168] width 204 height 21
click at [207, 157] on input "c. Create a shared IAM user with access keys and rotate them on a schedule usin…" at bounding box center [207, 155] width 0 height 4
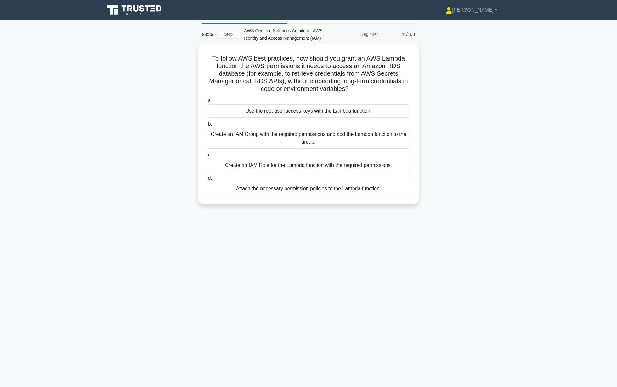
click at [355, 162] on div "Create an IAM Role for the Lambda function with the required permissions." at bounding box center [309, 164] width 204 height 13
click at [207, 157] on input "c. Create an IAM Role for the Lambda function with the required permissions." at bounding box center [207, 155] width 0 height 4
click at [355, 162] on div "Create an IAM Role for the Lambda function with the required permissions." at bounding box center [309, 165] width 204 height 14
click at [207, 157] on input "c. Create an IAM Role for the Lambda function with the required permissions." at bounding box center [207, 155] width 0 height 4
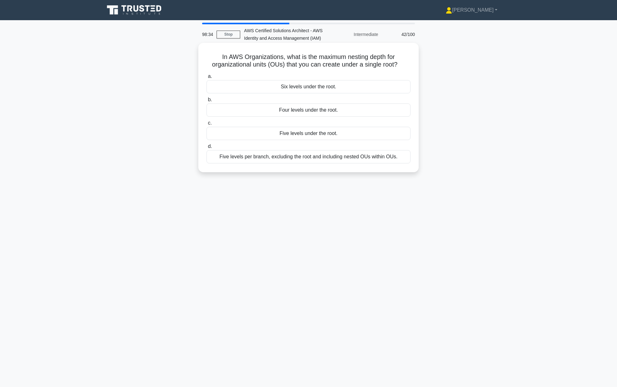
click at [370, 157] on div "Five levels per branch, excluding the root and including nested OUs within OUs." at bounding box center [309, 156] width 204 height 13
click at [207, 148] on input "d. Five levels per branch, excluding the root and including nested OUs within O…" at bounding box center [207, 146] width 0 height 4
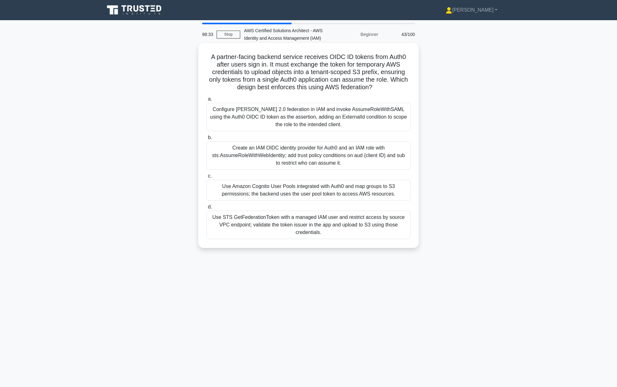
click at [317, 121] on div "Configure SAML 2.0 federation in IAM and invoke AssumeRoleWithSAML using the Au…" at bounding box center [309, 117] width 204 height 28
click at [207, 101] on input "a. Configure SAML 2.0 federation in IAM and invoke AssumeRoleWithSAML using the…" at bounding box center [207, 99] width 0 height 4
click at [320, 121] on div "Configure SAML 2.0 federation in IAM and invoke AssumeRoleWithSAML using the Au…" at bounding box center [309, 117] width 204 height 29
click at [207, 101] on input "a. Configure SAML 2.0 federation in IAM and invoke AssumeRoleWithSAML using the…" at bounding box center [207, 99] width 0 height 4
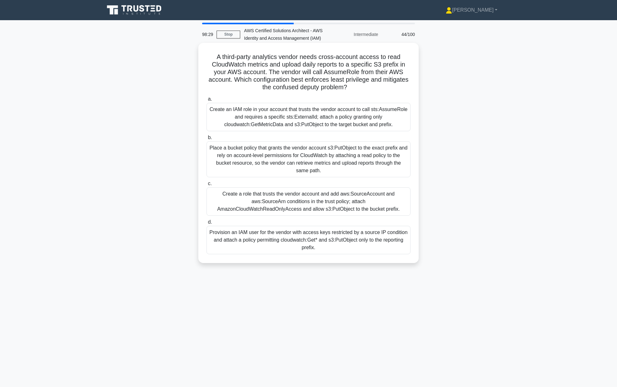
click at [319, 144] on div "Place a bucket policy that grants the vendor account s3:PutObject to the exact …" at bounding box center [309, 159] width 204 height 36
click at [207, 140] on input "b. Place a bucket policy that grants the vendor account s3:PutObject to the exa…" at bounding box center [207, 137] width 0 height 4
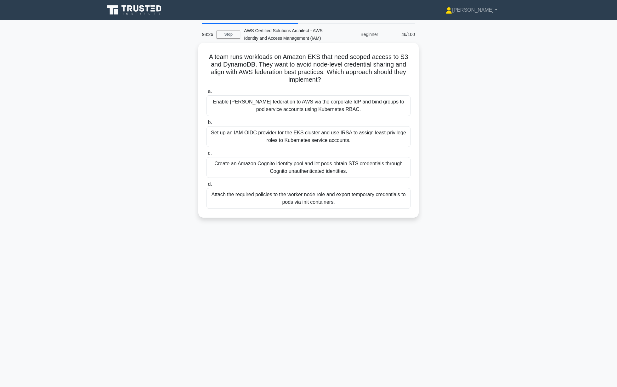
click at [295, 144] on div "Set up an IAM OIDC provider for the EKS cluster and use IRSA to assign least‑pr…" at bounding box center [309, 136] width 204 height 21
click at [207, 124] on input "b. Set up an IAM OIDC provider for the EKS cluster and use IRSA to assign least…" at bounding box center [207, 122] width 0 height 4
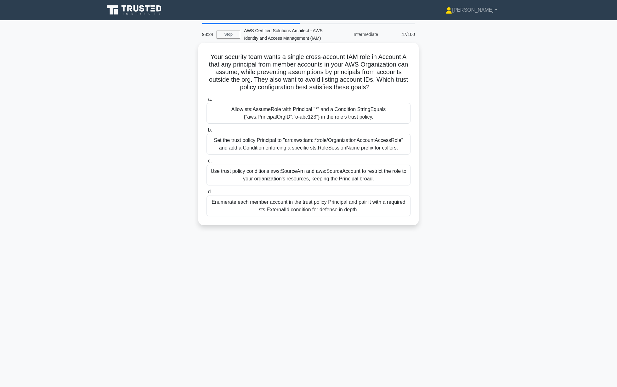
click at [295, 179] on div "Use trust policy conditions aws:SourceArn and aws:SourceAccount to restrict the…" at bounding box center [309, 174] width 204 height 21
click at [207, 163] on input "c. Use trust policy conditions aws:SourceArn and aws:SourceAccount to restrict …" at bounding box center [207, 161] width 0 height 4
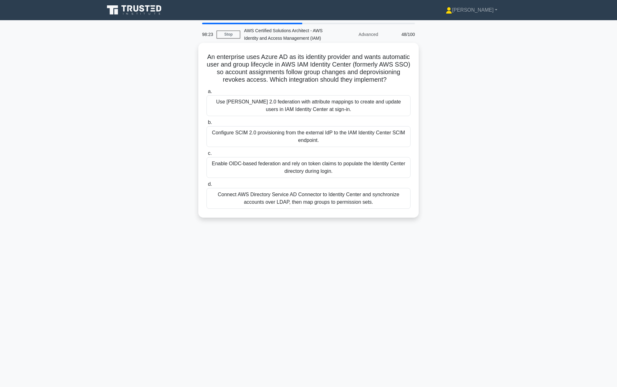
click at [315, 105] on div "Use SAML 2.0 federation with attribute mappings to create and update users in I…" at bounding box center [309, 105] width 204 height 21
click at [207, 94] on input "a. Use SAML 2.0 federation with attribute mappings to create and update users i…" at bounding box center [207, 91] width 0 height 4
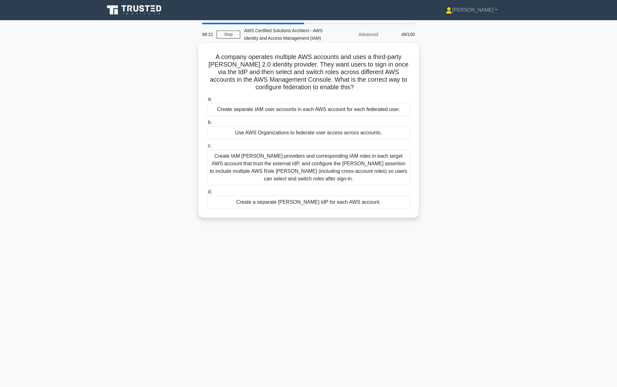
click at [312, 130] on div "Use AWS Organizations to federate user access across accounts." at bounding box center [309, 132] width 204 height 13
click at [207, 124] on input "b. Use AWS Organizations to federate user access across accounts." at bounding box center [207, 122] width 0 height 4
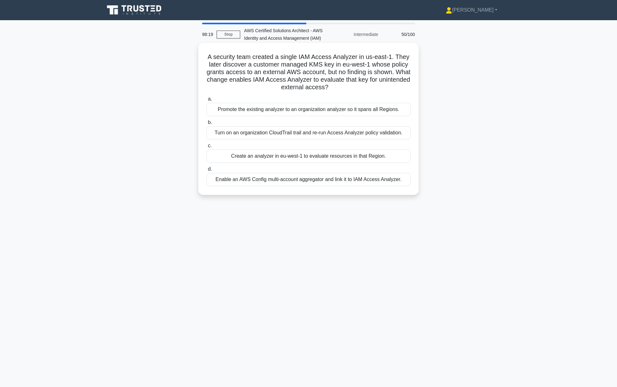
click at [290, 155] on div "Create an analyzer in eu-west-1 to evaluate resources in that Region." at bounding box center [309, 155] width 204 height 13
click at [207, 148] on input "c. Create an analyzer in eu-west-1 to evaluate resources in that Region." at bounding box center [207, 146] width 0 height 4
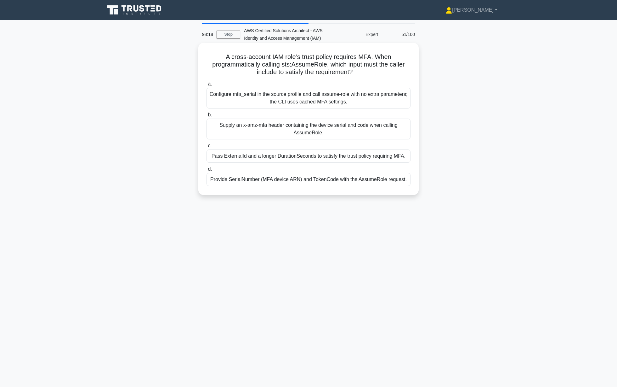
click at [295, 139] on div "Supply an x-amz-mfa header containing the device serial and code when calling A…" at bounding box center [309, 128] width 204 height 21
click at [207, 117] on input "b. Supply an x-amz-mfa header containing the device serial and code when callin…" at bounding box center [207, 115] width 0 height 4
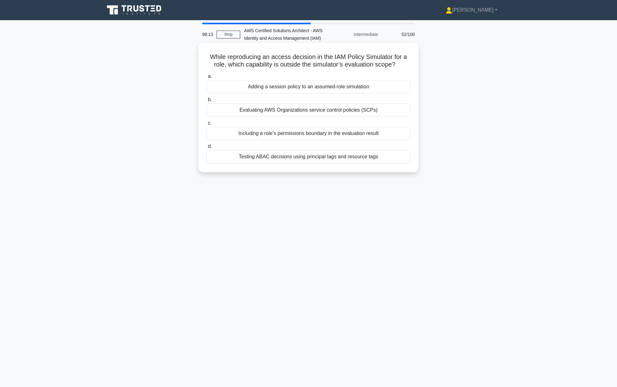
click at [314, 90] on div "Adding a session policy to an assumed-role simulation" at bounding box center [309, 86] width 204 height 13
click at [207, 78] on input "a. Adding a session policy to an assumed-role simulation" at bounding box center [207, 76] width 0 height 4
click at [301, 84] on div "To grant or revoke access to AWS resources based on IP address" at bounding box center [309, 86] width 204 height 13
click at [207, 78] on input "a. To grant or revoke access to AWS resources based on IP address" at bounding box center [207, 76] width 0 height 4
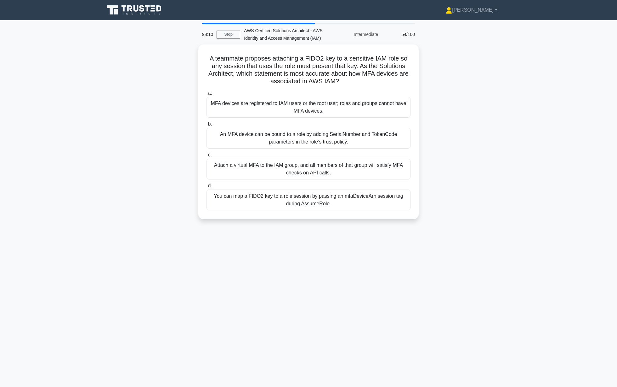
click at [469, 131] on div "A teammate proposes attaching a FIDO2 key to a sensitive IAM role so any sessio…" at bounding box center [309, 135] width 416 height 182
click at [359, 139] on div "An MFA device can be bound to a role by adding SerialNumber and TokenCode param…" at bounding box center [309, 136] width 204 height 21
click at [207, 124] on input "b. An MFA device can be bound to a role by adding SerialNumber and TokenCode pa…" at bounding box center [207, 122] width 0 height 4
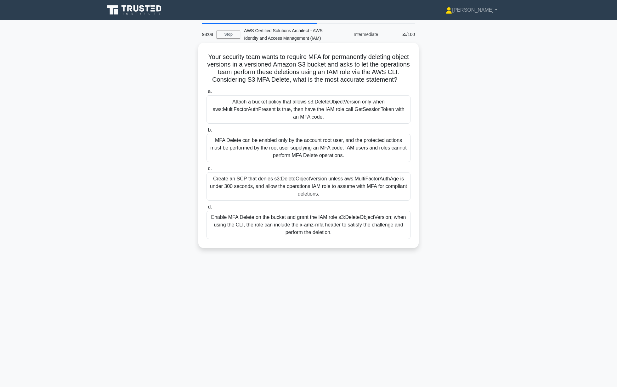
click at [338, 138] on div "MFA Delete can be enabled only by the account root user, and the protected acti…" at bounding box center [309, 148] width 204 height 28
click at [207, 132] on input "b. MFA Delete can be enabled only by the account root user, and the protected a…" at bounding box center [207, 130] width 0 height 4
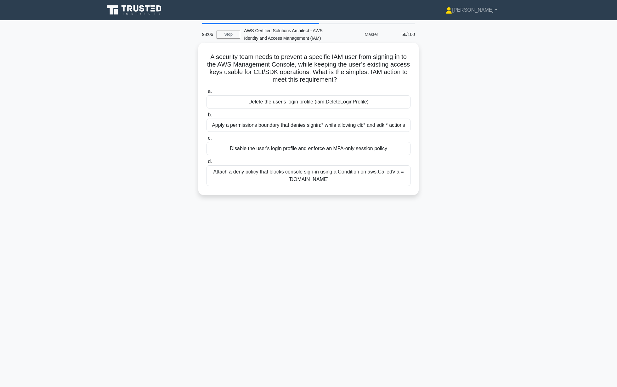
click at [347, 98] on div "Delete the user's login profile (iam:DeleteLoginProfile)" at bounding box center [309, 101] width 204 height 13
click at [207, 94] on input "a. Delete the user's login profile (iam:DeleteLoginProfile)" at bounding box center [207, 91] width 0 height 4
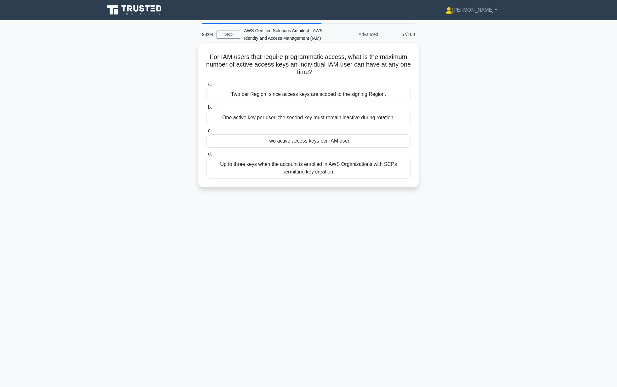
click at [331, 122] on div "One active key per user; the second key must remain inactive during rotation." at bounding box center [309, 117] width 204 height 13
click at [207, 109] on input "b. One active key per user; the second key must remain inactive during rotation." at bounding box center [207, 107] width 0 height 4
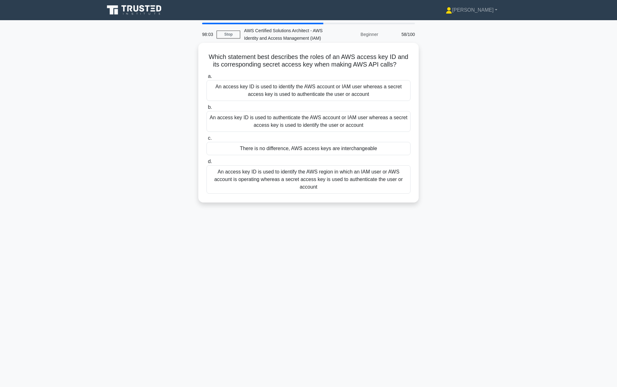
click at [349, 129] on div "An access key ID is used to authenticate the AWS account or IAM user whereas a …" at bounding box center [309, 121] width 204 height 21
click at [207, 109] on input "b. An access key ID is used to authenticate the AWS account or IAM user whereas…" at bounding box center [207, 107] width 0 height 4
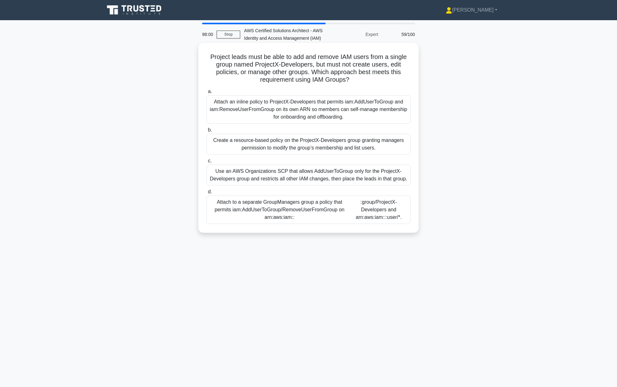
click at [318, 163] on label "c. Use an AWS Organizations SCP that allows AddUserToGroup only for the Project…" at bounding box center [309, 171] width 204 height 28
click at [207, 163] on input "c. Use an AWS Organizations SCP that allows AddUserToGroup only for the Project…" at bounding box center [207, 161] width 0 height 4
click at [318, 163] on label "c. Use an AWS Organizations SCP that allows AddUserToGroup only for the Project…" at bounding box center [309, 171] width 204 height 29
click at [207, 163] on input "c. Use an AWS Organizations SCP that allows AddUserToGroup only for the Project…" at bounding box center [207, 161] width 0 height 4
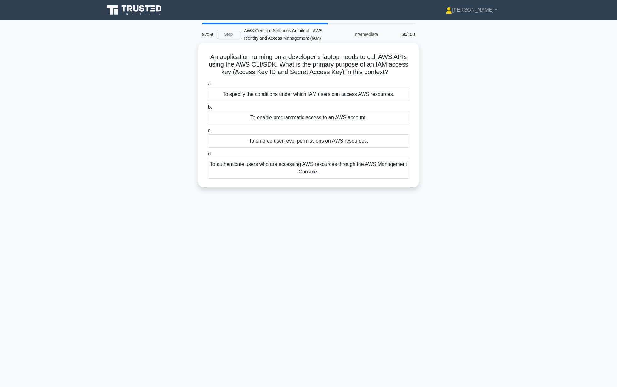
click at [319, 146] on div "To enforce user-level permissions on AWS resources." at bounding box center [309, 140] width 204 height 13
click at [207, 133] on input "c. To enforce user-level permissions on AWS resources." at bounding box center [207, 131] width 0 height 4
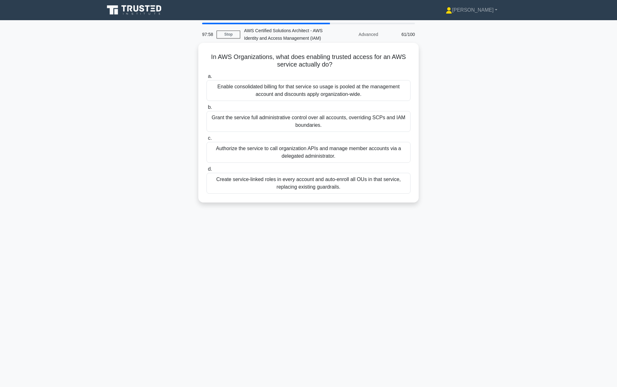
click at [329, 93] on div "Enable consolidated billing for that service so usage is pooled at the manageme…" at bounding box center [309, 90] width 204 height 21
click at [207, 78] on input "a. Enable consolidated billing for that service so usage is pooled at the manag…" at bounding box center [207, 76] width 0 height 4
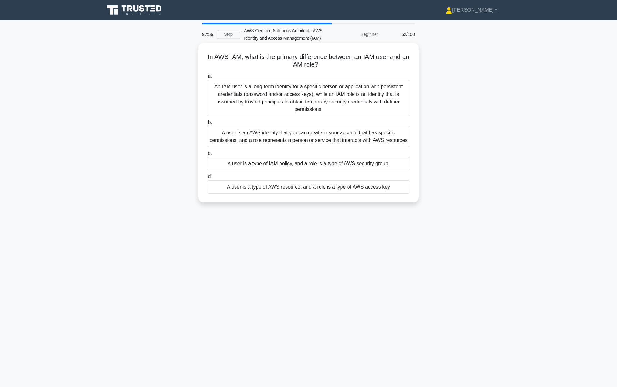
click at [318, 110] on div "An IAM user is a long-term identity for a specific person or application with p…" at bounding box center [309, 98] width 204 height 36
click at [207, 78] on input "a. An IAM user is a long-term identity for a specific person or application wit…" at bounding box center [207, 76] width 0 height 4
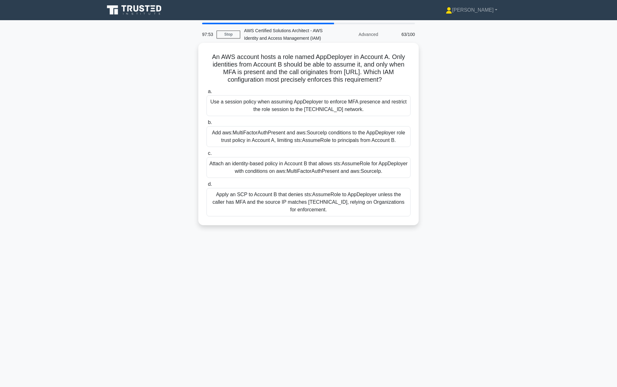
click at [301, 169] on div "Attach an identity-based policy in Account B that allows sts:AssumeRole for App…" at bounding box center [309, 167] width 204 height 21
click at [207, 155] on input "c. Attach an identity-based policy in Account B that allows sts:AssumeRole for …" at bounding box center [207, 153] width 0 height 4
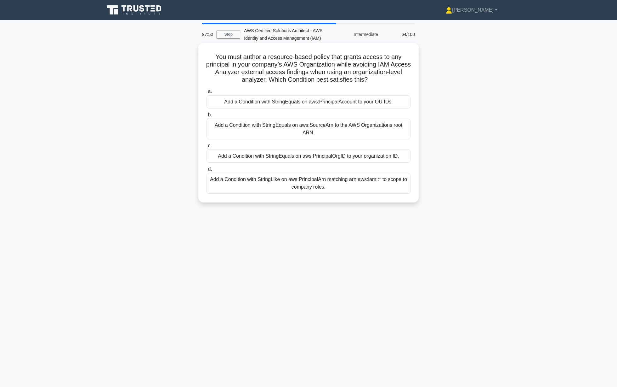
click at [301, 162] on div "a. Add a Condition with StringEquals on aws:PrincipalAccount to your OU IDs. b.…" at bounding box center [309, 140] width 212 height 108
click at [303, 159] on div "Add a Condition with StringEquals on aws:PrincipalOrgID to your organization ID." at bounding box center [309, 155] width 204 height 13
click at [207, 148] on input "c. Add a Condition with StringEquals on aws:PrincipalOrgID to your organization…" at bounding box center [207, 146] width 0 height 4
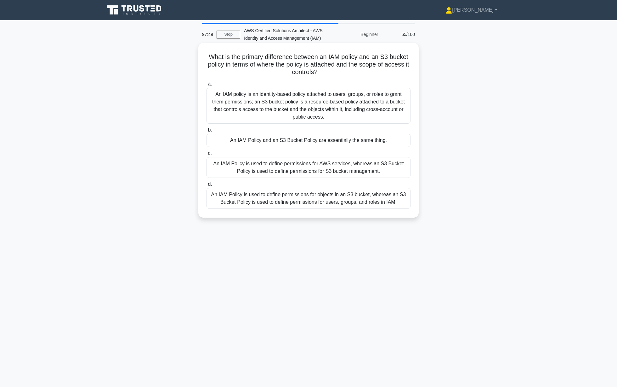
click at [325, 98] on div "An IAM policy is an identity-based policy attached to users, groups, or roles t…" at bounding box center [309, 106] width 204 height 36
click at [207, 86] on input "a. An IAM policy is an identity-based policy attached to users, groups, or role…" at bounding box center [207, 84] width 0 height 4
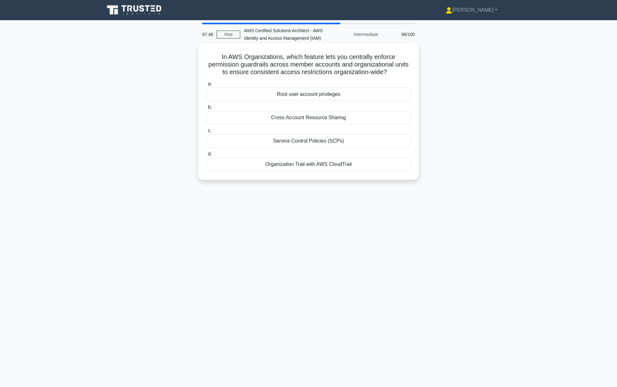
click at [296, 159] on div "Organization Trail with AWS CloudTrail" at bounding box center [309, 164] width 204 height 13
click at [207, 156] on input "d. Organization Trail with AWS CloudTrail" at bounding box center [207, 154] width 0 height 4
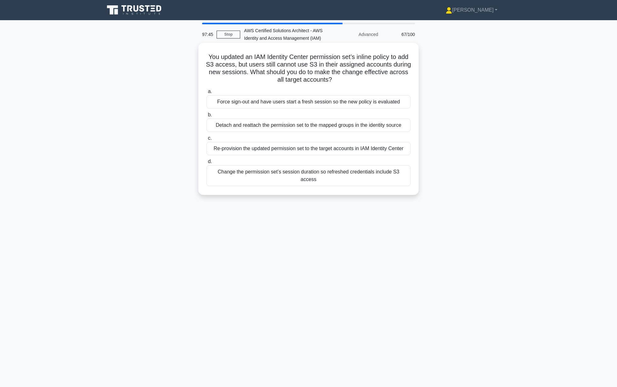
click at [315, 105] on div "Force sign-out and have users start a fresh session so the new policy is evalua…" at bounding box center [309, 101] width 204 height 13
click at [207, 94] on input "a. Force sign-out and have users start a fresh session so the new policy is eva…" at bounding box center [207, 91] width 0 height 4
click at [299, 143] on div "Re-provision the updated permission set to the target accounts in IAM Identity …" at bounding box center [309, 148] width 204 height 13
click at [207, 141] on input "c. Re-provision the updated permission set to the target accounts in IAM Identi…" at bounding box center [207, 139] width 0 height 4
click at [311, 119] on div "Detach and reattach the permission set to the mapped groups in the identity sou…" at bounding box center [309, 124] width 204 height 13
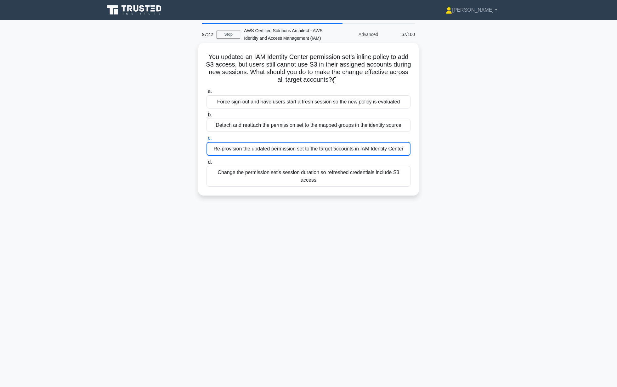
click at [207, 117] on input "b. Detach and reattach the permission set to the mapped groups in the identity …" at bounding box center [207, 115] width 0 height 4
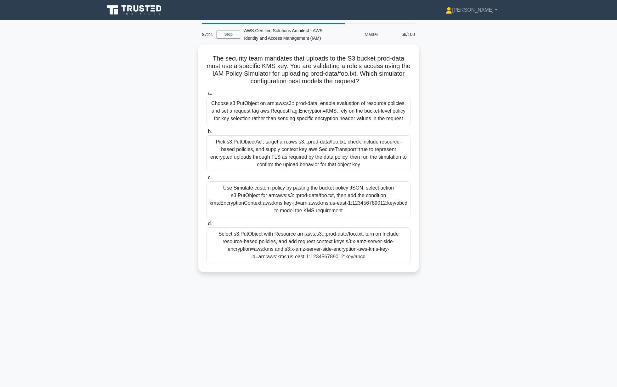
click at [311, 119] on div "Choose s3:PutObject on arn:aws:s3:::prod-data, enable evaluation of resource po…" at bounding box center [309, 111] width 204 height 28
click at [207, 95] on input "a. Choose s3:PutObject on arn:aws:s3:::prod-data, enable evaluation of resource…" at bounding box center [207, 93] width 0 height 4
click at [311, 119] on div "Choose s3:PutObject on arn:aws:s3:::prod-data, enable evaluation of resource po…" at bounding box center [309, 111] width 204 height 29
click at [207, 95] on input "a. Choose s3:PutObject on arn:aws:s3:::prod-data, enable evaluation of resource…" at bounding box center [207, 93] width 0 height 4
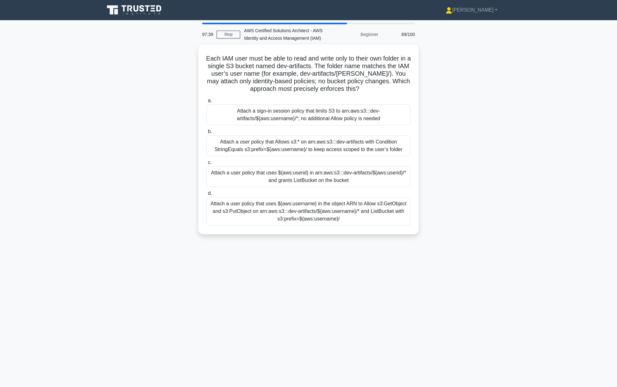
click at [311, 119] on div "Attach a sign-in session policy that limits S3 to arn:aws:s3:::dev-artifacts/${…" at bounding box center [309, 114] width 204 height 21
click at [207, 103] on input "a. Attach a sign-in session policy that limits S3 to arn:aws:s3:::dev-artifacts…" at bounding box center [207, 101] width 0 height 4
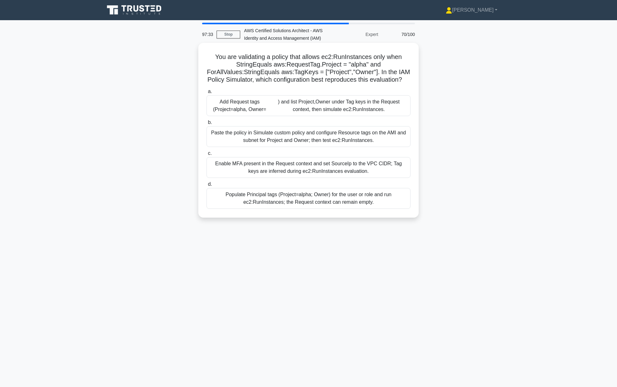
click at [304, 143] on div "Paste the policy in Simulate custom policy and configure Resource tags on the A…" at bounding box center [309, 136] width 204 height 21
click at [207, 124] on input "b. Paste the policy in Simulate custom policy and configure Resource tags on th…" at bounding box center [207, 122] width 0 height 4
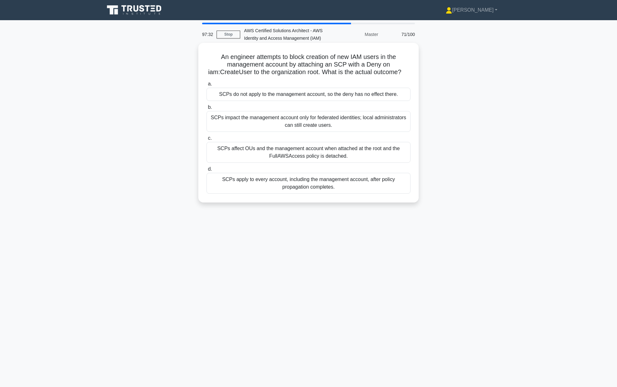
click at [308, 142] on div "SCPs affect OUs and the management account when attached at the root and the Fu…" at bounding box center [309, 152] width 204 height 21
click at [207, 140] on input "c. SCPs affect OUs and the management account when attached at the root and the…" at bounding box center [207, 138] width 0 height 4
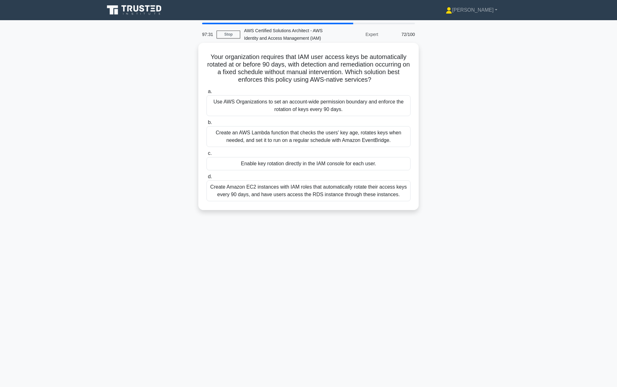
click at [315, 96] on div "Use AWS Organizations to set an account-wide permission boundary and enforce th…" at bounding box center [309, 105] width 204 height 21
click at [207, 94] on input "a. Use AWS Organizations to set an account-wide permission boundary and enforce…" at bounding box center [207, 91] width 0 height 4
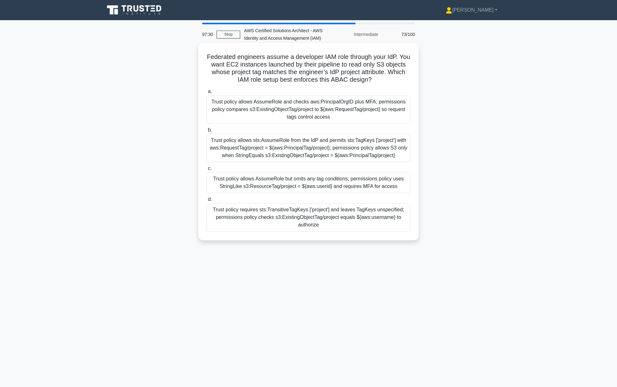
click at [314, 106] on div "Trust policy allows AssumeRole and checks aws:PrincipalOrgID plus MFA; permissi…" at bounding box center [309, 109] width 204 height 28
click at [207, 94] on input "a. Trust policy allows AssumeRole and checks aws:PrincipalOrgID plus MFA; permi…" at bounding box center [207, 91] width 0 height 4
click at [318, 147] on div "Trust policy allows sts:AssumeRole from the IdP and permits sts:TagKeys ['proje…" at bounding box center [309, 148] width 204 height 28
click at [207, 133] on input "b. Trust policy allows sts:AssumeRole from the IdP and permits sts:TagKeys ['pr…" at bounding box center [207, 131] width 0 height 4
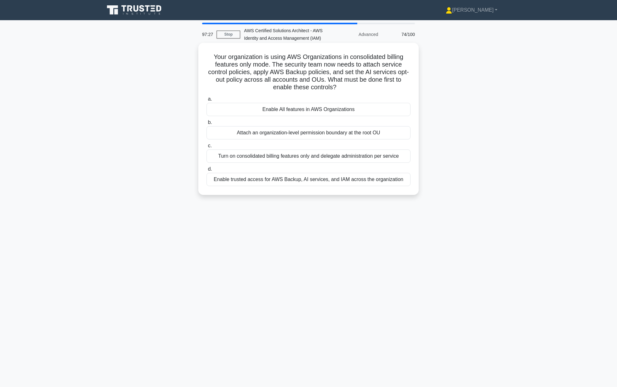
click at [302, 166] on label "d. Enable trusted access for AWS Backup, AI services, and IAM across the organi…" at bounding box center [309, 175] width 204 height 21
click at [207, 167] on input "d. Enable trusted access for AWS Backup, AI services, and IAM across the organi…" at bounding box center [207, 169] width 0 height 4
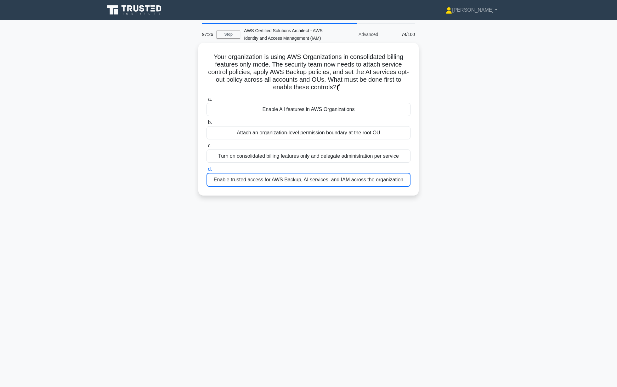
click at [305, 158] on div "Turn on consolidated billing features only and delegate administration per serv…" at bounding box center [309, 155] width 204 height 13
click at [207, 148] on input "c. Turn on consolidated billing features only and delegate administration per s…" at bounding box center [207, 146] width 0 height 4
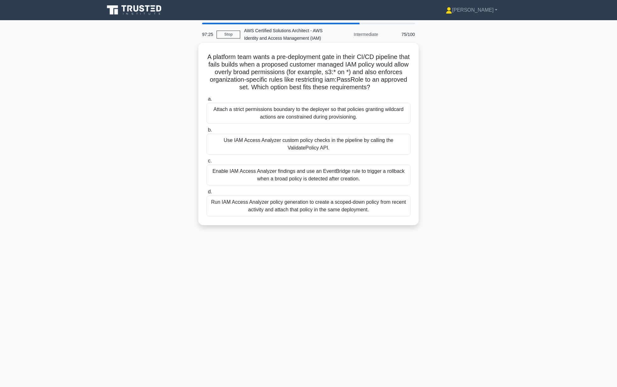
click at [318, 144] on div "Use IAM Access Analyzer custom policy checks in the pipeline by calling the Val…" at bounding box center [309, 144] width 204 height 21
click at [207, 132] on input "b. Use IAM Access Analyzer custom policy checks in the pipeline by calling the …" at bounding box center [207, 130] width 0 height 4
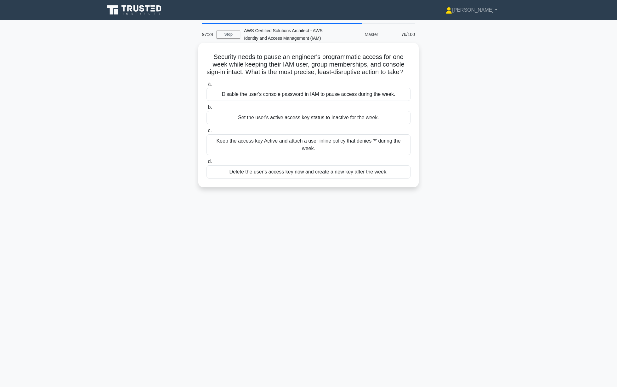
click at [312, 145] on div "Keep the access key Active and attach a user inline policy that denies '*' duri…" at bounding box center [309, 144] width 204 height 21
click at [207, 133] on input "c. Keep the access key Active and attach a user inline policy that denies '*' d…" at bounding box center [207, 131] width 0 height 4
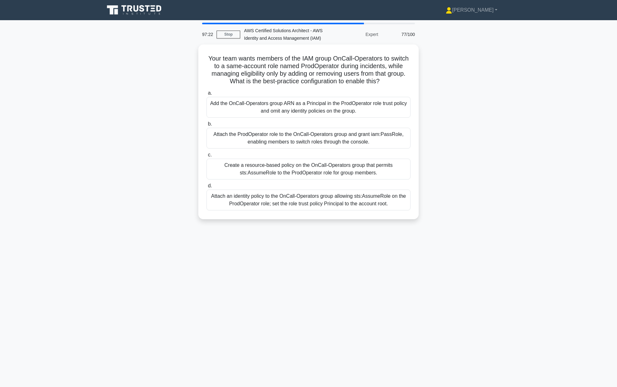
click at [321, 112] on div "Add the OnCall-Operators group ARN as a Principal in the ProdOperator role trus…" at bounding box center [309, 107] width 204 height 21
click at [207, 95] on input "a. Add the OnCall-Operators group ARN as a Principal in the ProdOperator role t…" at bounding box center [207, 93] width 0 height 4
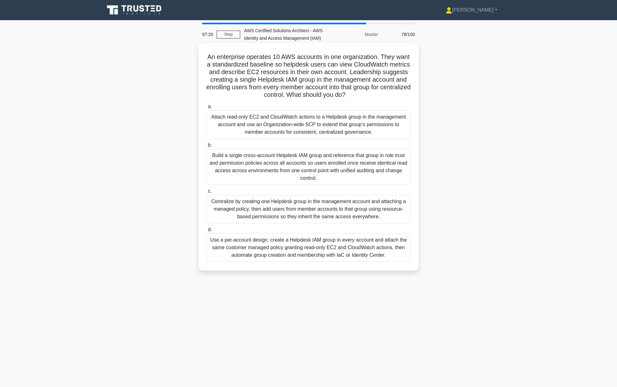
click at [311, 222] on div "Centralize by creating one Helpdesk group in the management account and attachi…" at bounding box center [309, 209] width 204 height 28
click at [207, 193] on input "c. Centralize by creating one Helpdesk group in the management account and atta…" at bounding box center [207, 191] width 0 height 4
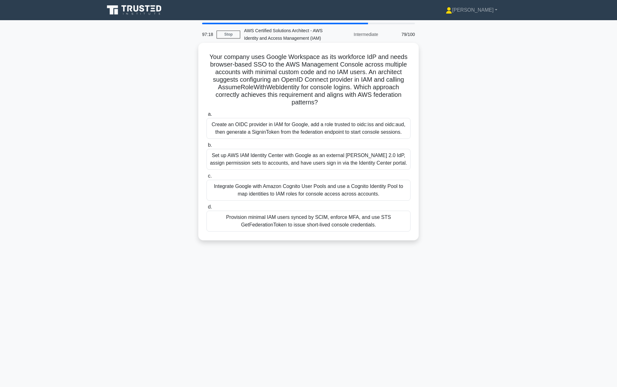
click at [311, 180] on div "Integrate Google with Amazon Cognito User Pools and use a Cognito Identity Pool…" at bounding box center [309, 190] width 204 height 21
click at [207, 176] on input "c. Integrate Google with Amazon Cognito User Pools and use a Cognito Identity P…" at bounding box center [207, 176] width 0 height 4
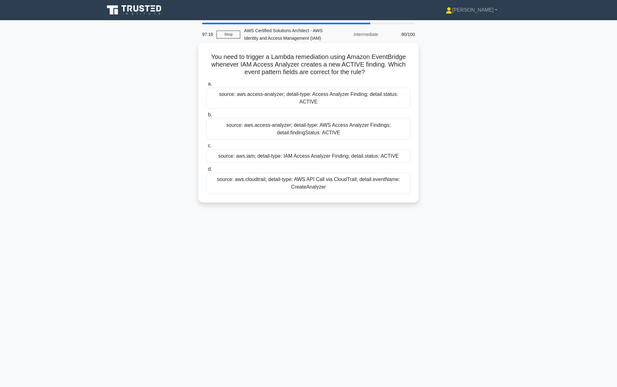
click at [328, 149] on div "source: aws.iam; detail-type: IAM Access Analyzer Finding; detail.status: ACTIVE" at bounding box center [309, 155] width 204 height 13
click at [207, 146] on input "c. source: aws.iam; detail-type: IAM Access Analyzer Finding; detail.status: AC…" at bounding box center [207, 146] width 0 height 4
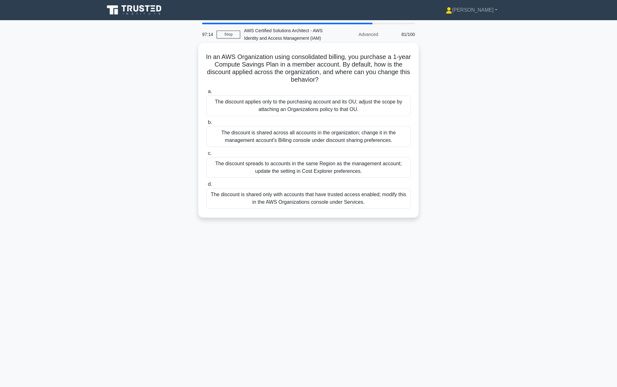
click at [339, 175] on div "The discount spreads to accounts in the same Region as the management account; …" at bounding box center [309, 167] width 204 height 21
click at [207, 155] on input "c. The discount spreads to accounts in the same Region as the management accoun…" at bounding box center [207, 153] width 0 height 4
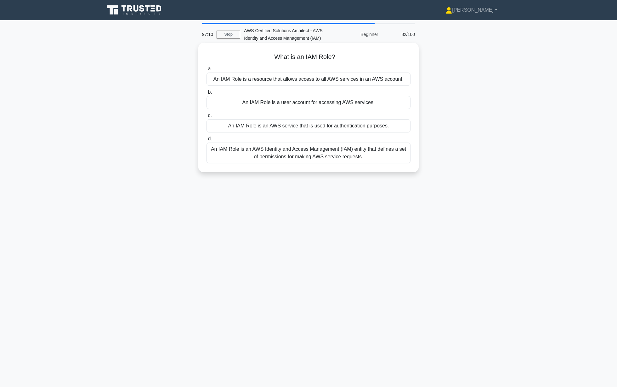
click at [344, 156] on div "An IAM Role is an AWS Identity and Access Management (IAM) entity that defines …" at bounding box center [309, 152] width 204 height 21
click at [207, 141] on input "d. An IAM Role is an AWS Identity and Access Management (IAM) entity that defin…" at bounding box center [207, 139] width 0 height 4
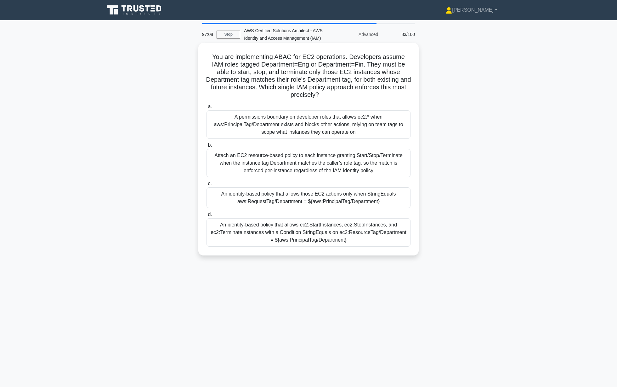
click at [329, 129] on div "A permissions boundary on developer roles that allows ec2:* when aws:PrincipalT…" at bounding box center [309, 124] width 204 height 28
click at [207, 109] on input "a. A permissions boundary on developer roles that allows ec2:* when aws:Princip…" at bounding box center [207, 107] width 0 height 4
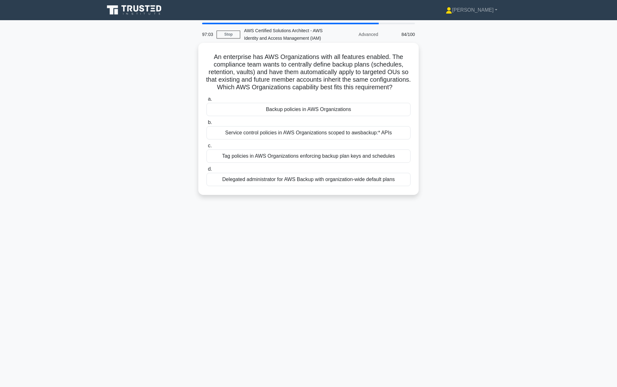
click at [314, 186] on div "Delegated administrator for AWS Backup with organization-wide default plans" at bounding box center [309, 179] width 204 height 13
click at [207, 171] on input "d. Delegated administrator for AWS Backup with organization-wide default plans" at bounding box center [207, 169] width 0 height 4
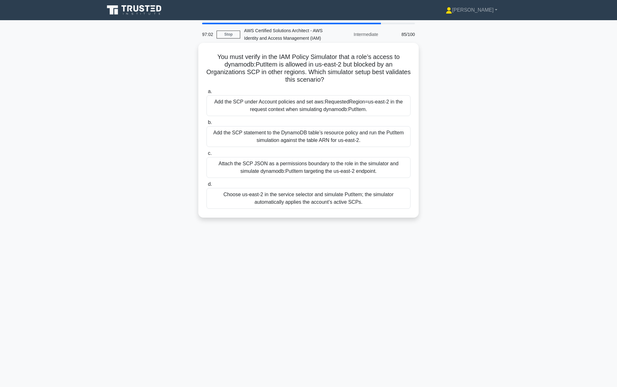
click at [345, 112] on div "Add the SCP under Account policies and set aws:RequestedRegion=us-east-2 in the…" at bounding box center [309, 105] width 204 height 21
click at [207, 94] on input "a. Add the SCP under Account policies and set aws:RequestedRegion=us-east-2 in …" at bounding box center [207, 91] width 0 height 4
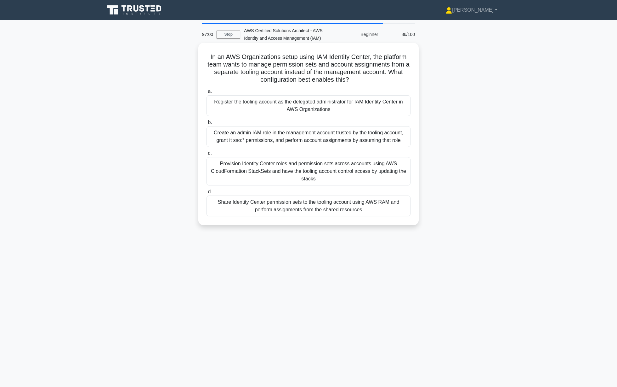
click at [321, 179] on div "Provision Identity Center roles and permission sets across accounts using AWS C…" at bounding box center [309, 171] width 204 height 28
click at [207, 155] on input "c. Provision Identity Center roles and permission sets across accounts using AW…" at bounding box center [207, 153] width 0 height 4
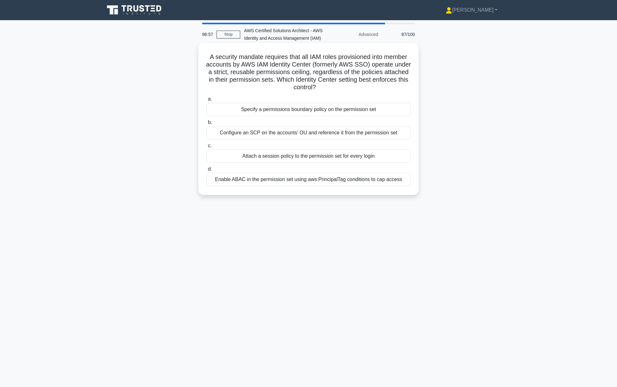
click at [304, 114] on div "Specify a permissions boundary policy on the permission set" at bounding box center [309, 109] width 204 height 13
click at [207, 101] on input "a. Specify a permissions boundary policy on the permission set" at bounding box center [207, 99] width 0 height 4
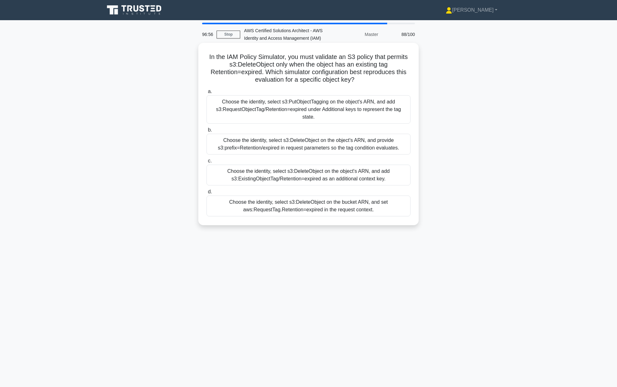
click at [291, 179] on div "Choose the identity, select s3:DeleteObject on the object's ARN, and add s3:Exi…" at bounding box center [309, 174] width 204 height 21
click at [207, 163] on input "c. Choose the identity, select s3:DeleteObject on the object's ARN, and add s3:…" at bounding box center [207, 161] width 0 height 4
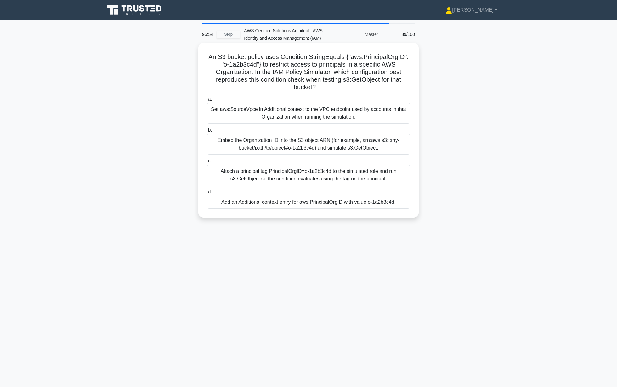
click at [295, 173] on div "Attach a principal tag PrincipalOrgID=o-1a2b3c4d to the simulated role and run …" at bounding box center [309, 174] width 204 height 21
click at [207, 163] on input "c. Attach a principal tag PrincipalOrgID=o-1a2b3c4d to the simulated role and r…" at bounding box center [207, 161] width 0 height 4
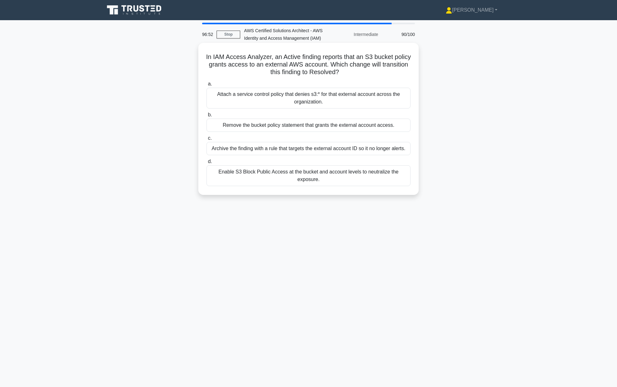
click at [321, 109] on div "a. Attach a service control policy that denies s3:* for that external account a…" at bounding box center [309, 133] width 212 height 108
click at [323, 96] on div "Attach a service control policy that denies s3:* for that external account acro…" at bounding box center [309, 98] width 204 height 21
click at [207, 86] on input "a. Attach a service control policy that denies s3:* for that external account a…" at bounding box center [207, 84] width 0 height 4
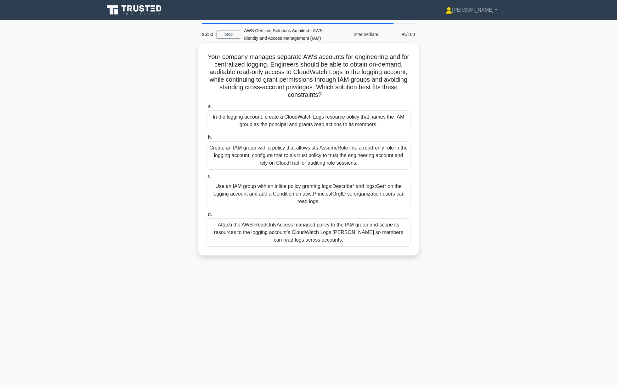
click at [312, 153] on div "Create an IAM group with a policy that allows sts:AssumeRole into a read-only r…" at bounding box center [309, 155] width 204 height 28
click at [207, 140] on input "b. Create an IAM group with a policy that allows sts:AssumeRole into a read-onl…" at bounding box center [207, 137] width 0 height 4
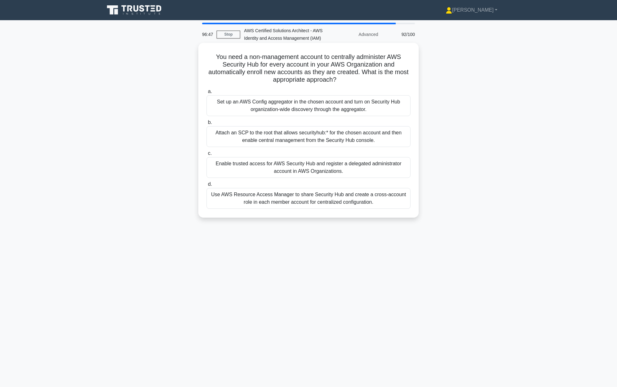
click at [337, 113] on div "Set up an AWS Config aggregator in the chosen account and turn on Security Hub …" at bounding box center [309, 105] width 204 height 21
click at [207, 94] on input "a. Set up an AWS Config aggregator in the chosen account and turn on Security H…" at bounding box center [207, 91] width 0 height 4
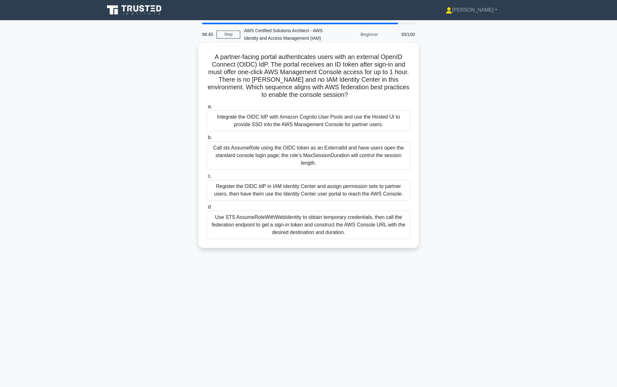
click at [335, 190] on div "Register the OIDC IdP in IAM Identity Center and assign permission sets to part…" at bounding box center [309, 190] width 204 height 21
click at [207, 178] on input "c. Register the OIDC IdP in IAM Identity Center and assign permission sets to p…" at bounding box center [207, 176] width 0 height 4
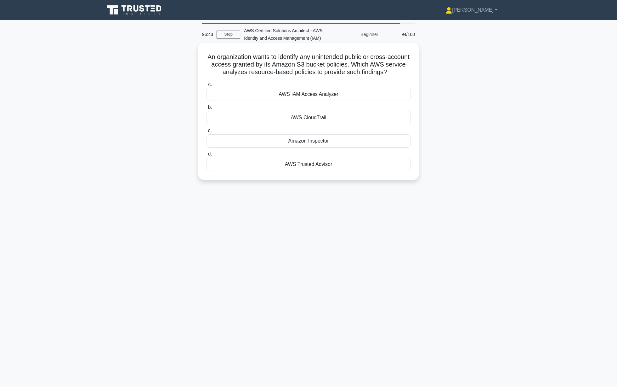
click at [314, 95] on div "AWS IAM Access Analyzer" at bounding box center [309, 94] width 204 height 13
click at [207, 86] on input "a. AWS IAM Access Analyzer" at bounding box center [207, 84] width 0 height 4
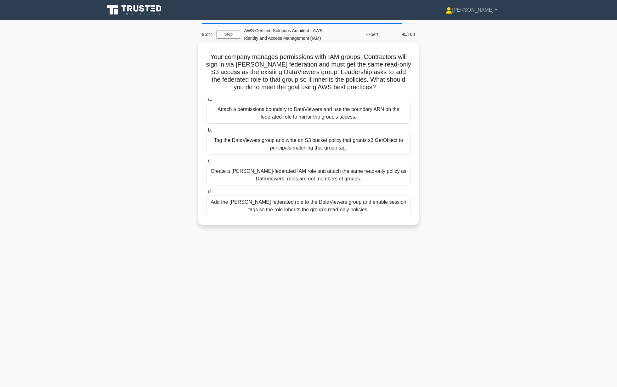
click at [298, 176] on div "Create a SAML-federated IAM role and attach the same read-only policy as DataVi…" at bounding box center [309, 174] width 204 height 21
click at [207, 163] on input "c. Create a SAML-federated IAM role and attach the same read-only policy as Dat…" at bounding box center [207, 161] width 0 height 4
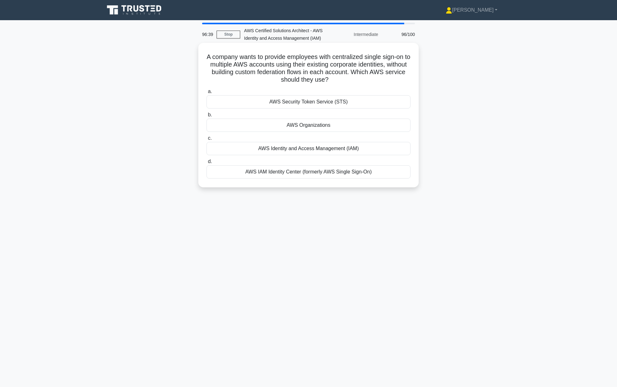
click at [326, 106] on div "AWS Security Token Service (STS)" at bounding box center [309, 101] width 204 height 13
click at [207, 94] on input "a. AWS Security Token Service (STS)" at bounding box center [207, 91] width 0 height 4
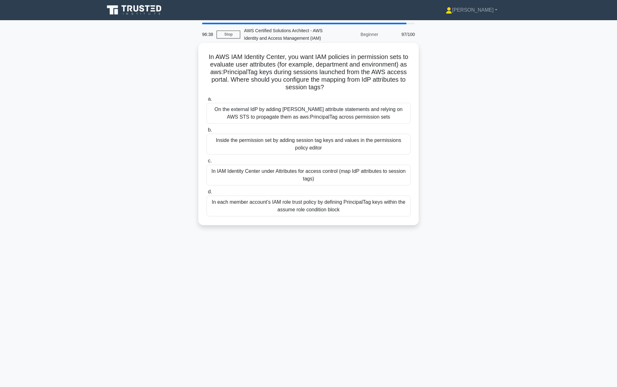
click at [308, 180] on div "In IAM Identity Center under Attributes for access control (map IdP attributes …" at bounding box center [309, 174] width 204 height 21
click at [207, 163] on input "c. In IAM Identity Center under Attributes for access control (map IdP attribut…" at bounding box center [207, 161] width 0 height 4
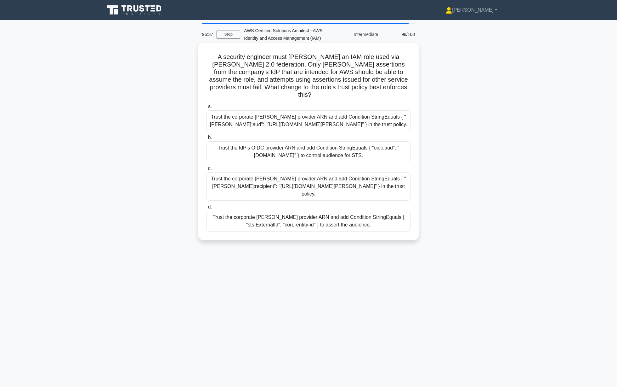
click at [329, 110] on div "Trust the corporate SAML provider ARN and add Condition StringEquals { "SAML:au…" at bounding box center [309, 120] width 204 height 21
click at [207, 105] on input "a. Trust the corporate SAML provider ARN and add Condition StringEquals { "SAML…" at bounding box center [207, 107] width 0 height 4
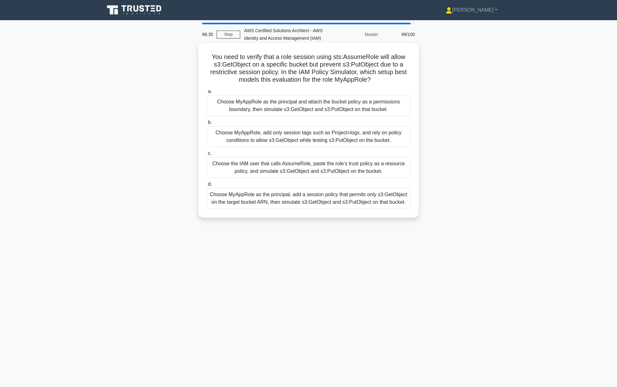
click at [310, 166] on div "Choose the IAM user that calls AssumeRole, paste the role’s trust policy as a r…" at bounding box center [309, 167] width 204 height 21
click at [207, 155] on input "c. Choose the IAM user that calls AssumeRole, paste the role’s trust policy as …" at bounding box center [207, 153] width 0 height 4
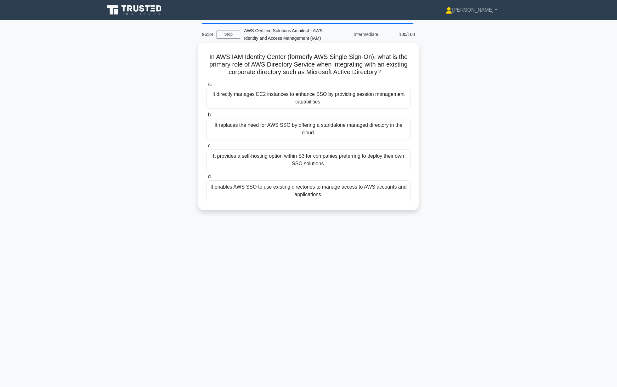
click at [311, 163] on div "It provides a self-hosting option within S3 for companies preferring to deploy …" at bounding box center [309, 159] width 204 height 21
click at [207, 148] on input "c. It provides a self-hosting option within S3 for companies preferring to depl…" at bounding box center [207, 146] width 0 height 4
click at [329, 154] on div "It provides a self-hosting option within S3 for companies preferring to deploy …" at bounding box center [309, 159] width 204 height 21
click at [207, 148] on input "c. It provides a self-hosting option within S3 for companies preferring to depl…" at bounding box center [207, 146] width 0 height 4
click at [304, 174] on label "d. It enables AWS SSO to use existing directories to manage access to AWS accou…" at bounding box center [309, 187] width 204 height 28
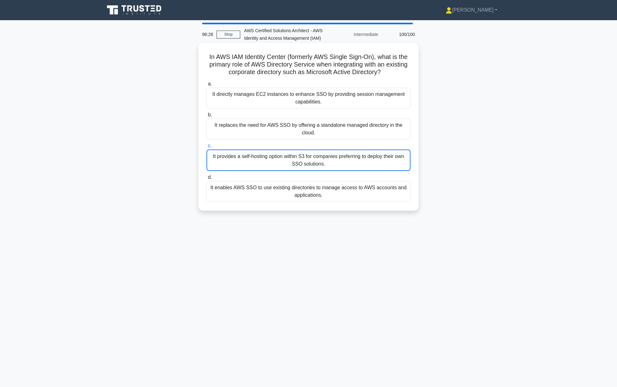
click at [207, 175] on input "d. It enables AWS SSO to use existing directories to manage access to AWS accou…" at bounding box center [207, 177] width 0 height 4
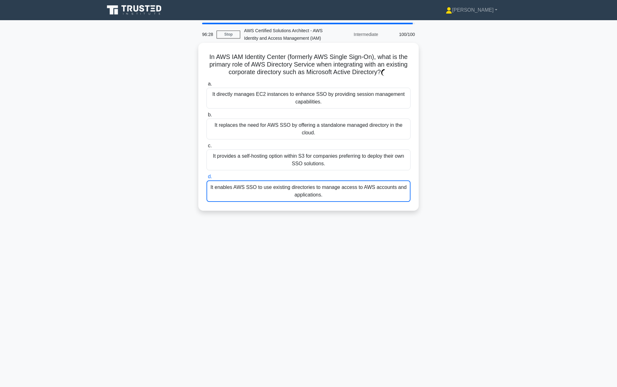
click at [305, 154] on div "It provides a self-hosting option within S3 for companies preferring to deploy …" at bounding box center [309, 159] width 204 height 21
click at [207, 148] on input "c. It provides a self-hosting option within S3 for companies preferring to depl…" at bounding box center [207, 146] width 0 height 4
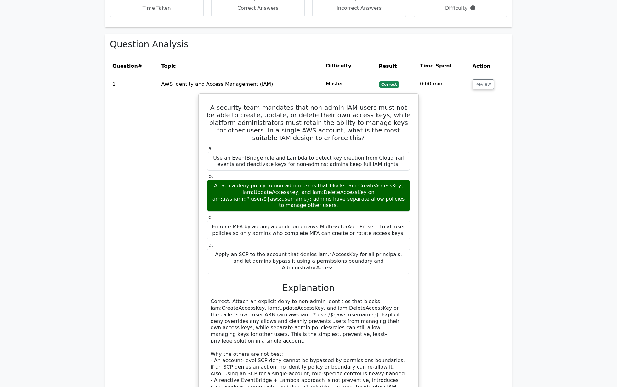
scroll to position [230, 0]
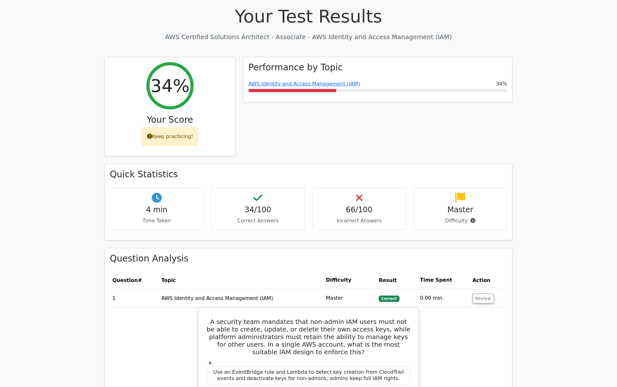
scroll to position [0, 0]
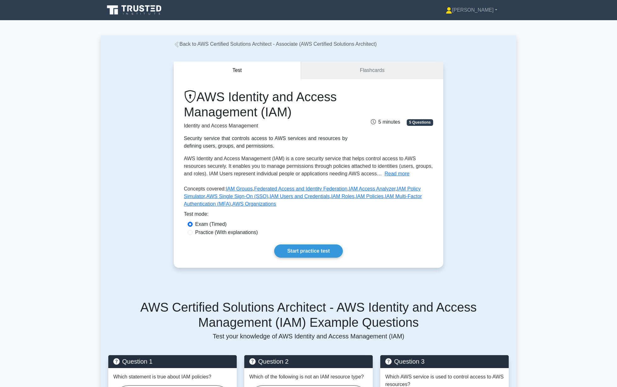
click at [280, 113] on h1 "AWS Identity and Access Management (IAM)" at bounding box center [266, 104] width 164 height 30
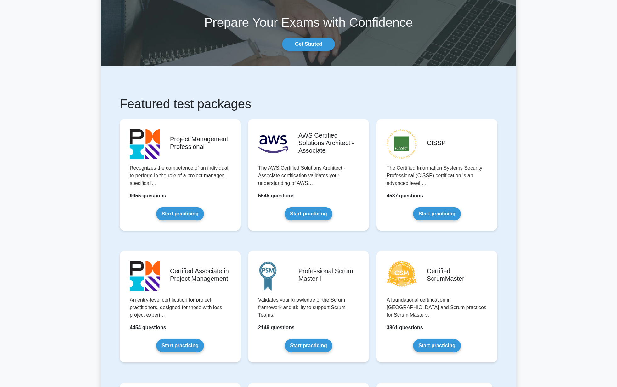
scroll to position [83, 0]
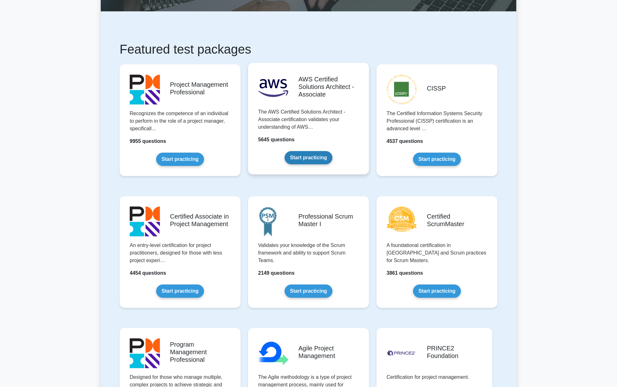
click at [322, 151] on link "Start practicing" at bounding box center [309, 157] width 48 height 13
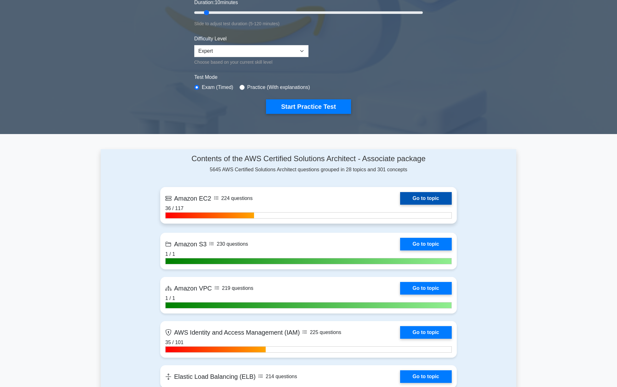
scroll to position [136, 0]
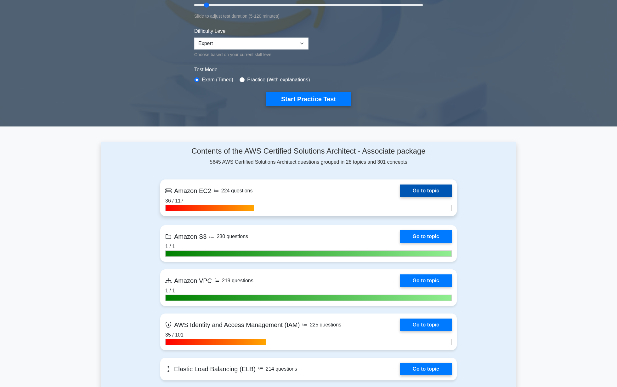
click at [409, 185] on link "Go to topic" at bounding box center [426, 190] width 52 height 13
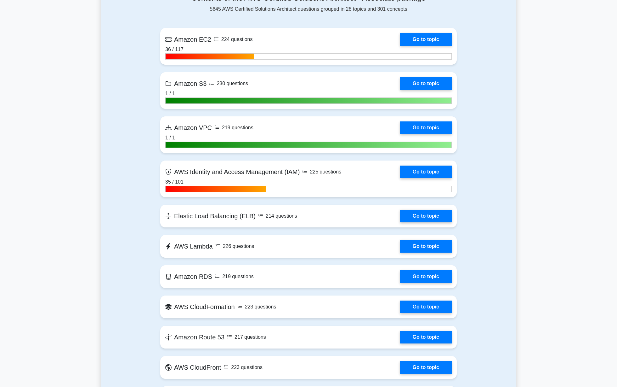
scroll to position [0, 0]
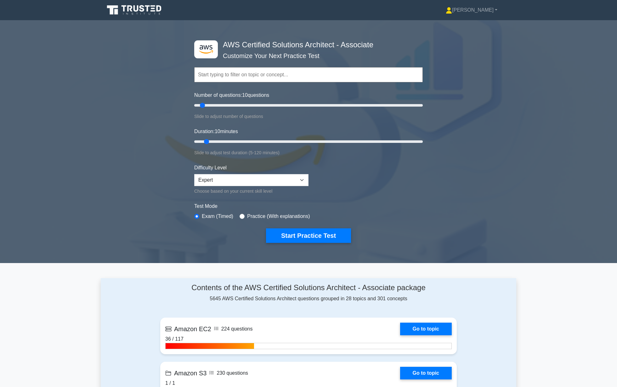
click at [262, 297] on div "Contents of the AWS Certified Solutions Architect - Associate package 5645 AWS …" at bounding box center [308, 292] width 297 height 19
click at [266, 297] on div "Contents of the AWS Certified Solutions Architect - Associate package 5645 AWS …" at bounding box center [308, 292] width 297 height 19
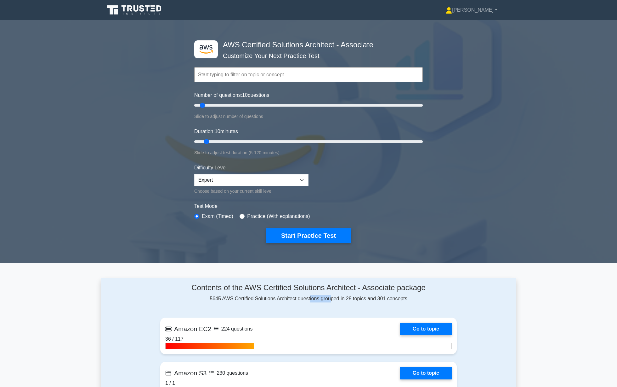
click at [266, 297] on div "Contents of the AWS Certified Solutions Architect - Associate package 5645 AWS …" at bounding box center [308, 292] width 297 height 19
click at [275, 300] on div "Contents of the AWS Certified Solutions Architect - Associate package 5645 AWS …" at bounding box center [308, 292] width 297 height 19
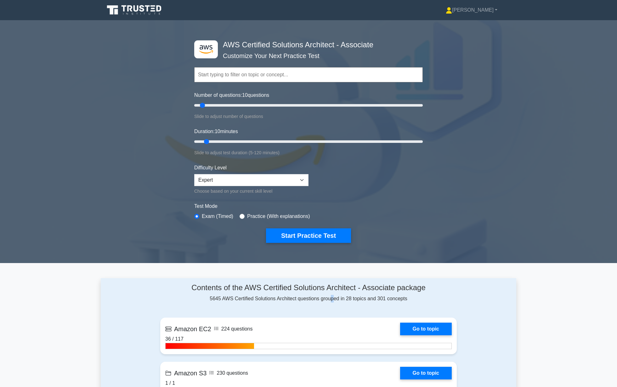
click at [218, 298] on div "Contents of the AWS Certified Solutions Architect - Associate package 5645 AWS …" at bounding box center [308, 292] width 297 height 19
click at [239, 295] on div "Contents of the AWS Certified Solutions Architect - Associate package 5645 AWS …" at bounding box center [308, 292] width 297 height 19
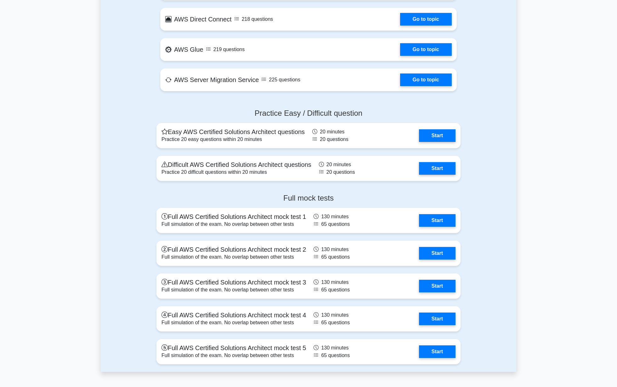
scroll to position [1135, 0]
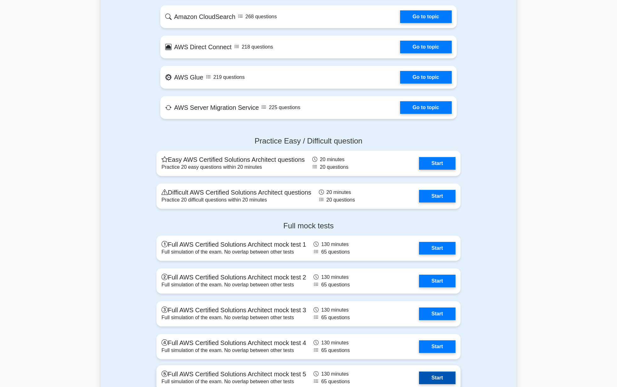
drag, startPoint x: 239, startPoint y: 147, endPoint x: 423, endPoint y: 386, distance: 301.4
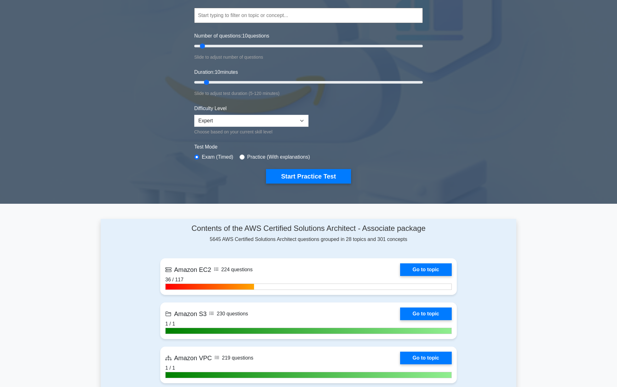
scroll to position [38, 0]
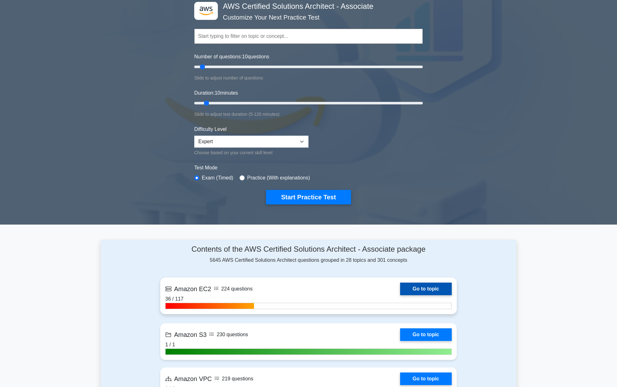
click at [420, 289] on link "Go to topic" at bounding box center [426, 288] width 52 height 13
click at [425, 284] on link "Go to topic" at bounding box center [426, 288] width 52 height 13
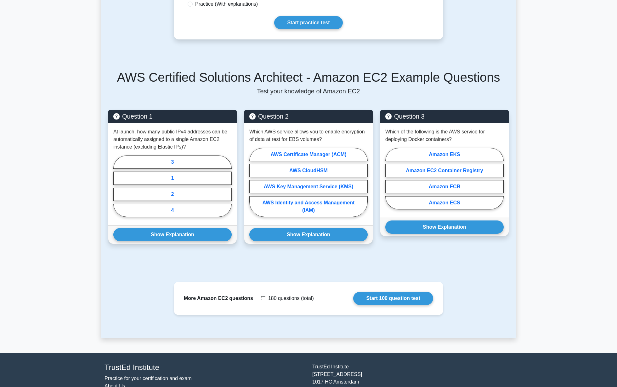
scroll to position [241, 0]
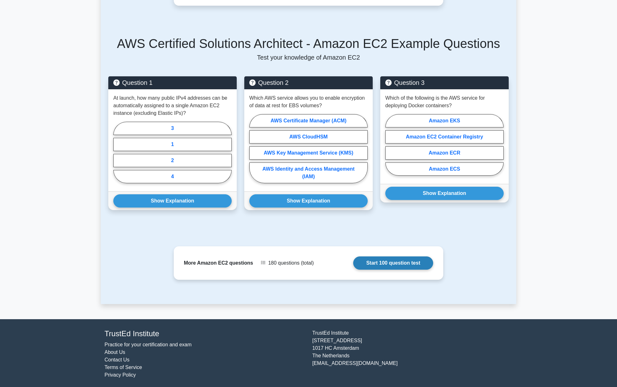
click at [403, 264] on link "Start 100 question test" at bounding box center [393, 262] width 80 height 13
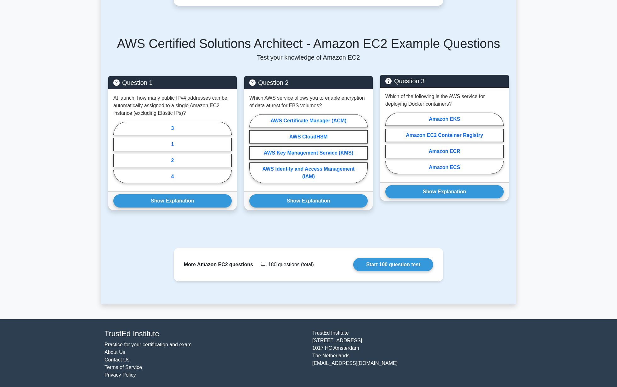
scroll to position [160, 0]
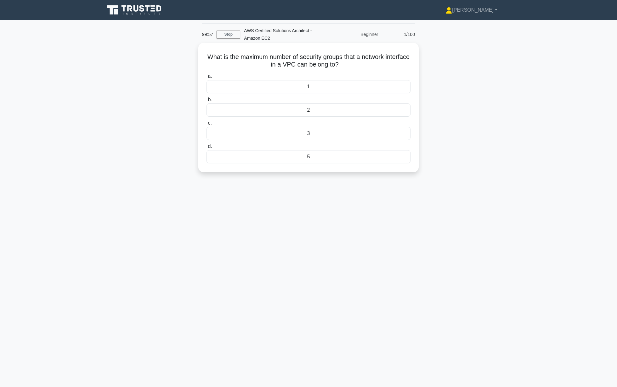
click at [300, 66] on h5 "What is the maximum number of security groups that a network interface in a VPC…" at bounding box center [308, 61] width 205 height 16
click at [307, 64] on h5 "What is the maximum number of security groups that a network interface in a VPC…" at bounding box center [308, 61] width 205 height 16
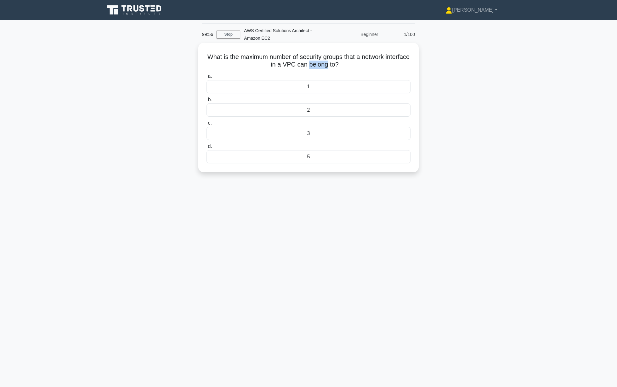
click at [307, 64] on h5 "What is the maximum number of security groups that a network interface in a VPC…" at bounding box center [308, 61] width 205 height 16
click at [305, 67] on h5 "What is the maximum number of security groups that a network interface in a VPC…" at bounding box center [308, 61] width 205 height 16
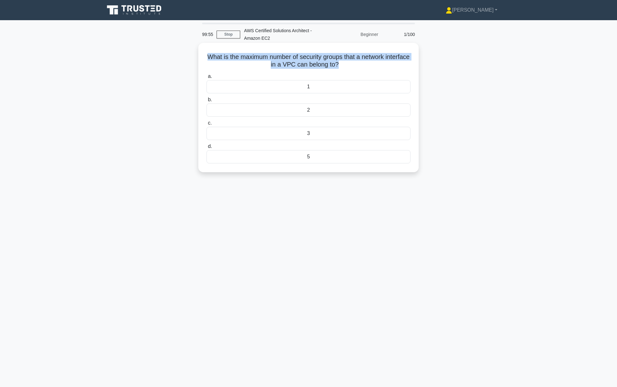
click at [305, 67] on h5 "What is the maximum number of security groups that a network interface in a VPC…" at bounding box center [308, 61] width 205 height 16
click at [309, 66] on h5 "What is the maximum number of security groups that a network interface in a VPC…" at bounding box center [308, 61] width 205 height 16
click at [299, 64] on h5 "What is the maximum number of security groups that a network interface in a VPC…" at bounding box center [308, 61] width 205 height 16
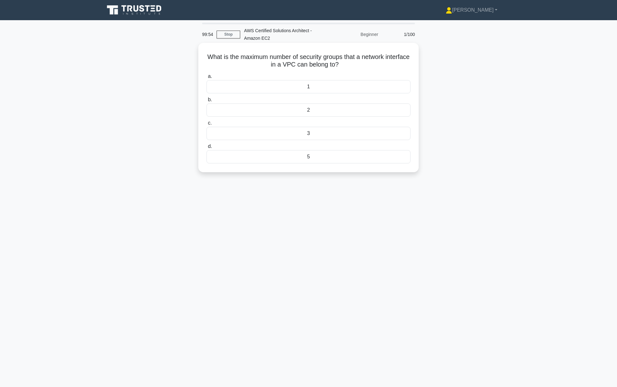
click at [299, 64] on h5 "What is the maximum number of security groups that a network interface in a VPC…" at bounding box center [308, 61] width 205 height 16
click at [311, 61] on h5 "What is the maximum number of security groups that a network interface in a VPC…" at bounding box center [308, 61] width 205 height 16
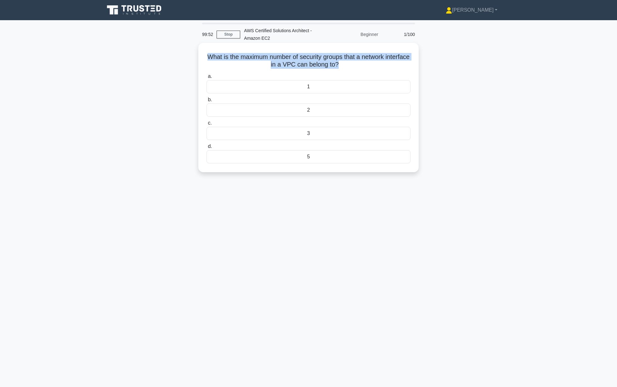
click at [323, 151] on div "5" at bounding box center [309, 156] width 204 height 13
click at [207, 148] on input "d. 5" at bounding box center [207, 146] width 0 height 4
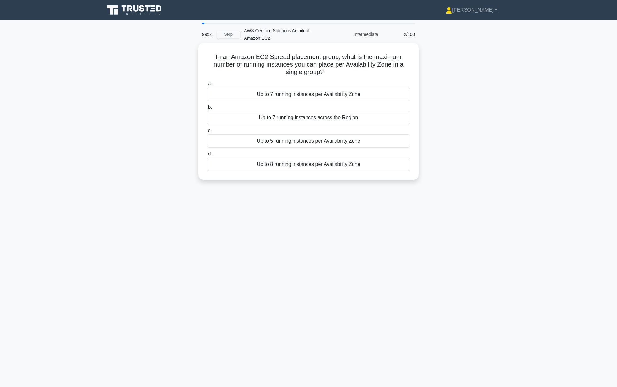
click at [300, 60] on h5 "In an Amazon EC2 Spread placement group, what is the maximum number of running …" at bounding box center [308, 64] width 205 height 23
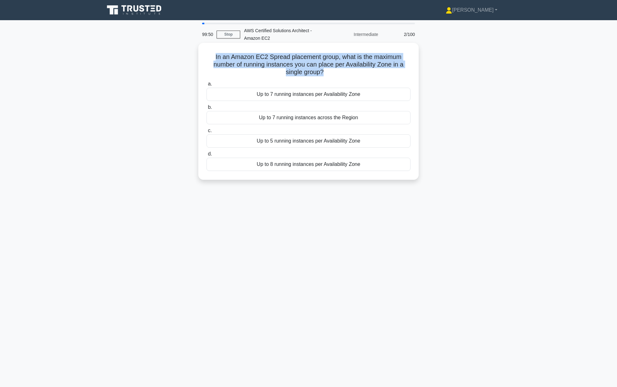
click at [300, 60] on h5 "In an Amazon EC2 Spread placement group, what is the maximum number of running …" at bounding box center [308, 64] width 205 height 23
click at [320, 95] on div "Up to 7 running instances per Availability Zone" at bounding box center [309, 94] width 204 height 13
click at [207, 86] on input "a. Up to 7 running instances per Availability Zone" at bounding box center [207, 84] width 0 height 4
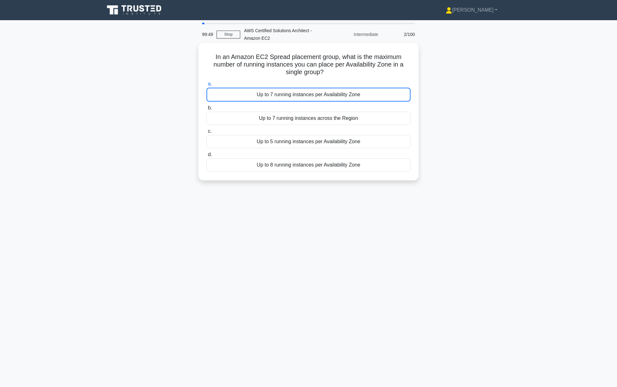
click at [320, 95] on div "Up to 7 running instances per Availability Zone" at bounding box center [309, 95] width 204 height 14
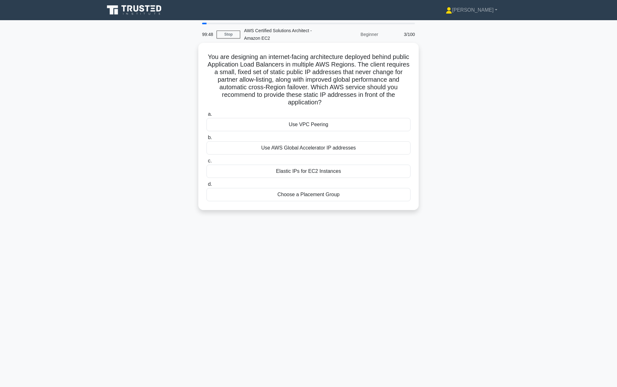
click at [326, 111] on label "a. Use VPC Peering" at bounding box center [309, 120] width 204 height 21
click at [207, 112] on input "a. Use VPC Peering" at bounding box center [207, 114] width 0 height 4
click at [324, 127] on div "EBS Cold HDD (sc1)" at bounding box center [309, 124] width 204 height 13
click at [207, 116] on input "a. EBS Cold HDD (sc1)" at bounding box center [207, 114] width 0 height 4
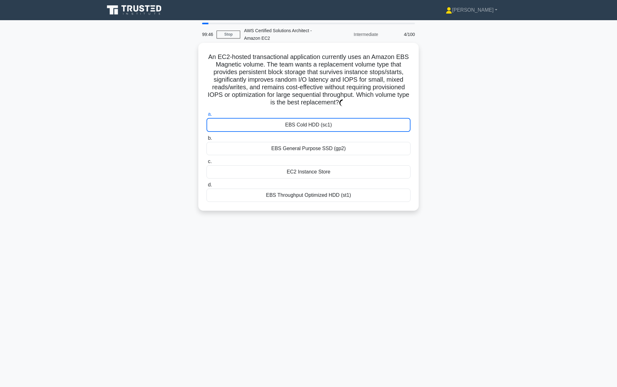
click at [324, 126] on div "EBS Cold HDD (sc1)" at bounding box center [309, 125] width 204 height 14
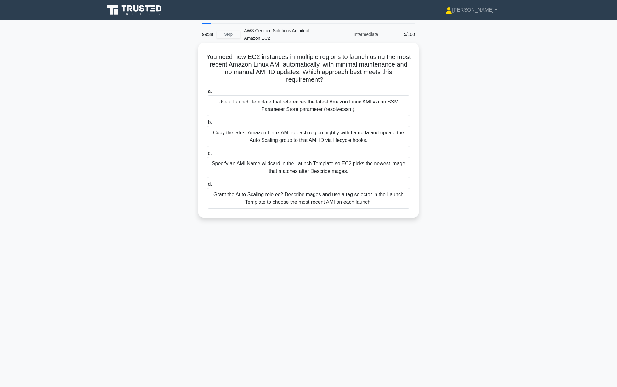
click at [322, 130] on div "Copy the latest Amazon Linux AMI to each region nightly with Lambda and update …" at bounding box center [309, 136] width 204 height 21
click at [207, 124] on input "b. Copy the latest Amazon Linux AMI to each region nightly with Lambda and upda…" at bounding box center [207, 122] width 0 height 4
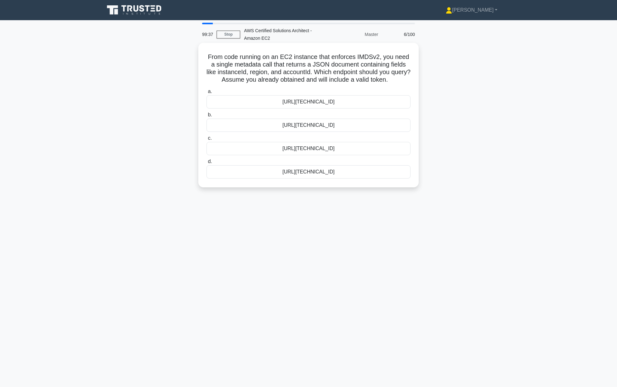
click at [310, 151] on div "[URL][TECHNICAL_ID]" at bounding box center [309, 148] width 204 height 13
click at [207, 140] on input "c. [URL][TECHNICAL_ID]" at bounding box center [207, 138] width 0 height 4
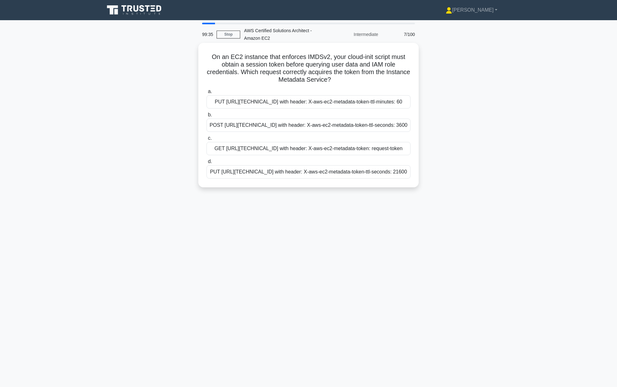
click at [319, 132] on div "POST [URL][TECHNICAL_ID] with header: X-aws-ec2-metadata-token-ttl-seconds: 3600" at bounding box center [309, 124] width 204 height 13
click at [207, 117] on input "b. POST [URL][TECHNICAL_ID] with header: X-aws-ec2-metadata-token-ttl-seconds: …" at bounding box center [207, 115] width 0 height 4
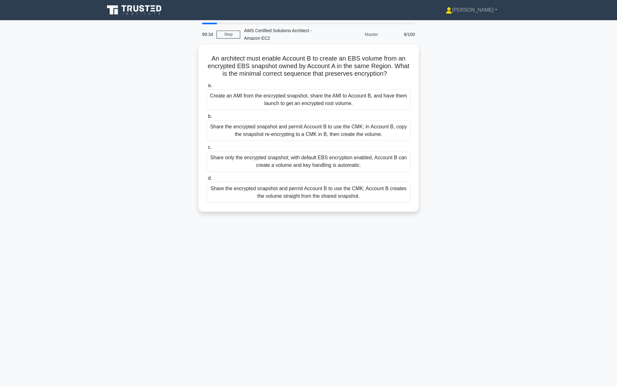
click at [319, 133] on div "Share the encrypted snapshot and permit Account B to use the CMK; in Account B,…" at bounding box center [309, 130] width 204 height 21
click at [207, 118] on input "b. Share the encrypted snapshot and permit Account B to use the CMK; in Account…" at bounding box center [207, 116] width 0 height 4
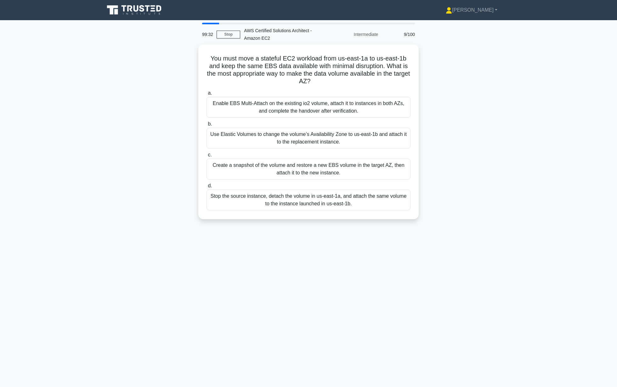
click at [319, 133] on div "Use Elastic Volumes to change the volume’s Availability Zone to us-east-1b and …" at bounding box center [309, 138] width 204 height 21
click at [207, 126] on input "b. Use Elastic Volumes to change the volume’s Availability Zone to us-east-1b a…" at bounding box center [207, 124] width 0 height 4
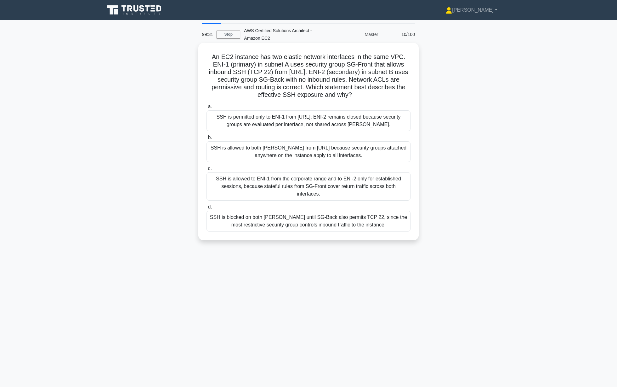
click at [318, 136] on label "b. SSH is allowed to both [PERSON_NAME] from [URL] because security groups atta…" at bounding box center [309, 148] width 204 height 28
click at [207, 136] on input "b. SSH is allowed to both [PERSON_NAME] from [URL] because security groups atta…" at bounding box center [207, 137] width 0 height 4
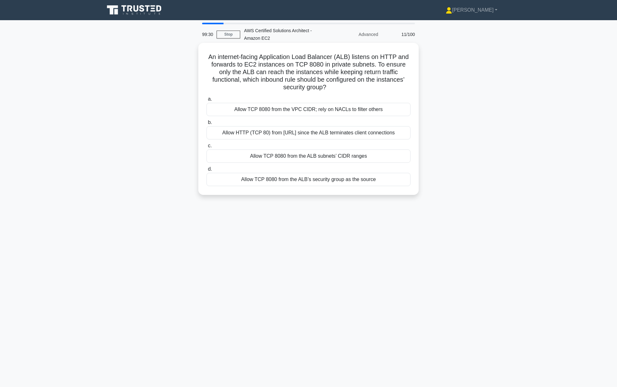
click at [324, 158] on div "Allow TCP 8080 from the ALB subnets’ CIDR ranges" at bounding box center [309, 155] width 204 height 13
click at [207, 148] on input "c. Allow TCP 8080 from the ALB subnets’ CIDR ranges" at bounding box center [207, 146] width 0 height 4
click at [323, 140] on div "a. Allow TCP 8080 from the VPC CIDR; rely on NACLs to filter others b. Allow HT…" at bounding box center [309, 141] width 212 height 94
click at [324, 134] on div "Allow HTTP (TCP 80) from [URL] since the ALB terminates client connections" at bounding box center [309, 132] width 204 height 13
click at [207, 124] on input "b. Allow HTTP (TCP 80) from [URL] since the ALB terminates client connections" at bounding box center [207, 122] width 0 height 4
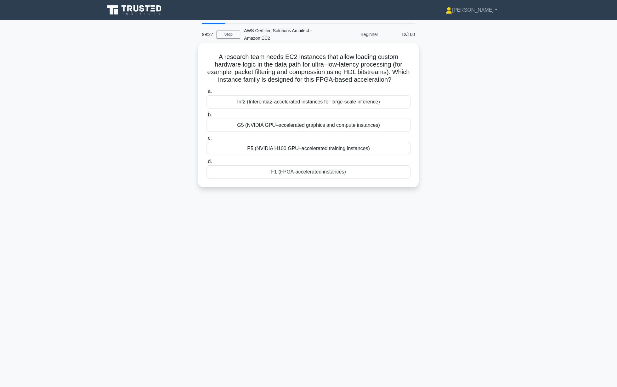
click at [321, 144] on div "P5 (NVIDIA H100 GPU–accelerated training instances)" at bounding box center [309, 148] width 204 height 13
click at [207, 140] on input "c. P5 (NVIDIA H100 GPU–accelerated training instances)" at bounding box center [207, 138] width 0 height 4
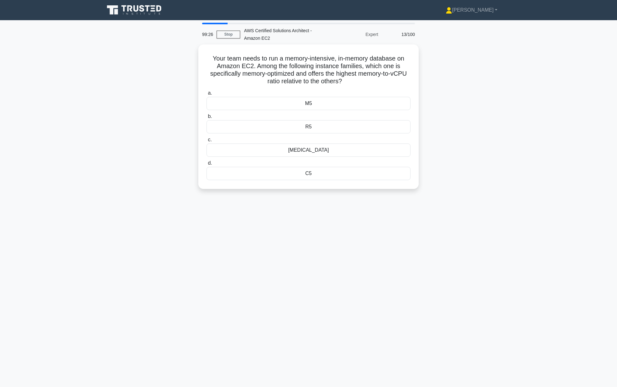
click at [324, 130] on div "R5" at bounding box center [309, 126] width 204 height 13
click at [207, 118] on input "b. R5" at bounding box center [207, 116] width 0 height 4
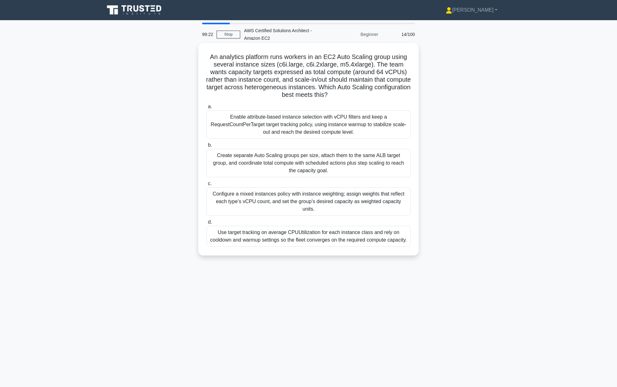
click at [321, 156] on div "Create separate Auto Scaling groups per size, attach them to the same ALB targe…" at bounding box center [309, 163] width 204 height 28
click at [207, 147] on input "b. Create separate Auto Scaling groups per size, attach them to the same ALB ta…" at bounding box center [207, 145] width 0 height 4
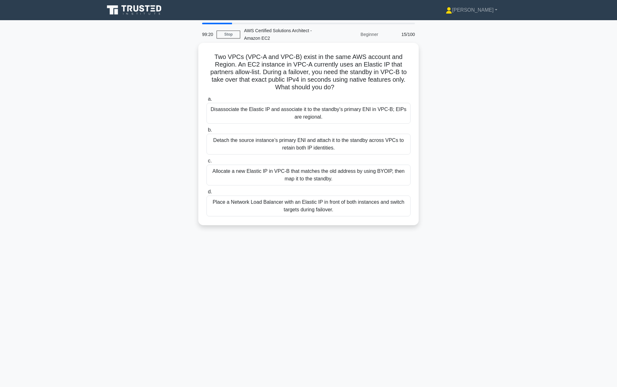
click at [334, 147] on div "Detach the source instance’s primary ENI and attach it to the standby across VP…" at bounding box center [309, 144] width 204 height 21
click at [207, 132] on input "b. Detach the source instance’s primary ENI and attach it to the standby across…" at bounding box center [207, 130] width 0 height 4
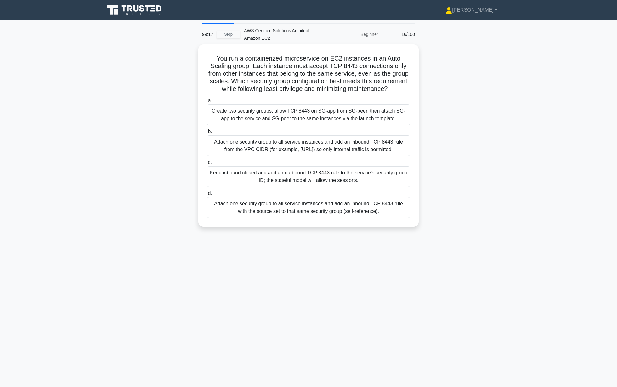
click at [333, 147] on div "Attach one security group to all service instances and add an inbound TCP 8443 …" at bounding box center [309, 145] width 204 height 21
click at [207, 134] on input "b. Attach one security group to all service instances and add an inbound TCP 84…" at bounding box center [207, 131] width 0 height 4
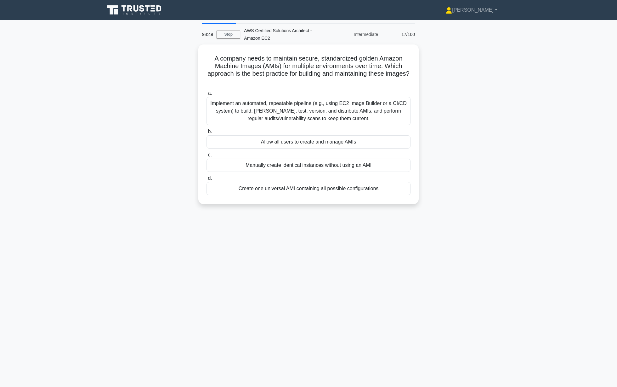
click at [333, 147] on div "a. Implement an automated, repeatable pipeline (e.g., using EC2 Image Builder o…" at bounding box center [309, 142] width 212 height 108
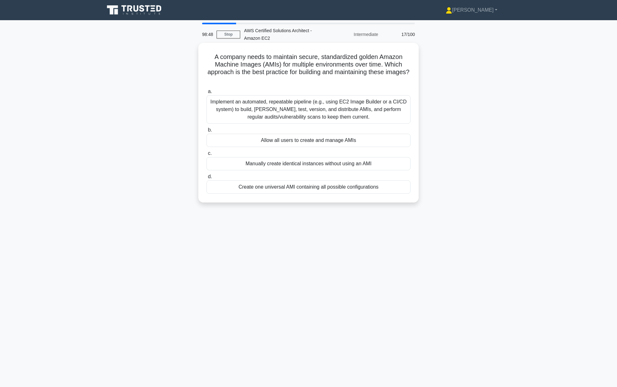
click at [353, 135] on div "Allow all users to create and manage AMIs" at bounding box center [309, 140] width 204 height 13
click at [207, 132] on input "b. Allow all users to create and manage AMIs" at bounding box center [207, 130] width 0 height 4
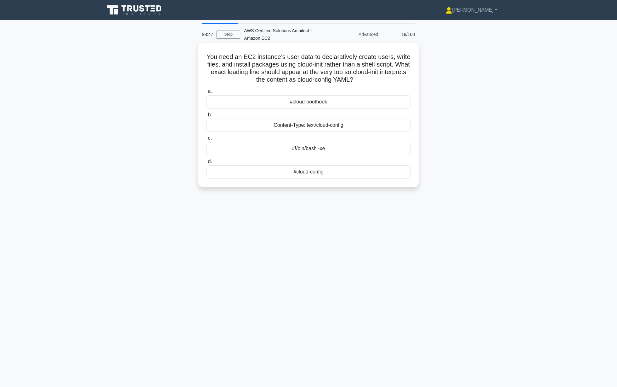
click at [326, 123] on div "Content-Type: text/cloud-config" at bounding box center [309, 124] width 204 height 13
click at [207, 117] on input "b. Content-Type: text/cloud-config" at bounding box center [207, 115] width 0 height 4
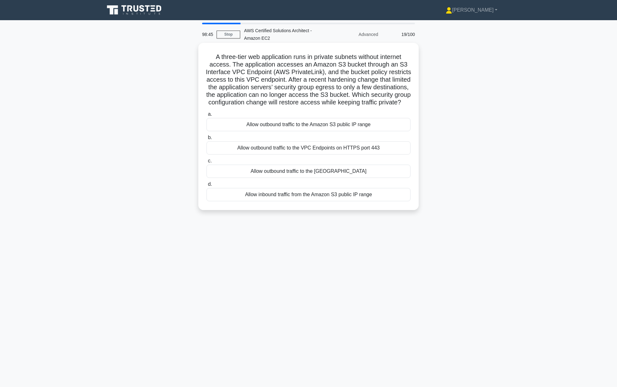
click at [336, 144] on div "Allow outbound traffic to the VPC Endpoints on HTTPS port 443" at bounding box center [309, 147] width 204 height 13
click at [207, 140] on input "b. Allow outbound traffic to the VPC Endpoints on HTTPS port 443" at bounding box center [207, 137] width 0 height 4
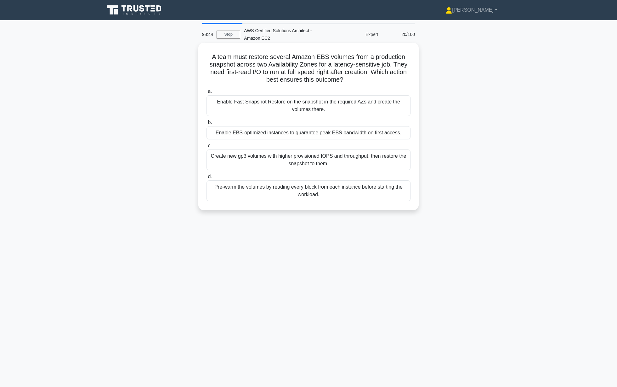
click at [343, 158] on div "Create new gp3 volumes with higher provisioned IOPS and throughput, then restor…" at bounding box center [309, 159] width 204 height 21
click at [207, 148] on input "c. Create new gp3 volumes with higher provisioned IOPS and throughput, then res…" at bounding box center [207, 146] width 0 height 4
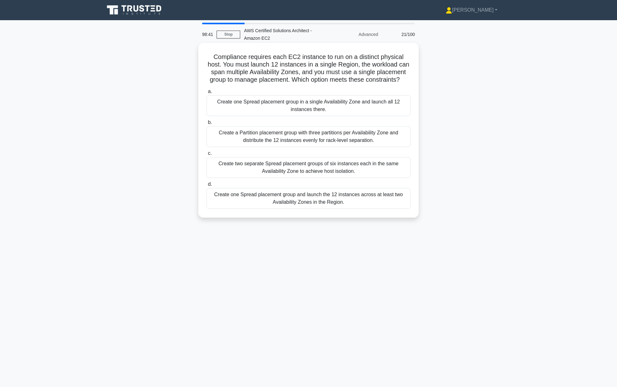
click at [323, 148] on div "a. Create one Spread placement group in a single Availability Zone and launch a…" at bounding box center [309, 147] width 212 height 123
click at [338, 128] on div "Create a Partition placement group with three partitions per Availability Zone …" at bounding box center [309, 136] width 204 height 21
click at [207, 124] on input "b. Create a Partition placement group with three partitions per Availability Zo…" at bounding box center [207, 122] width 0 height 4
click at [338, 128] on div "Create a Partition placement group with three partitions per Availability Zone …" at bounding box center [309, 136] width 204 height 21
click at [207, 124] on input "b. Create a Partition placement group with three partitions per Availability Zo…" at bounding box center [207, 122] width 0 height 4
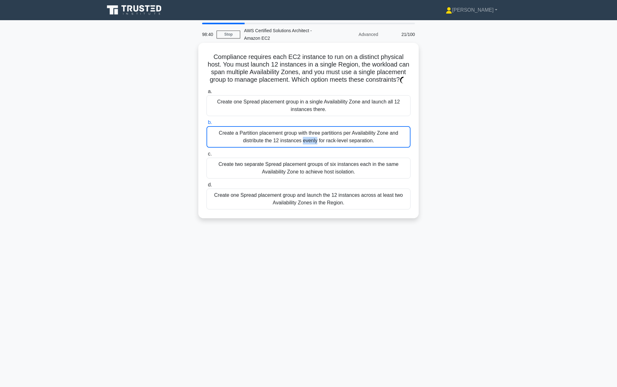
click at [338, 128] on div "Create a Partition placement group with three partitions per Availability Zone …" at bounding box center [309, 136] width 204 height 21
click at [207, 124] on input "b. Create a Partition placement group with three partitions per Availability Zo…" at bounding box center [207, 122] width 0 height 4
click at [345, 139] on div "Create a Partition placement group with three partitions per Availability Zone …" at bounding box center [309, 136] width 204 height 21
click at [207, 124] on input "b. Create a Partition placement group with three partitions per Availability Zo…" at bounding box center [207, 122] width 0 height 4
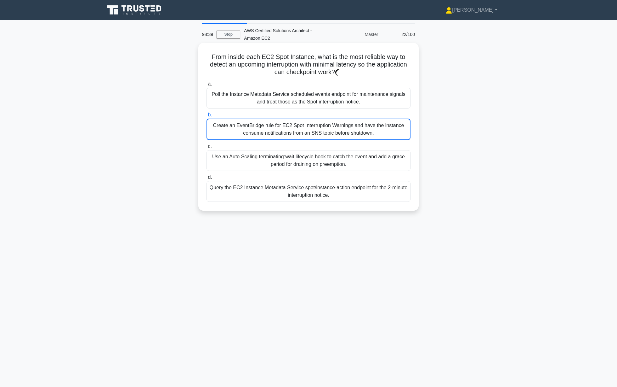
click at [360, 129] on div "Create an EventBridge rule for EC2 Spot Interruption Warnings and have the inst…" at bounding box center [309, 128] width 204 height 21
click at [207, 117] on input "b. Create an EventBridge rule for EC2 Spot Interruption Warnings and have the i…" at bounding box center [207, 115] width 0 height 4
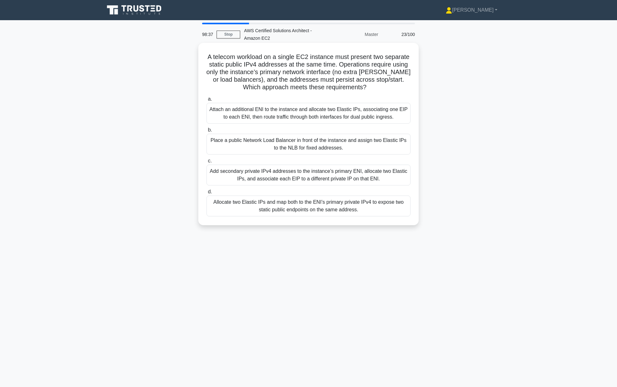
click at [345, 146] on div "Place a public Network Load Balancer in front of the instance and assign two El…" at bounding box center [309, 144] width 204 height 21
click at [207, 132] on input "b. Place a public Network Load Balancer in front of the instance and assign two…" at bounding box center [207, 130] width 0 height 4
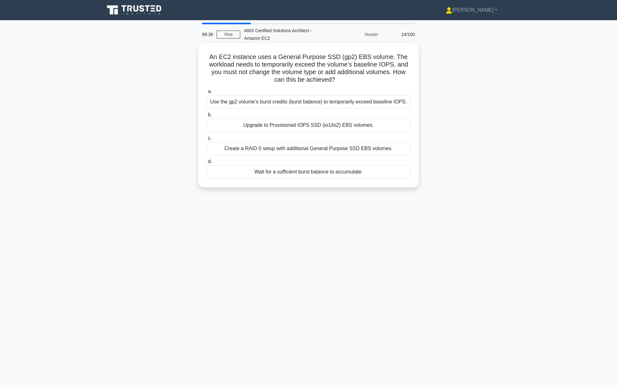
click at [309, 146] on div "Create a RAID 0 setup with additional General Purpose SSD EBS volumes." at bounding box center [309, 148] width 204 height 13
click at [207, 140] on input "c. Create a RAID 0 setup with additional General Purpose SSD EBS volumes." at bounding box center [207, 138] width 0 height 4
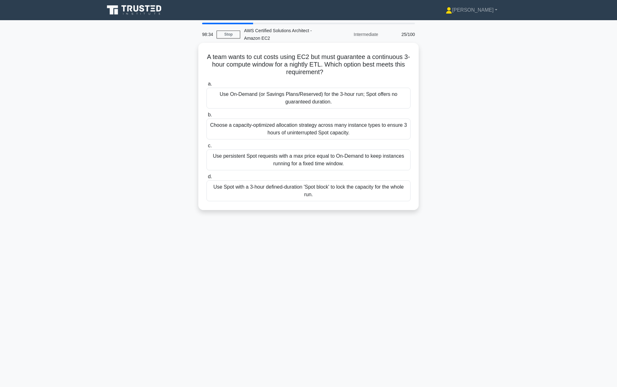
click at [318, 153] on div "Use persistent Spot requests with a max price equal to On-Demand to keep instan…" at bounding box center [309, 159] width 204 height 21
click at [207, 148] on input "c. Use persistent Spot requests with a max price equal to On-Demand to keep ins…" at bounding box center [207, 146] width 0 height 4
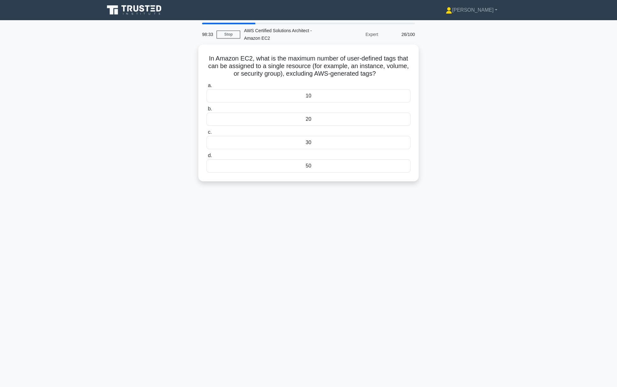
click at [327, 132] on label "c. 30" at bounding box center [309, 138] width 204 height 21
click at [207, 132] on input "c. 30" at bounding box center [207, 132] width 0 height 4
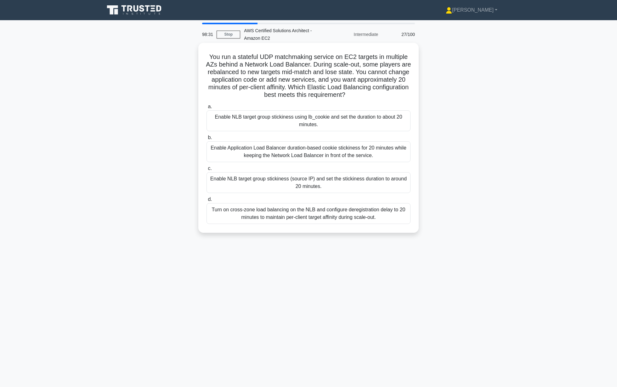
click at [334, 140] on label "b. Enable Application Load Balancer duration-based cookie stickiness for 20 min…" at bounding box center [309, 148] width 204 height 28
click at [207, 140] on input "b. Enable Application Load Balancer duration-based cookie stickiness for 20 min…" at bounding box center [207, 137] width 0 height 4
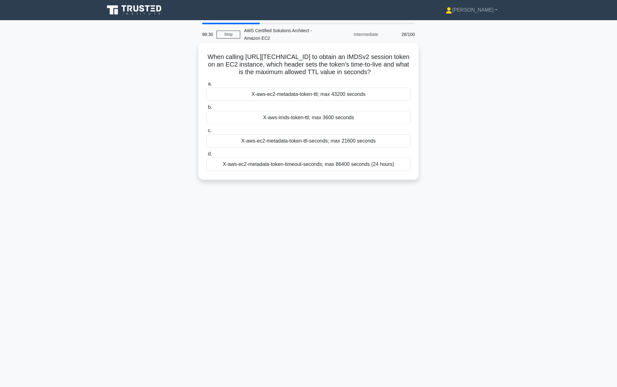
click at [334, 152] on label "d. X-aws-ec2-metadata-token-timeout-seconds; max 86400 seconds (24 hours)" at bounding box center [309, 160] width 204 height 21
click at [207, 152] on input "d. X-aws-ec2-metadata-token-timeout-seconds; max 86400 seconds (24 hours)" at bounding box center [207, 154] width 0 height 4
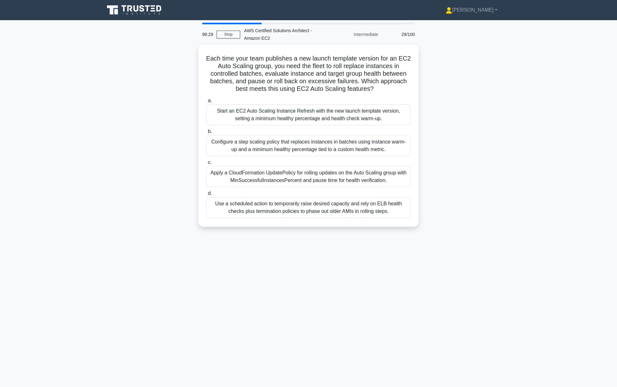
click at [341, 138] on div "Configure a step scaling policy that replaces instances in batches using instan…" at bounding box center [309, 145] width 204 height 21
click at [207, 134] on input "b. Configure a step scaling policy that replaces instances in batches using ins…" at bounding box center [207, 131] width 0 height 4
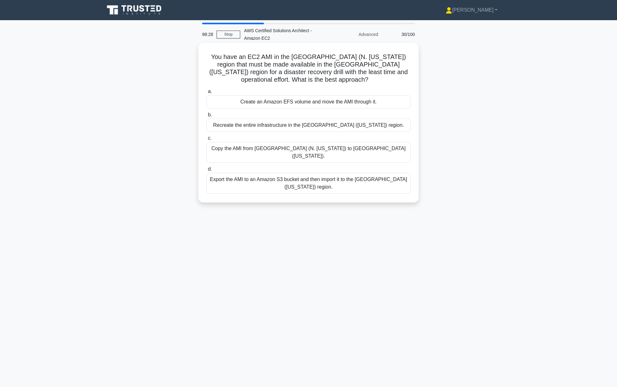
click at [336, 143] on div "Copy the AMI from [GEOGRAPHIC_DATA] (N. [US_STATE]) to [GEOGRAPHIC_DATA] ([US_S…" at bounding box center [309, 152] width 204 height 21
click at [207, 140] on input "c. Copy the AMI from [GEOGRAPHIC_DATA] (N. [US_STATE]) to [GEOGRAPHIC_DATA] [GE…" at bounding box center [207, 138] width 0 height 4
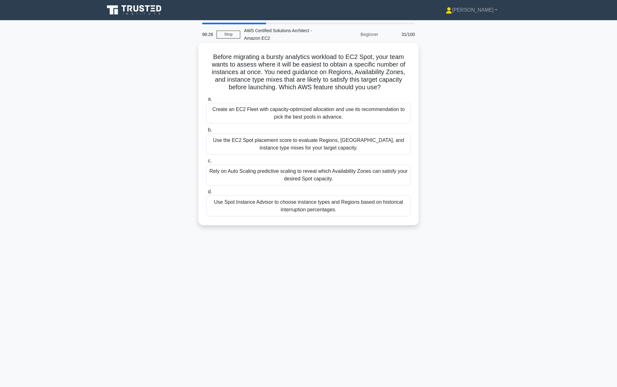
click at [333, 105] on div "Create an EC2 Fleet with capacity-optimized allocation and use its recommendati…" at bounding box center [309, 113] width 204 height 21
click at [207, 101] on input "a. Create an EC2 Fleet with capacity-optimized allocation and use its recommend…" at bounding box center [207, 99] width 0 height 4
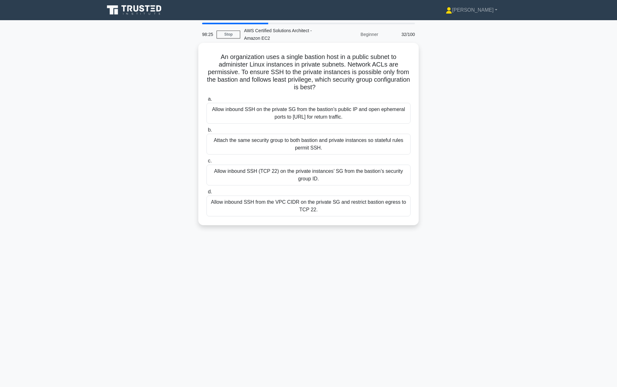
click at [337, 174] on div "Allow inbound SSH (TCP 22) on the private instances’ SG from the bastion’s secu…" at bounding box center [309, 174] width 204 height 21
click at [207, 163] on input "c. Allow inbound SSH (TCP 22) on the private instances’ SG from the bastion’s s…" at bounding box center [207, 161] width 0 height 4
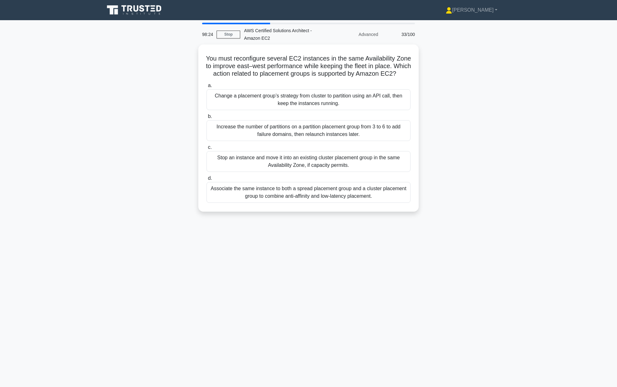
click at [341, 128] on div "Increase the number of partitions on a partition placement group from 3 to 6 to…" at bounding box center [309, 130] width 204 height 21
click at [207, 118] on input "b. Increase the number of partitions on a partition placement group from 3 to 6…" at bounding box center [207, 116] width 0 height 4
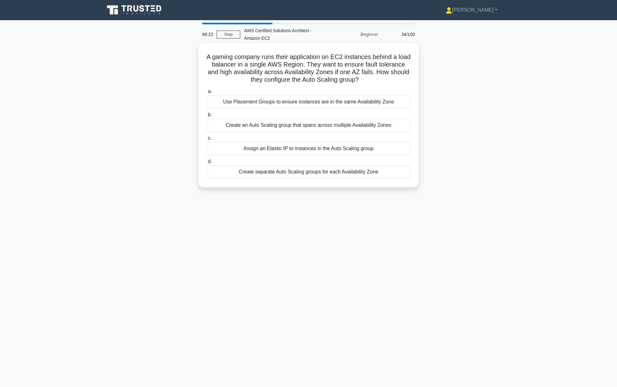
click at [343, 158] on label "d. Create separate Auto Scaling groups for each Availability Zone" at bounding box center [309, 168] width 204 height 21
click at [207, 159] on input "d. Create separate Auto Scaling groups for each Availability Zone" at bounding box center [207, 161] width 0 height 4
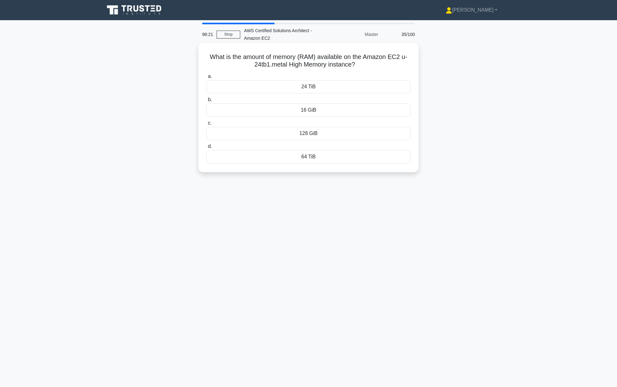
click at [347, 130] on div "128 GiB" at bounding box center [309, 133] width 204 height 13
click at [207, 125] on input "c. 128 GiB" at bounding box center [207, 123] width 0 height 4
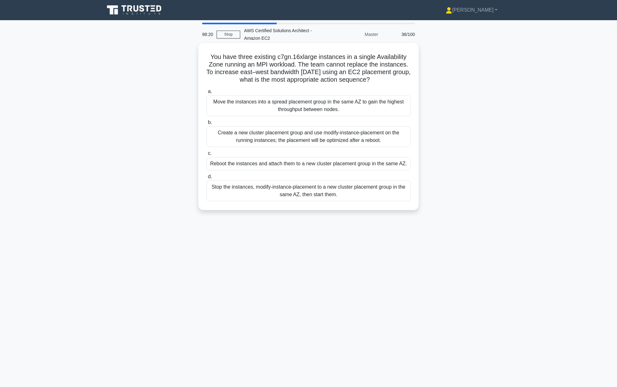
click at [343, 106] on div "Move the instances into a spread placement group in the same AZ to gain the hig…" at bounding box center [309, 105] width 204 height 21
click at [207, 94] on input "a. Move the instances into a spread placement group in the same AZ to gain the …" at bounding box center [207, 91] width 0 height 4
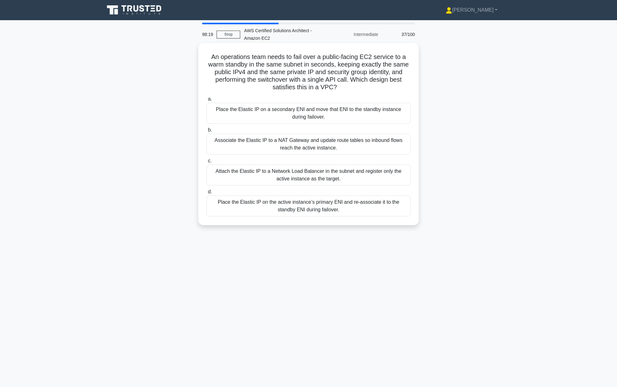
click at [329, 133] on label "b. Associate the Elastic IP to a NAT Gateway and update route tables so inbound…" at bounding box center [309, 140] width 204 height 28
click at [207, 132] on input "b. Associate the Elastic IP to a NAT Gateway and update route tables so inbound…" at bounding box center [207, 130] width 0 height 4
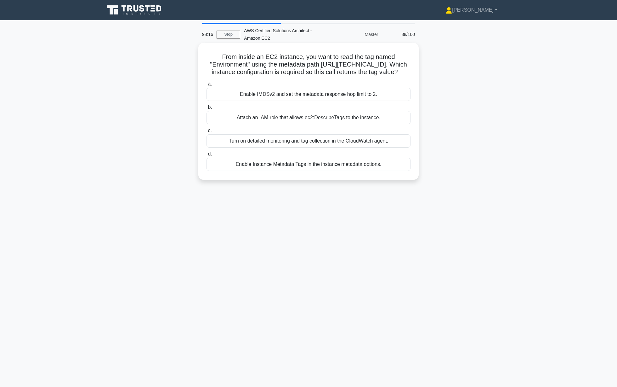
click at [324, 94] on div "a. Enable IMDSv2 and set the metadata response hop limit to 2. b. Attach an IAM…" at bounding box center [309, 125] width 212 height 93
click at [321, 101] on div "Enable IMDSv2 and set the metadata response hop limit to 2." at bounding box center [309, 94] width 204 height 13
click at [207, 86] on input "a. Enable IMDSv2 and set the metadata response hop limit to 2." at bounding box center [207, 84] width 0 height 4
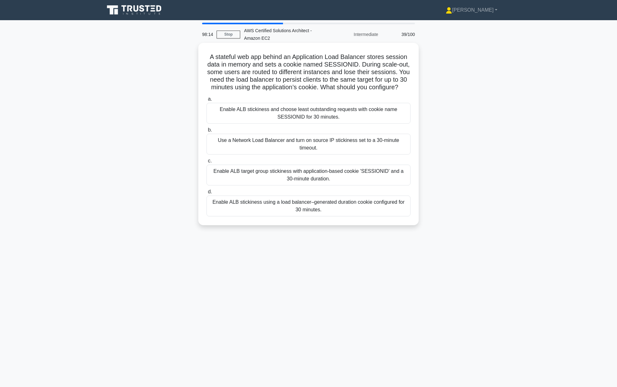
click at [336, 147] on div "Use a Network Load Balancer and turn on source IP stickiness set to a 30-minute…" at bounding box center [309, 144] width 204 height 21
click at [207, 132] on input "b. Use a Network Load Balancer and turn on source IP stickiness set to a 30-min…" at bounding box center [207, 130] width 0 height 4
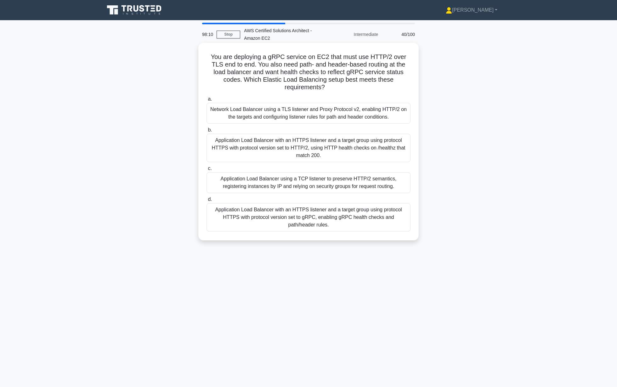
click at [340, 181] on div "Application Load Balancer using a TCP listener to preserve HTTP/2 semantics, re…" at bounding box center [309, 182] width 204 height 21
click at [207, 170] on input "c. Application Load Balancer using a TCP listener to preserve HTTP/2 semantics,…" at bounding box center [207, 168] width 0 height 4
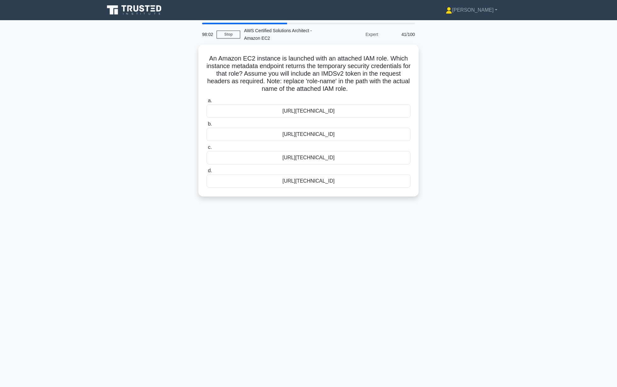
click at [343, 179] on div "[URL][TECHNICAL_ID]" at bounding box center [309, 180] width 204 height 13
click at [207, 173] on input "d. [URL][TECHNICAL_ID]" at bounding box center [207, 171] width 0 height 4
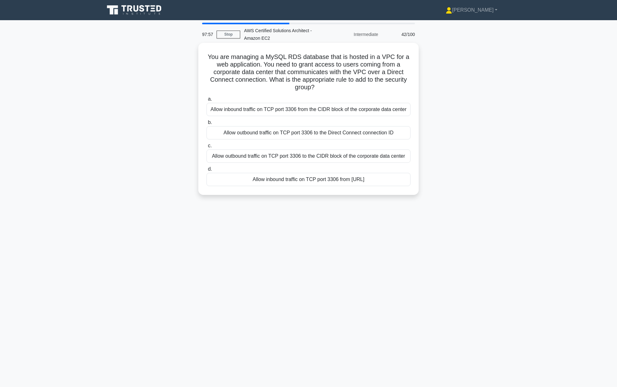
click at [340, 171] on label "d. Allow inbound traffic on TCP port 3306 from [URL]" at bounding box center [309, 175] width 204 height 21
click at [207, 171] on input "d. Allow inbound traffic on TCP port 3306 from [URL]" at bounding box center [207, 169] width 0 height 4
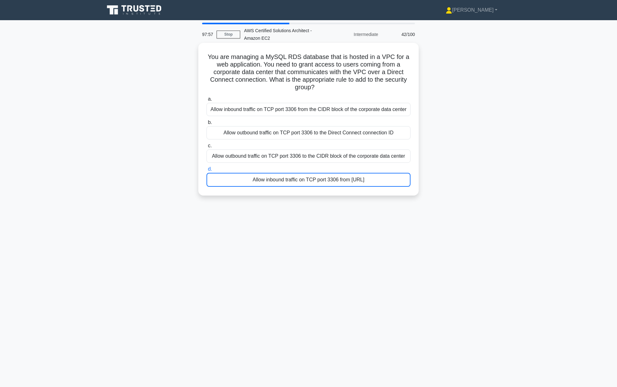
click at [340, 171] on label "d. Allow inbound traffic on TCP port 3306 from [URL]" at bounding box center [309, 175] width 204 height 21
click at [207, 171] on input "d. Allow inbound traffic on TCP port 3306 from [URL]" at bounding box center [207, 169] width 0 height 4
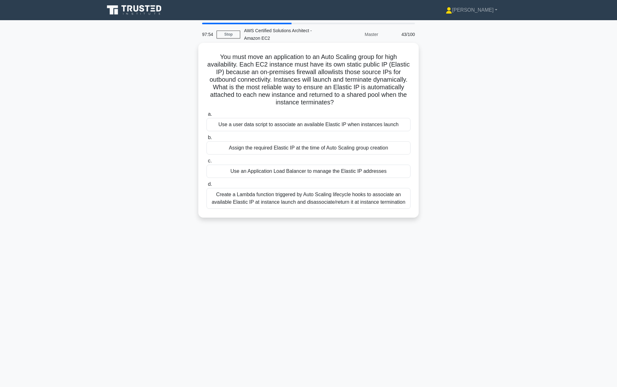
click at [314, 130] on div "Use a user data script to associate an available Elastic IP when instances laun…" at bounding box center [309, 124] width 204 height 13
click at [207, 116] on input "a. Use a user data script to associate an available Elastic IP when instances l…" at bounding box center [207, 114] width 0 height 4
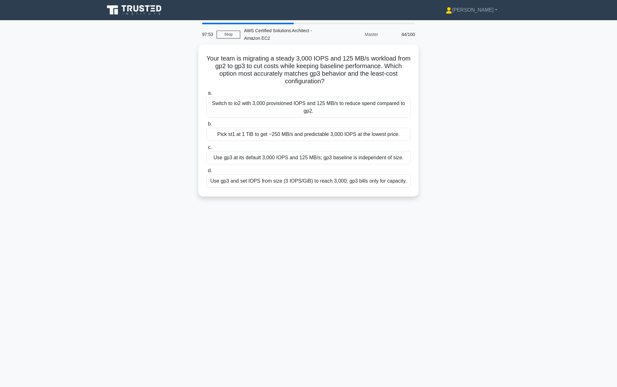
click at [315, 128] on div "Pick st1 at 1 TiB to get ~250 MB/s and predictable 3,000 IOPS at the lowest pri…" at bounding box center [309, 134] width 204 height 13
click at [207, 126] on input "b. Pick st1 at 1 TiB to get ~250 MB/s and predictable 3,000 IOPS at the lowest …" at bounding box center [207, 124] width 0 height 4
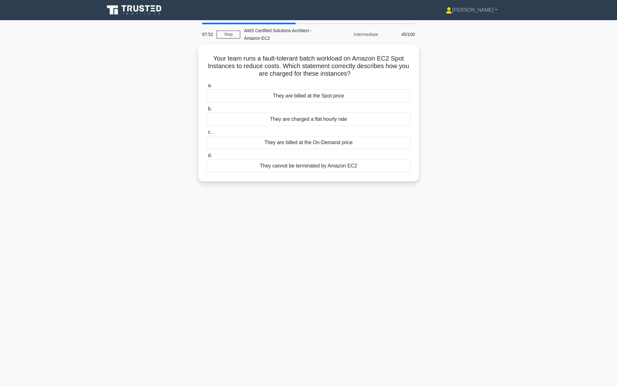
click at [316, 132] on label "c. They are billed at the On-Demand price" at bounding box center [309, 138] width 204 height 21
click at [207, 132] on input "c. They are billed at the On-Demand price" at bounding box center [207, 132] width 0 height 4
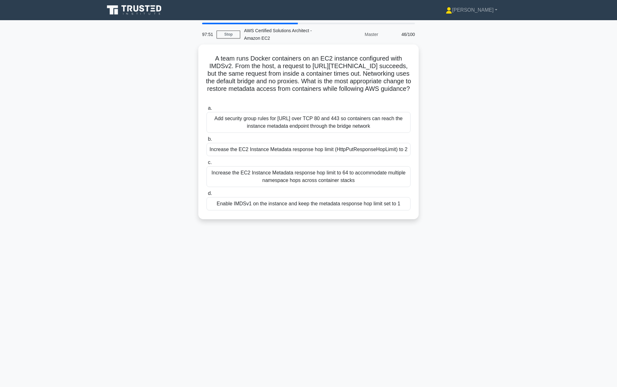
click at [331, 108] on label "a. Add security group rules for [URL] over TCP 80 and 443 so containers can rea…" at bounding box center [309, 118] width 204 height 28
click at [207, 108] on input "a. Add security group rules for [URL] over TCP 80 and 443 so containers can rea…" at bounding box center [207, 108] width 0 height 4
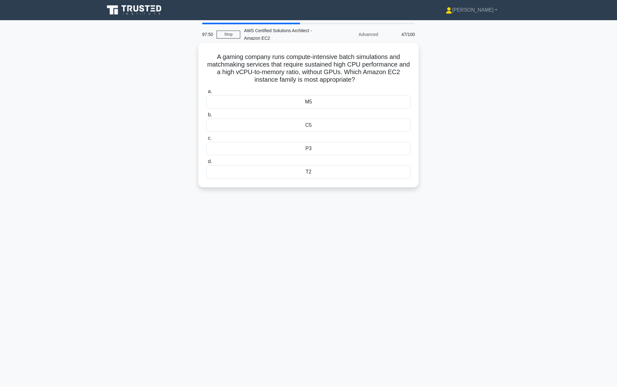
click at [303, 139] on label "c. P3" at bounding box center [309, 144] width 204 height 21
click at [207, 139] on input "c. P3" at bounding box center [207, 138] width 0 height 4
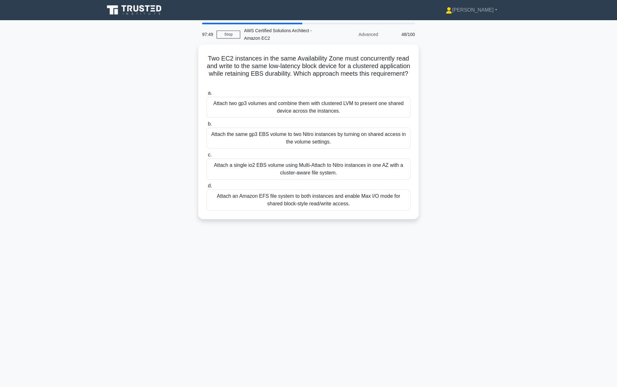
click at [318, 103] on div "Attach two gp3 volumes and combine them with clustered LVM to present one share…" at bounding box center [309, 107] width 204 height 21
click at [207, 95] on input "a. Attach two gp3 volumes and combine them with clustered LVM to present one sh…" at bounding box center [207, 93] width 0 height 4
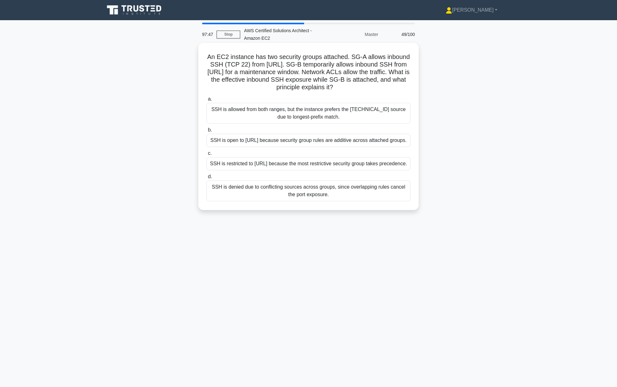
click at [304, 107] on div "SSH is allowed from both ranges, but the instance prefers the [TECHNICAL_ID] so…" at bounding box center [309, 113] width 204 height 21
click at [207, 101] on input "a. SSH is allowed from both ranges, but the instance prefers the [TECHNICAL_ID]…" at bounding box center [207, 99] width 0 height 4
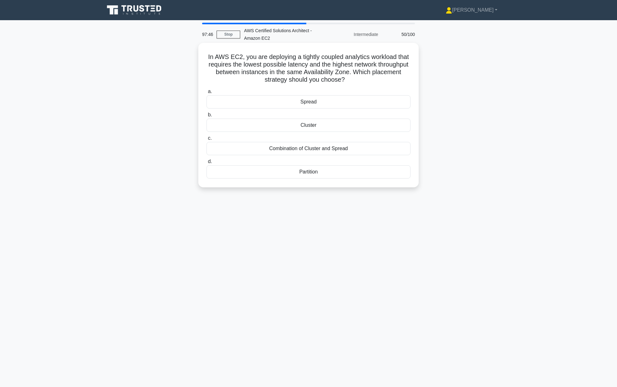
click at [321, 107] on div "Spread" at bounding box center [309, 101] width 204 height 13
click at [207, 94] on input "a. Spread" at bounding box center [207, 91] width 0 height 4
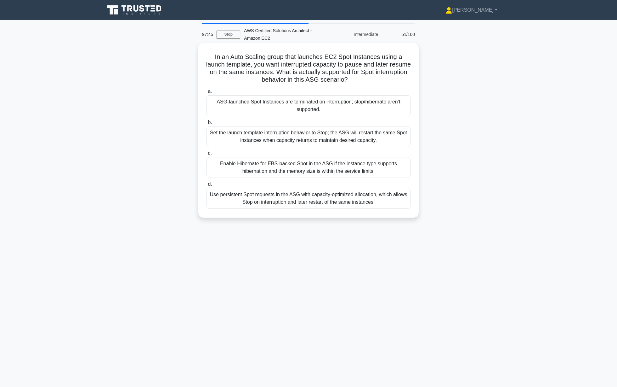
click at [352, 119] on label "b. Set the launch template interruption behavior to Stop; the ASG will restart …" at bounding box center [309, 132] width 204 height 28
click at [207, 120] on input "b. Set the launch template interruption behavior to Stop; the ASG will restart …" at bounding box center [207, 122] width 0 height 4
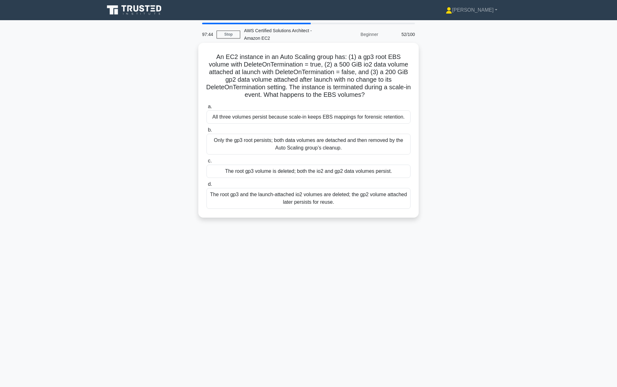
click at [336, 126] on div "a. All three volumes persist because scale-in keeps EBS mappings for forensic r…" at bounding box center [309, 155] width 212 height 108
click at [351, 116] on div "All three volumes persist because scale-in keeps EBS mappings for forensic rete…" at bounding box center [309, 116] width 204 height 13
click at [207, 109] on input "a. All three volumes persist because scale-in keeps EBS mappings for forensic r…" at bounding box center [207, 107] width 0 height 4
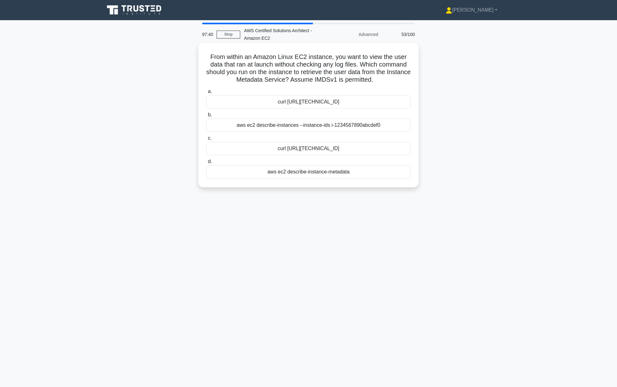
click at [319, 144] on div "curl [URL][TECHNICAL_ID]" at bounding box center [309, 148] width 204 height 13
click at [207, 140] on input "[PERSON_NAME] [URL][TECHNICAL_ID]" at bounding box center [207, 138] width 0 height 4
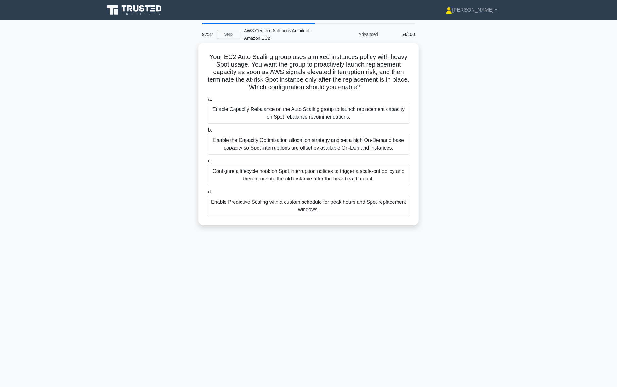
click at [323, 167] on div "Configure a lifecycle hook on Spot interruption notices to trigger a scale-out …" at bounding box center [309, 174] width 204 height 21
click at [207, 163] on input "c. Configure a lifecycle hook on Spot interruption notices to trigger a scale-o…" at bounding box center [207, 161] width 0 height 4
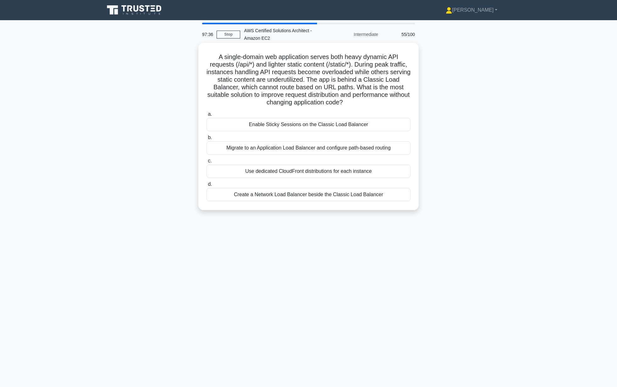
click at [329, 124] on div "Enable Sticky Sessions on the Classic Load Balancer" at bounding box center [309, 124] width 204 height 13
click at [207, 116] on input "a. Enable Sticky Sessions on the Classic Load Balancer" at bounding box center [207, 114] width 0 height 4
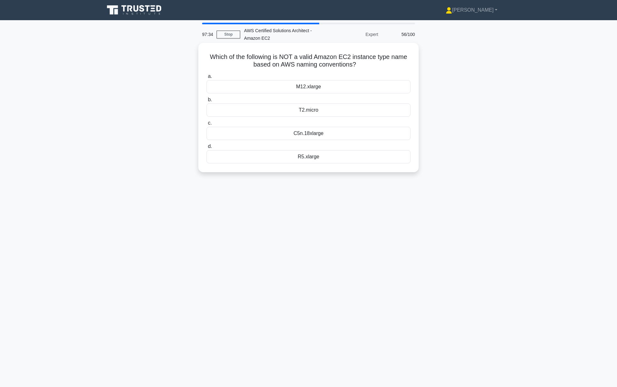
click at [346, 129] on div "C5n.18xlarge" at bounding box center [309, 133] width 204 height 13
click at [207, 125] on input "c. C5n.18xlarge" at bounding box center [207, 123] width 0 height 4
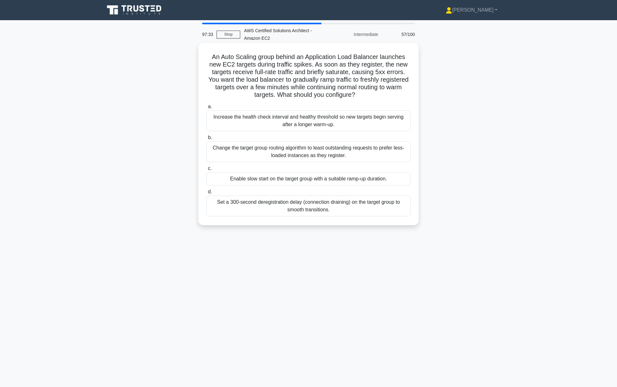
click at [309, 113] on div "Increase the health check interval and healthy threshold so new targets begin s…" at bounding box center [309, 120] width 204 height 21
click at [207, 109] on input "a. Increase the health check interval and healthy threshold so new targets begi…" at bounding box center [207, 107] width 0 height 4
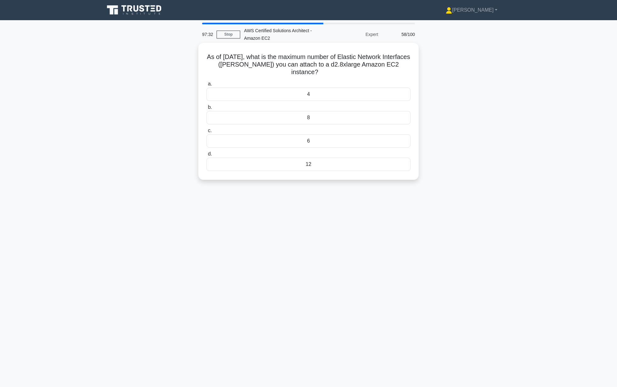
click at [363, 144] on div "6" at bounding box center [309, 140] width 204 height 13
click at [207, 133] on input "c. 6" at bounding box center [207, 131] width 0 height 4
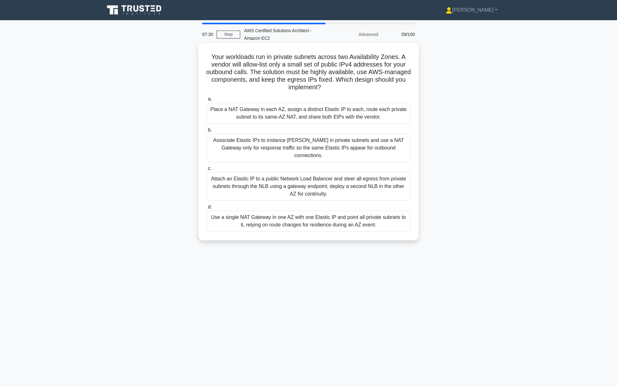
click at [316, 111] on div "Place a NAT Gateway in each AZ, assign a distinct Elastic IP to each, route eac…" at bounding box center [309, 113] width 204 height 21
click at [207, 101] on input "a. Place a NAT Gateway in each AZ, assign a distinct Elastic IP to each, route …" at bounding box center [207, 99] width 0 height 4
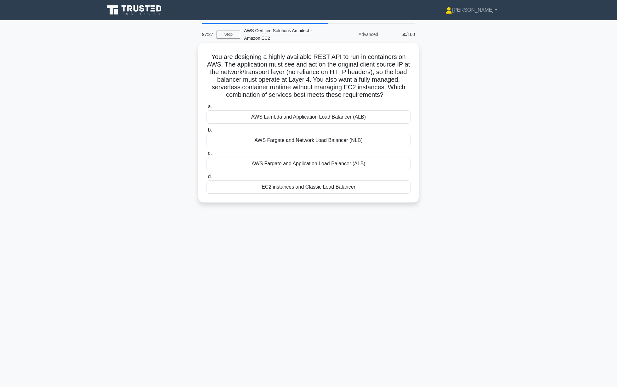
click at [360, 117] on div "AWS Lambda and Application Load Balancer (ALB)" at bounding box center [309, 116] width 204 height 13
click at [207, 109] on input "a. AWS Lambda and Application Load Balancer (ALB)" at bounding box center [207, 107] width 0 height 4
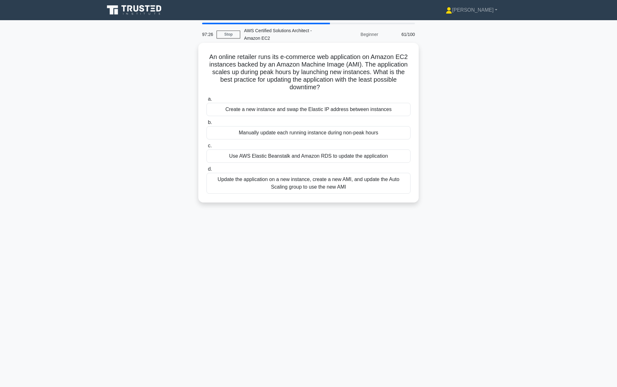
click at [363, 125] on label "b. Manually update each running instance during non-peak hours" at bounding box center [309, 128] width 204 height 21
click at [207, 124] on input "b. Manually update each running instance during non-peak hours" at bounding box center [207, 122] width 0 height 4
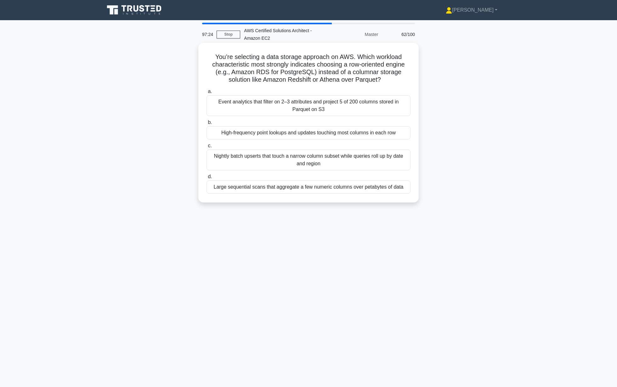
click at [363, 110] on div "Event analytics that filter on 2–3 attributes and project 5 of 200 columns stor…" at bounding box center [309, 105] width 204 height 21
click at [207, 94] on input "a. Event analytics that filter on 2–3 attributes and project 5 of 200 columns s…" at bounding box center [207, 91] width 0 height 4
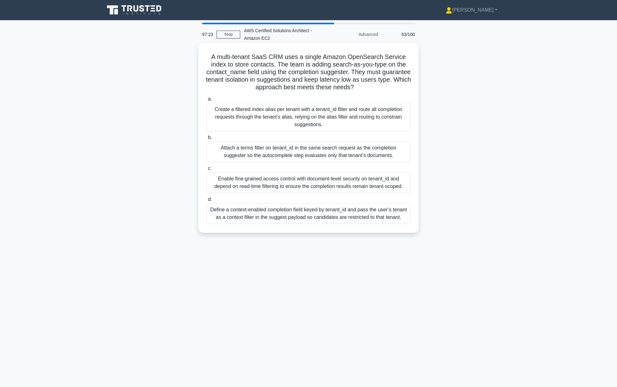
click at [355, 119] on div "Create a filtered index alias per tenant with a tenant_id filter and route all …" at bounding box center [309, 117] width 204 height 28
click at [207, 101] on input "a. Create a filtered index alias per tenant with a tenant_id filter and route a…" at bounding box center [207, 99] width 0 height 4
click at [355, 119] on div "Create a filtered index alias per tenant with a tenant_id filter and route all …" at bounding box center [309, 117] width 204 height 29
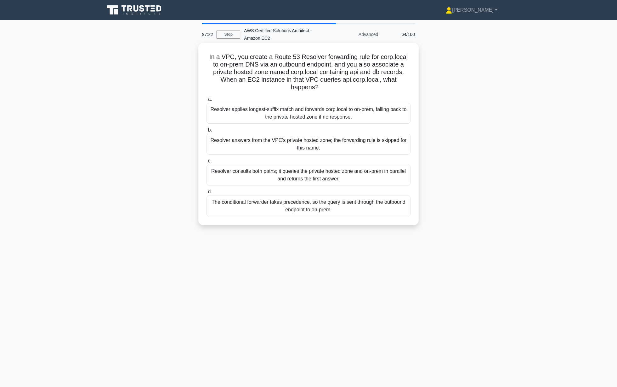
click at [354, 146] on div "Resolver answers from the VPC's private hosted zone; the forwarding rule is ski…" at bounding box center [309, 144] width 204 height 21
click at [207, 132] on input "b. Resolver answers from the VPC's private hosted zone; the forwarding rule is …" at bounding box center [207, 130] width 0 height 4
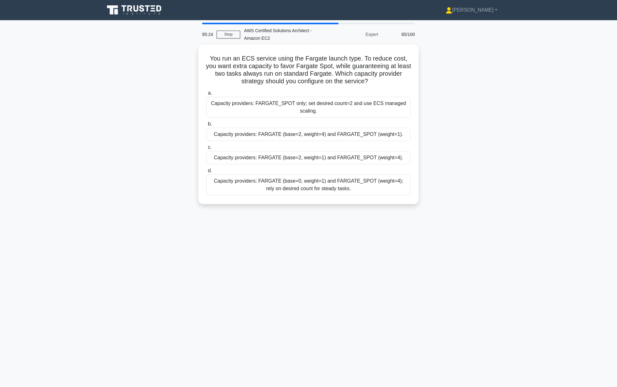
click at [358, 143] on label "c. Capacity providers: FARGATE (base=2, weight=1) and FARGATE_SPOT (weight=4)." at bounding box center [309, 153] width 204 height 21
click at [207, 145] on input "c. Capacity providers: FARGATE (base=2, weight=1) and FARGATE_SPOT (weight=4)." at bounding box center [207, 147] width 0 height 4
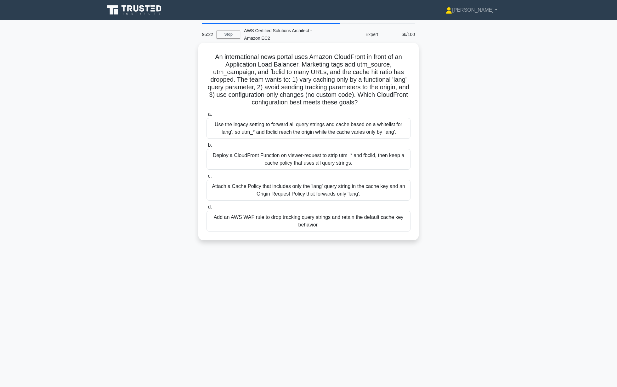
click at [363, 126] on div "Use the legacy setting to forward all query strings and cache based on a whitel…" at bounding box center [309, 128] width 204 height 21
click at [207, 116] on input "a. Use the legacy setting to forward all query strings and cache based on a whi…" at bounding box center [207, 114] width 0 height 4
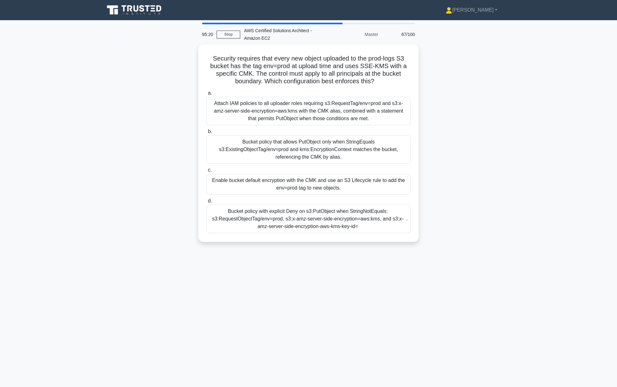
click at [360, 135] on div "Bucket policy that allows PutObject only when StringEquals s3:ExistingObjectTag…" at bounding box center [309, 149] width 204 height 28
click at [207, 134] on input "b. Bucket policy that allows PutObject only when StringEquals s3:ExistingObject…" at bounding box center [207, 131] width 0 height 4
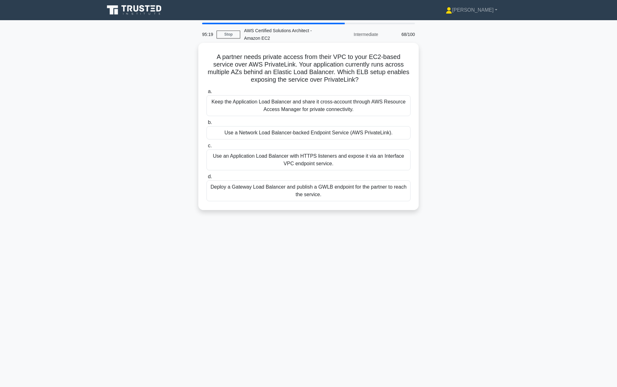
click at [372, 150] on div "Use an Application Load Balancer with HTTPS listeners and expose it via an Inte…" at bounding box center [309, 159] width 204 height 21
click at [207, 148] on input "c. Use an Application Load Balancer with HTTPS listeners and expose it via an I…" at bounding box center [207, 146] width 0 height 4
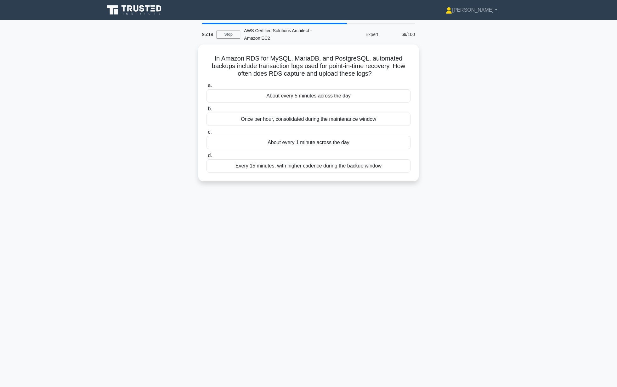
click at [372, 123] on div "Once per hour, consolidated during the maintenance window" at bounding box center [309, 118] width 204 height 13
click at [207, 111] on input "b. Once per hour, consolidated during the maintenance window" at bounding box center [207, 109] width 0 height 4
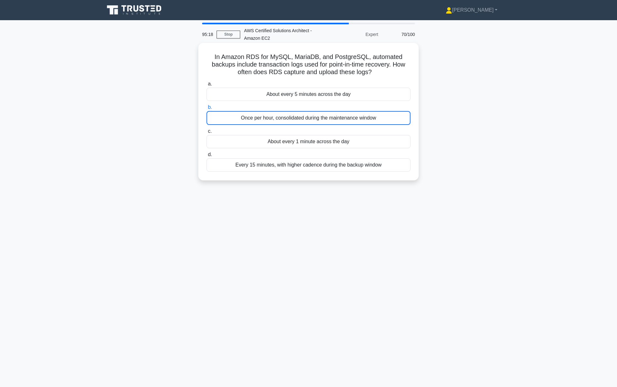
click at [370, 109] on label "b. Once per hour, consolidated during the maintenance window" at bounding box center [309, 113] width 204 height 21
click at [207, 109] on input "b. Once per hour, consolidated during the maintenance window" at bounding box center [207, 107] width 0 height 4
click at [368, 93] on div "About every 5 minutes across the day" at bounding box center [309, 94] width 204 height 13
click at [207, 86] on input "a. About every 5 minutes across the day" at bounding box center [207, 84] width 0 height 4
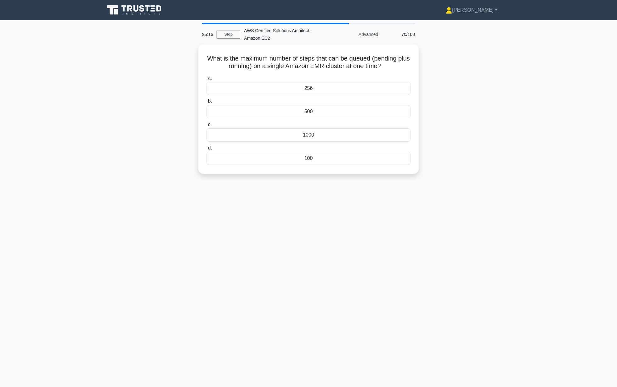
click at [370, 97] on label "b. 500" at bounding box center [309, 107] width 204 height 21
click at [207, 99] on input "b. 500" at bounding box center [207, 101] width 0 height 4
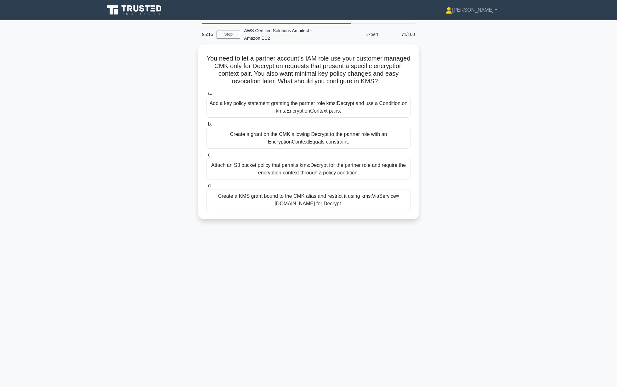
click at [381, 115] on div "Add a key policy statement granting the partner role kms:Decrypt and use a Cond…" at bounding box center [309, 107] width 204 height 21
click at [207, 95] on input "a. Add a key policy statement granting the partner role kms:Decrypt and use a C…" at bounding box center [207, 93] width 0 height 4
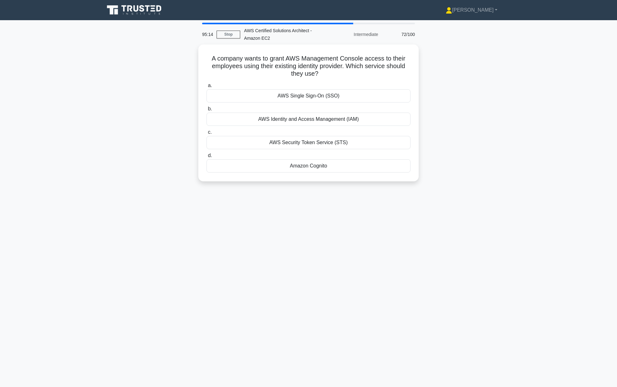
click at [381, 133] on label "c. AWS Security Token Service (STS)" at bounding box center [309, 138] width 204 height 21
click at [207, 133] on input "c. AWS Security Token Service (STS)" at bounding box center [207, 132] width 0 height 4
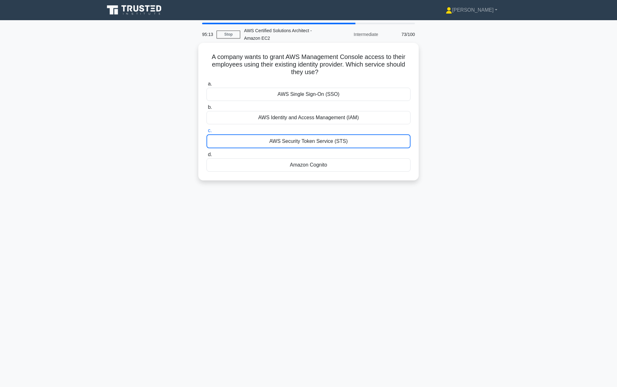
click at [378, 117] on div "AWS Identity and Access Management (IAM)" at bounding box center [309, 117] width 204 height 13
click at [207, 109] on input "b. AWS Identity and Access Management (IAM)" at bounding box center [207, 107] width 0 height 4
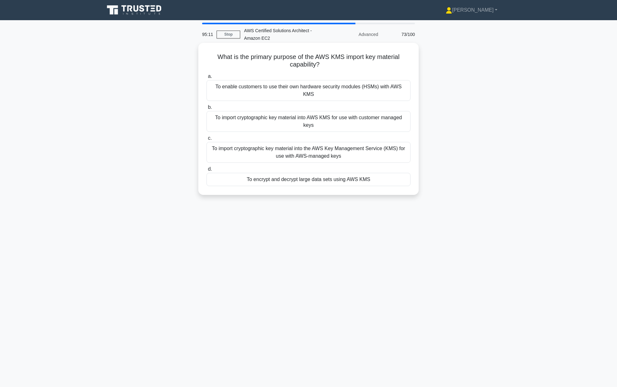
click at [318, 142] on div "To import cryptographic key material into the AWS Key Management Service (KMS) …" at bounding box center [309, 152] width 204 height 21
click at [207, 136] on input "c. To import cryptographic key material into the AWS Key Management Service (KM…" at bounding box center [207, 138] width 0 height 4
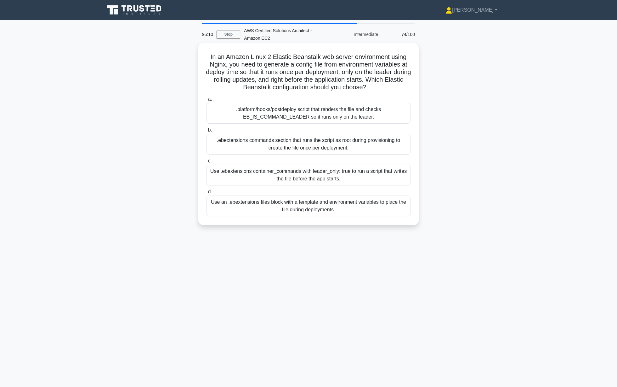
click at [339, 112] on div ".platform/hooks/postdeploy script that renders the file and checks EB_IS_COMMAN…" at bounding box center [309, 113] width 204 height 21
click at [207, 101] on input "a. .platform/hooks/postdeploy script that renders the file and checks EB_IS_COM…" at bounding box center [207, 99] width 0 height 4
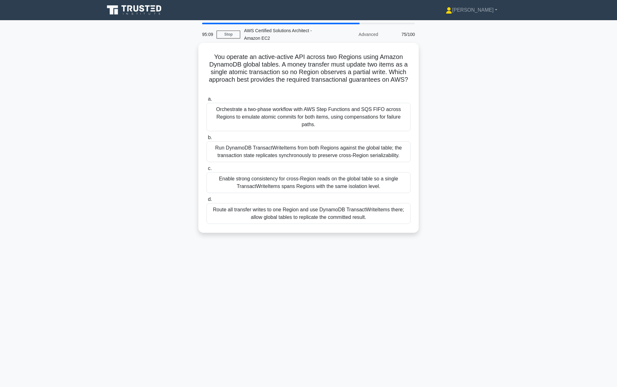
click at [348, 122] on div "Orchestrate a two-phase workflow with AWS Step Functions and SQS FIFO across Re…" at bounding box center [309, 117] width 204 height 28
click at [207, 101] on input "a. Orchestrate a two-phase workflow with AWS Step Functions and SQS FIFO across…" at bounding box center [207, 99] width 0 height 4
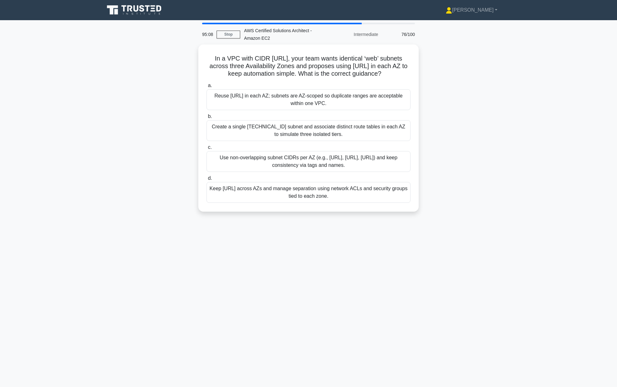
click at [360, 130] on div "Create a single 10.0.10.0/24 subnet and associate distinct route tables in each…" at bounding box center [309, 130] width 204 height 21
click at [207, 118] on input "b. Create a single 10.0.10.0/24 subnet and associate distinct route tables in e…" at bounding box center [207, 116] width 0 height 4
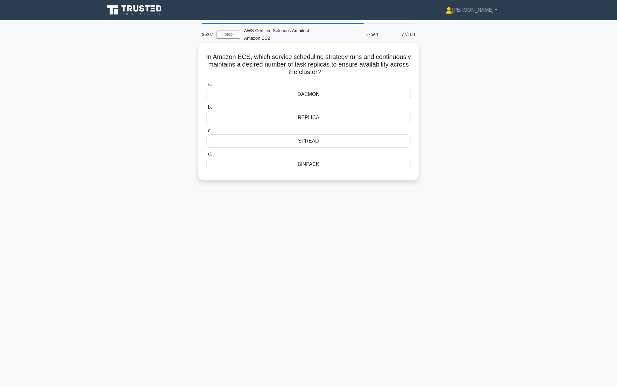
click at [370, 134] on label "c. SPREAD" at bounding box center [309, 137] width 204 height 21
click at [207, 133] on input "c. SPREAD" at bounding box center [207, 131] width 0 height 4
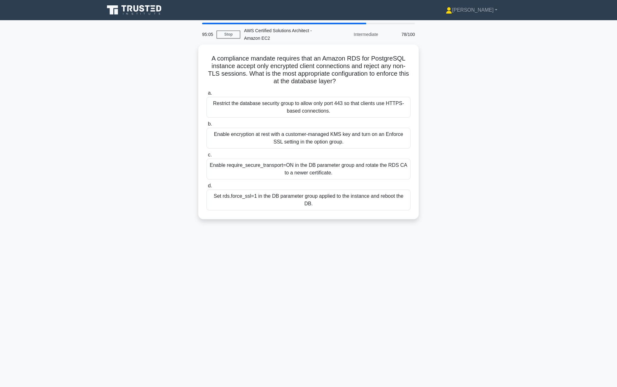
click at [349, 141] on div "Enable encryption at rest with a customer-managed KMS key and turn on an Enforc…" at bounding box center [309, 138] width 204 height 21
click at [207, 126] on input "b. Enable encryption at rest with a customer-managed KMS key and turn on an Enf…" at bounding box center [207, 124] width 0 height 4
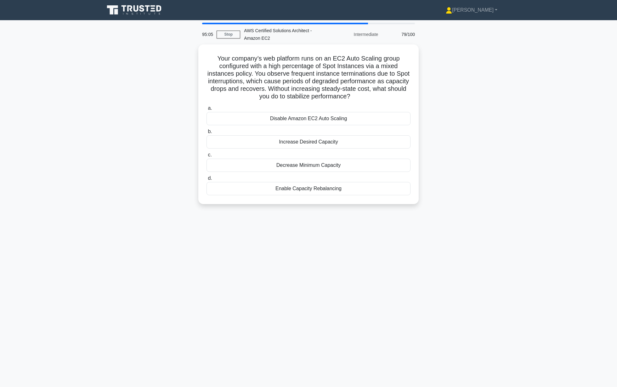
click at [386, 128] on label "b. Increase Desired Capacity" at bounding box center [309, 138] width 204 height 21
click at [207, 129] on input "b. Increase Desired Capacity" at bounding box center [207, 131] width 0 height 4
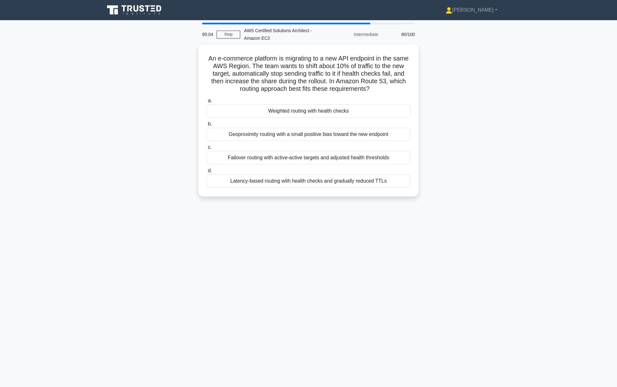
click at [338, 164] on div "a. Weighted routing with health checks b. Geoproximity routing with a small pos…" at bounding box center [309, 141] width 212 height 93
click at [346, 156] on div "Failover routing with active-active targets and adjusted health thresholds" at bounding box center [309, 155] width 204 height 13
click at [207, 148] on input "c. Failover routing with active-active targets and adjusted health thresholds" at bounding box center [207, 146] width 0 height 4
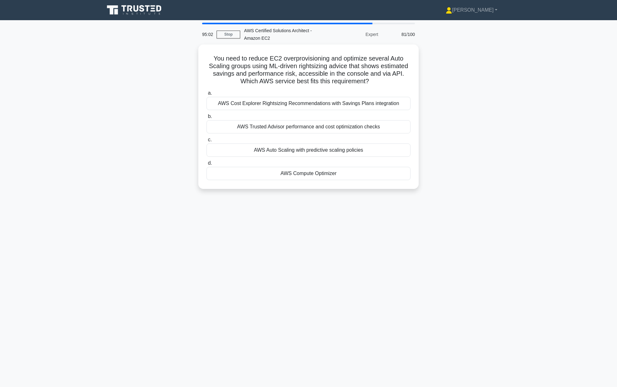
click at [357, 93] on label "a. AWS Cost Explorer Rightsizing Recommendations with Savings Plans integration" at bounding box center [309, 99] width 204 height 21
click at [207, 93] on input "a. AWS Cost Explorer Rightsizing Recommendations with Savings Plans integration" at bounding box center [207, 93] width 0 height 4
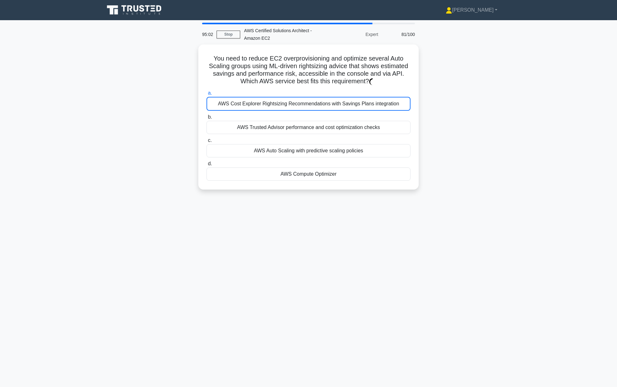
click at [357, 93] on label "a. AWS Cost Explorer Rightsizing Recommendations with Savings Plans integration" at bounding box center [309, 99] width 204 height 21
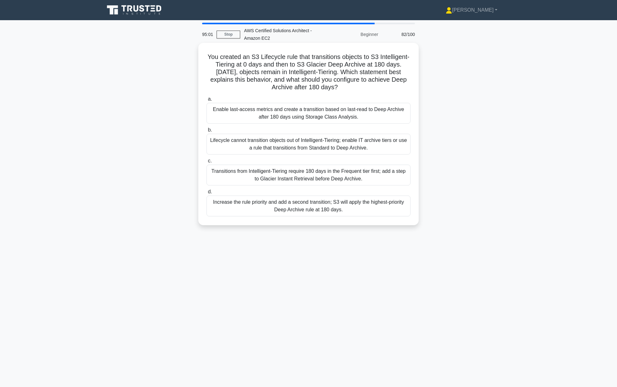
click at [365, 135] on div "Lifecycle cannot transition objects out of Intelligent-Tiering; enable IT archi…" at bounding box center [309, 144] width 204 height 21
click at [207, 132] on input "b. Lifecycle cannot transition objects out of Intelligent-Tiering; enable IT ar…" at bounding box center [207, 130] width 0 height 4
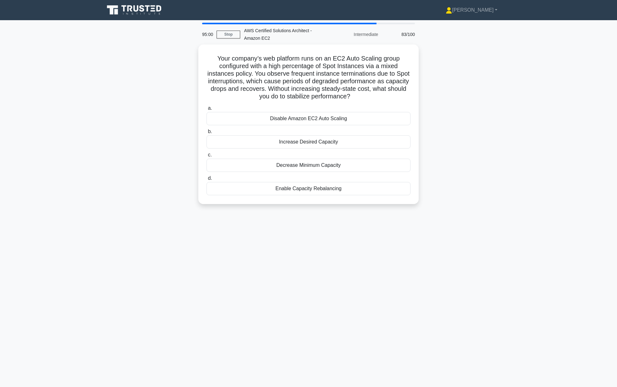
click at [359, 112] on div "Disable Amazon EC2 Auto Scaling" at bounding box center [309, 118] width 204 height 13
click at [207, 110] on input "a. Disable Amazon EC2 Auto Scaling" at bounding box center [207, 108] width 0 height 4
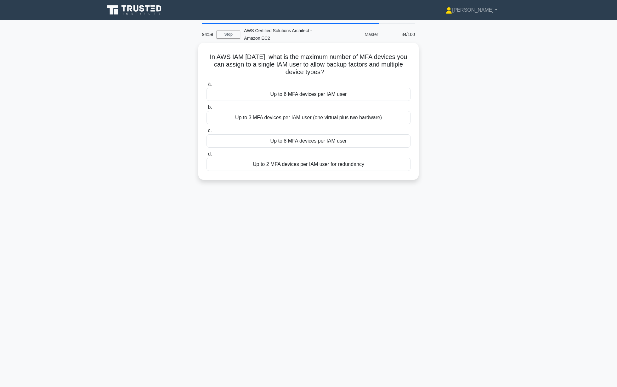
click at [345, 138] on div "Up to 8 MFA devices per IAM user" at bounding box center [309, 140] width 204 height 13
click at [207, 133] on input "c. Up to 8 MFA devices per IAM user" at bounding box center [207, 131] width 0 height 4
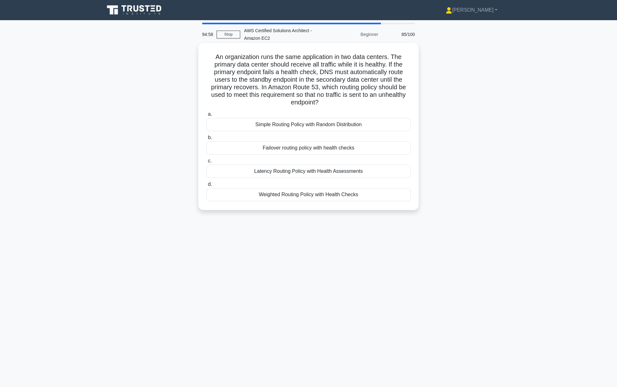
click at [350, 113] on label "a. Simple Routing Policy with Random Distribution" at bounding box center [309, 120] width 204 height 21
click at [207, 113] on input "a. Simple Routing Policy with Random Distribution" at bounding box center [207, 114] width 0 height 4
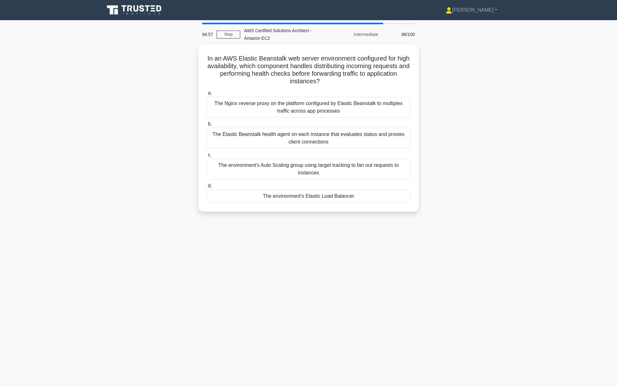
click at [355, 126] on label "b. The Elastic Beanstalk health agent on each instance that evaluates status an…" at bounding box center [309, 134] width 204 height 28
click at [207, 126] on input "b. The Elastic Beanstalk health agent on each instance that evaluates status an…" at bounding box center [207, 124] width 0 height 4
click at [355, 126] on label "b. The Elastic Beanstalk health agent on each instance that evaluates status an…" at bounding box center [309, 134] width 204 height 29
click at [207, 126] on input "b. The Elastic Beanstalk health agent on each instance that evaluates status an…" at bounding box center [207, 124] width 0 height 4
click at [355, 126] on label "b. The Elastic Beanstalk health agent on each instance that evaluates status an…" at bounding box center [309, 134] width 204 height 29
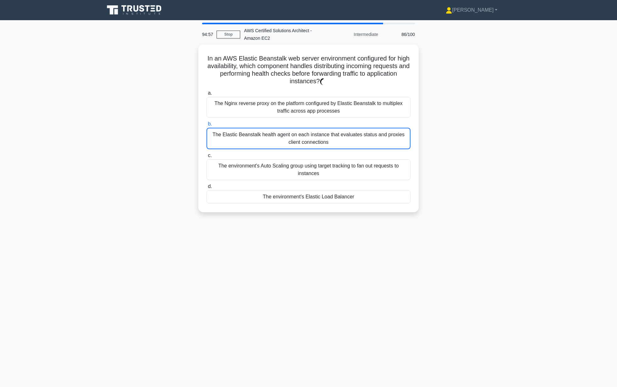
click at [207, 126] on input "b. The Elastic Beanstalk health agent on each instance that evaluates status an…" at bounding box center [207, 124] width 0 height 4
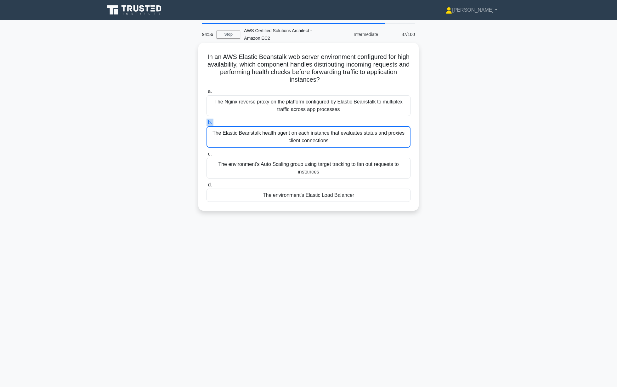
click at [359, 134] on div "The Elastic Beanstalk health agent on each instance that evaluates status and p…" at bounding box center [309, 136] width 204 height 21
click at [207, 124] on input "b. The Elastic Beanstalk health agent on each instance that evaluates status an…" at bounding box center [207, 122] width 0 height 4
click at [362, 140] on div "The Elastic Beanstalk health agent on each instance that evaluates status and p…" at bounding box center [309, 136] width 204 height 21
click at [207, 124] on input "b. The Elastic Beanstalk health agent on each instance that evaluates status an…" at bounding box center [207, 122] width 0 height 4
click at [372, 165] on div "The environment's Auto Scaling group using target tracking to fan out requests …" at bounding box center [309, 168] width 204 height 21
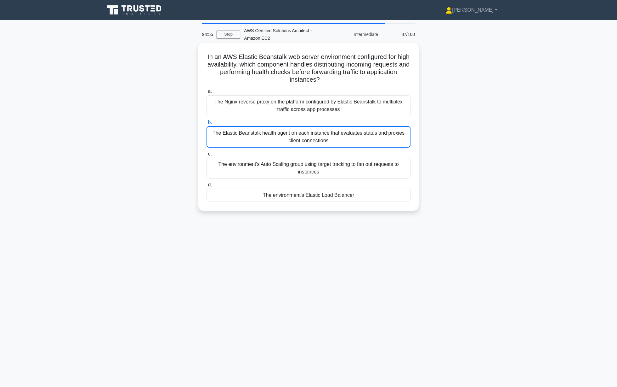
click at [207, 156] on input "c. The environment's Auto Scaling group using target tracking to fan out reques…" at bounding box center [207, 154] width 0 height 4
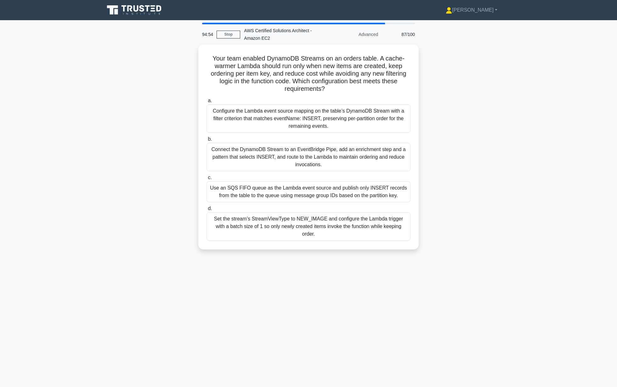
click at [365, 166] on div "Connect the DynamoDB Stream to an EventBridge Pipe, add an enrichment step and …" at bounding box center [309, 157] width 204 height 28
click at [207, 141] on input "b. Connect the DynamoDB Stream to an EventBridge Pipe, add an enrichment step a…" at bounding box center [207, 139] width 0 height 4
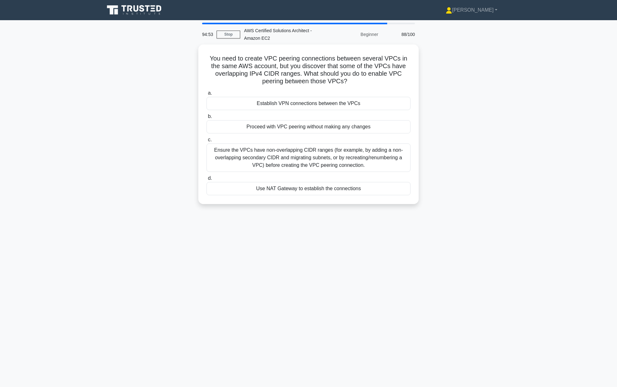
click at [364, 129] on div "Proceed with VPC peering without making any changes" at bounding box center [309, 126] width 204 height 13
click at [207, 118] on input "b. Proceed with VPC peering without making any changes" at bounding box center [207, 116] width 0 height 4
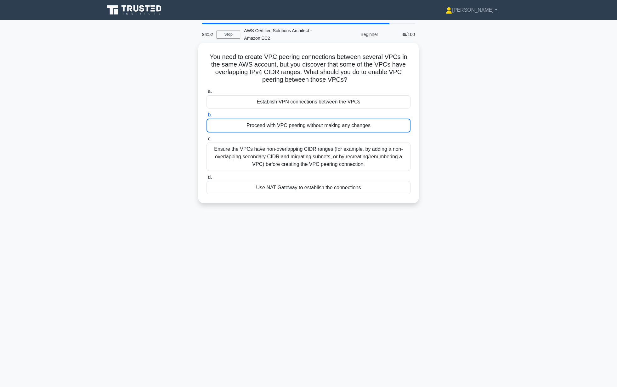
click at [366, 152] on div "Ensure the VPCs have non-overlapping CIDR ranges (for example, by adding a non-…" at bounding box center [309, 156] width 204 height 28
click at [207, 141] on input "c. Ensure the VPCs have non-overlapping CIDR ranges (for example, by adding a n…" at bounding box center [207, 139] width 0 height 4
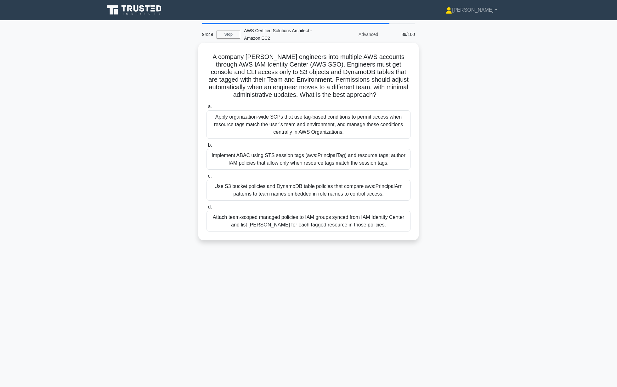
click at [312, 123] on div "Apply organization-wide SCPs that use tag-based conditions to permit access whe…" at bounding box center [309, 124] width 204 height 28
click at [207, 109] on input "a. Apply organization-wide SCPs that use tag-based conditions to permit access …" at bounding box center [207, 107] width 0 height 4
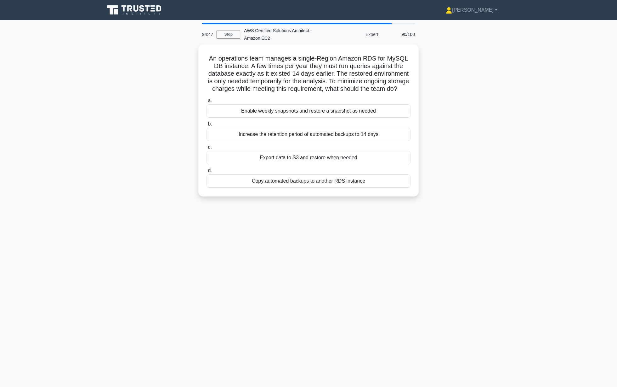
click at [317, 121] on label "b. Increase the retention period of automated backups to 14 days" at bounding box center [309, 130] width 204 height 21
click at [207, 122] on input "b. Increase the retention period of automated backups to 14 days" at bounding box center [207, 124] width 0 height 4
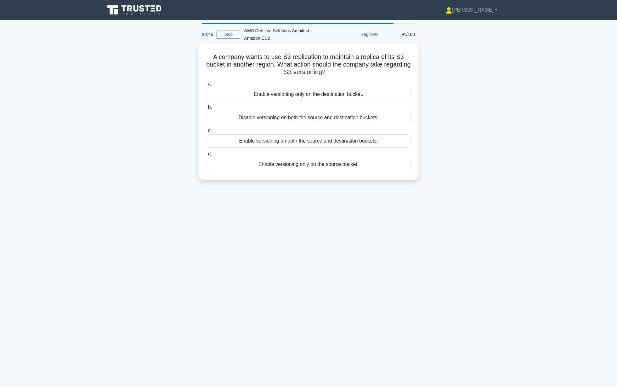
click at [320, 109] on label "b. Disable versioning on both the source and destination buckets." at bounding box center [309, 113] width 204 height 21
click at [207, 109] on input "b. Disable versioning on both the source and destination buckets." at bounding box center [207, 107] width 0 height 4
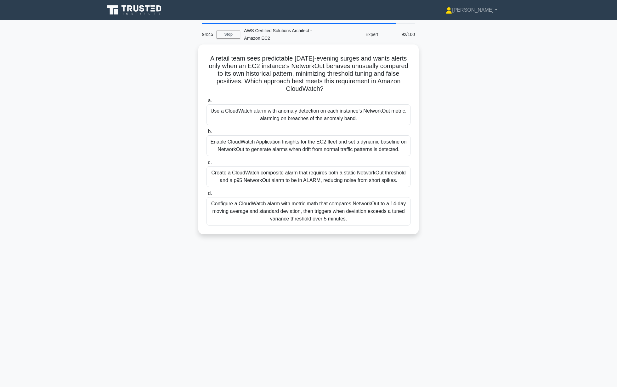
click at [322, 104] on div "Use a CloudWatch alarm with anomaly detection on each instance’s NetworkOut met…" at bounding box center [309, 114] width 204 height 21
click at [207, 99] on input "a. Use a CloudWatch alarm with anomaly detection on each instance’s NetworkOut …" at bounding box center [207, 101] width 0 height 4
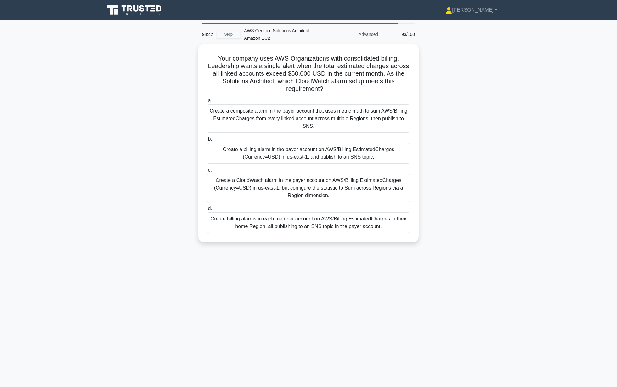
click at [334, 132] on div "a. Create a composite alarm in the payer account that uses metric math to sum A…" at bounding box center [309, 164] width 212 height 139
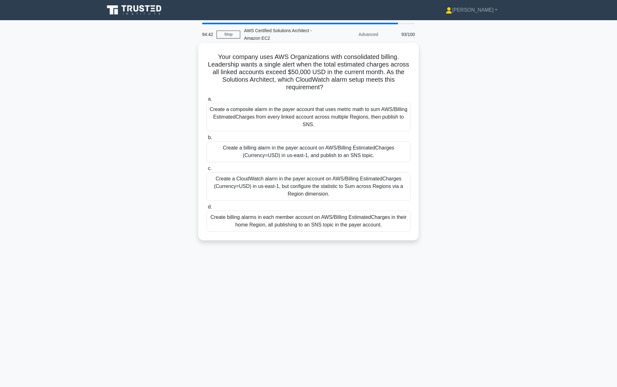
click at [343, 116] on div "Create a composite alarm in the payer account that uses metric math to sum AWS/…" at bounding box center [309, 117] width 204 height 28
click at [207, 101] on input "a. Create a composite alarm in the payer account that uses metric math to sum A…" at bounding box center [207, 99] width 0 height 4
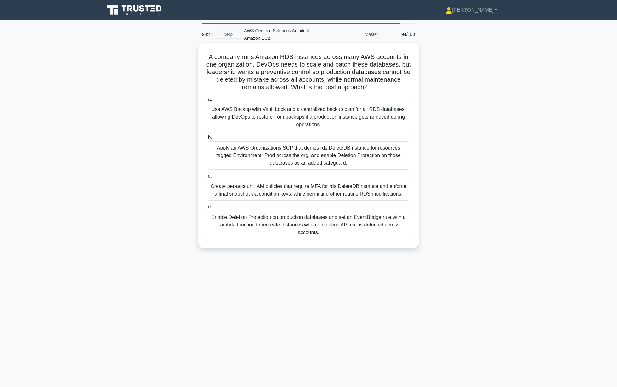
click at [322, 147] on div "Apply an AWS Organizations SCP that denies rds:DeleteDBInstance for resources t…" at bounding box center [309, 155] width 204 height 28
click at [207, 140] on input "b. Apply an AWS Organizations SCP that denies rds:DeleteDBInstance for resource…" at bounding box center [207, 137] width 0 height 4
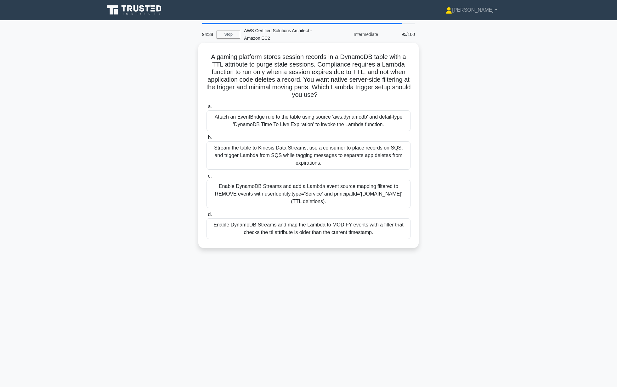
click at [353, 114] on div "Attach an EventBridge rule to the table using source 'aws.dynamodb' and detail-…" at bounding box center [309, 120] width 204 height 21
click at [207, 109] on input "a. Attach an EventBridge rule to the table using source 'aws.dynamodb' and deta…" at bounding box center [207, 107] width 0 height 4
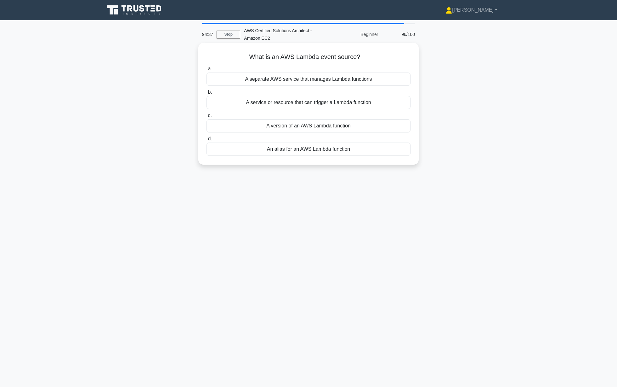
click at [359, 139] on label "d. An alias for an AWS Lambda function" at bounding box center [309, 145] width 204 height 21
click at [207, 139] on input "d. An alias for an AWS Lambda function" at bounding box center [207, 139] width 0 height 4
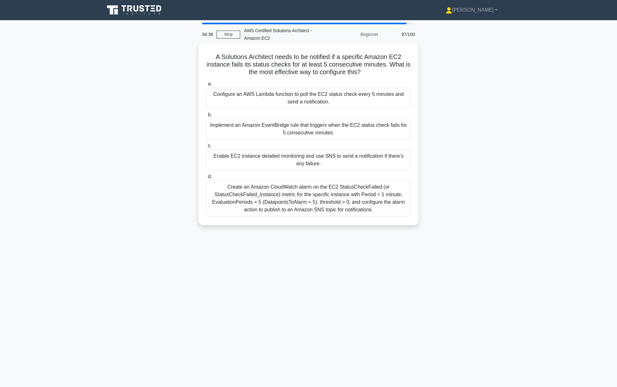
click at [358, 112] on label "b. Implement an Amazon EventBridge rule that triggers when the EC2 status check…" at bounding box center [309, 125] width 204 height 28
click at [207, 113] on input "b. Implement an Amazon EventBridge rule that triggers when the EC2 status check…" at bounding box center [207, 115] width 0 height 4
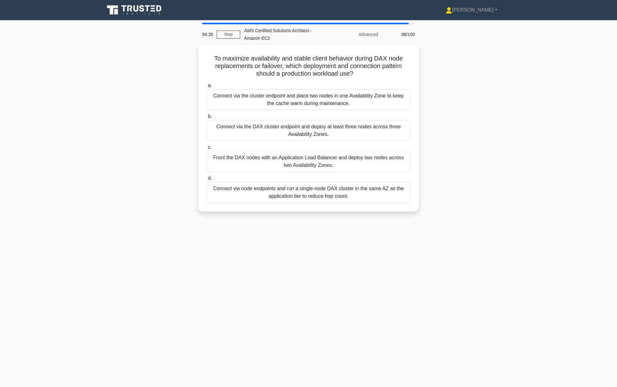
click at [360, 100] on div "Connect via the cluster endpoint and place two nodes in one Availability Zone t…" at bounding box center [309, 99] width 204 height 21
click at [207, 88] on input "a. Connect via the cluster endpoint and place two nodes in one Availability Zon…" at bounding box center [207, 85] width 0 height 4
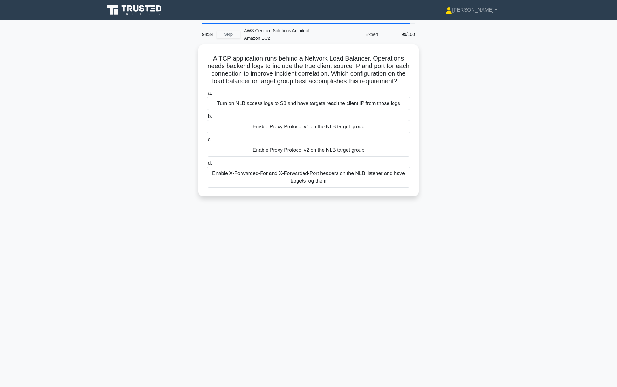
click at [351, 134] on div "a. Turn on NLB access logs to S3 and have targets read the client IP from those…" at bounding box center [309, 138] width 212 height 101
click at [351, 132] on div "a. Turn on NLB access logs to S3 and have targets read the client IP from those…" at bounding box center [309, 136] width 212 height 101
click at [351, 130] on div "Enable Proxy Protocol v1 on the NLB target group" at bounding box center [309, 124] width 204 height 13
click at [207, 117] on input "b. Enable Proxy Protocol v1 on the NLB target group" at bounding box center [207, 115] width 0 height 4
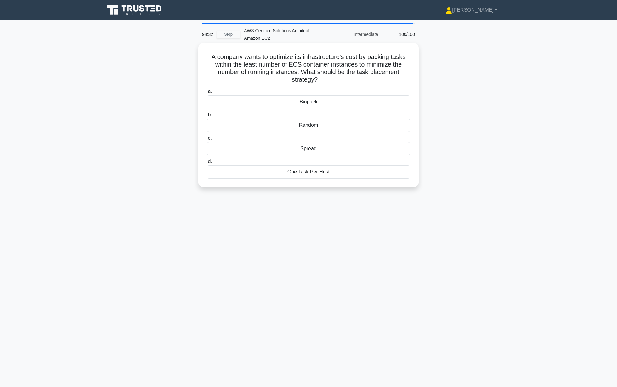
click at [352, 129] on div "Random" at bounding box center [309, 124] width 204 height 13
click at [207, 117] on input "b. Random" at bounding box center [207, 115] width 0 height 4
click at [344, 127] on div "Random" at bounding box center [309, 125] width 204 height 14
click at [207, 117] on input "b. Random" at bounding box center [207, 115] width 0 height 4
click at [294, 123] on div "Random" at bounding box center [309, 125] width 204 height 14
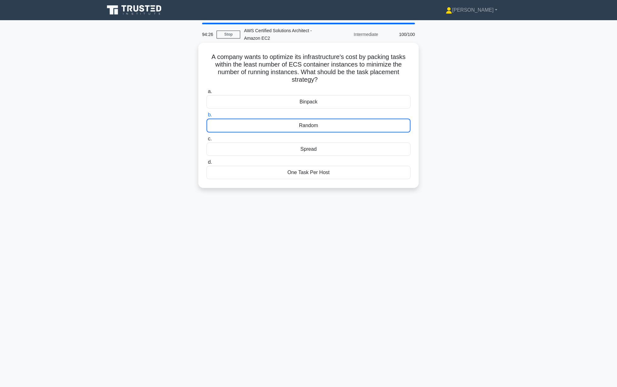
click at [207, 117] on input "b. Random" at bounding box center [207, 115] width 0 height 4
click at [405, 75] on h5 "A company wants to optimize its infrastructure's cost by packing tasks within t…" at bounding box center [308, 68] width 205 height 31
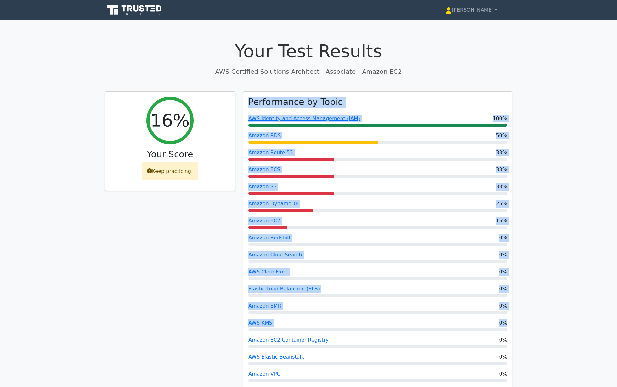
drag, startPoint x: 242, startPoint y: 83, endPoint x: 561, endPoint y: 328, distance: 401.5
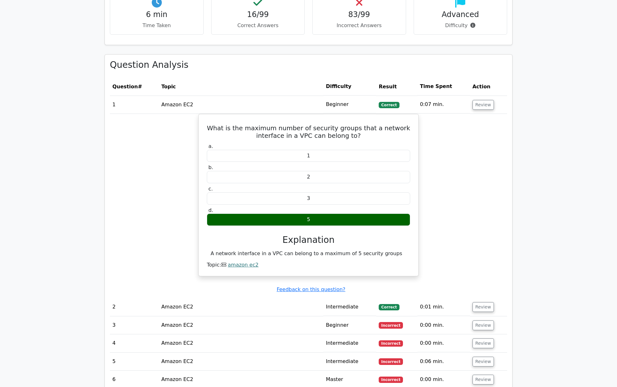
scroll to position [467, 0]
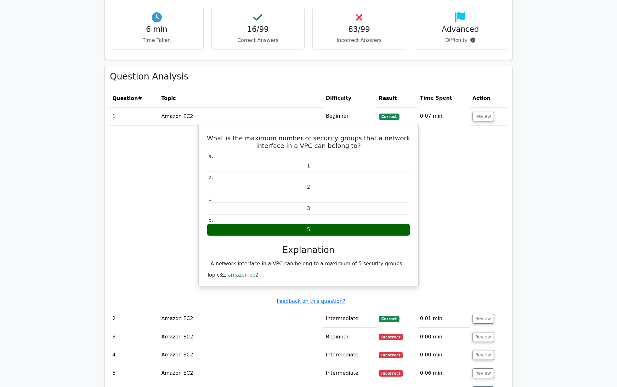
click at [360, 137] on h5 "What is the maximum number of security groups that a network interface in a VPC…" at bounding box center [308, 141] width 205 height 15
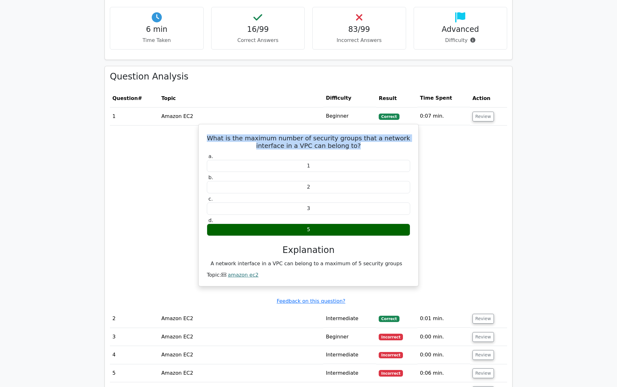
click at [354, 146] on h5 "What is the maximum number of security groups that a network interface in a VPC…" at bounding box center [308, 141] width 205 height 15
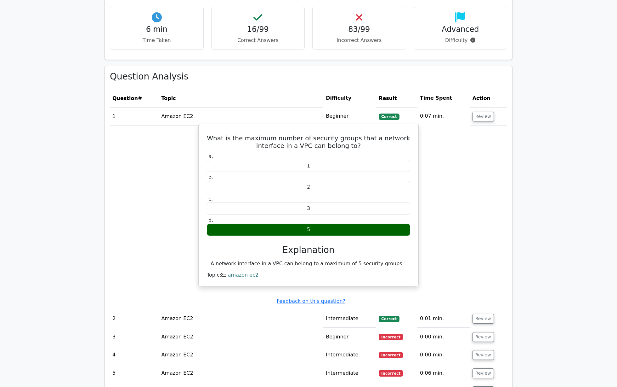
click at [354, 146] on h5 "What is the maximum number of security groups that a network interface in a VPC…" at bounding box center [308, 141] width 205 height 15
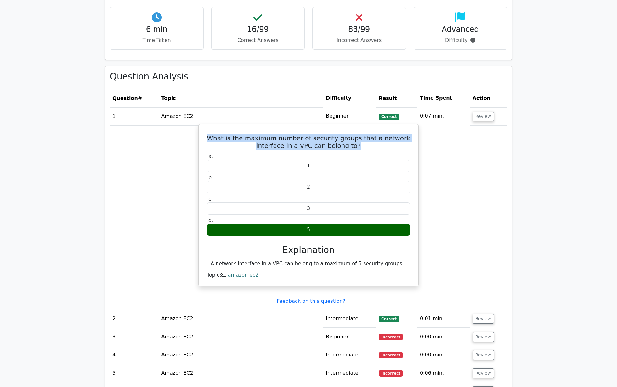
click at [354, 146] on h5 "What is the maximum number of security groups that a network interface in a VPC…" at bounding box center [308, 141] width 205 height 15
click at [360, 145] on h5 "What is the maximum number of security groups that a network interface in a VPC…" at bounding box center [308, 141] width 205 height 15
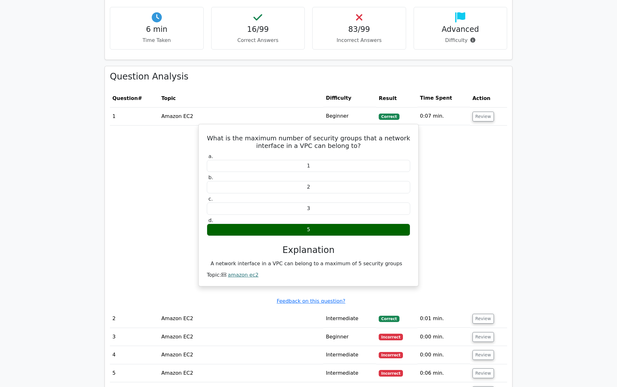
click at [360, 145] on h5 "What is the maximum number of security groups that a network interface in a VPC…" at bounding box center [308, 141] width 205 height 15
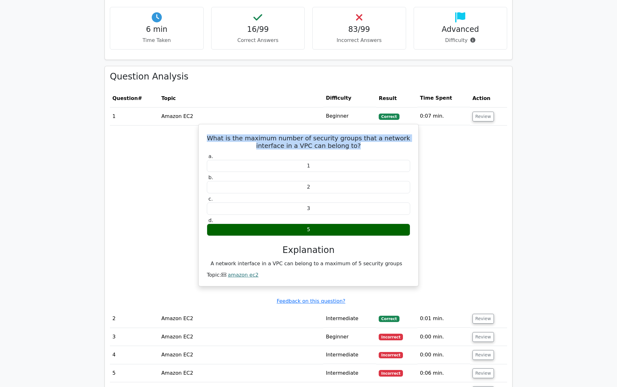
click at [360, 145] on h5 "What is the maximum number of security groups that a network interface in a VPC…" at bounding box center [308, 141] width 205 height 15
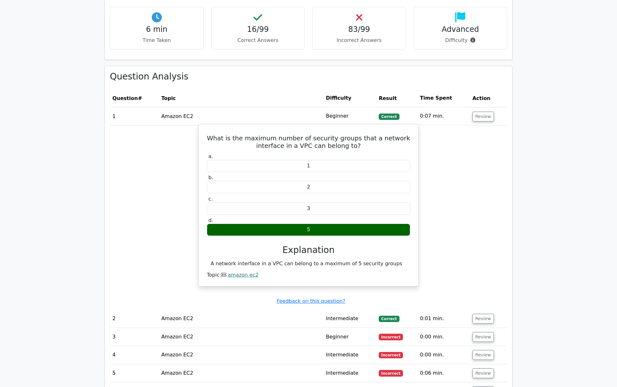
click at [360, 145] on h5 "What is the maximum number of security groups that a network interface in a VPC…" at bounding box center [308, 141] width 205 height 15
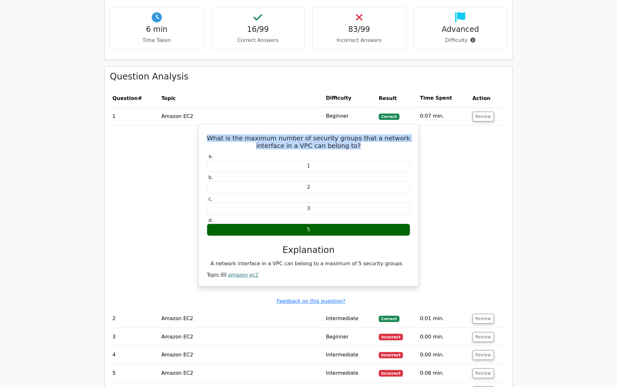
click at [316, 139] on h5 "What is the maximum number of security groups that a network interface in a VPC…" at bounding box center [308, 141] width 205 height 15
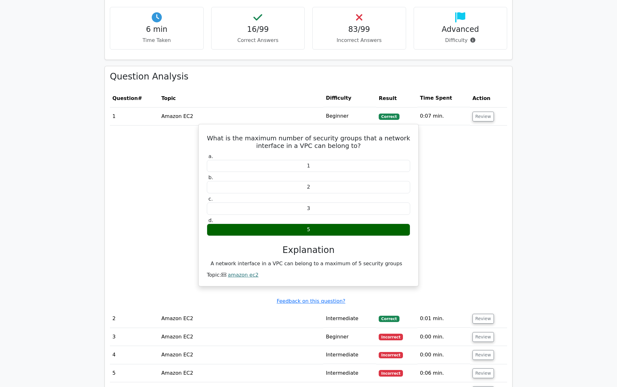
click at [316, 139] on h5 "What is the maximum number of security groups that a network interface in a VPC…" at bounding box center [308, 141] width 205 height 15
click at [296, 142] on h5 "What is the maximum number of security groups that a network interface in a VPC…" at bounding box center [308, 141] width 205 height 15
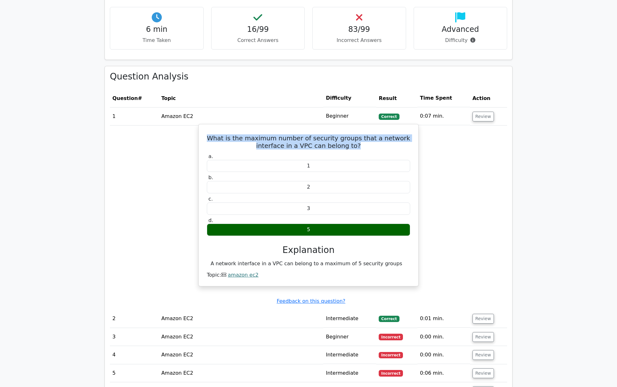
click at [308, 140] on h5 "What is the maximum number of security groups that a network interface in a VPC…" at bounding box center [308, 141] width 205 height 15
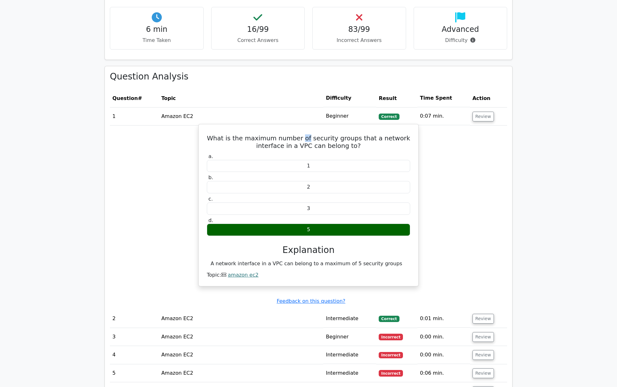
click at [308, 140] on h5 "What is the maximum number of security groups that a network interface in a VPC…" at bounding box center [308, 141] width 205 height 15
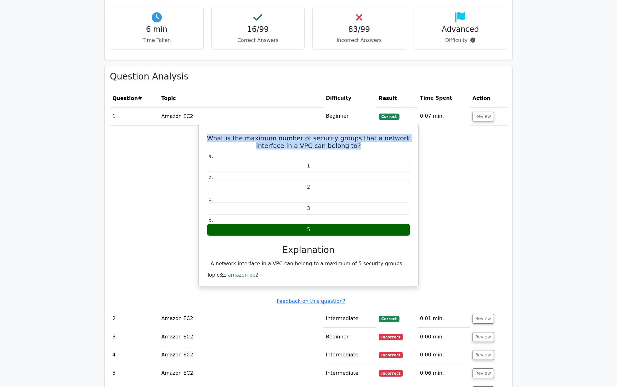
click at [317, 141] on h5 "What is the maximum number of security groups that a network interface in a VPC…" at bounding box center [308, 141] width 205 height 15
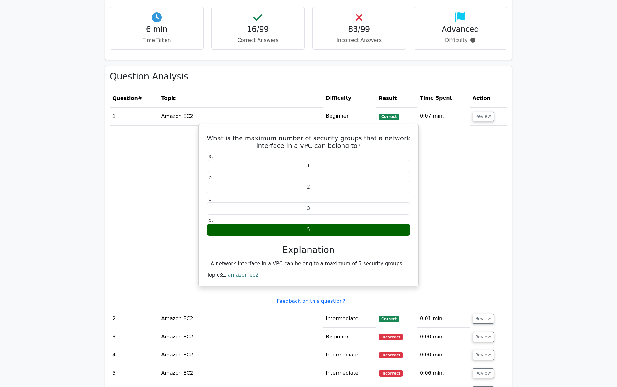
click at [317, 141] on h5 "What is the maximum number of security groups that a network interface in a VPC…" at bounding box center [308, 141] width 205 height 15
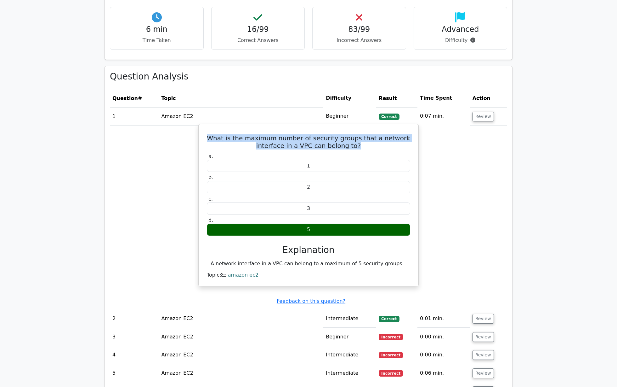
click at [347, 137] on h5 "What is the maximum number of security groups that a network interface in a VPC…" at bounding box center [308, 141] width 205 height 15
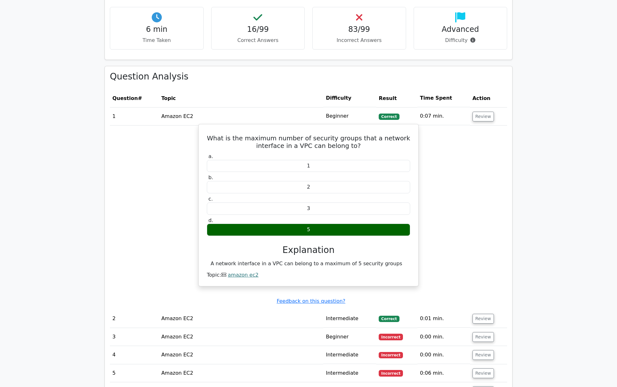
click at [347, 137] on h5 "What is the maximum number of security groups that a network interface in a VPC…" at bounding box center [308, 141] width 205 height 15
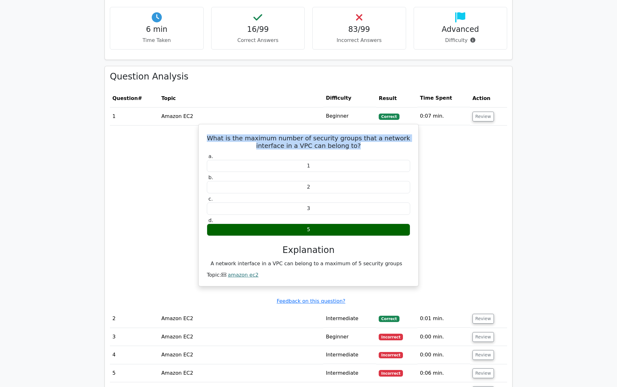
click at [343, 136] on h5 "What is the maximum number of security groups that a network interface in a VPC…" at bounding box center [308, 141] width 205 height 15
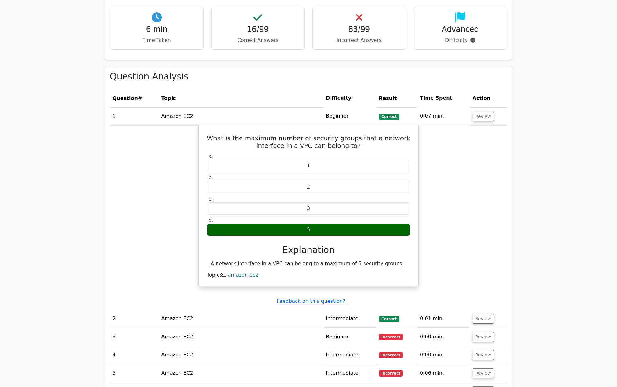
click at [343, 136] on h5 "What is the maximum number of security groups that a network interface in a VPC…" at bounding box center [308, 141] width 205 height 15
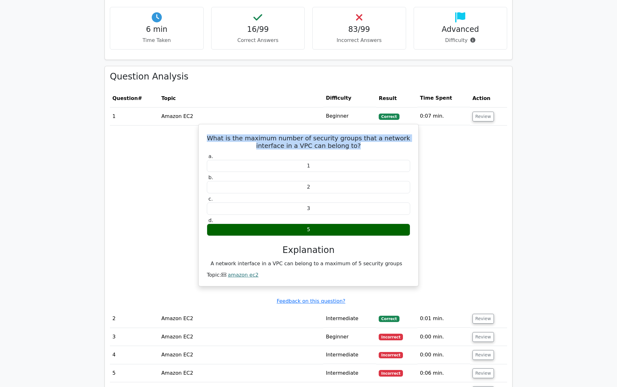
click at [373, 140] on h5 "What is the maximum number of security groups that a network interface in a VPC…" at bounding box center [308, 141] width 205 height 15
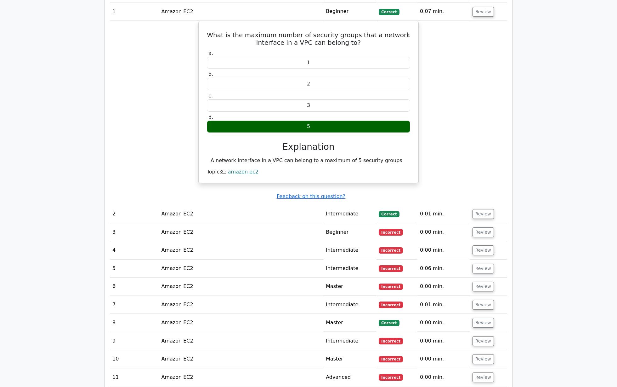
scroll to position [619, 0]
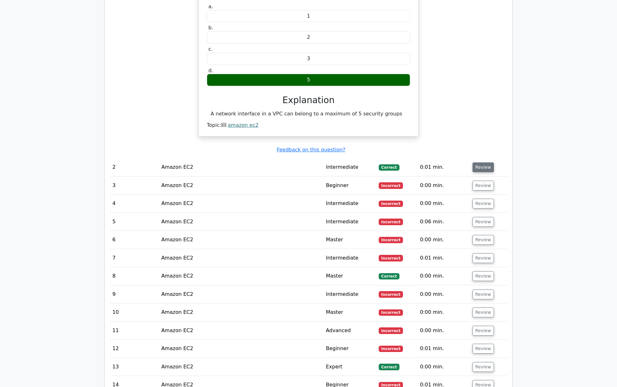
click at [485, 165] on button "Review" at bounding box center [483, 167] width 21 height 10
click at [485, 163] on button "Review" at bounding box center [483, 167] width 21 height 10
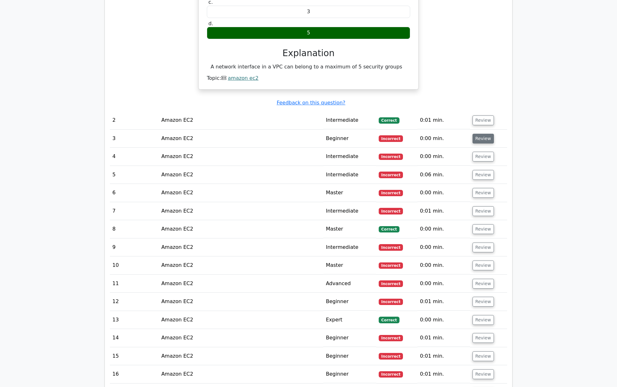
scroll to position [690, 0]
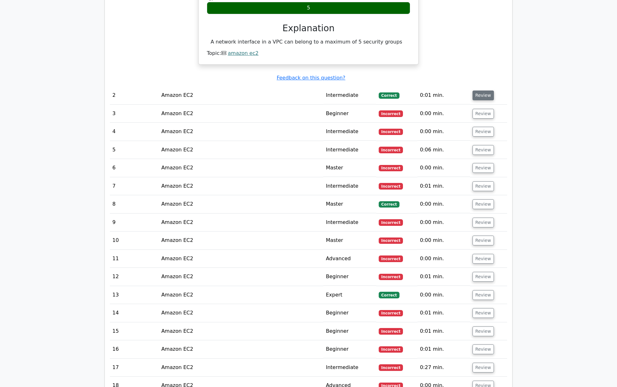
click at [486, 94] on button "Review" at bounding box center [483, 95] width 21 height 10
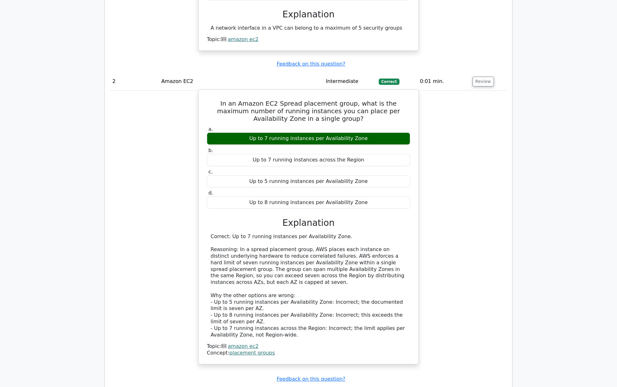
scroll to position [708, 0]
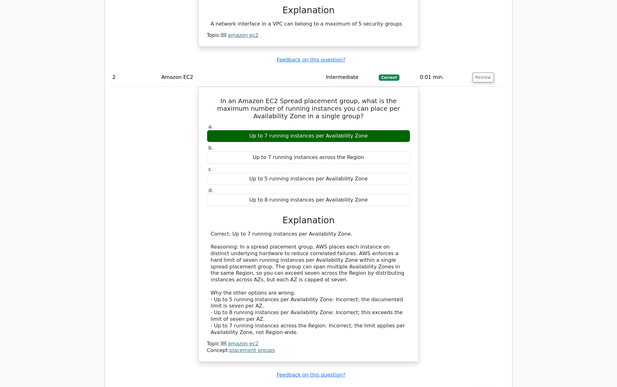
click at [496, 140] on div "In an Amazon EC2 Spread placement group, what is the maximum number of running …" at bounding box center [309, 228] width 398 height 282
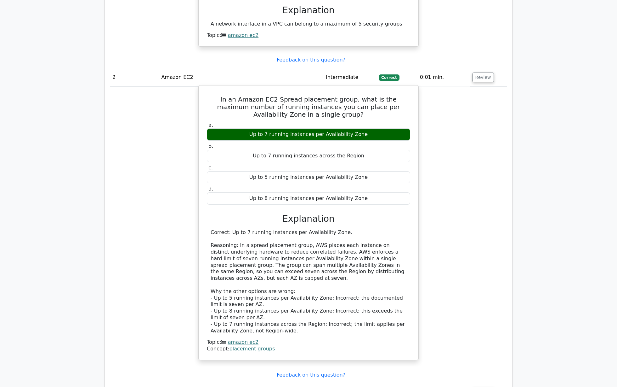
click at [318, 106] on h5 "In an Amazon EC2 Spread placement group, what is the maximum number of running …" at bounding box center [308, 106] width 205 height 23
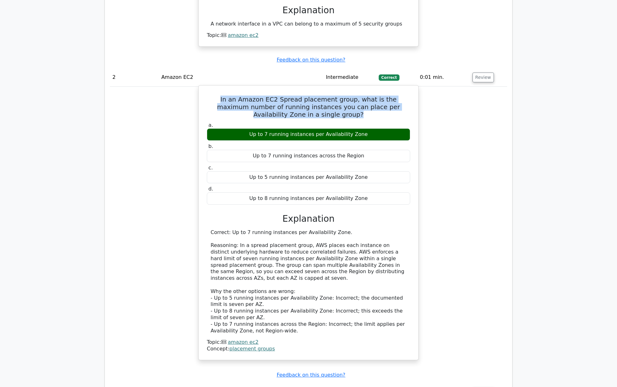
click at [318, 106] on h5 "In an Amazon EC2 Spread placement group, what is the maximum number of running …" at bounding box center [308, 106] width 205 height 23
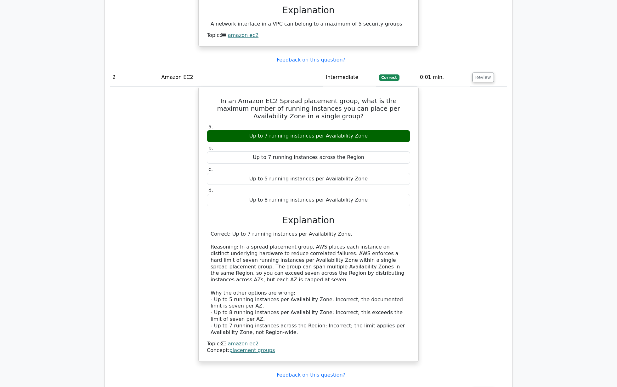
click at [486, 162] on div "In an Amazon EC2 Spread placement group, what is the maximum number of running …" at bounding box center [309, 228] width 398 height 282
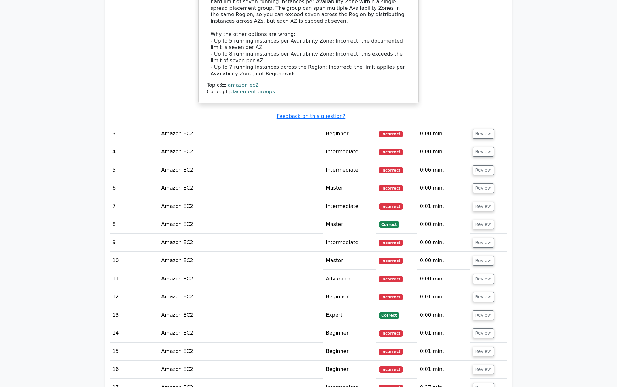
scroll to position [982, 0]
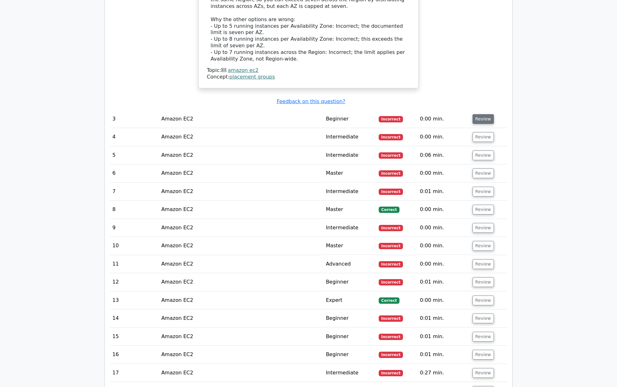
click at [490, 114] on button "Review" at bounding box center [483, 119] width 21 height 10
click at [482, 121] on td "Review" at bounding box center [488, 119] width 37 height 18
click at [483, 115] on button "Review" at bounding box center [483, 119] width 21 height 10
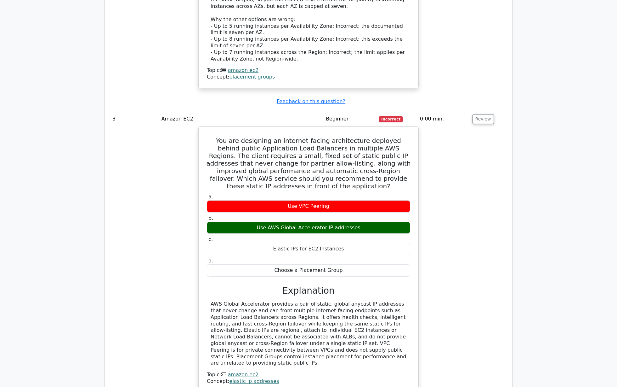
click at [312, 153] on h5 "You are designing an internet-facing architecture deployed behind public Applic…" at bounding box center [308, 163] width 205 height 53
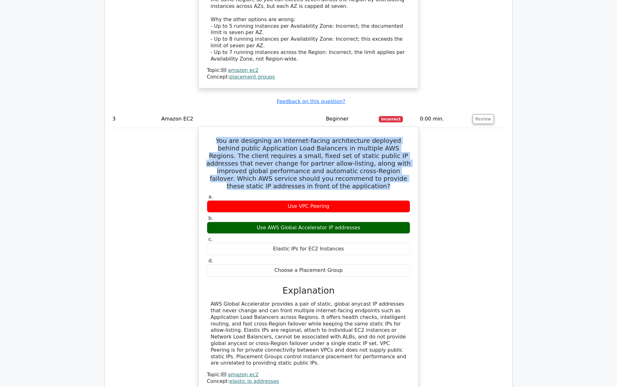
click at [312, 153] on h5 "You are designing an internet-facing architecture deployed behind public Applic…" at bounding box center [308, 163] width 205 height 53
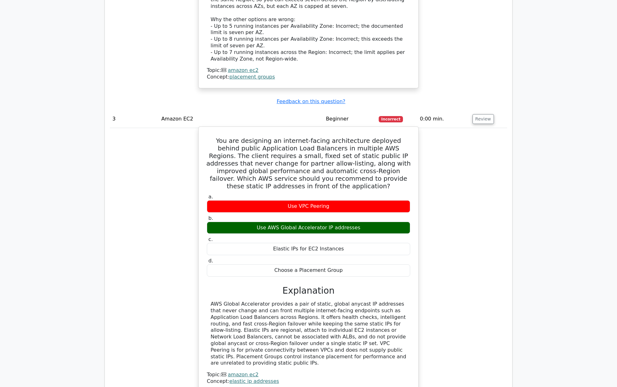
click at [312, 153] on h5 "You are designing an internet-facing architecture deployed behind public Applic…" at bounding box center [308, 163] width 205 height 53
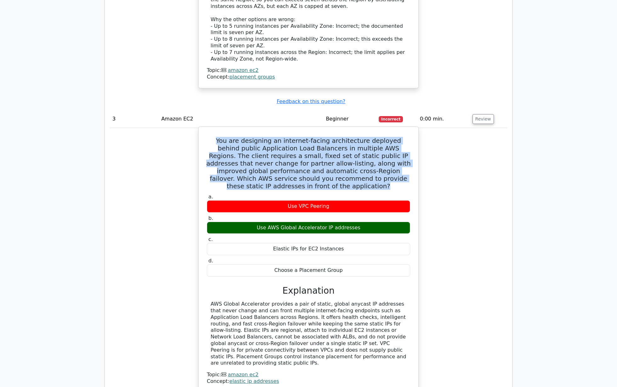
click at [324, 153] on h5 "You are designing an internet-facing architecture deployed behind public Applic…" at bounding box center [308, 163] width 205 height 53
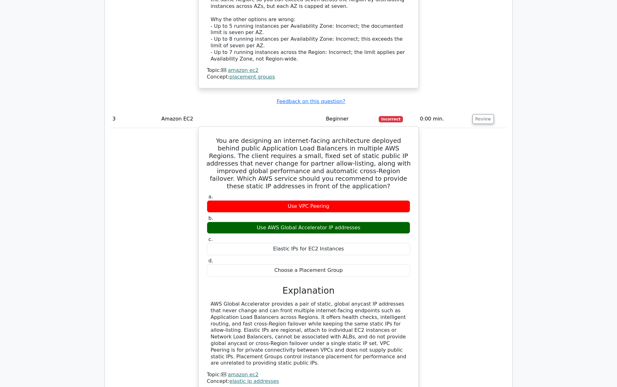
click at [324, 154] on h5 "You are designing an internet-facing architecture deployed behind public Applic…" at bounding box center [308, 163] width 205 height 53
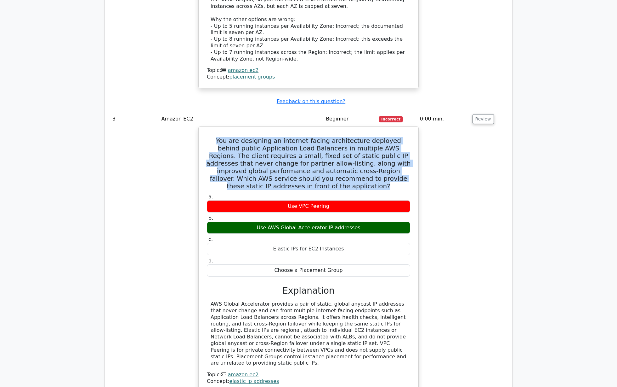
click at [331, 156] on h5 "You are designing an internet-facing architecture deployed behind public Applic…" at bounding box center [308, 163] width 205 height 53
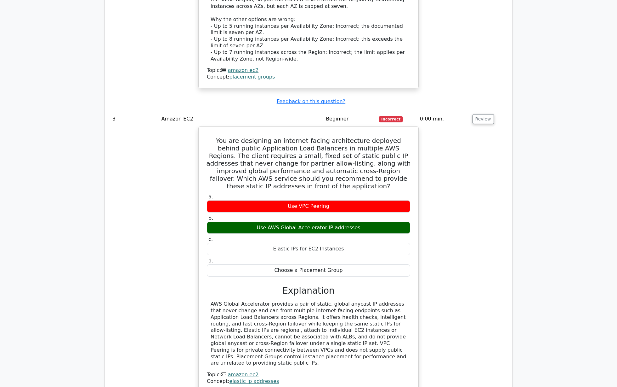
click at [331, 156] on h5 "You are designing an internet-facing architecture deployed behind public Applic…" at bounding box center [308, 163] width 205 height 53
